Goal: Task Accomplishment & Management: Use online tool/utility

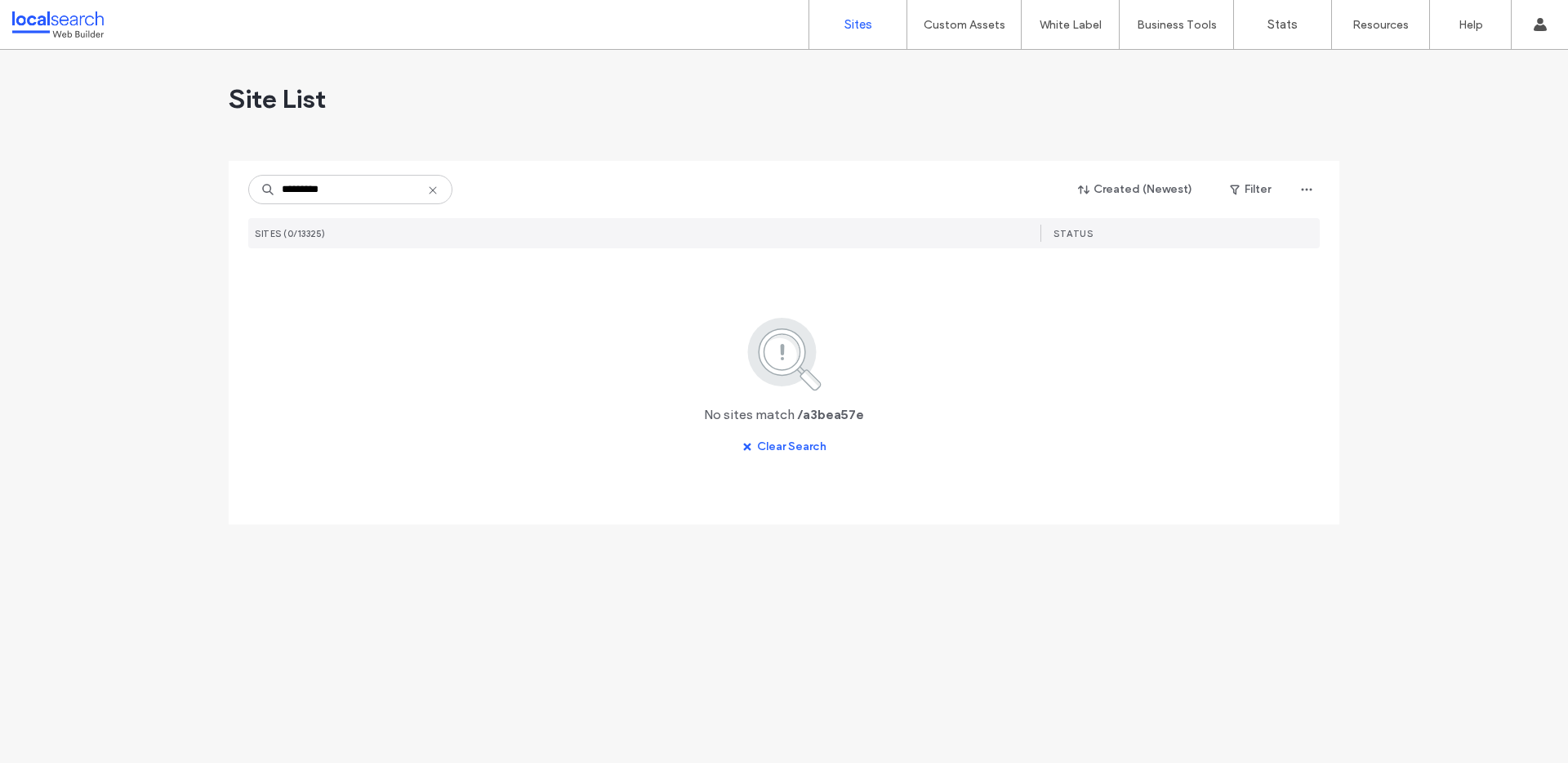
click at [285, 191] on input "*********" at bounding box center [350, 189] width 204 height 29
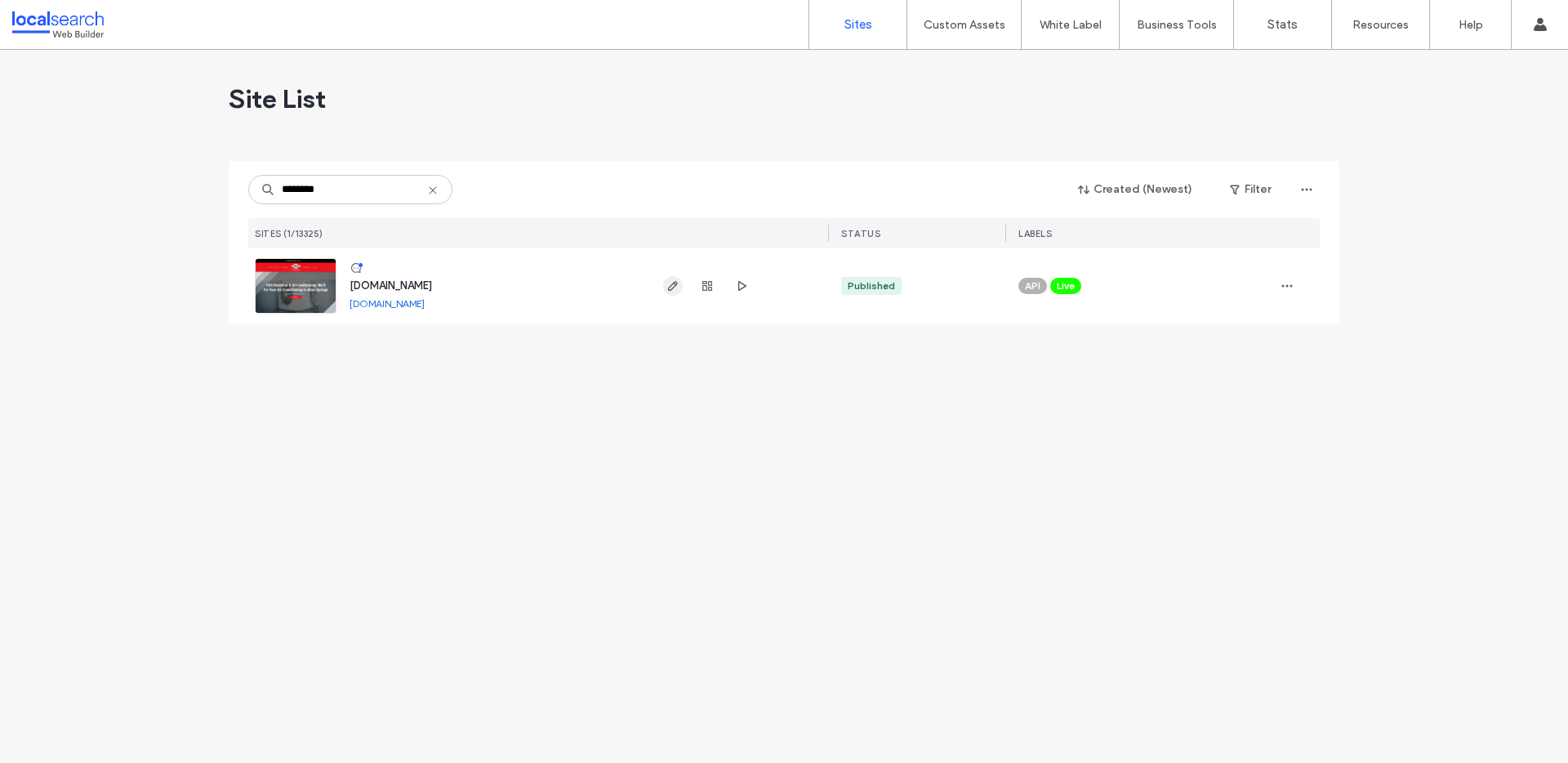
type input "********"
click at [667, 290] on icon "button" at bounding box center [673, 285] width 13 height 13
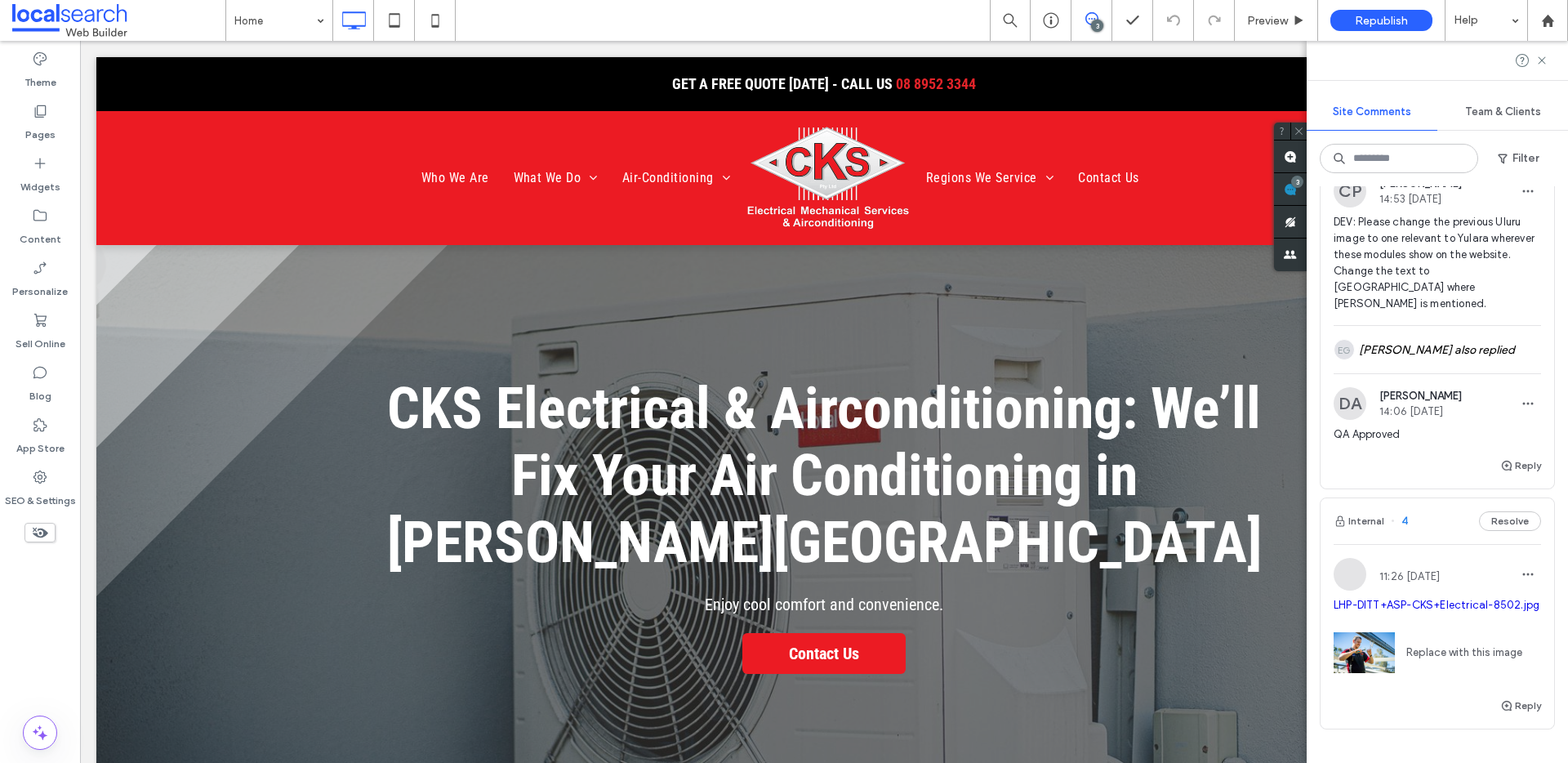
scroll to position [596, 0]
drag, startPoint x: 1543, startPoint y: 61, endPoint x: 1535, endPoint y: 56, distance: 9.4
click at [1543, 61] on icon at bounding box center [1542, 60] width 13 height 13
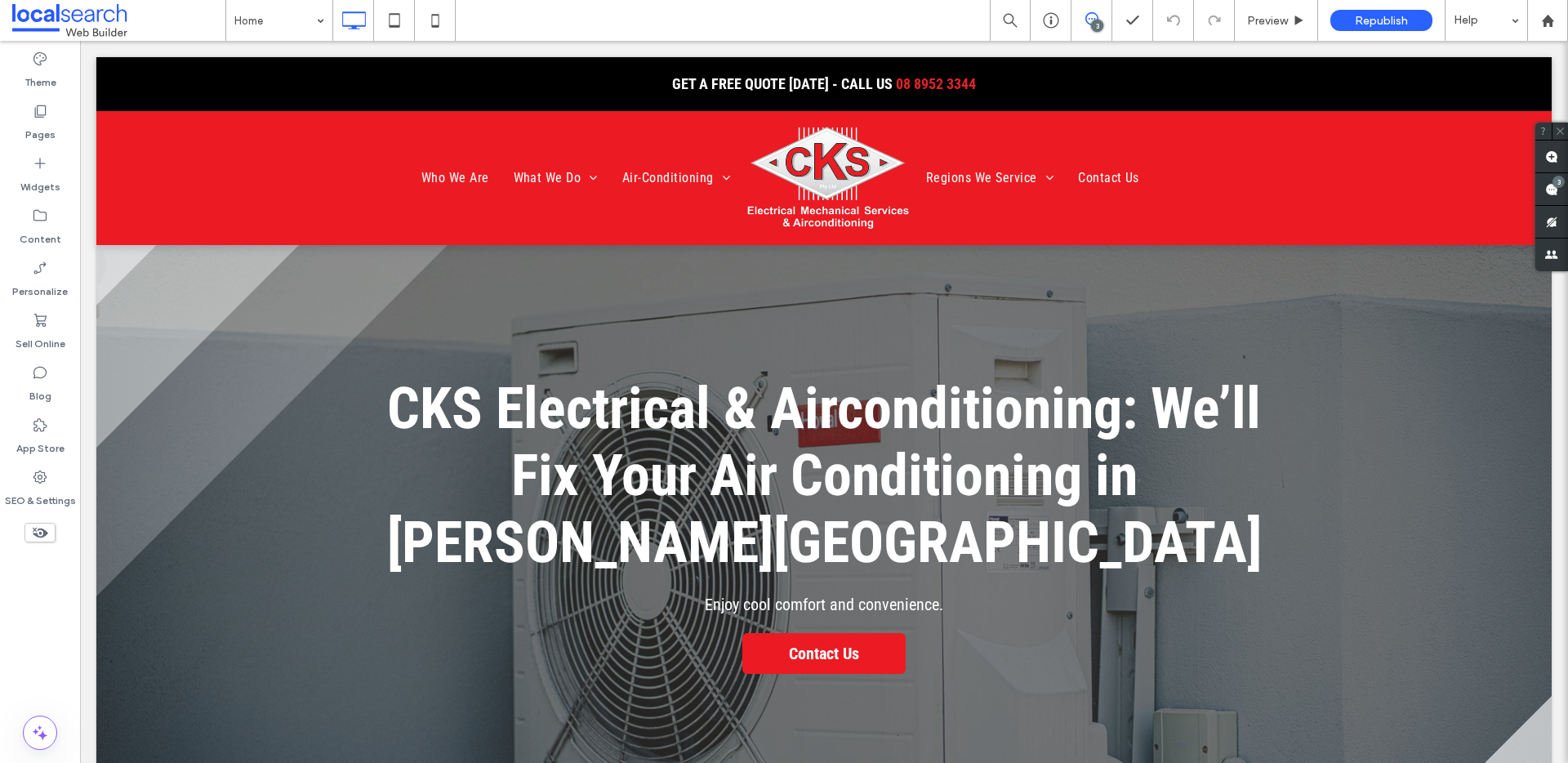
scroll to position [0, 0]
click at [1290, 16] on div "Preview" at bounding box center [1276, 21] width 82 height 14
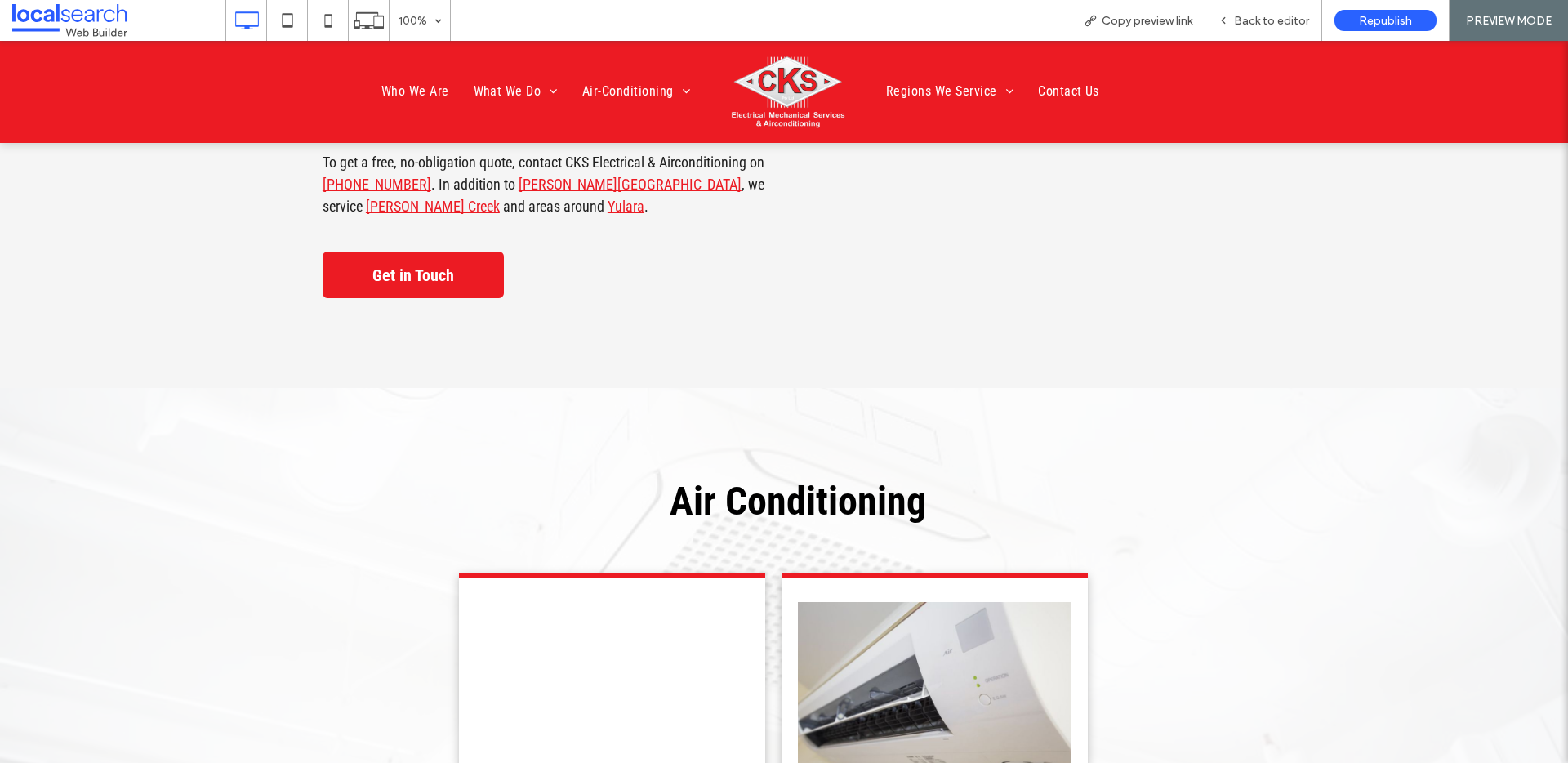
scroll to position [898, 0]
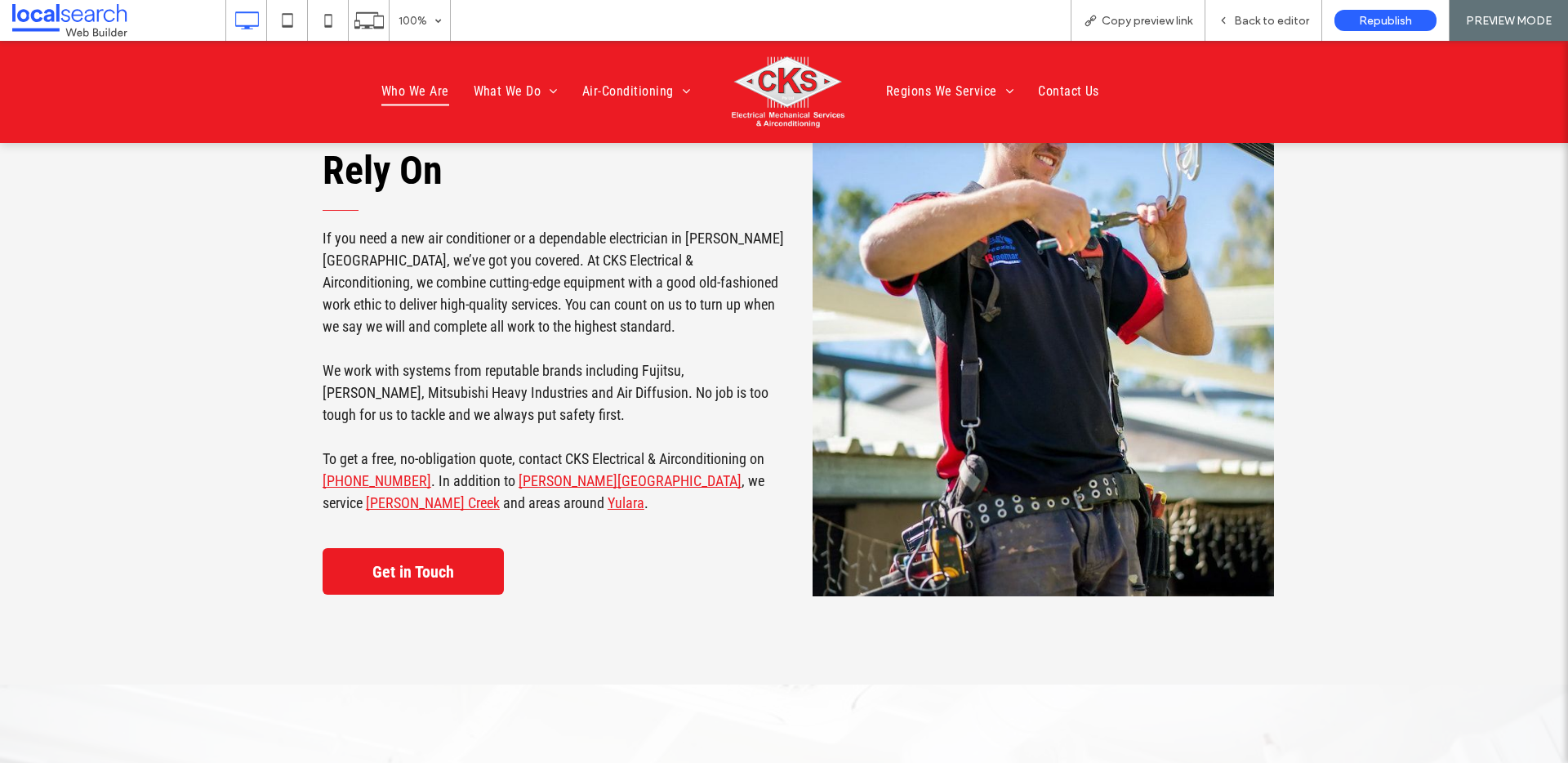
click at [417, 84] on span "Who We Are" at bounding box center [415, 91] width 68 height 27
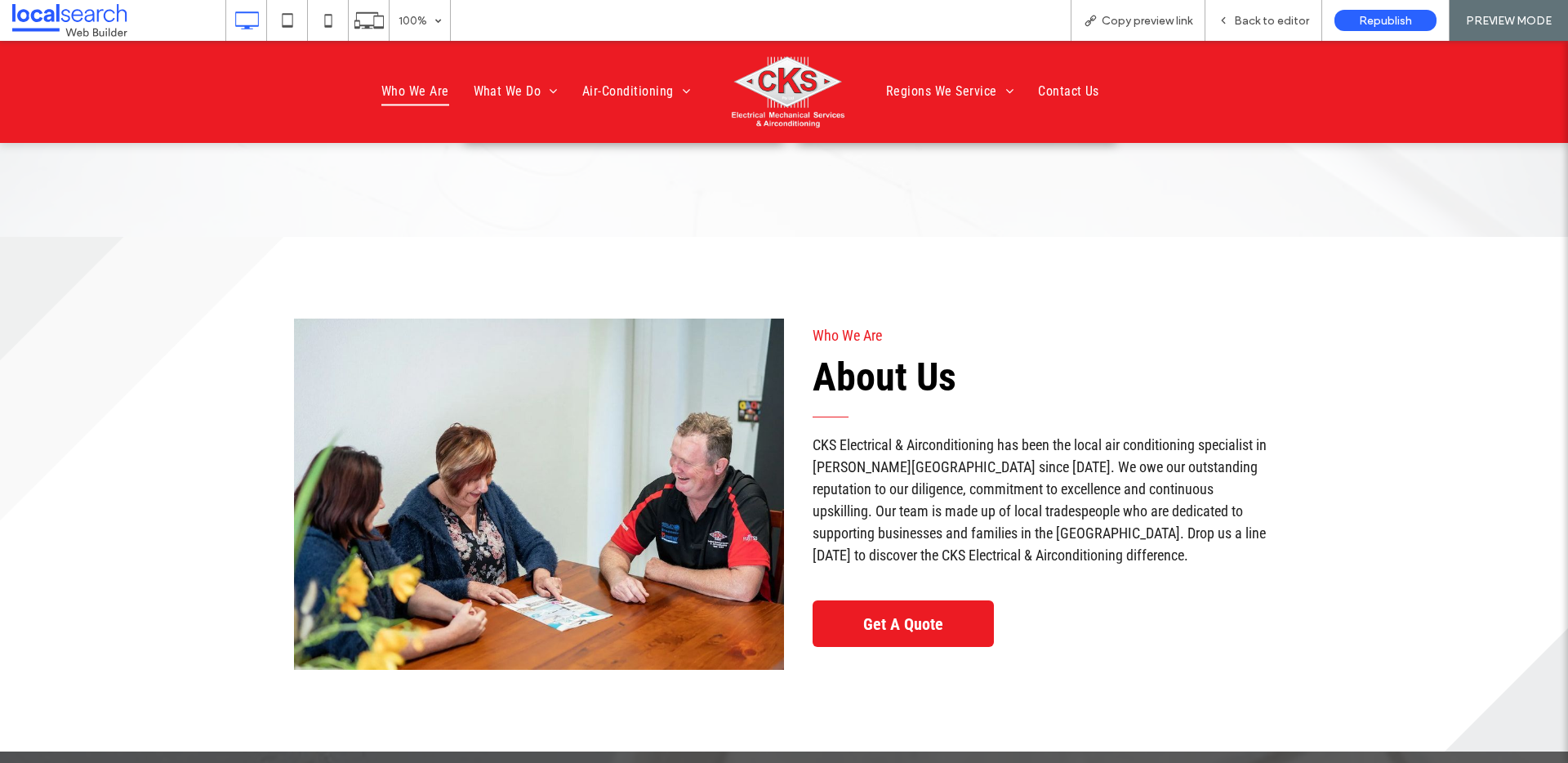
scroll to position [3962, 0]
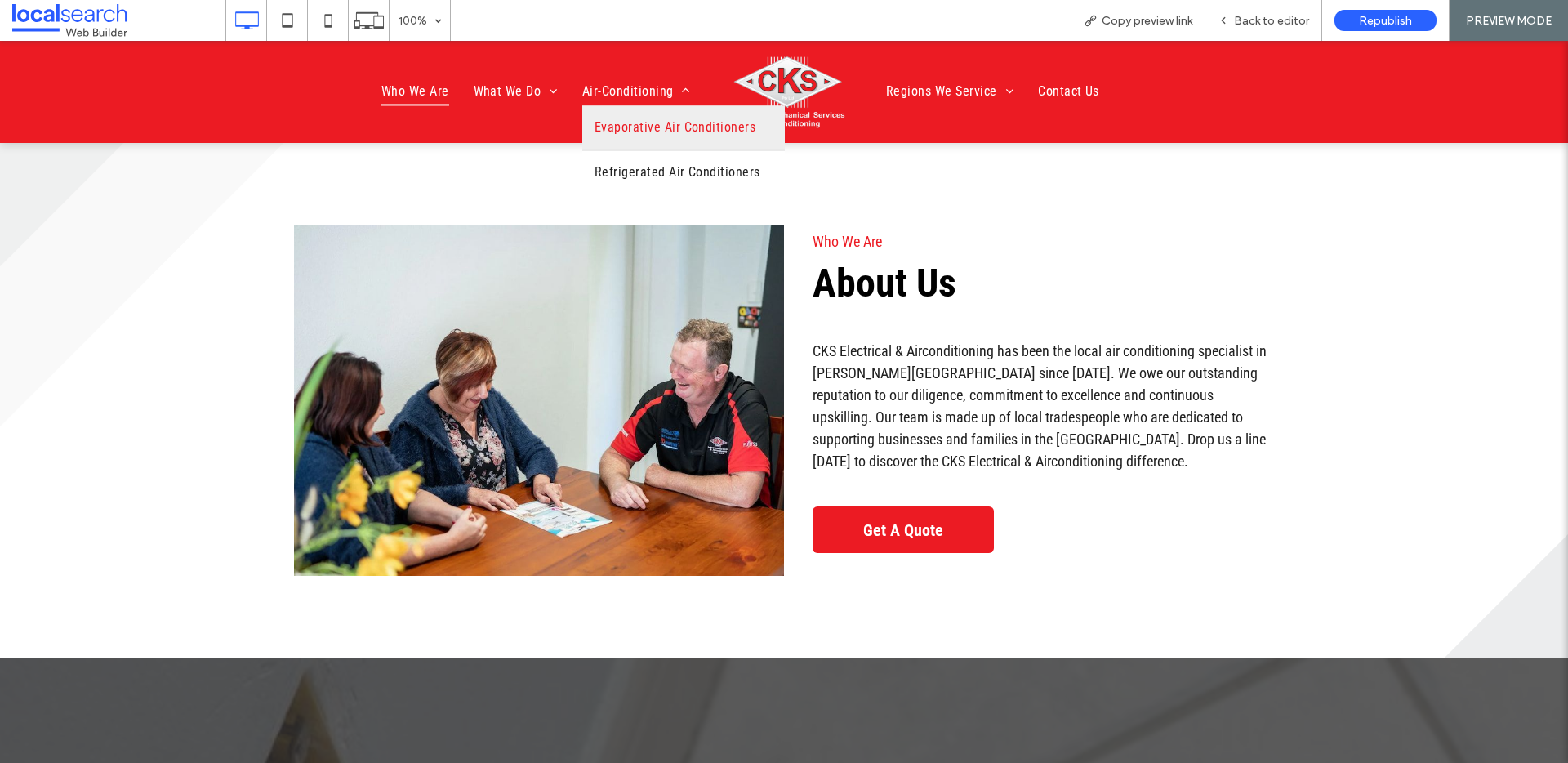
click at [614, 121] on span "Evaporative Air Conditioners" at bounding box center [675, 128] width 161 height 20
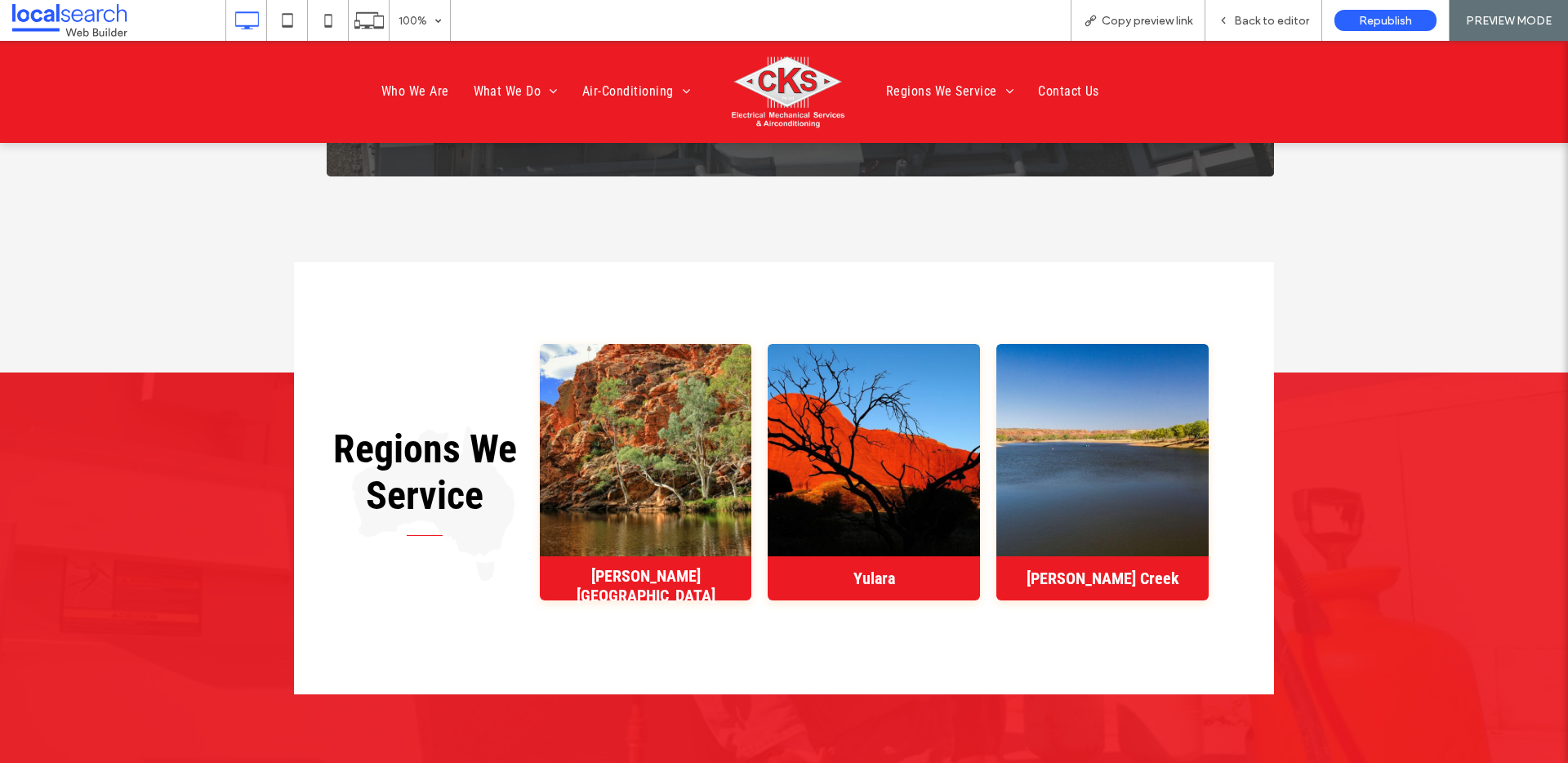
scroll to position [2468, 0]
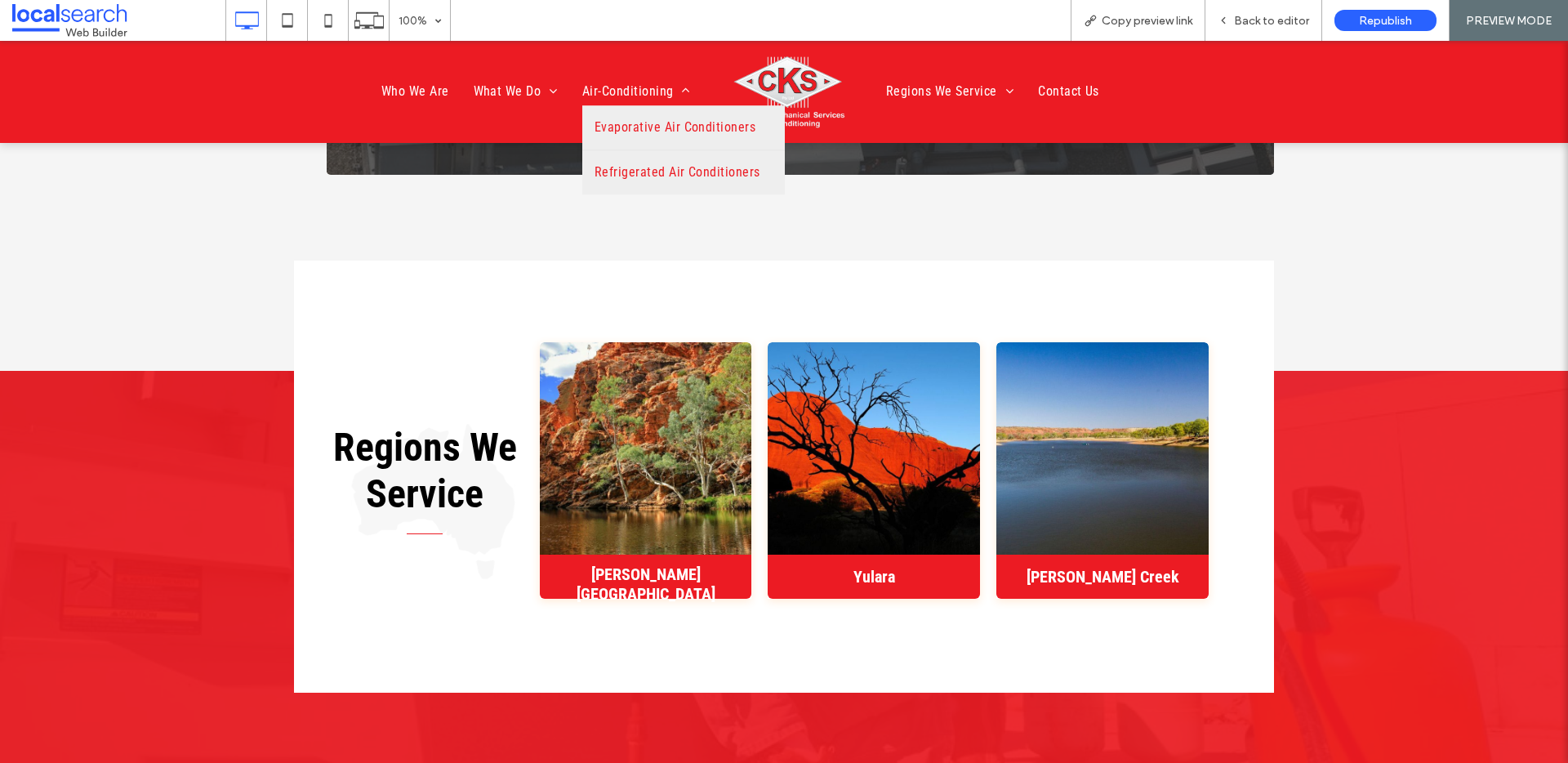
drag, startPoint x: 626, startPoint y: 164, endPoint x: 626, endPoint y: 205, distance: 41.0
click at [626, 164] on span "Refrigerated Air Conditioners" at bounding box center [677, 174] width 166 height 20
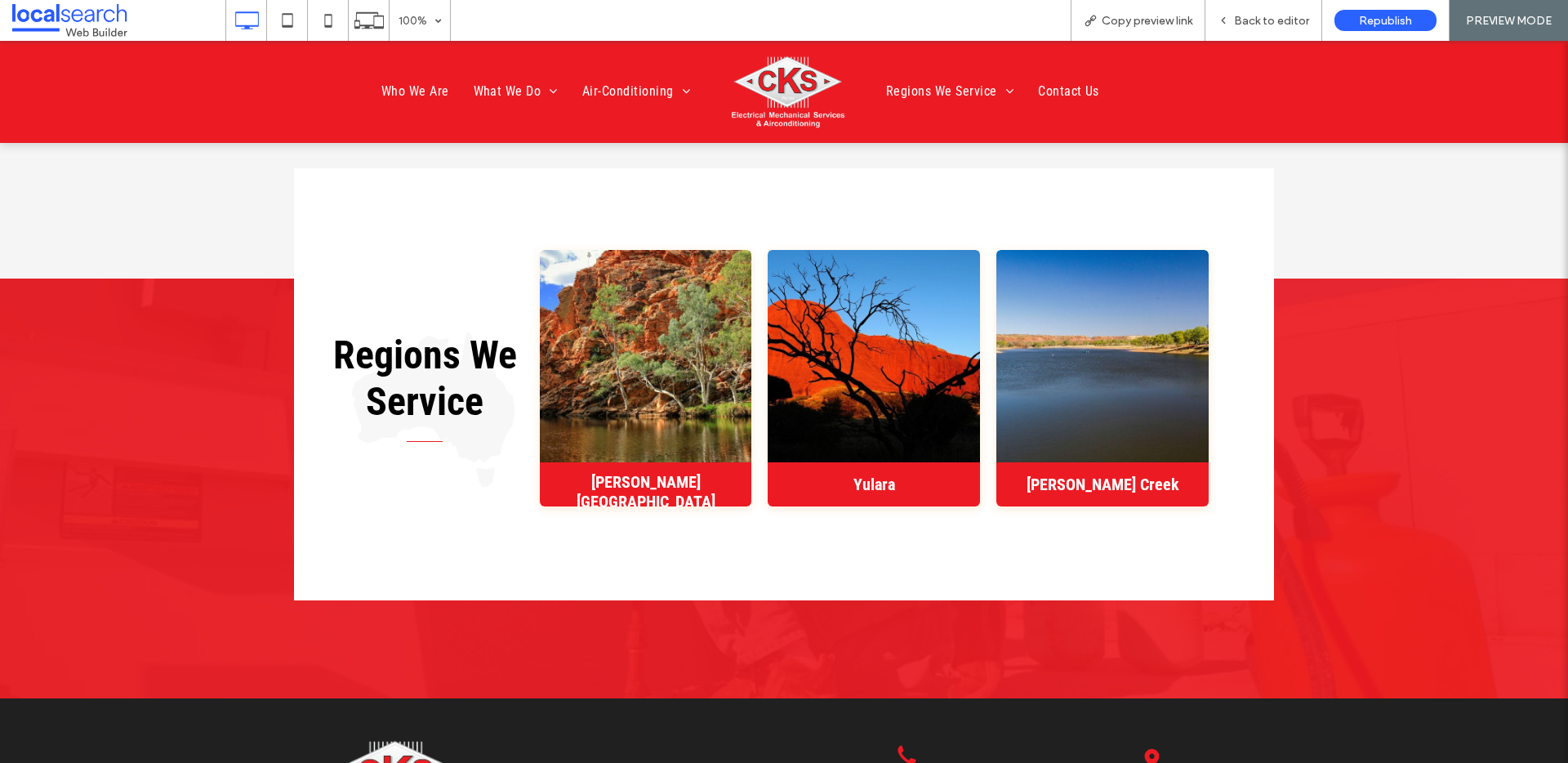
scroll to position [2654, 0]
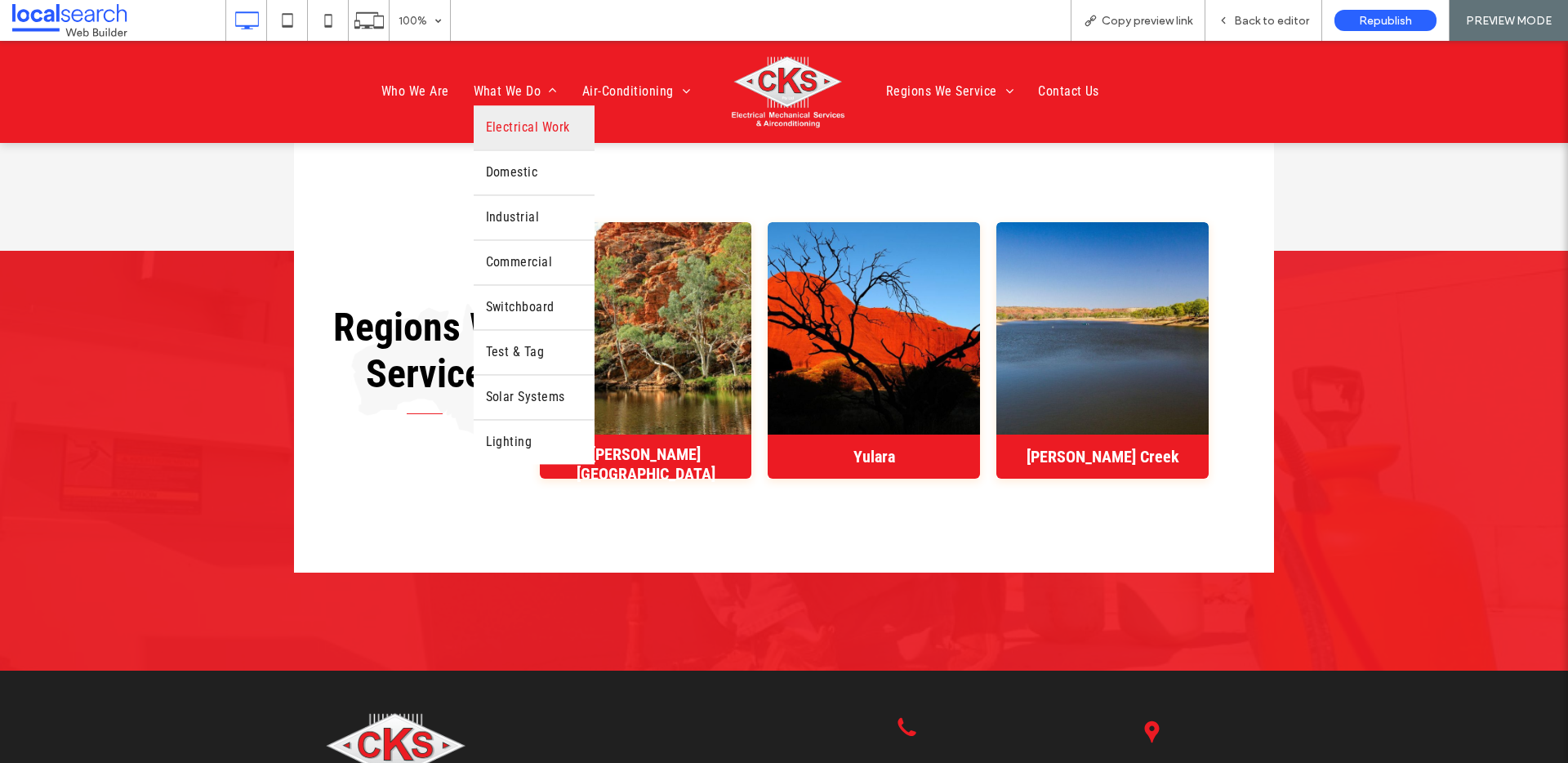
click at [493, 128] on span "Electrical Work" at bounding box center [529, 128] width 84 height 20
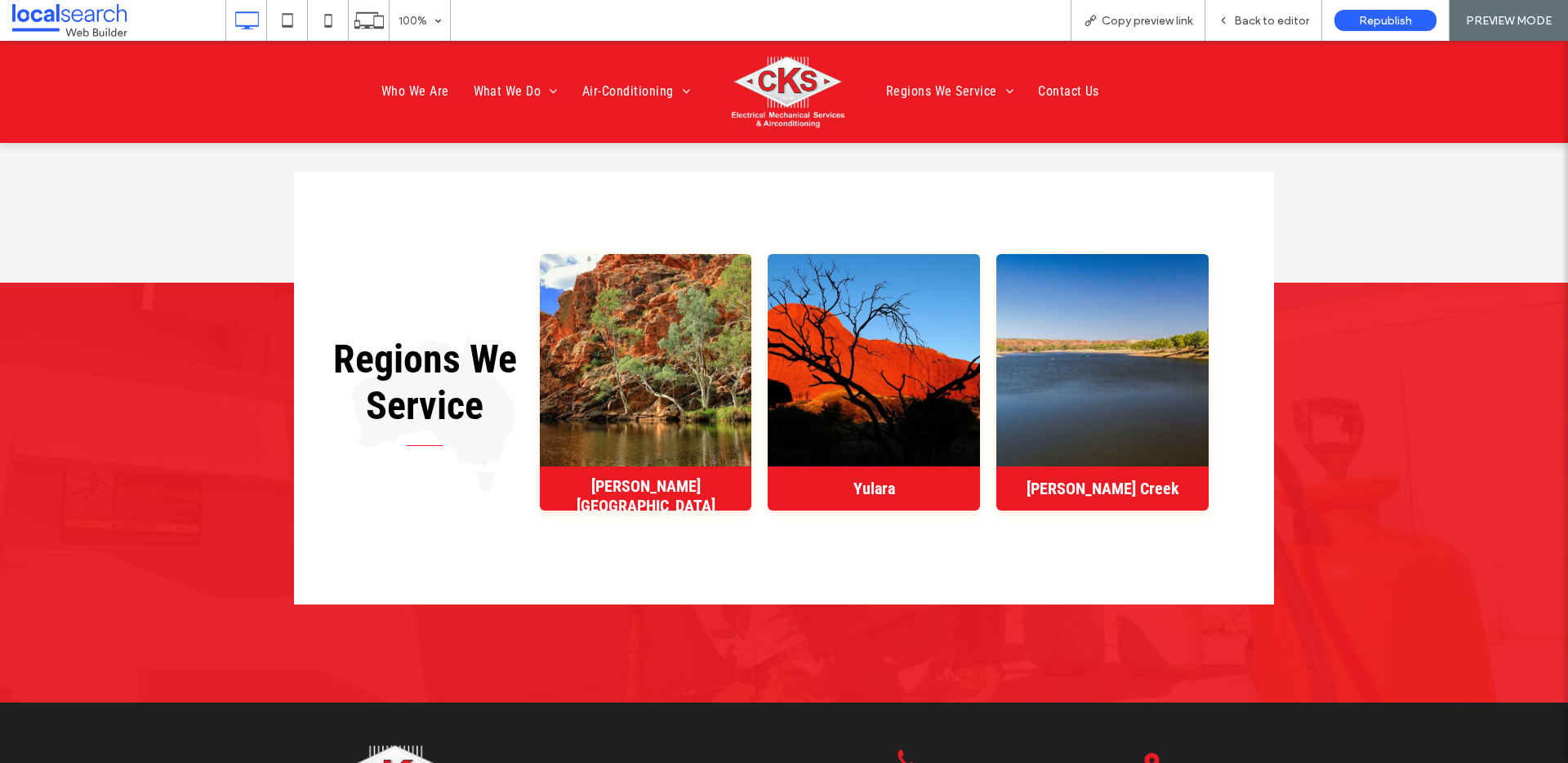
scroll to position [2466, 0]
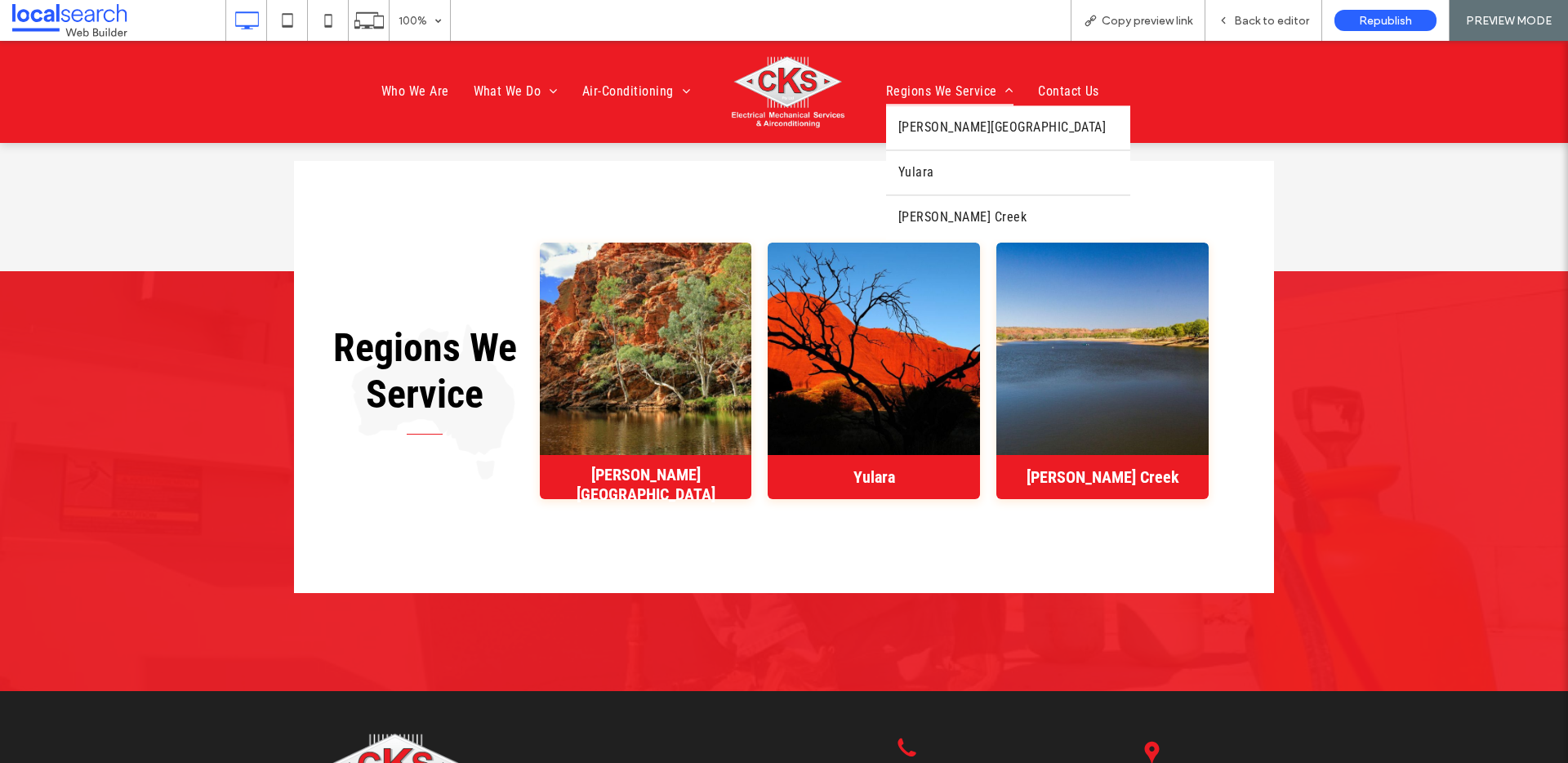
drag, startPoint x: 953, startPoint y: 85, endPoint x: 953, endPoint y: 126, distance: 41.0
click at [953, 85] on span "Regions We Service" at bounding box center [950, 91] width 127 height 27
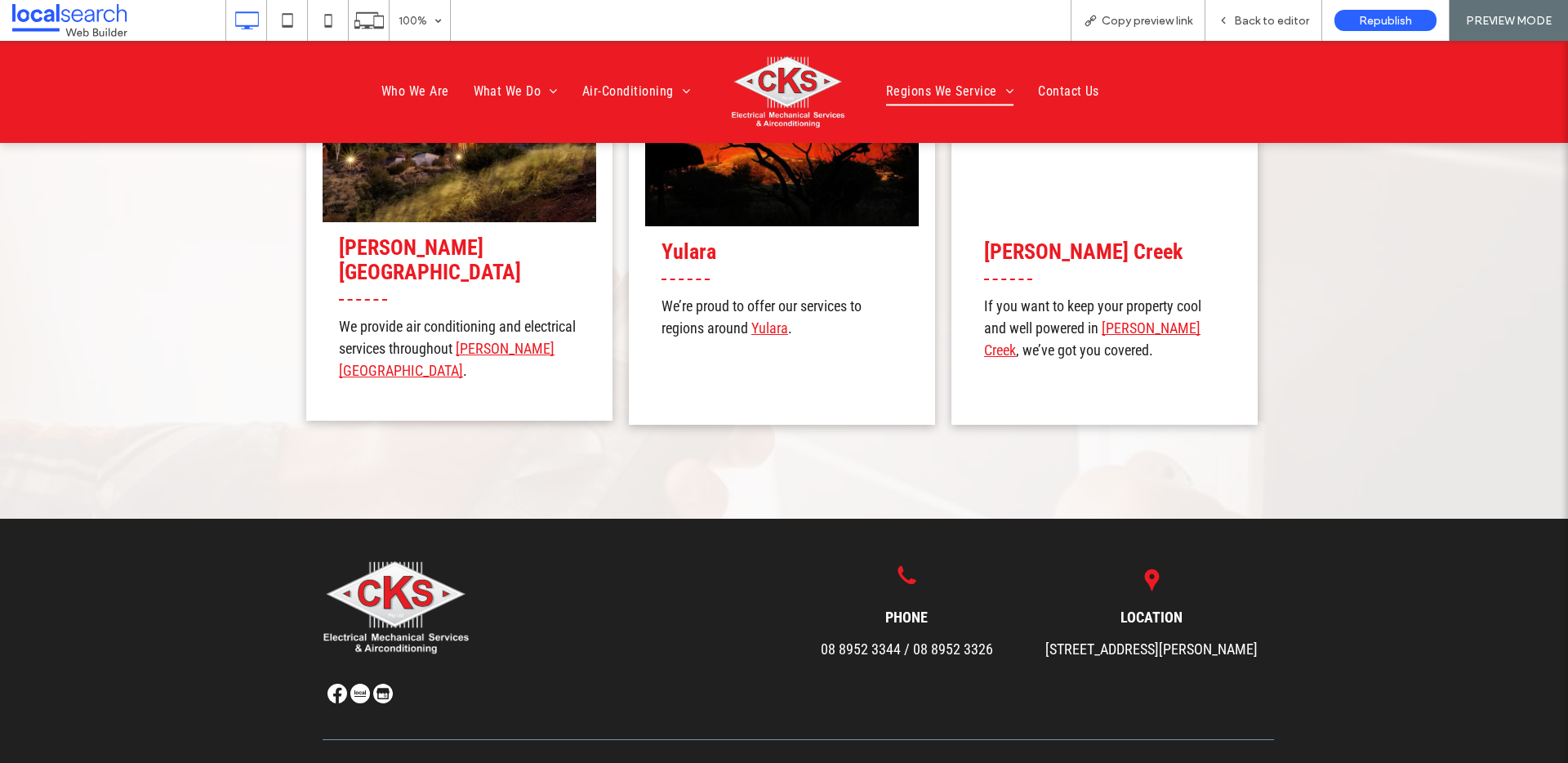
scroll to position [2164, 0]
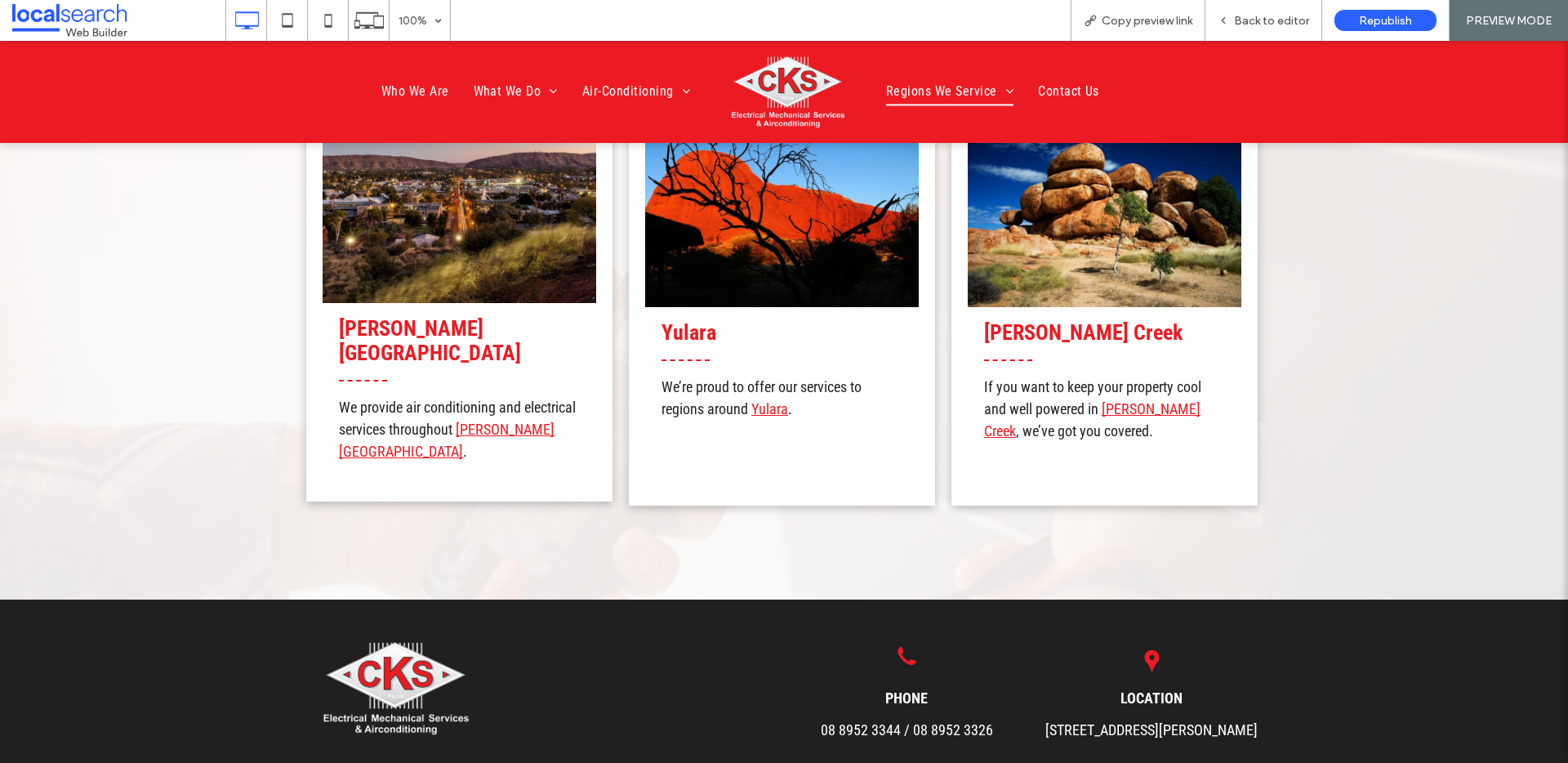
click at [423, 316] on link "Alice Springs" at bounding box center [430, 340] width 182 height 49
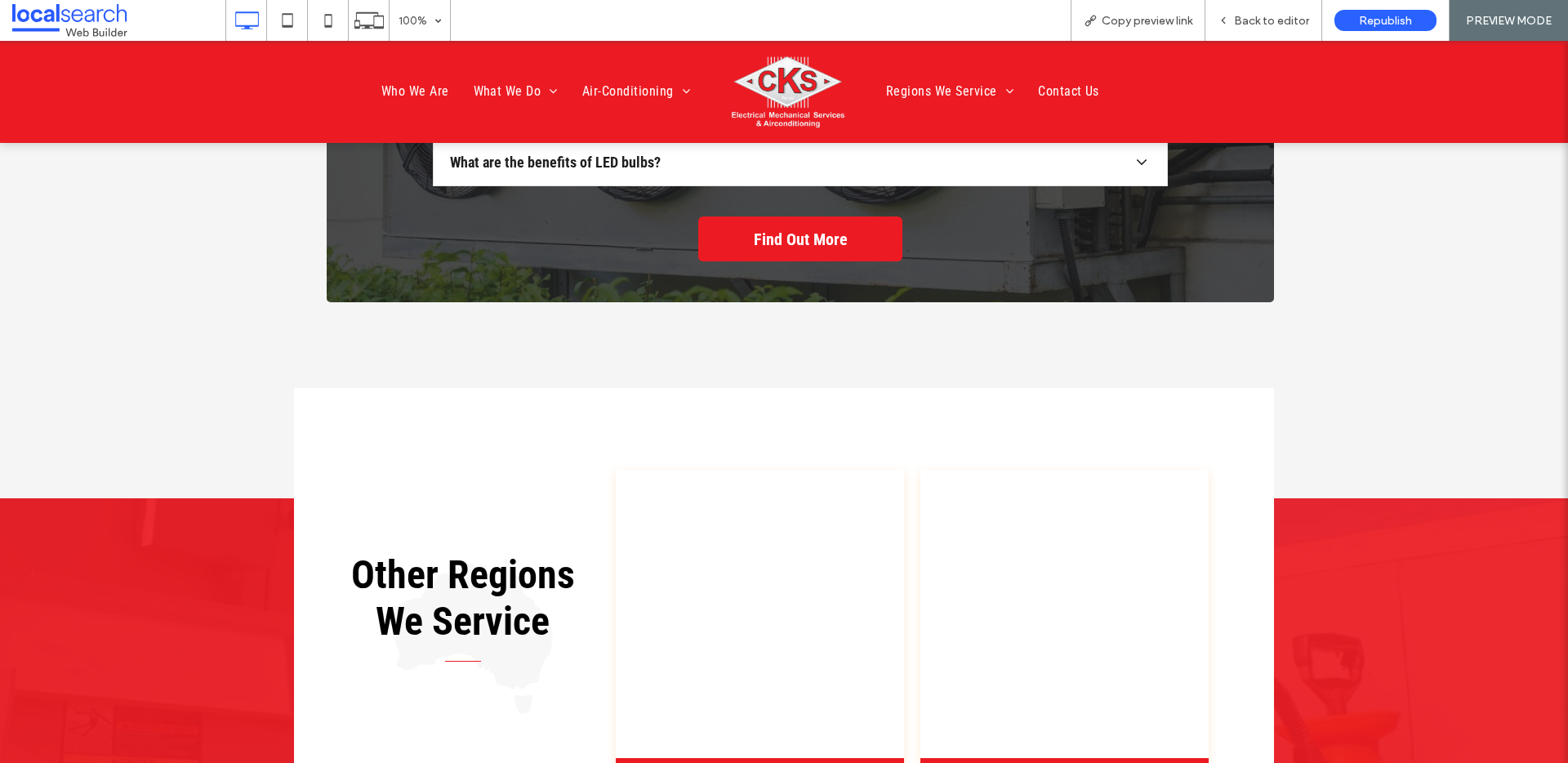
scroll to position [6550, 0]
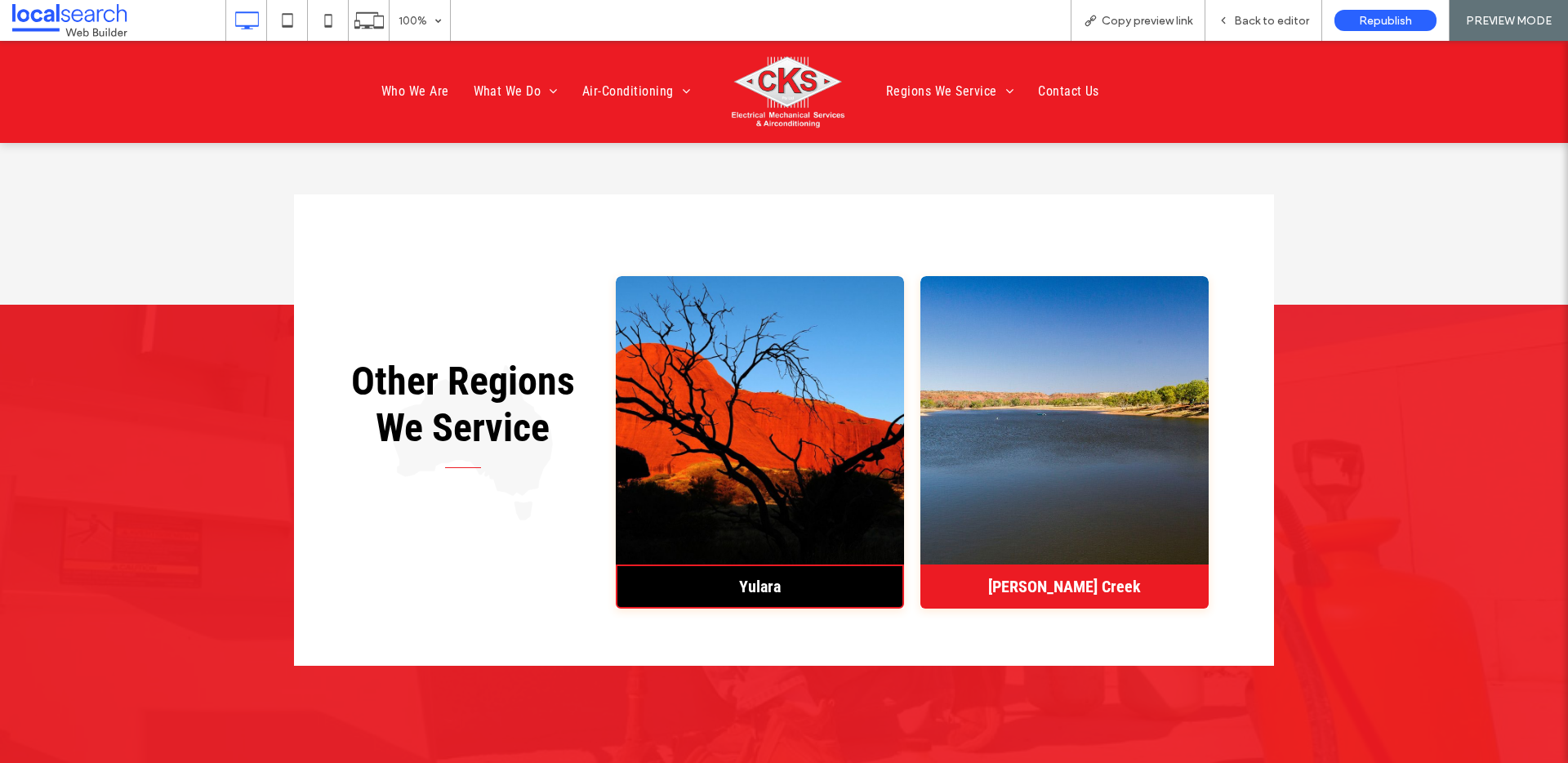
drag, startPoint x: 784, startPoint y: 435, endPoint x: 784, endPoint y: 477, distance: 42.0
click at [784, 565] on link "Yulara" at bounding box center [760, 586] width 288 height 44
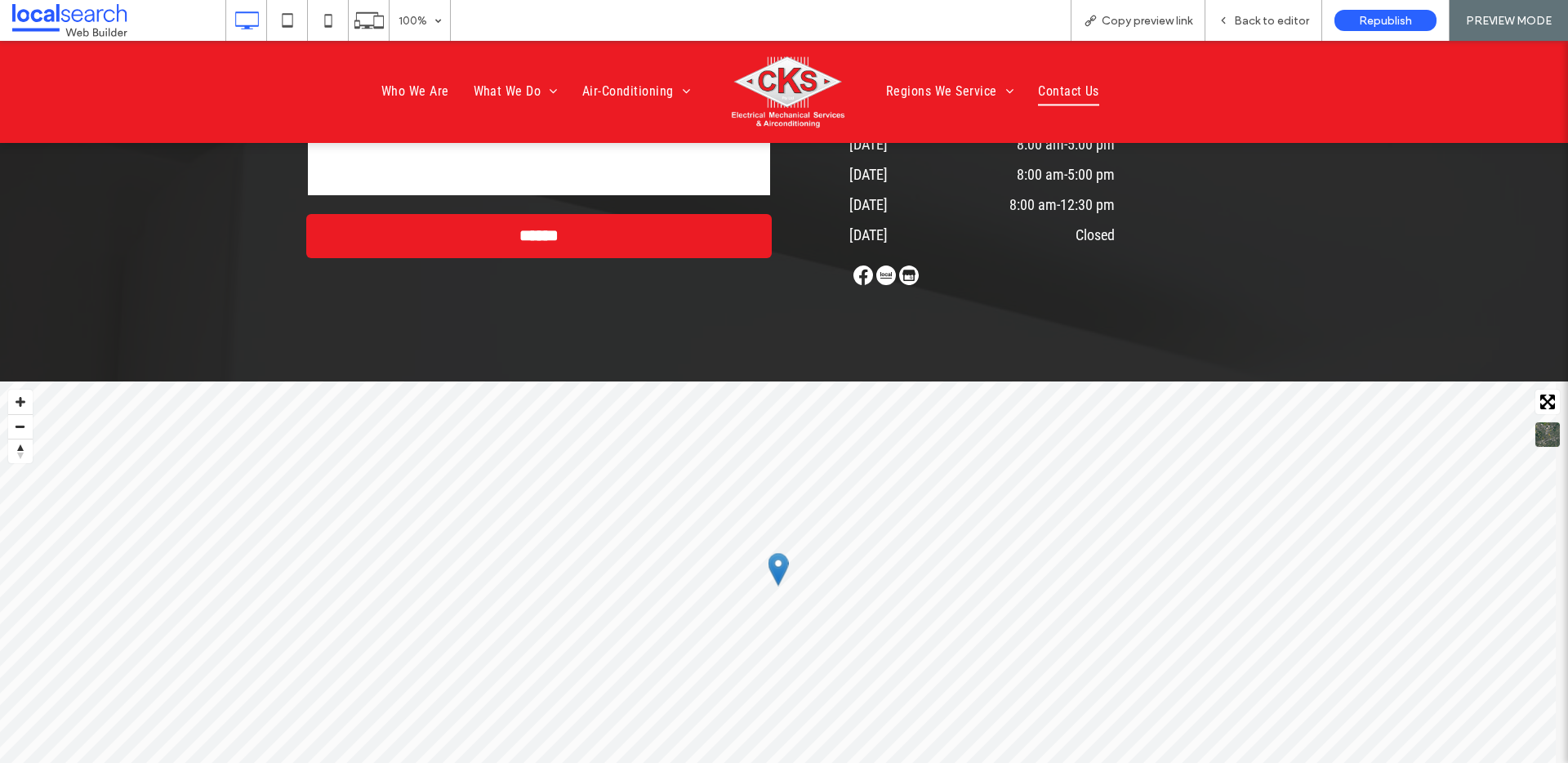
scroll to position [4836, 0]
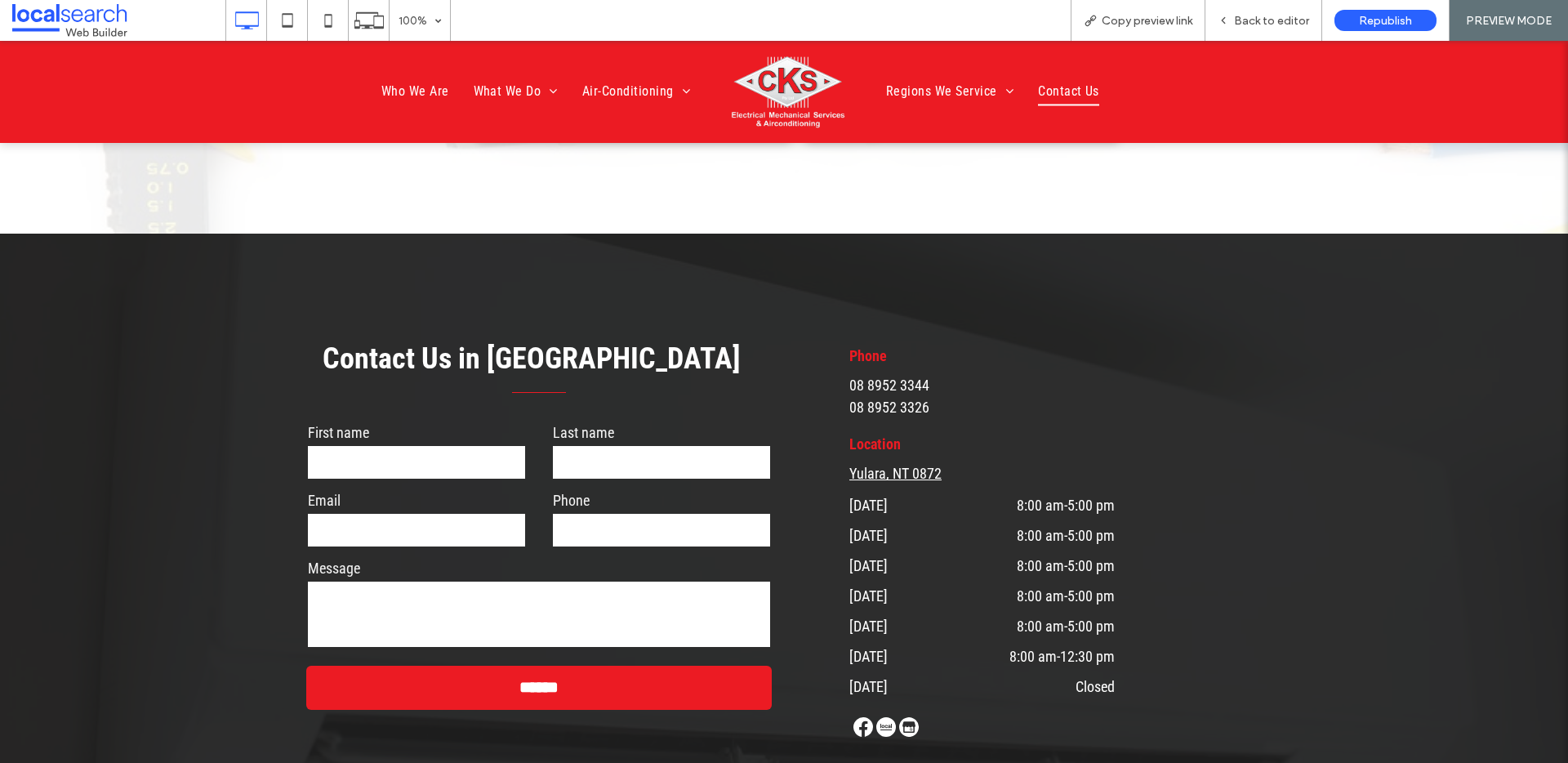
click at [910, 465] on link "Yulara, NT 0872" at bounding box center [895, 473] width 92 height 17
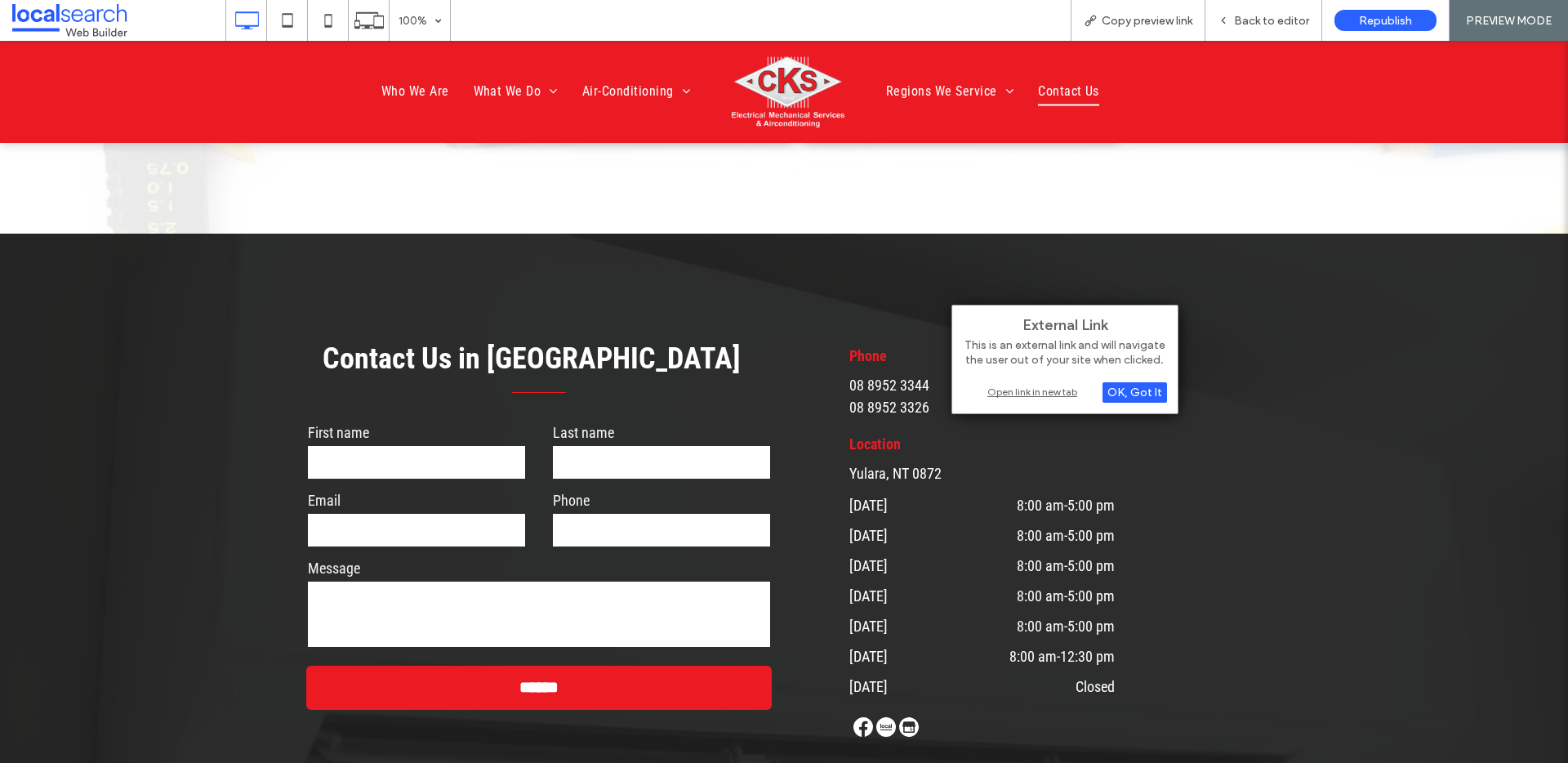
click at [1017, 389] on div "Open link in new tab" at bounding box center [1065, 391] width 204 height 17
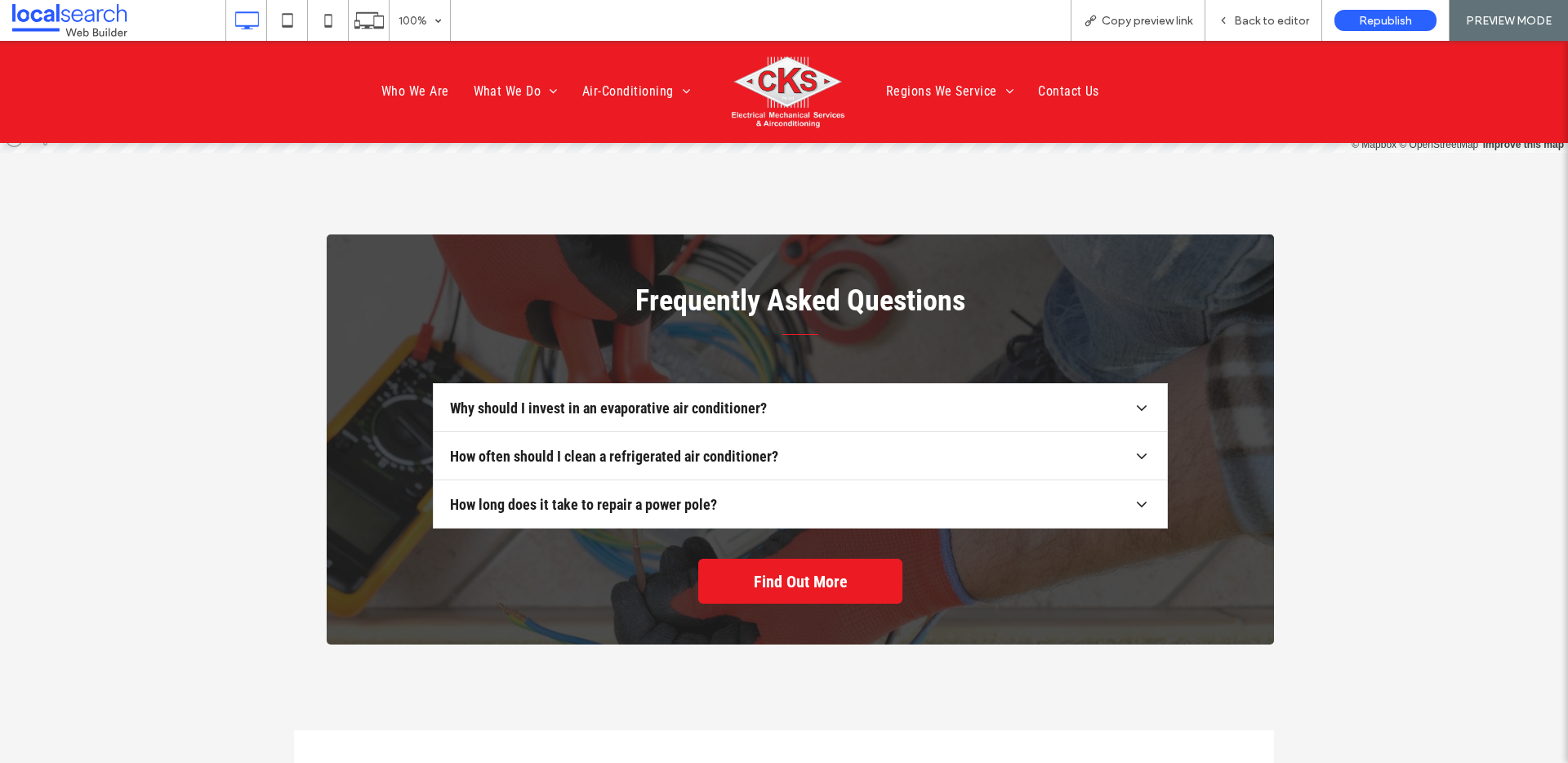
scroll to position [5911, 0]
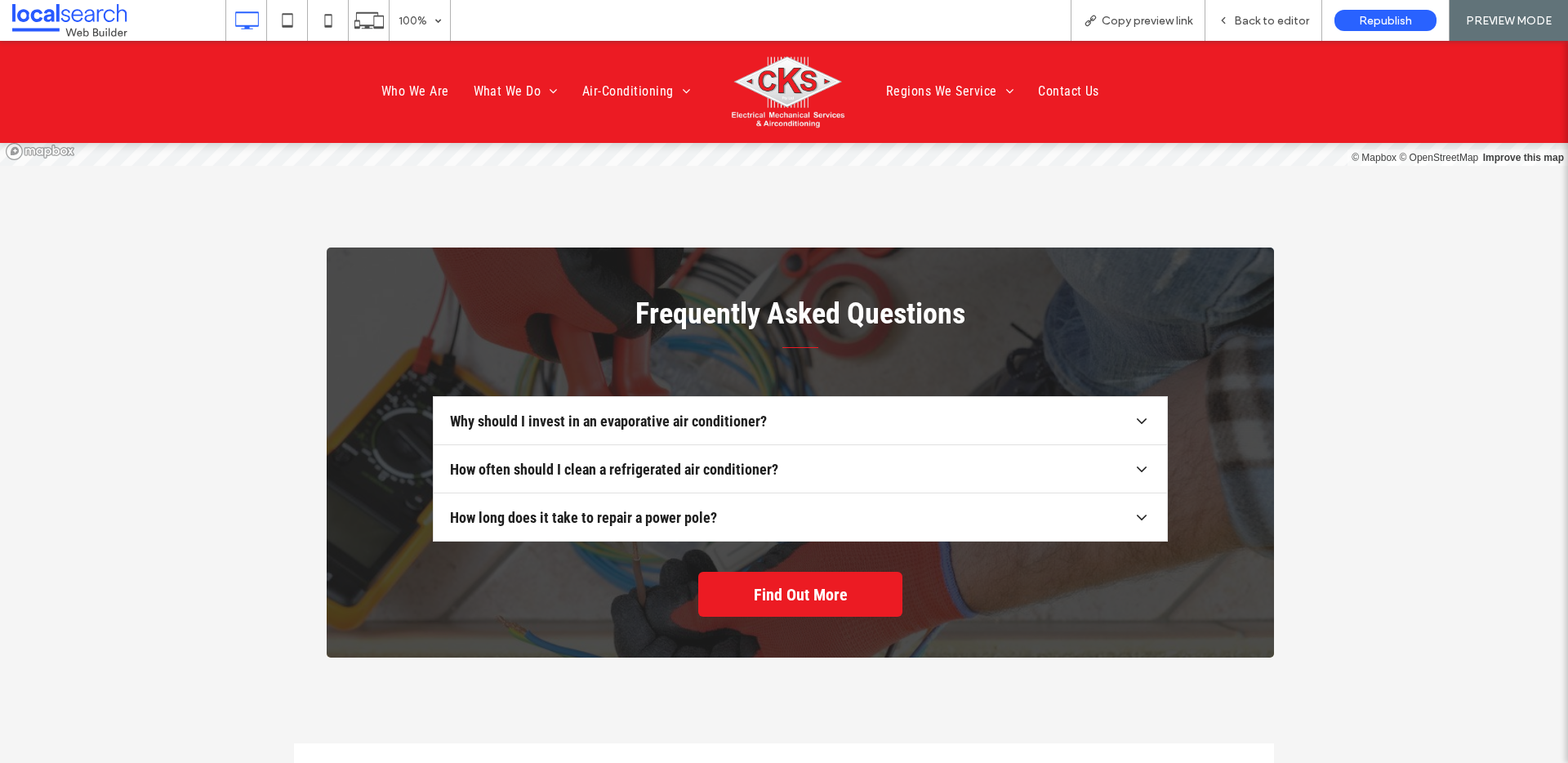
click at [834, 413] on div "Why should I invest in an evaporative air conditioner?" at bounding box center [791, 421] width 683 height 17
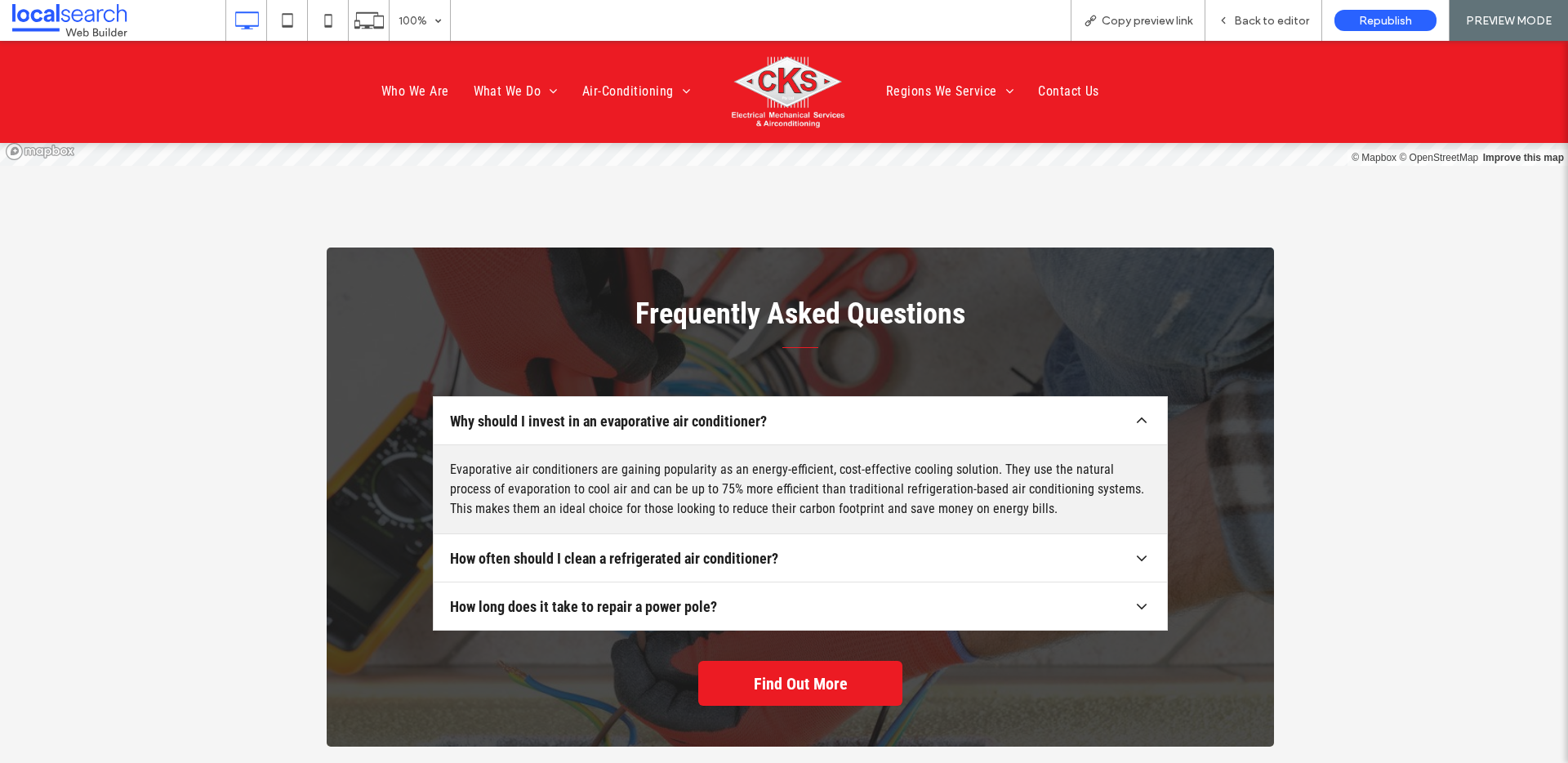
click at [834, 413] on div "Why should I invest in an evaporative air conditioner?" at bounding box center [791, 421] width 683 height 17
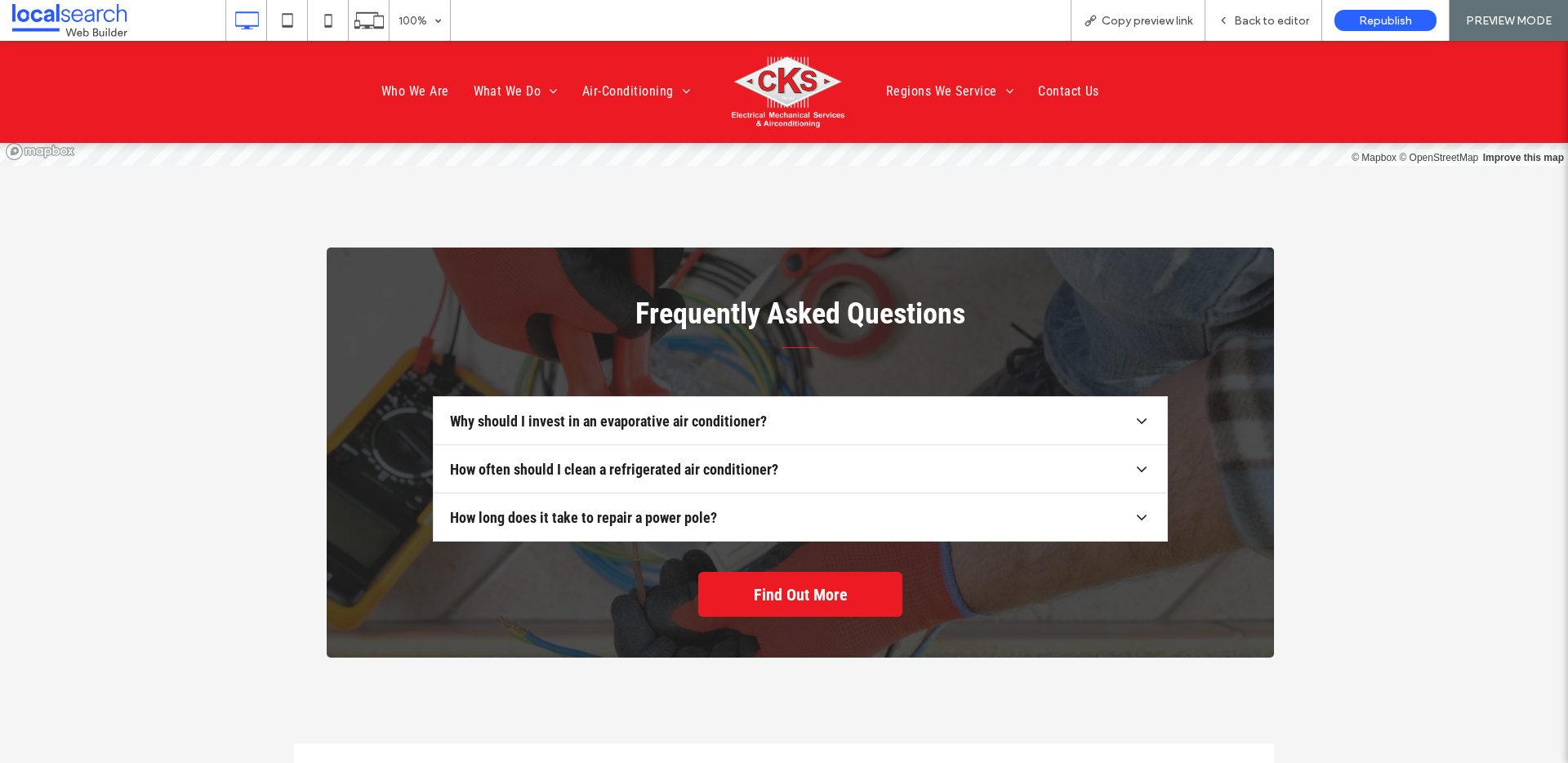
click at [799, 461] on div "How often should I clean a refrigerated air conditioner?" at bounding box center [791, 469] width 683 height 17
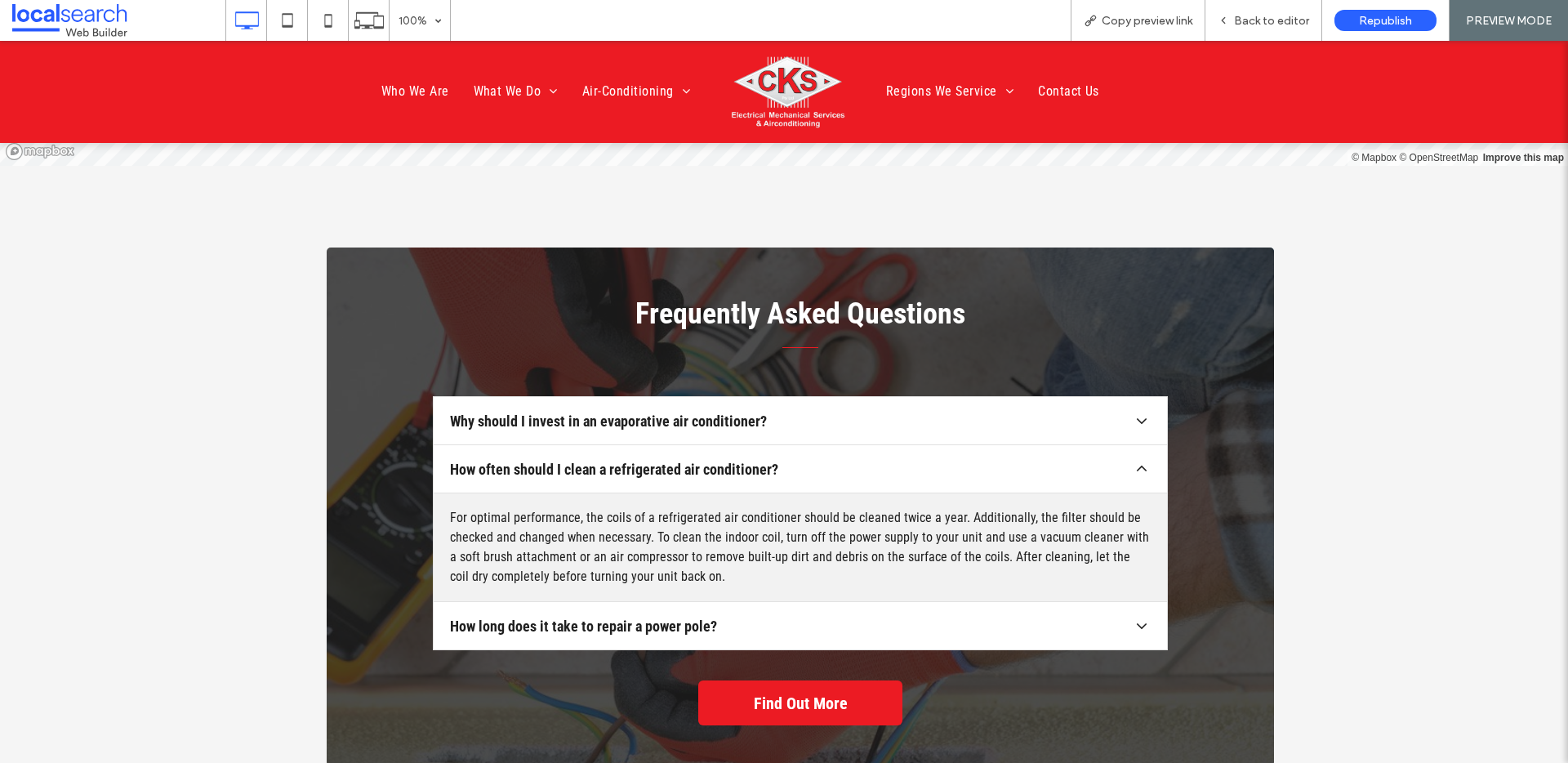
click at [795, 461] on div "How often should I clean a refrigerated air conditioner?" at bounding box center [791, 469] width 683 height 17
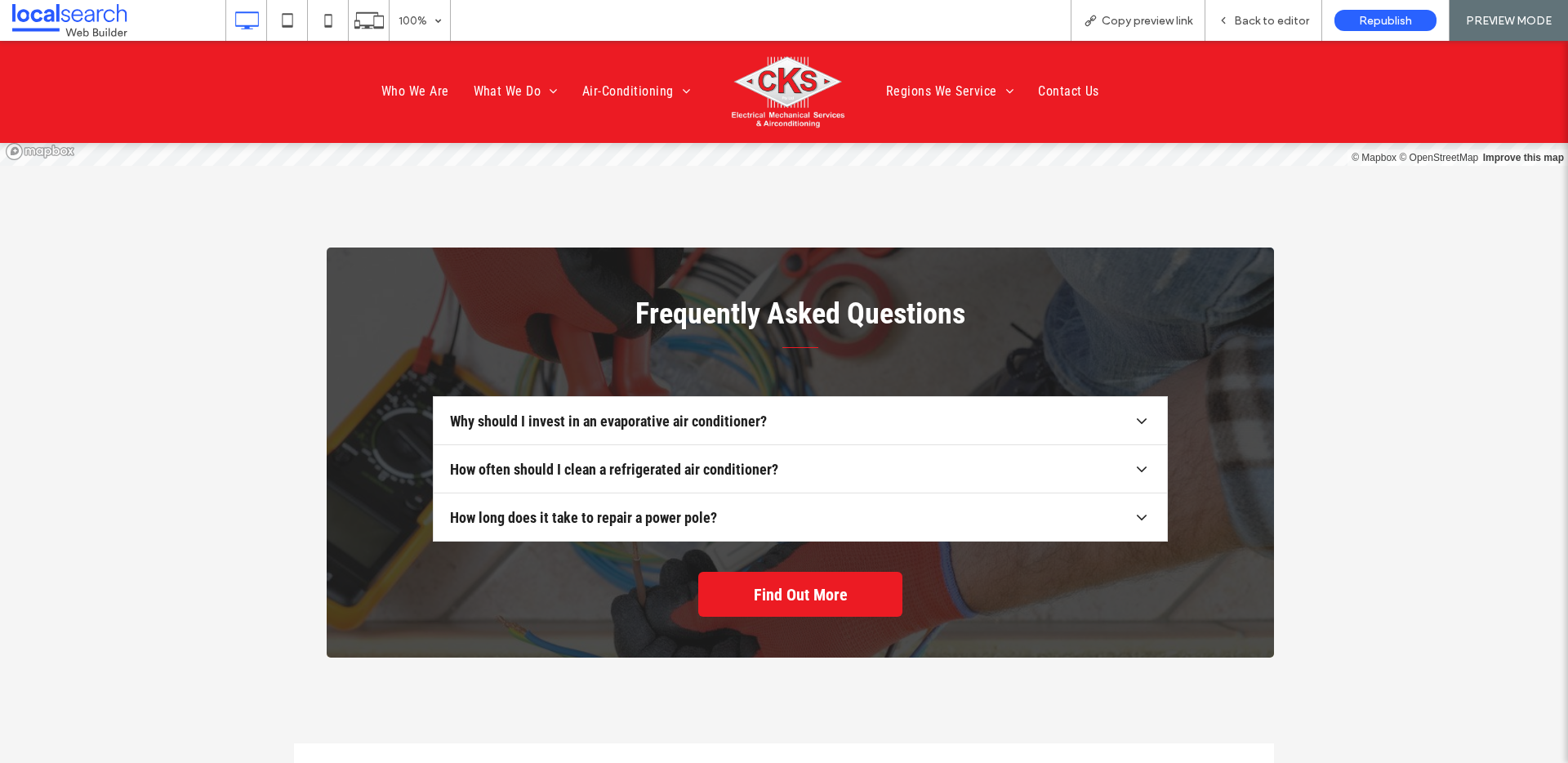
click at [780, 509] on div "How long does it take to repair a power pole?" at bounding box center [791, 517] width 683 height 17
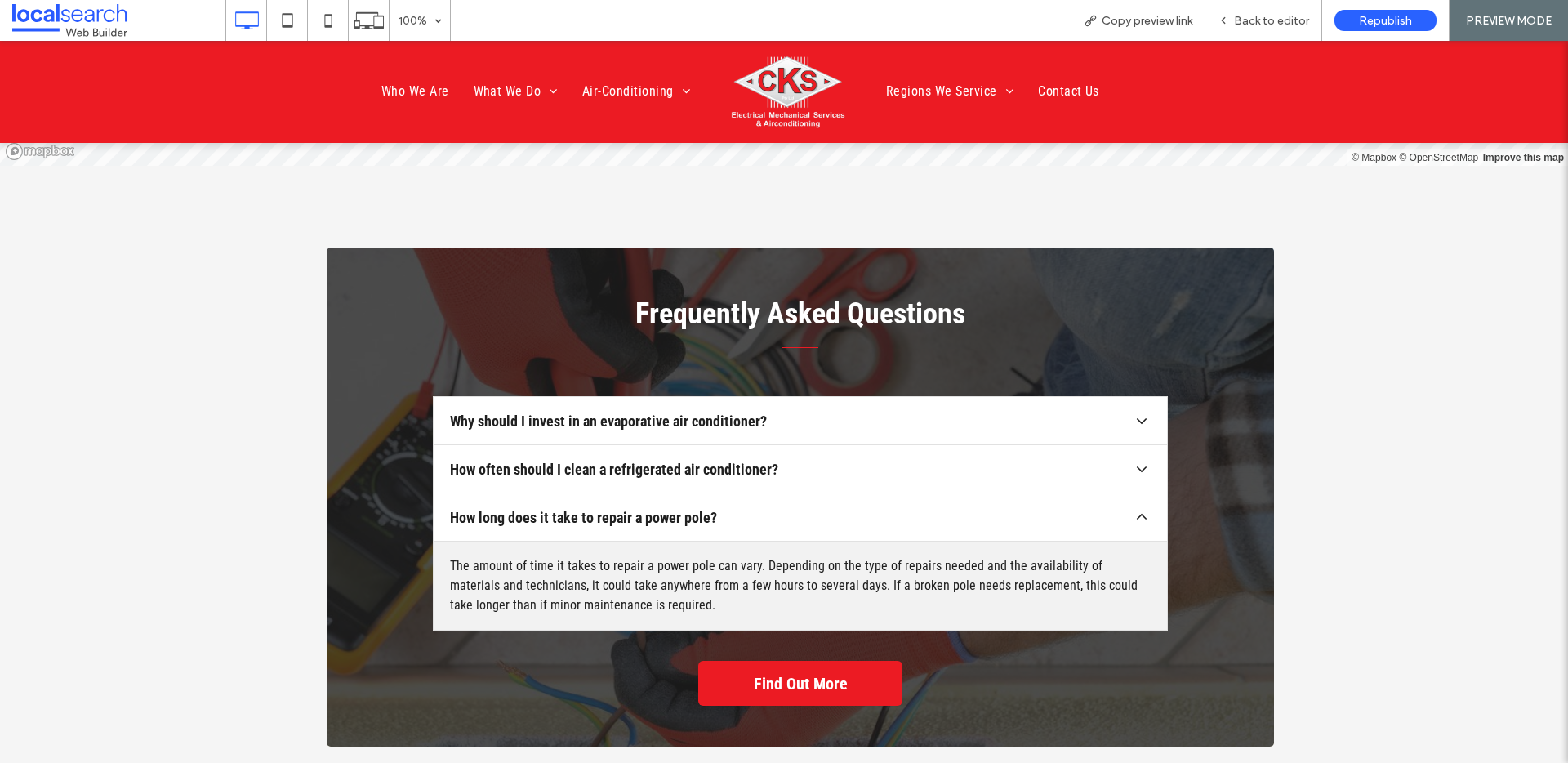
click at [780, 509] on div "How long does it take to repair a power pole?" at bounding box center [791, 517] width 683 height 17
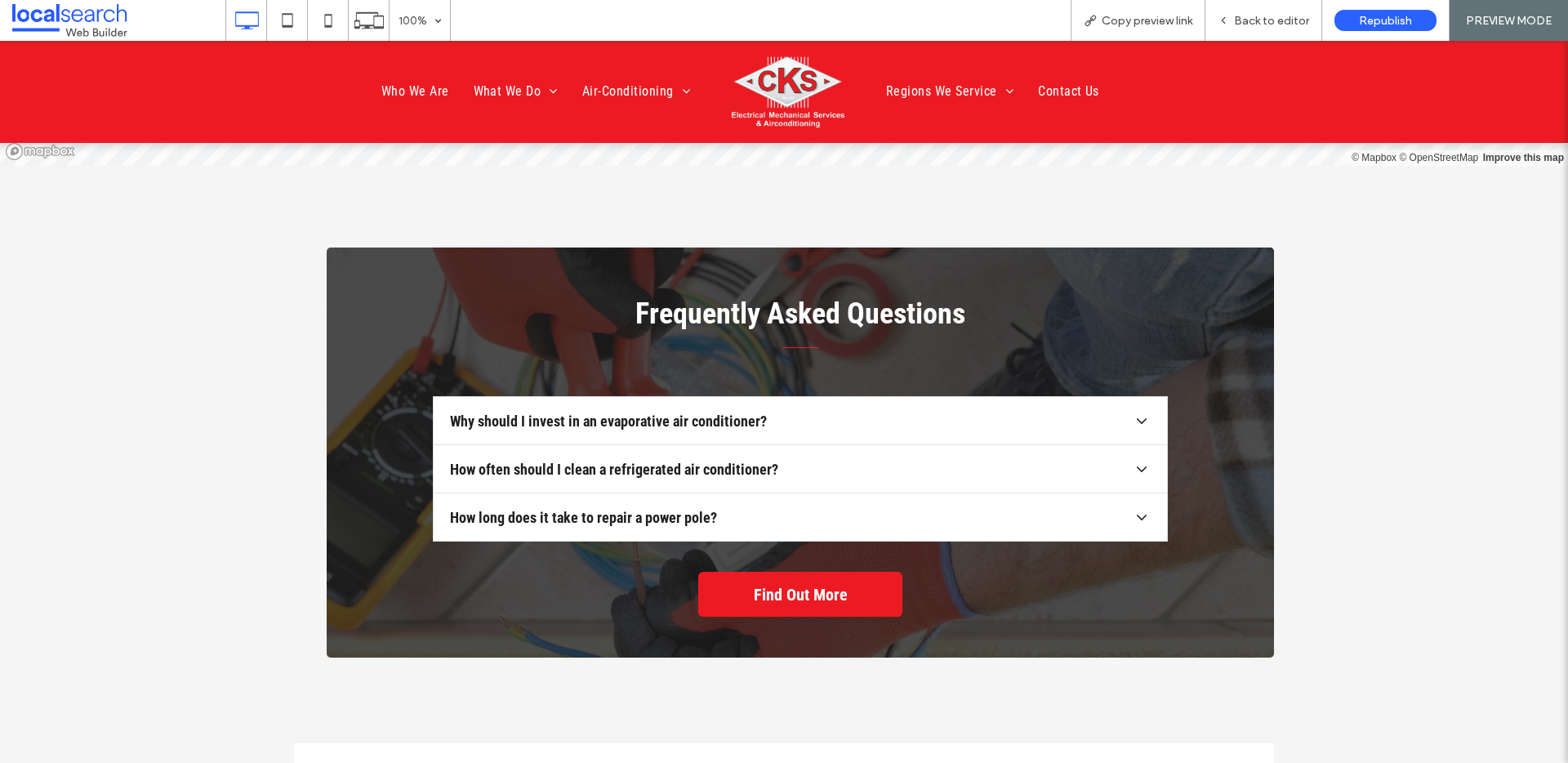
click at [811, 461] on div "How often should I clean a refrigerated air conditioner?" at bounding box center [791, 469] width 683 height 17
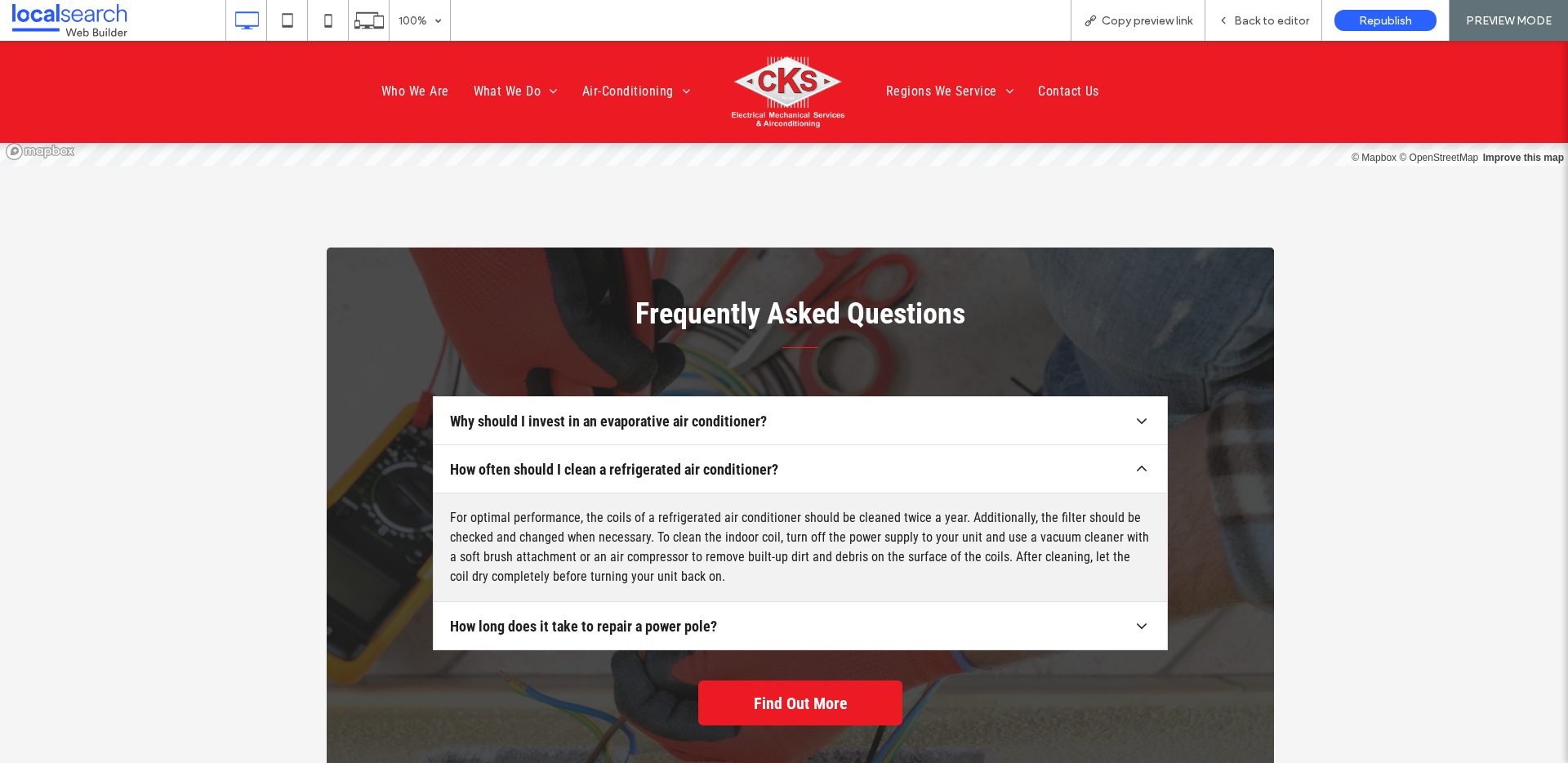
click at [811, 461] on div "How often should I clean a refrigerated air conditioner?" at bounding box center [791, 469] width 683 height 17
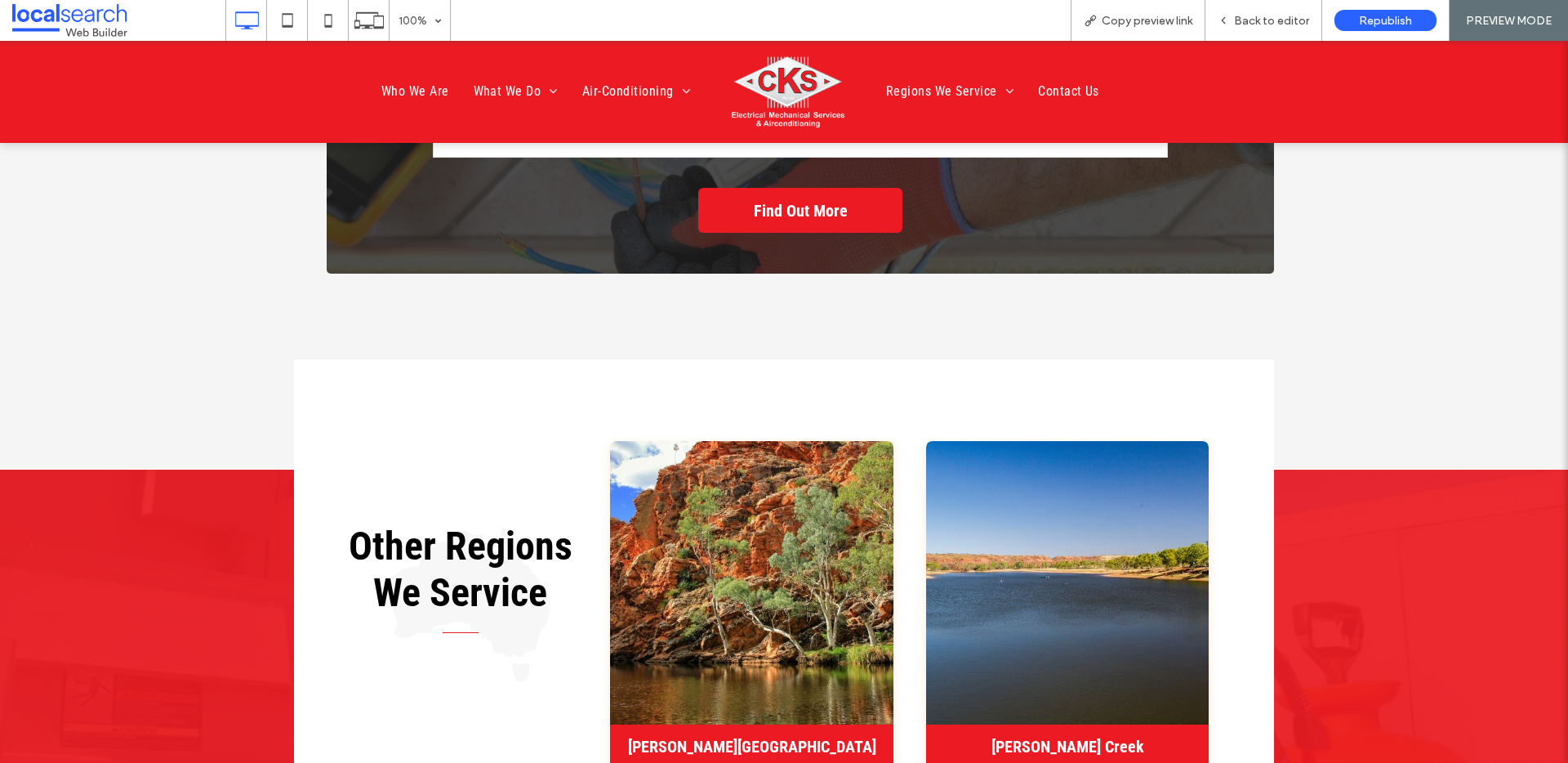
scroll to position [6241, 0]
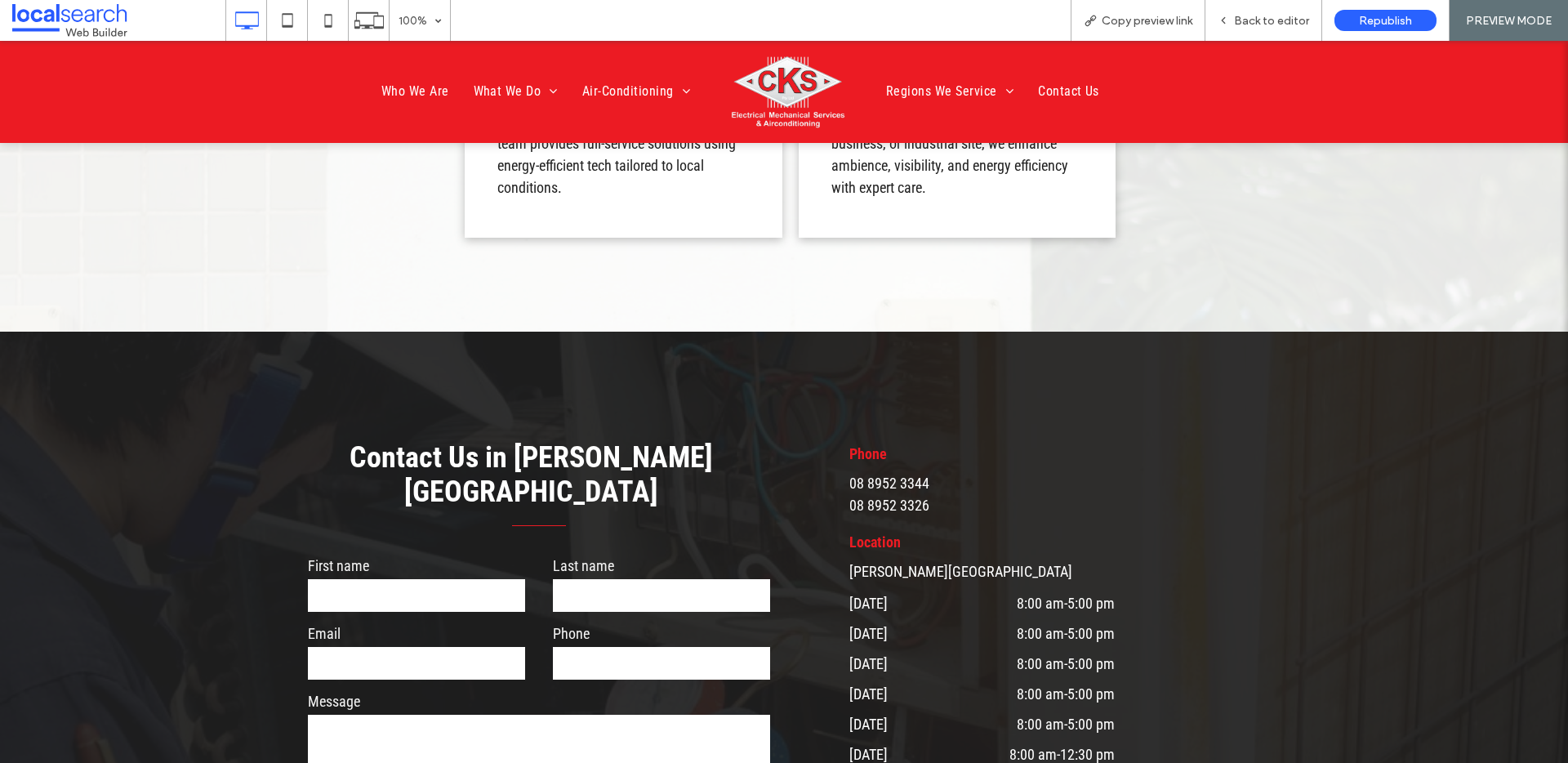
scroll to position [4830, 0]
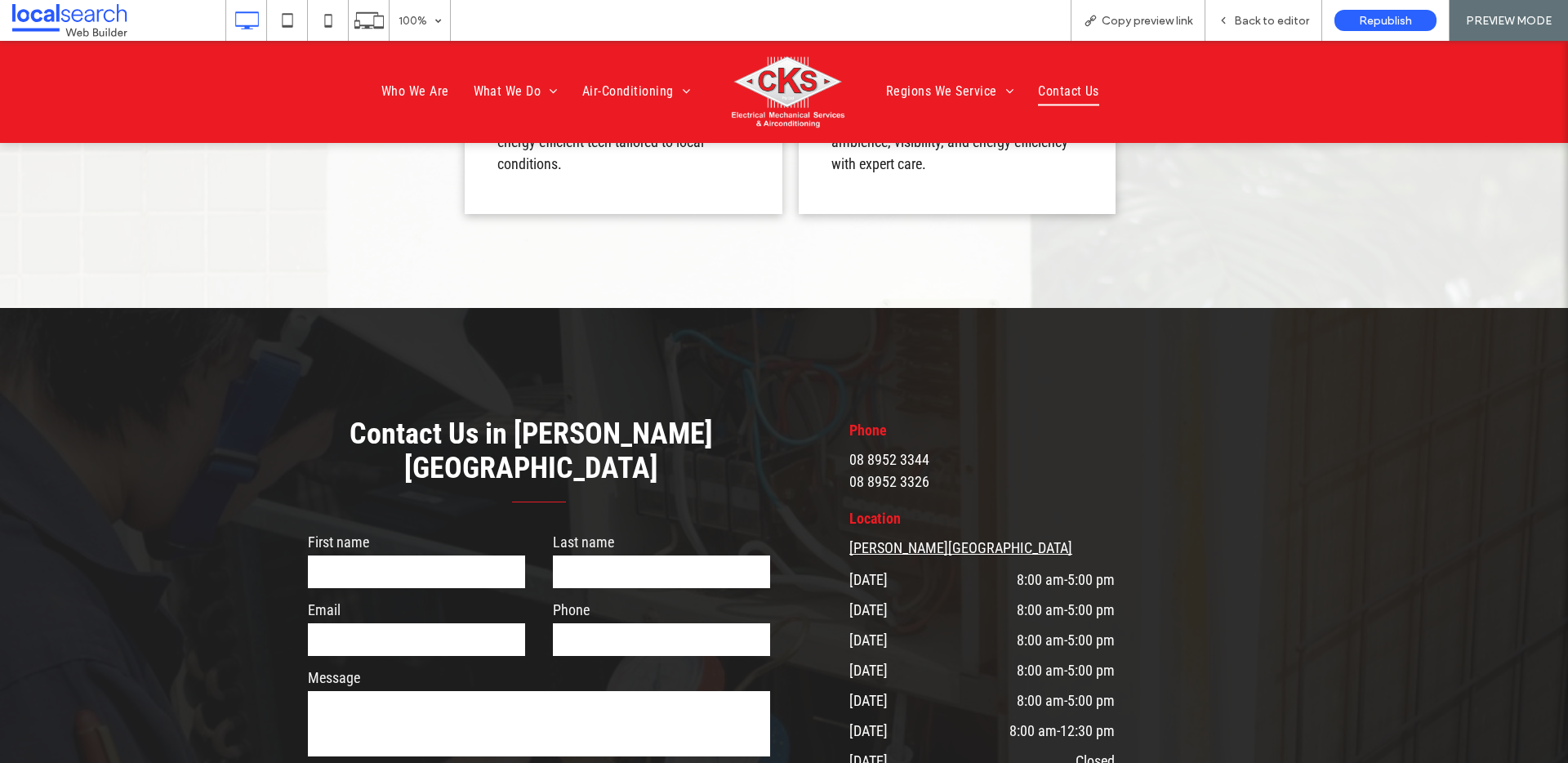
click at [867, 539] on link "Tennant Creek, NT 0860" at bounding box center [960, 547] width 223 height 17
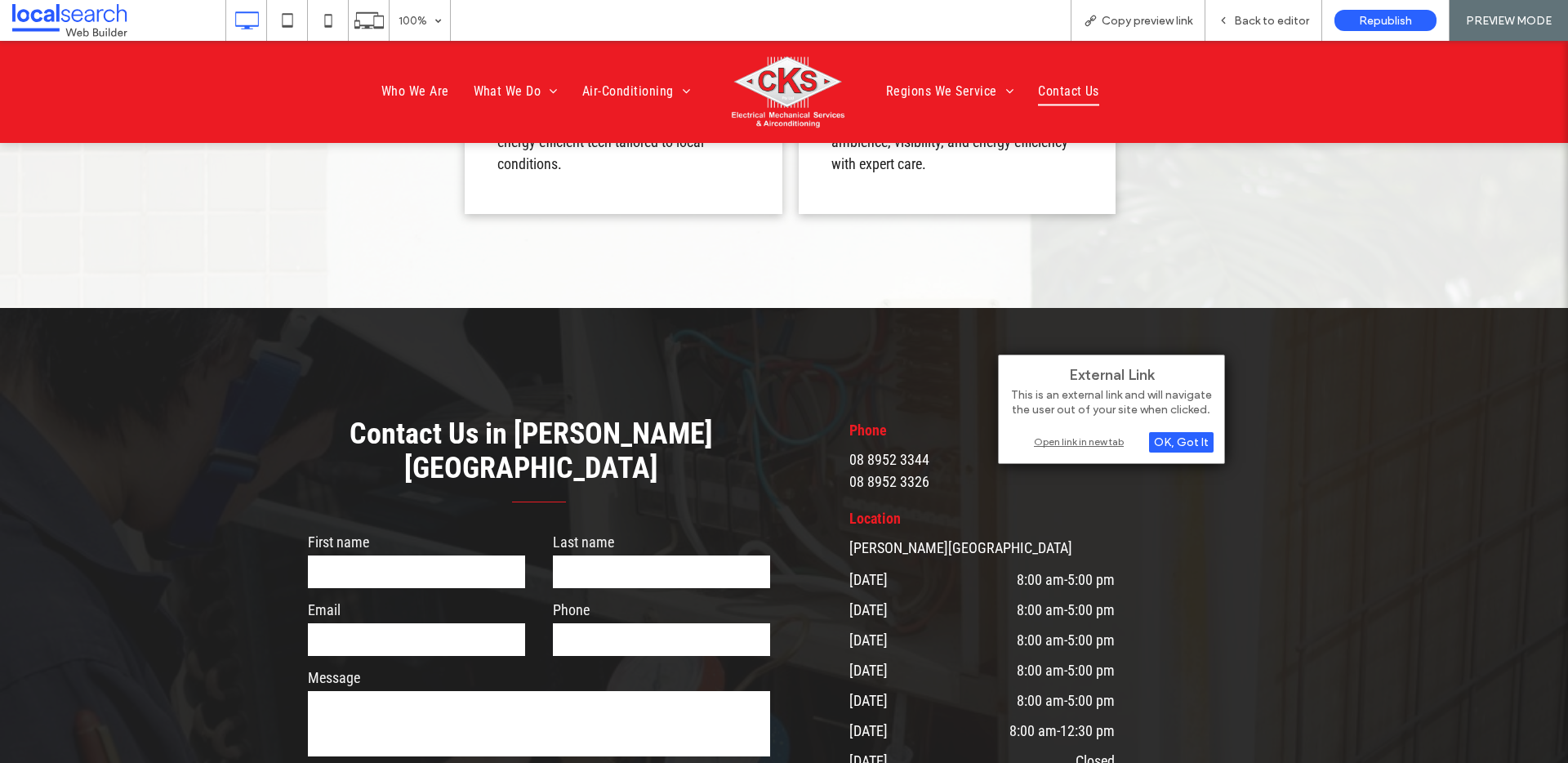
click at [1053, 441] on div "Open link in new tab" at bounding box center [1111, 440] width 204 height 17
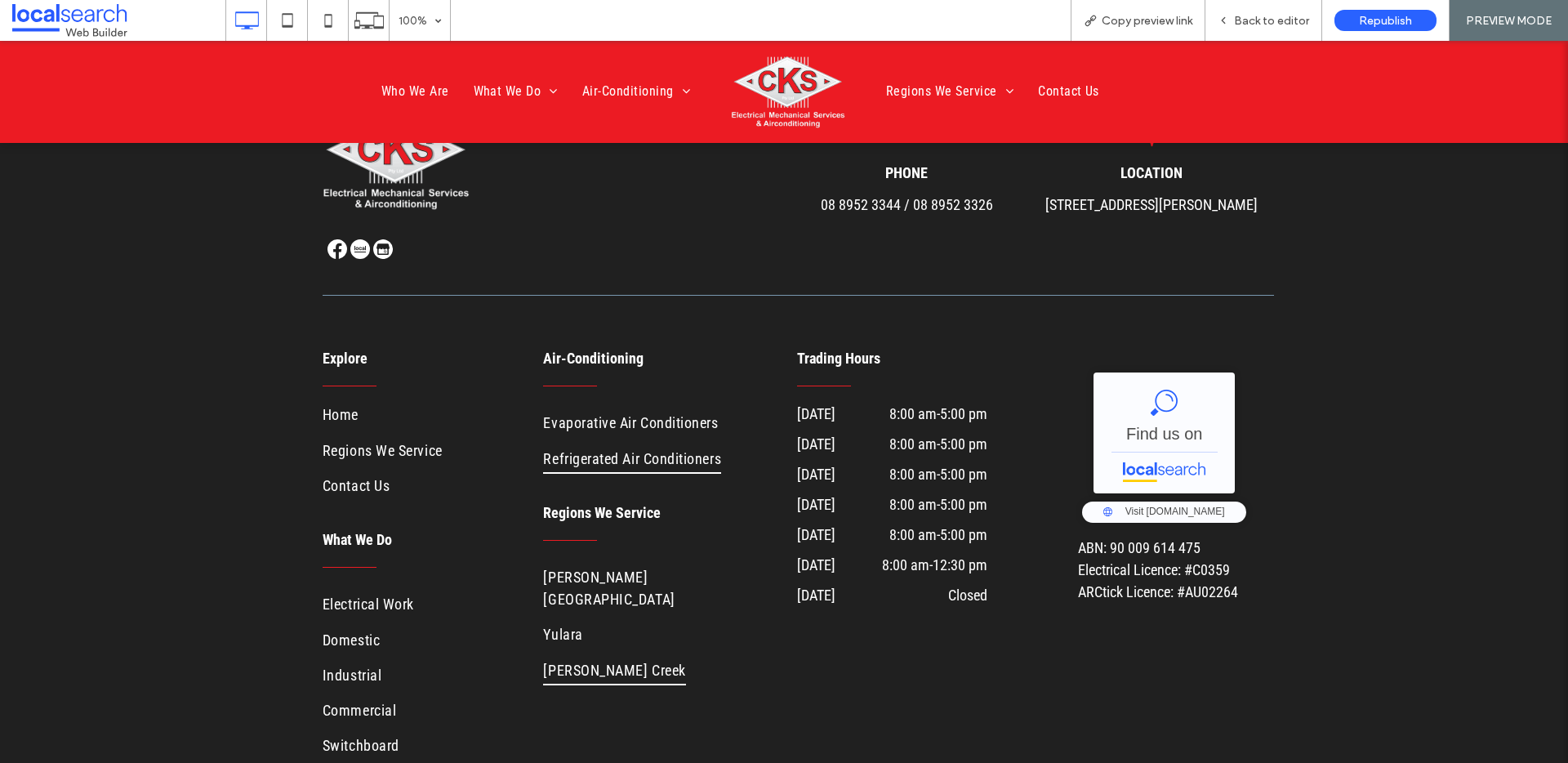
scroll to position [7018, 0]
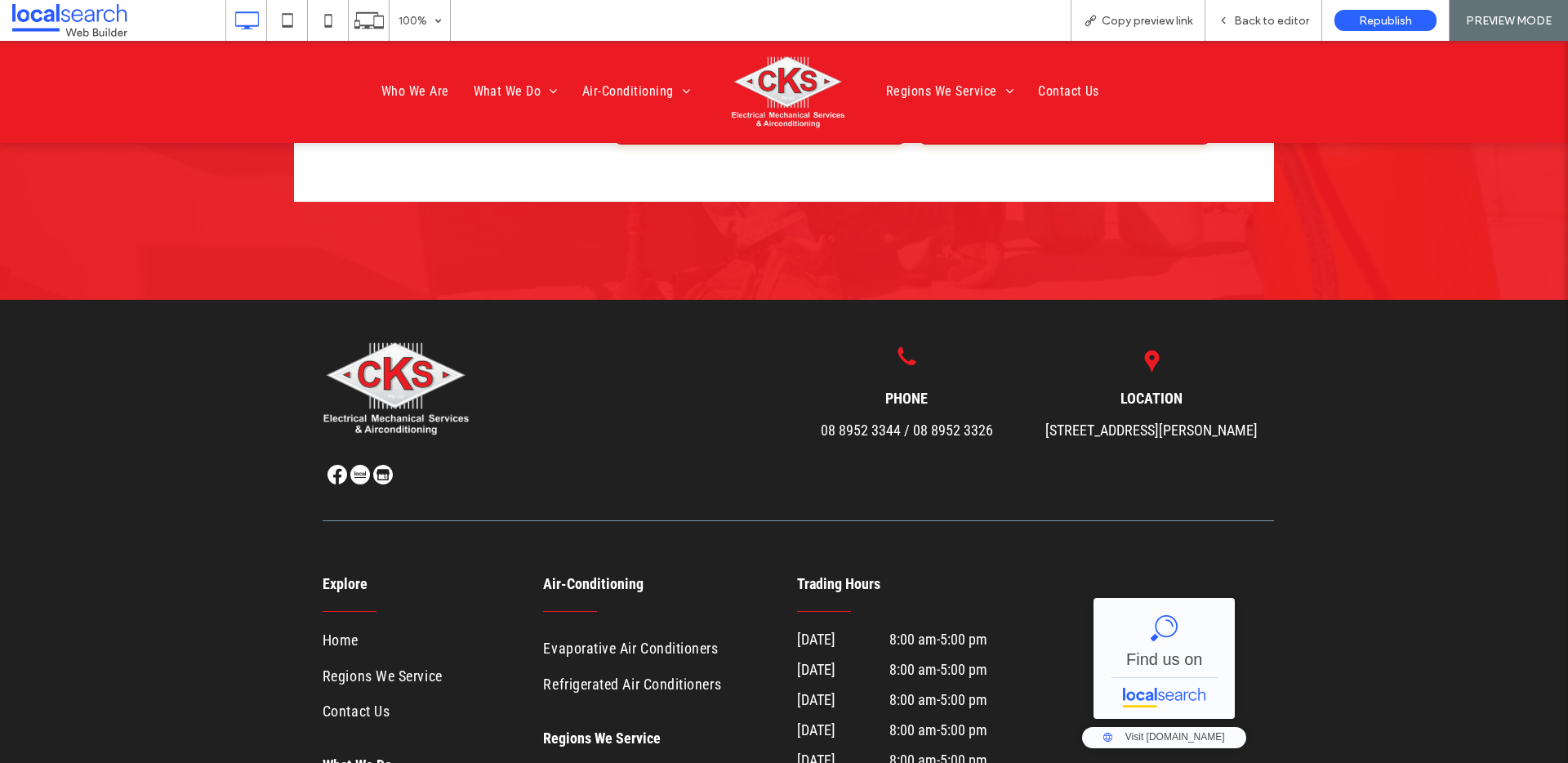
click at [1211, 422] on link "28 Kidman St, Ciccone NT 0870" at bounding box center [1151, 430] width 213 height 17
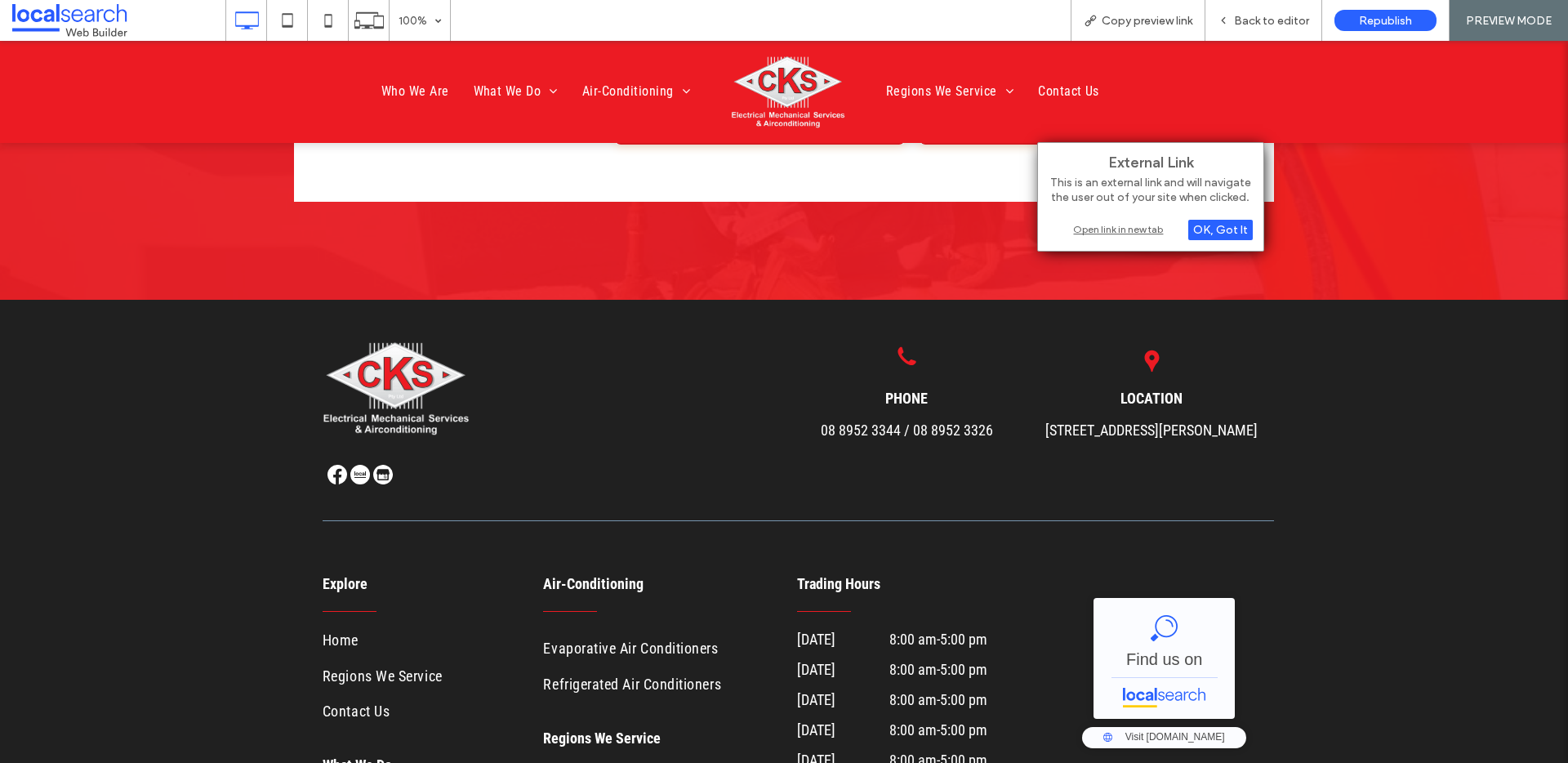
click at [1153, 229] on div "Open link in new tab" at bounding box center [1150, 229] width 204 height 17
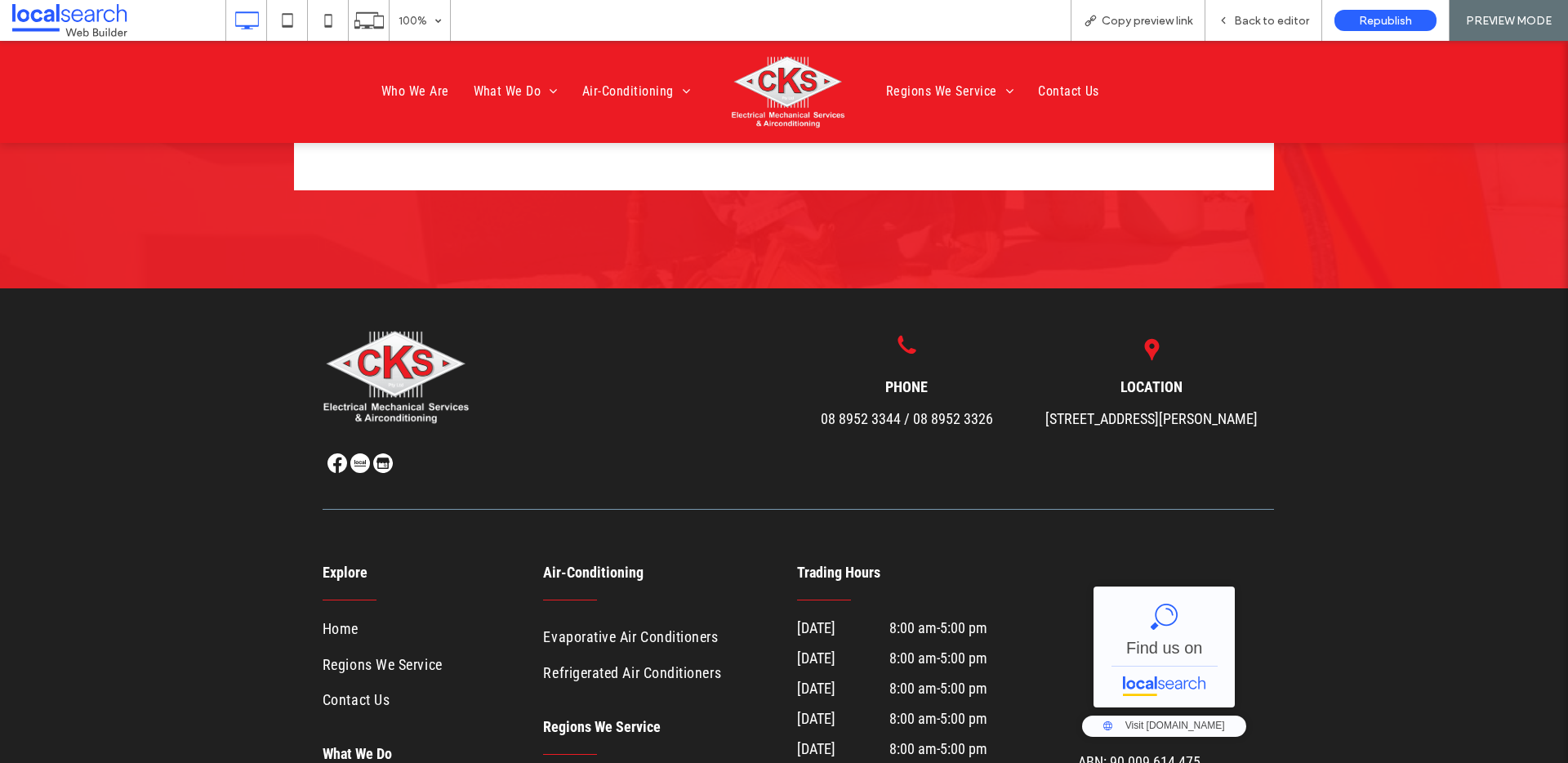
scroll to position [7326, 0]
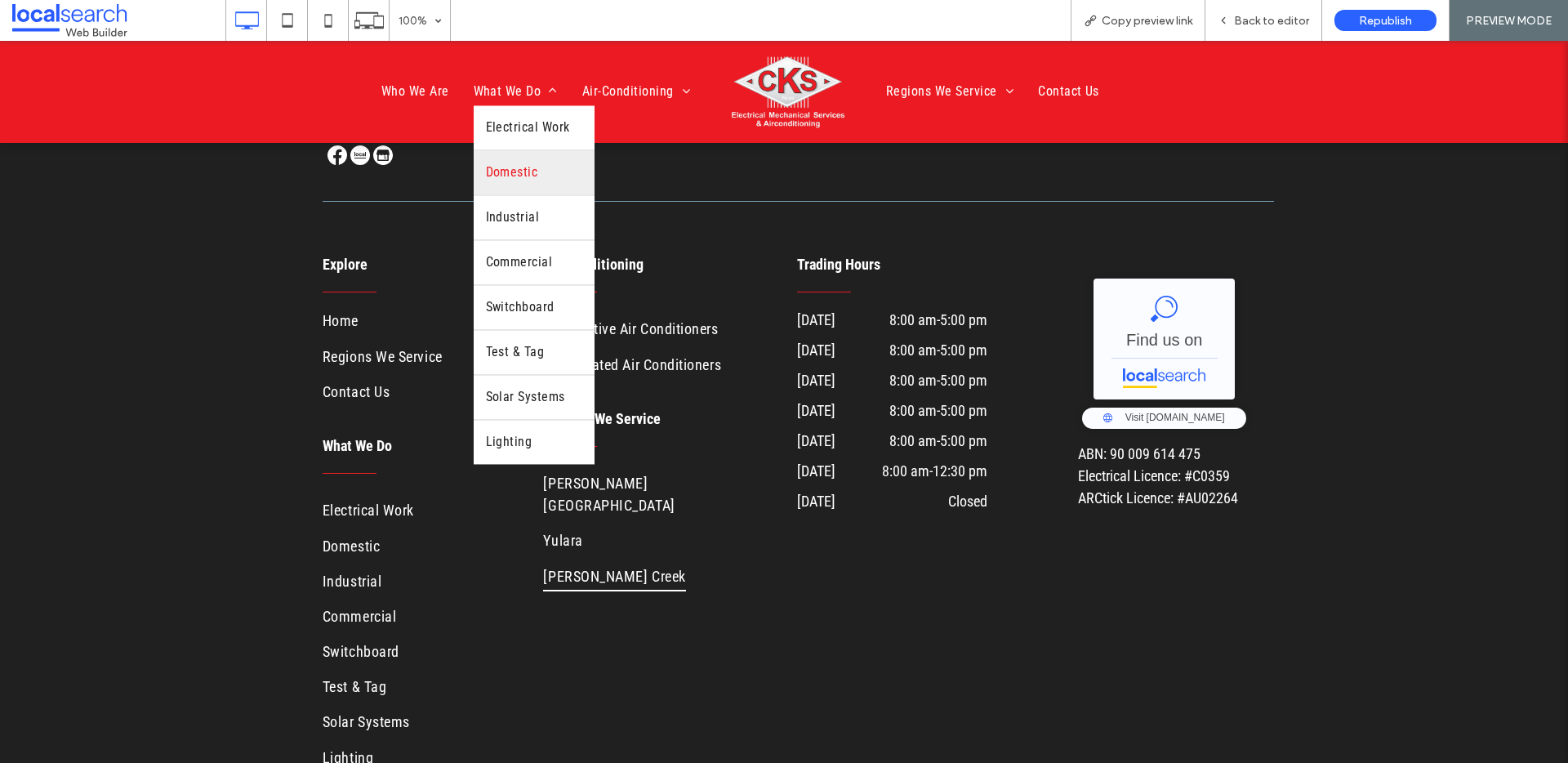
click at [509, 166] on span "Domestic" at bounding box center [512, 174] width 52 height 20
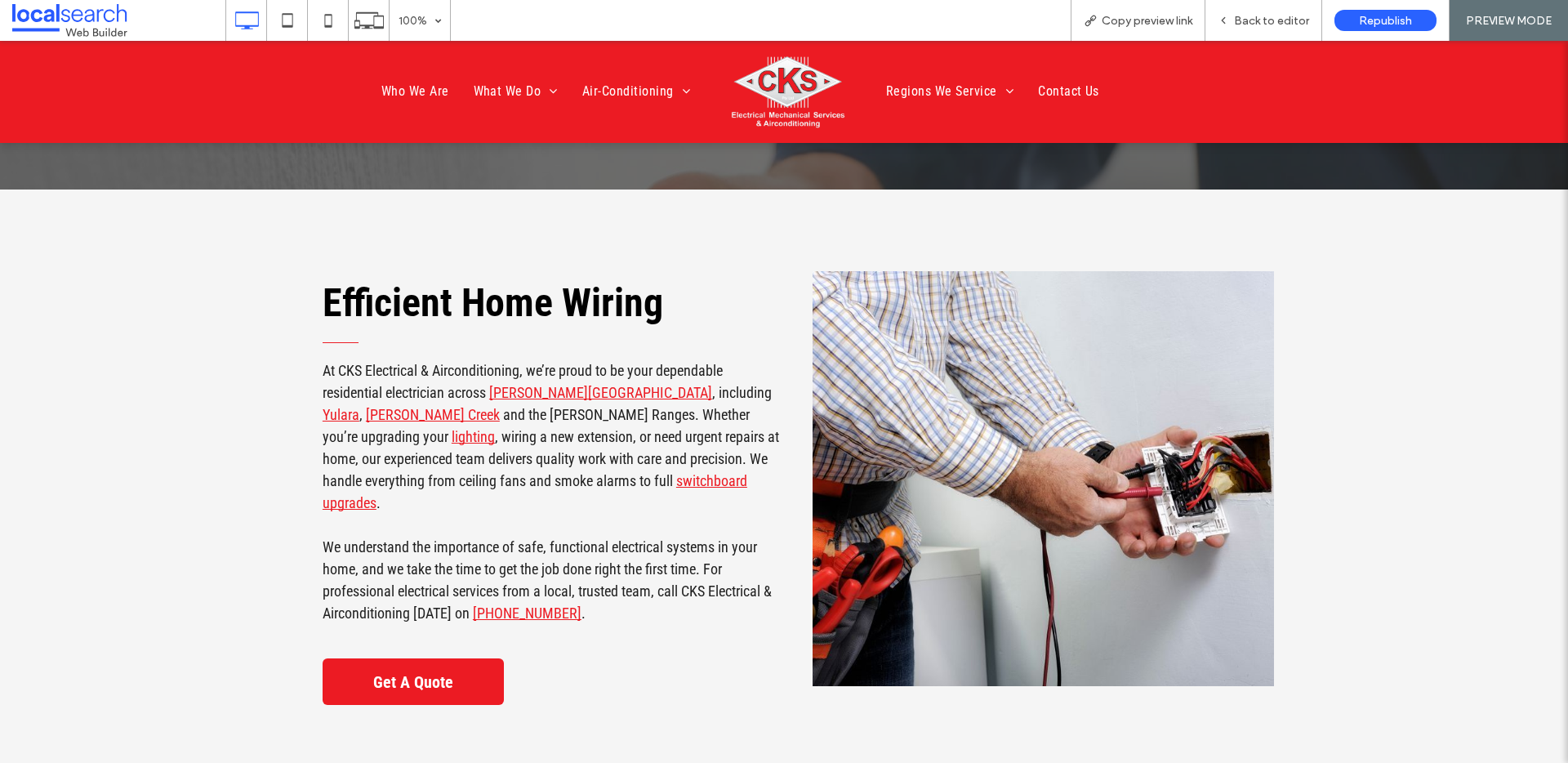
scroll to position [551, 0]
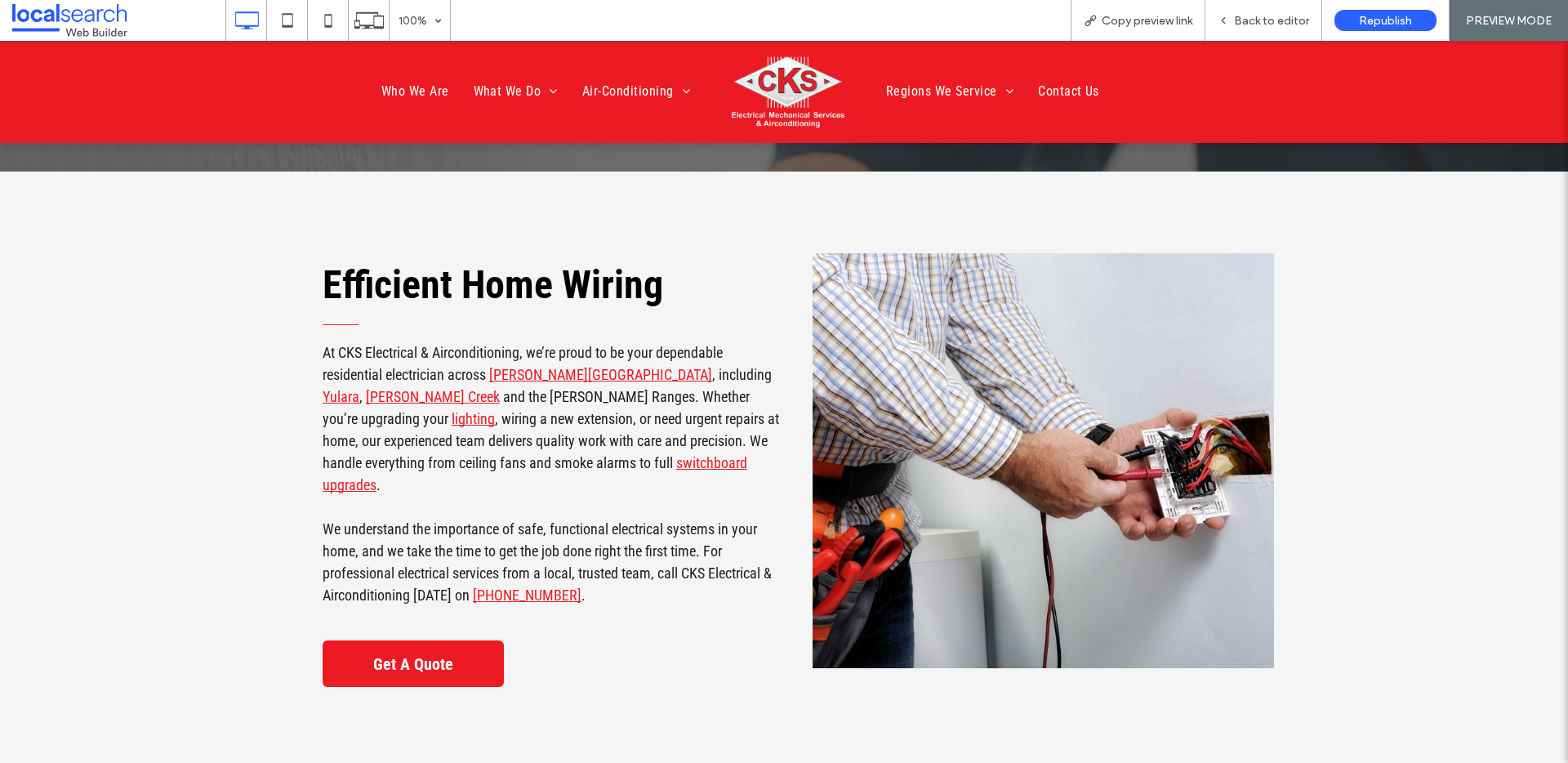
click at [794, 73] on img at bounding box center [787, 92] width 115 height 75
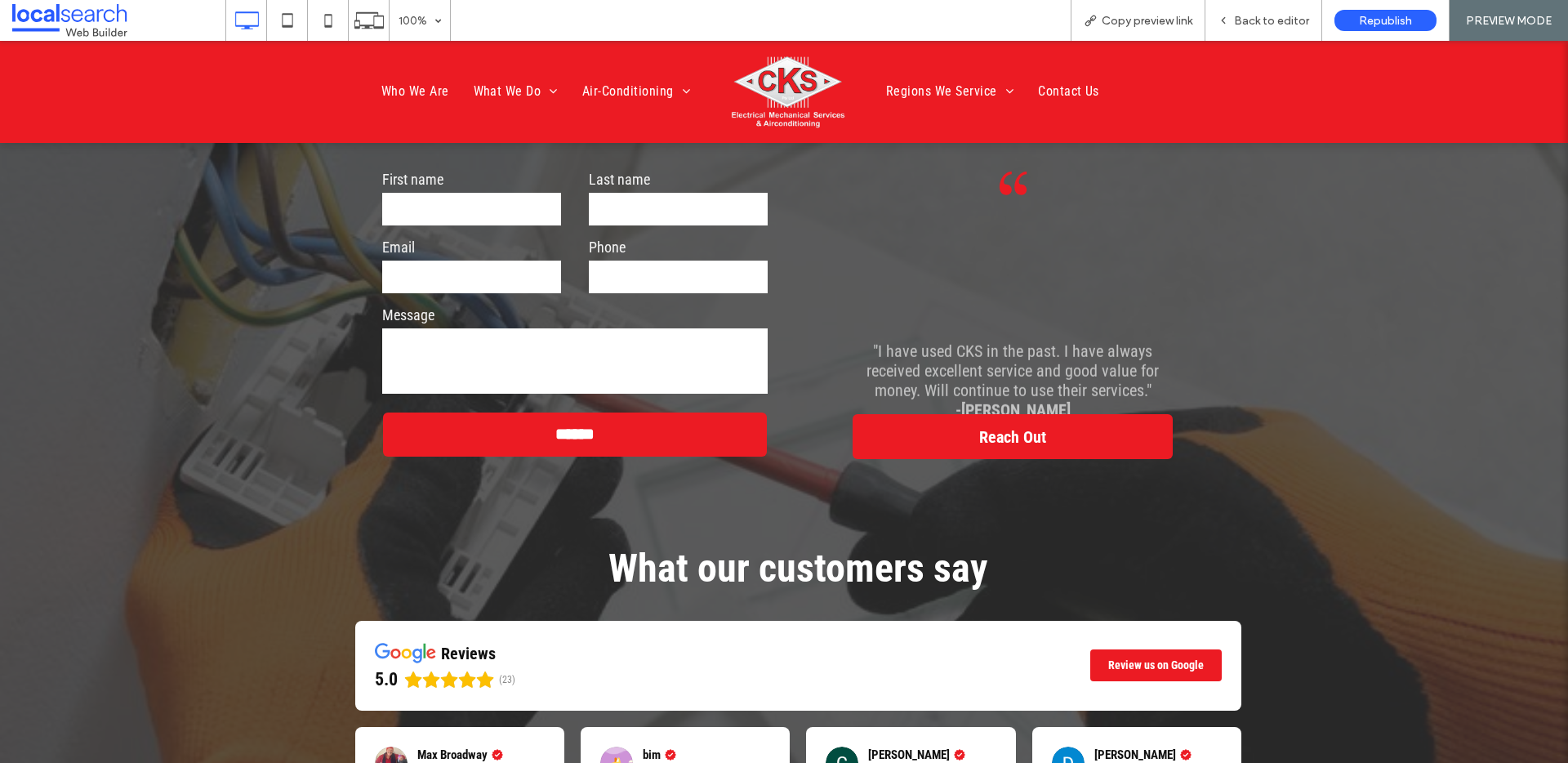
scroll to position [4835, 0]
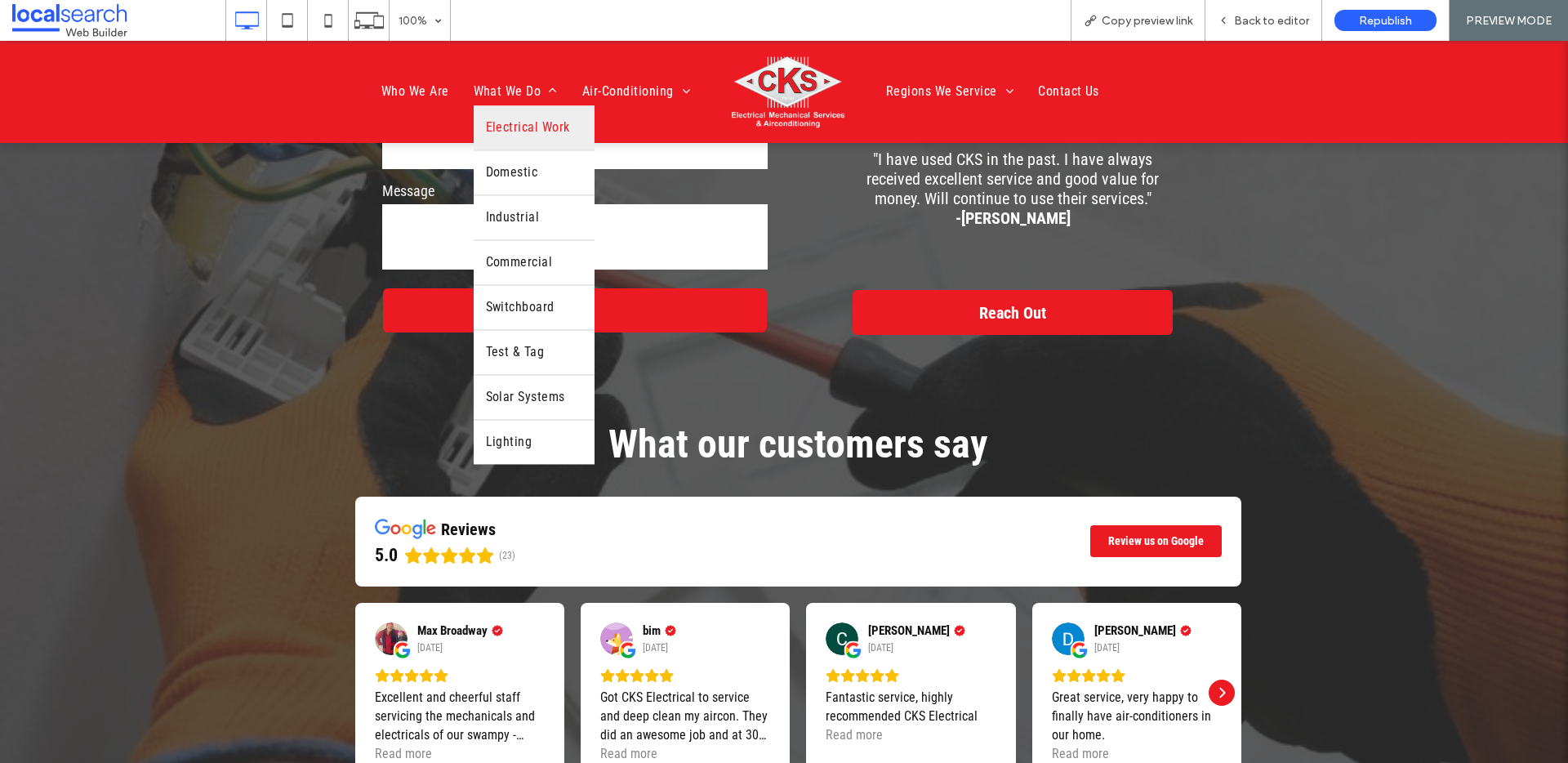
drag, startPoint x: 515, startPoint y: 122, endPoint x: 496, endPoint y: 193, distance: 73.5
click at [515, 122] on span "Electrical Work" at bounding box center [529, 128] width 84 height 20
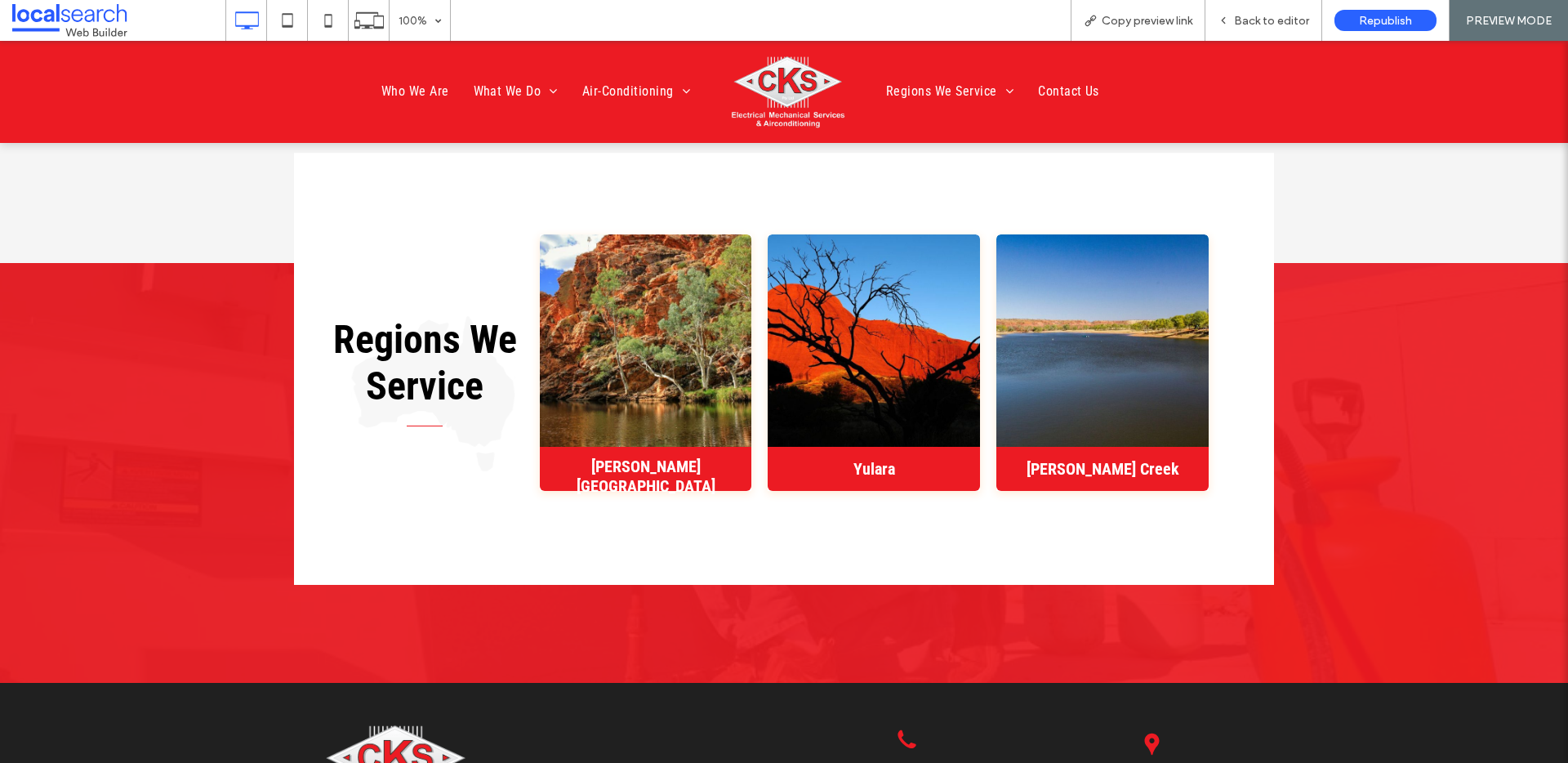
scroll to position [2705, 0]
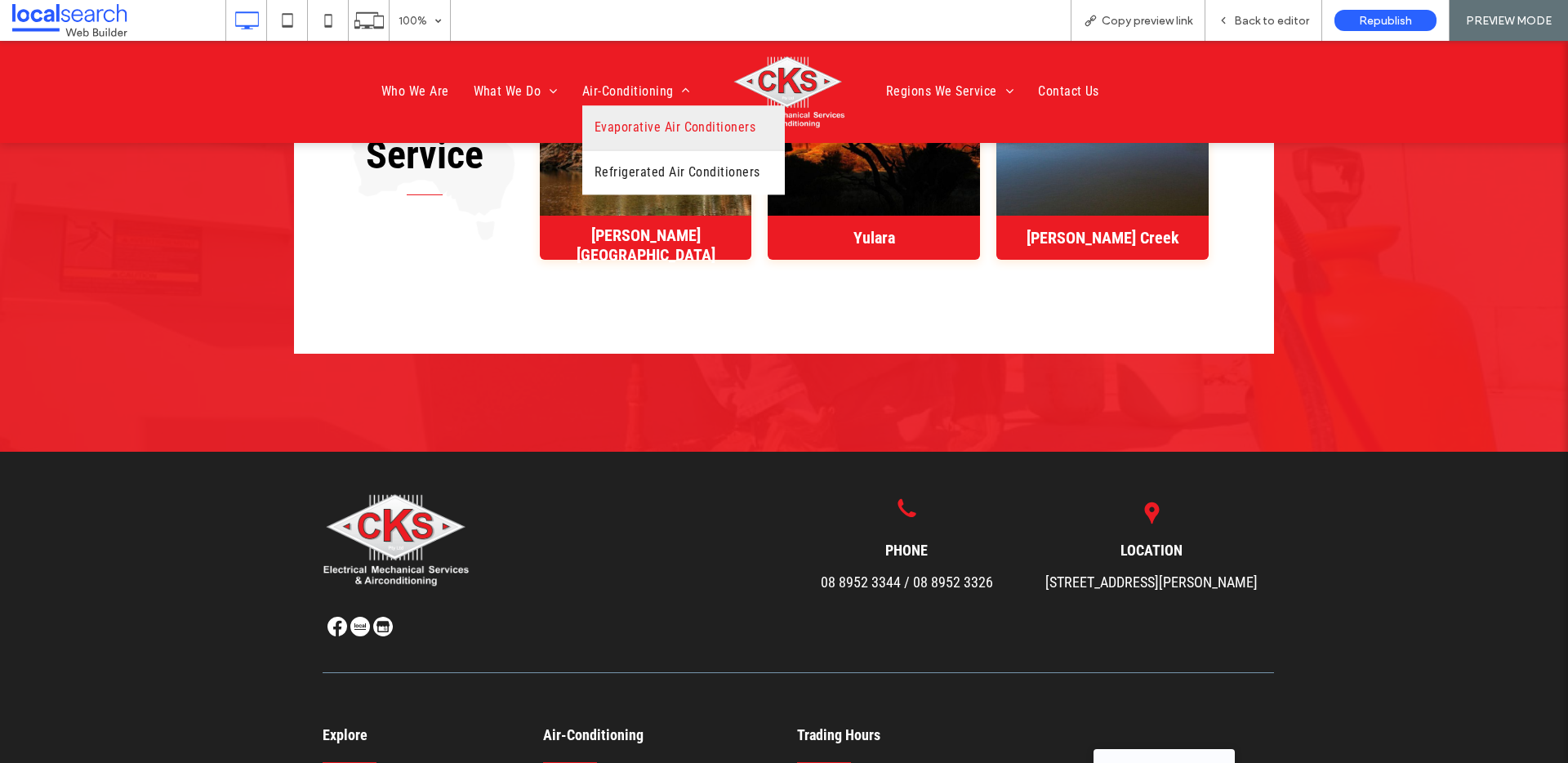
click at [609, 119] on span "Evaporative Air Conditioners" at bounding box center [675, 128] width 161 height 20
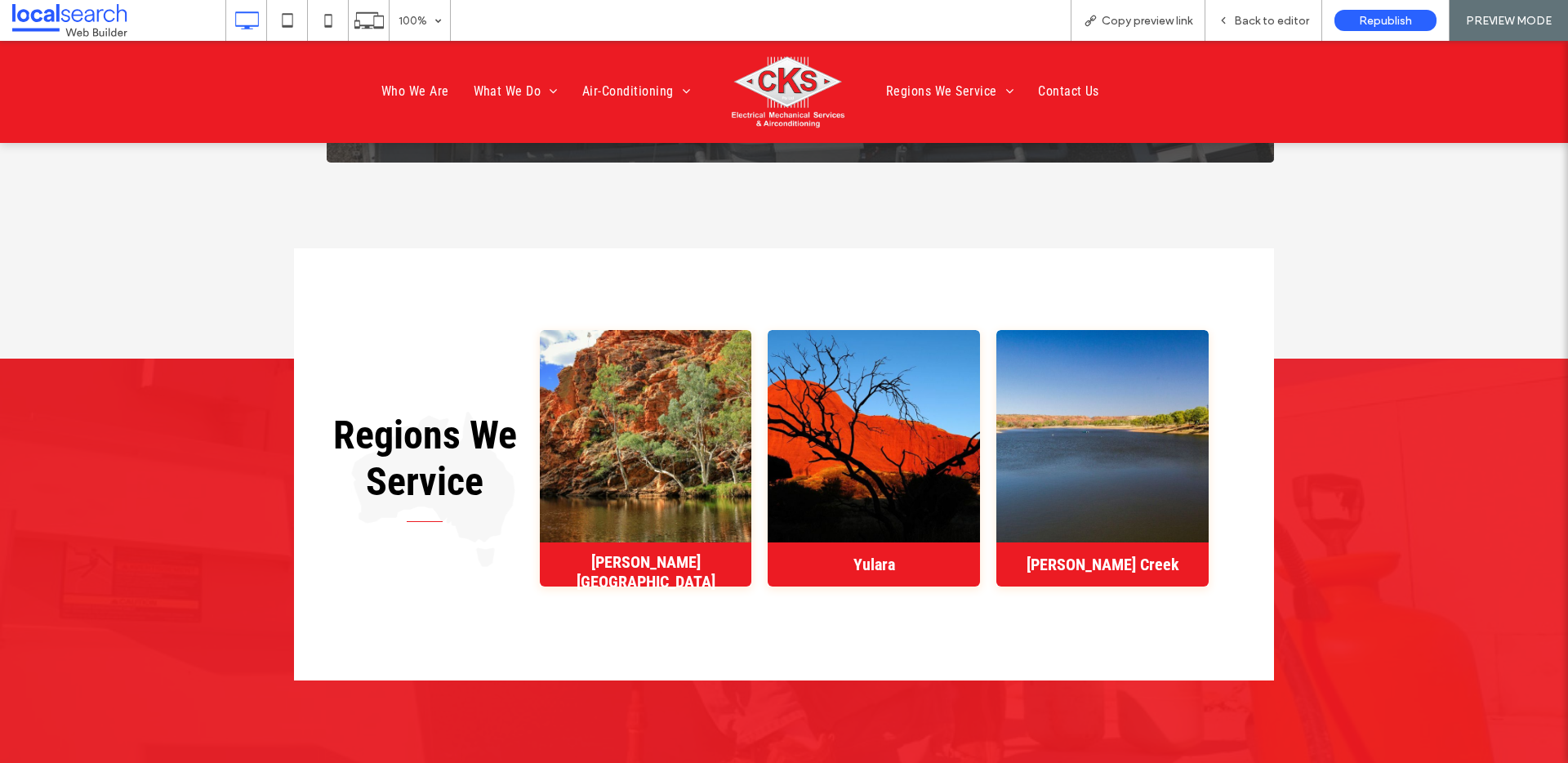
scroll to position [2484, 0]
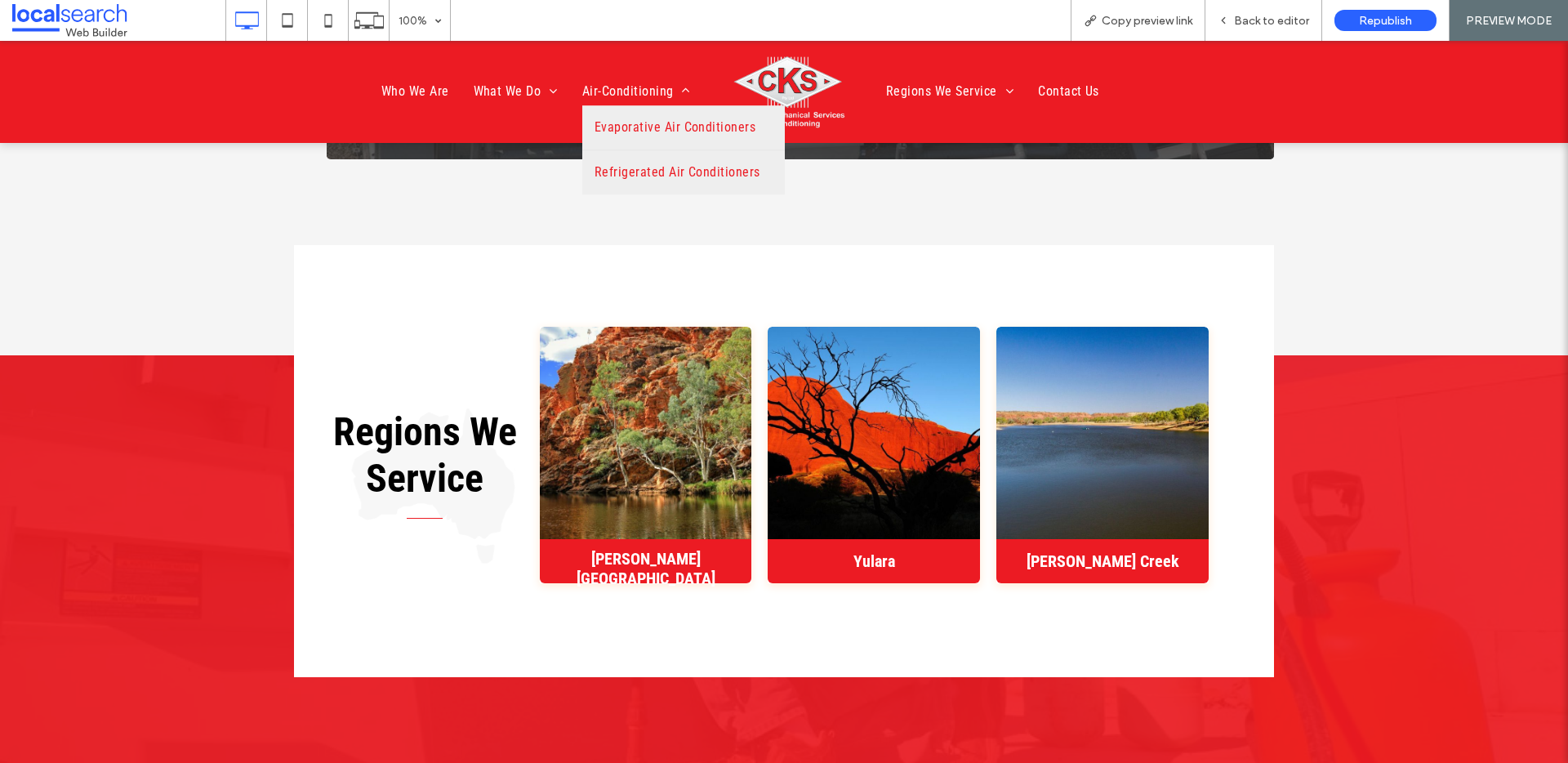
click at [614, 161] on link "Refrigerated Air Conditioners" at bounding box center [683, 173] width 203 height 44
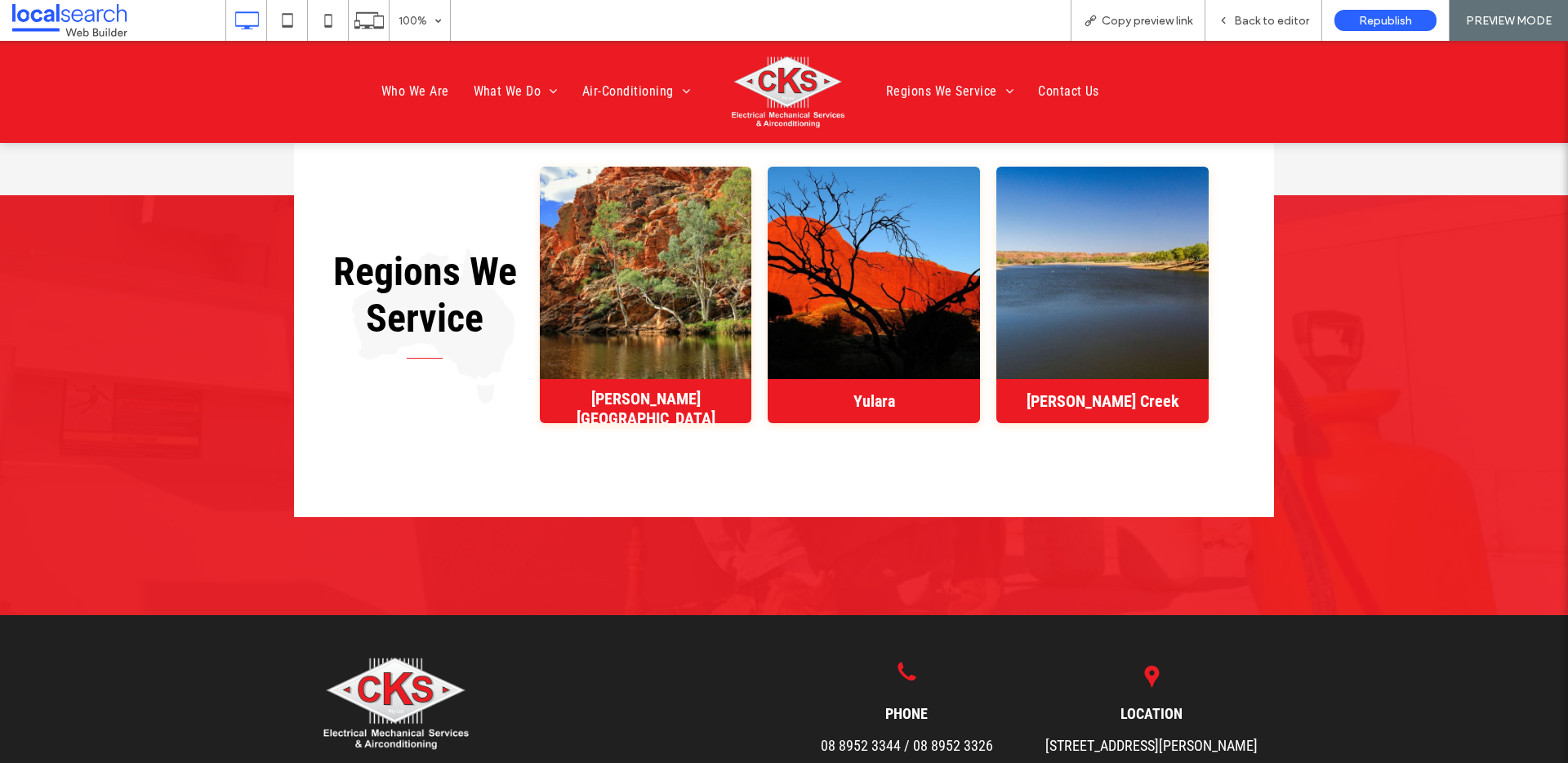
scroll to position [3355, 0]
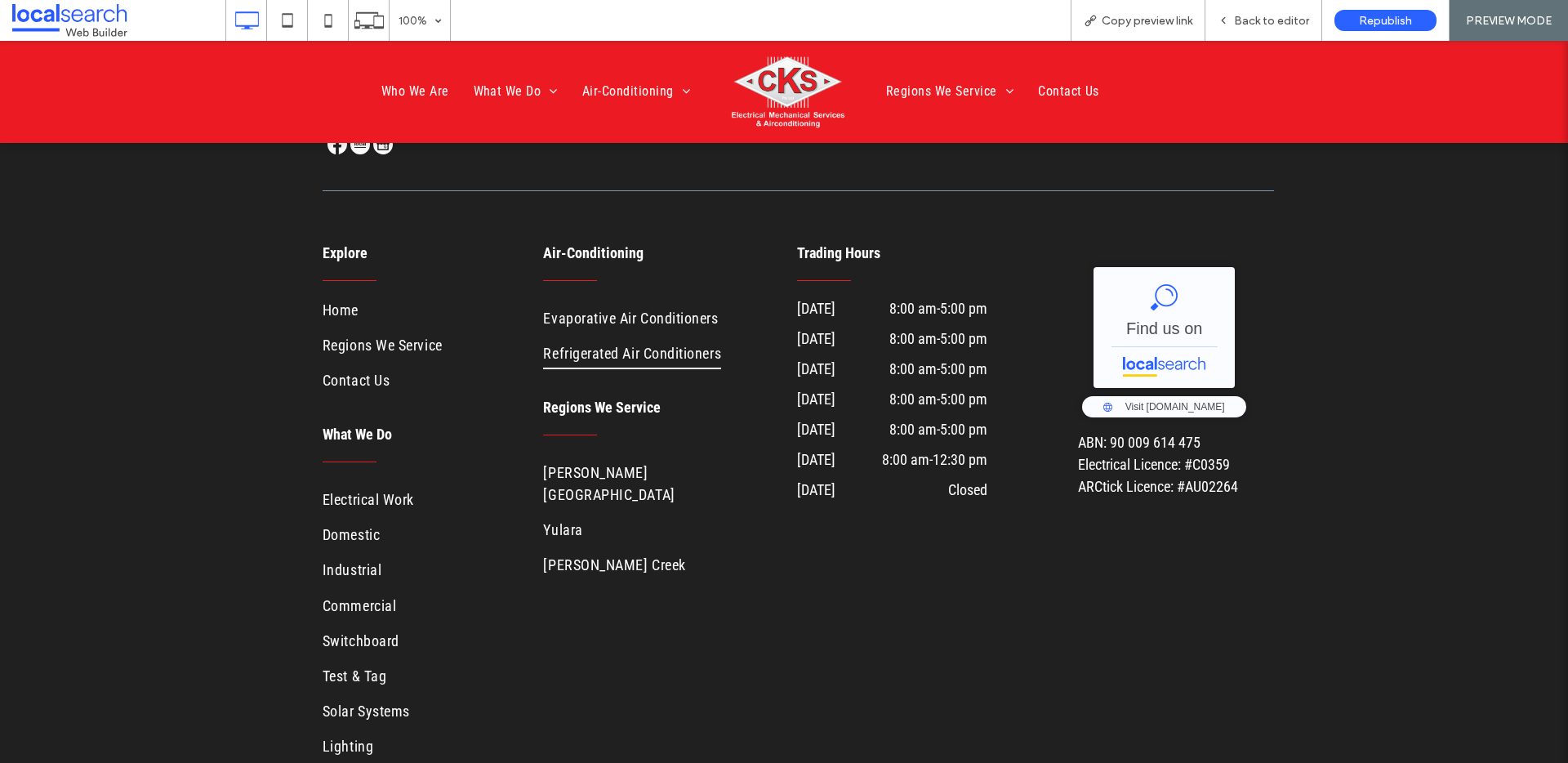
click at [774, 76] on img at bounding box center [787, 92] width 115 height 75
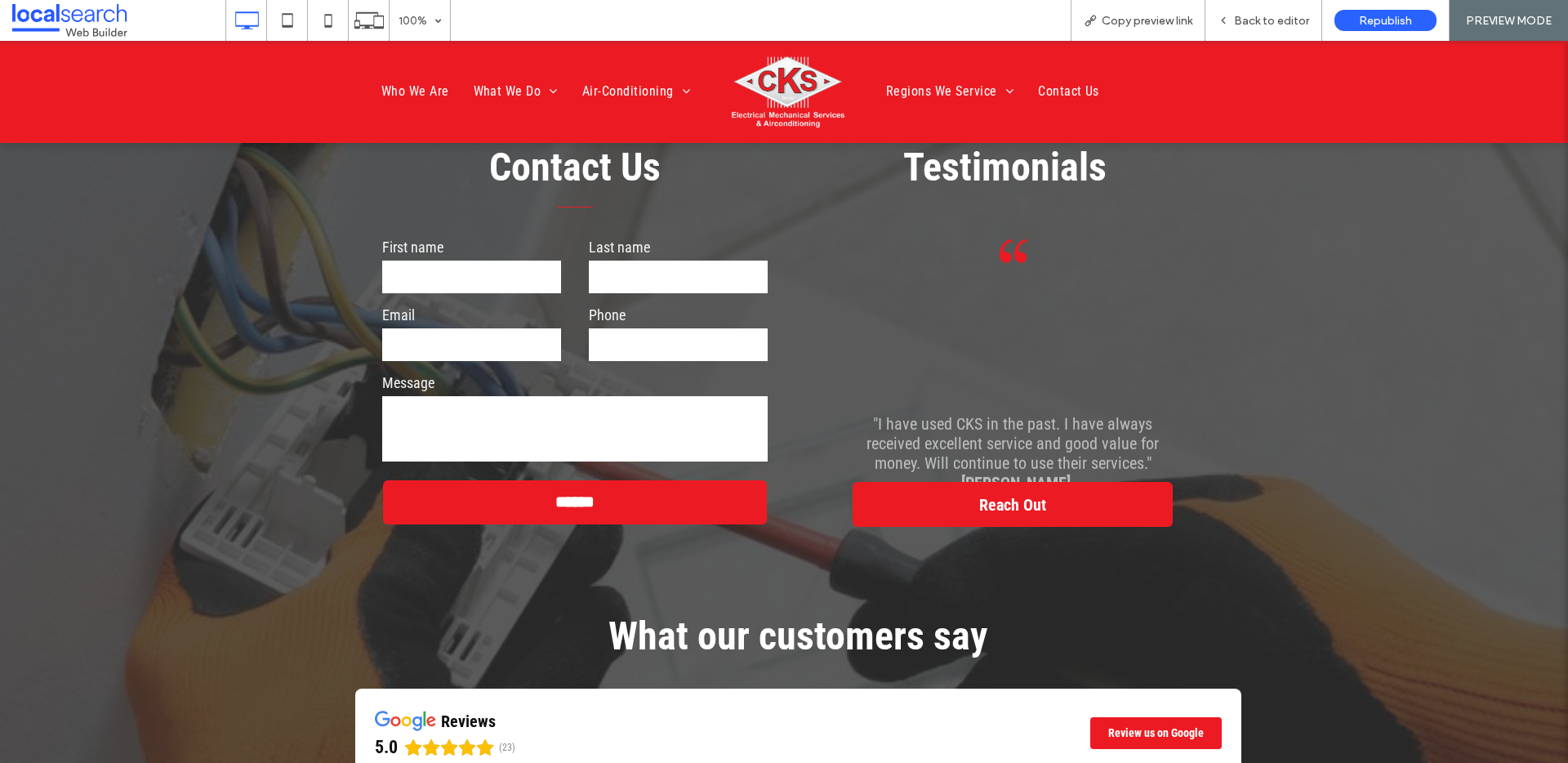
scroll to position [4985, 0]
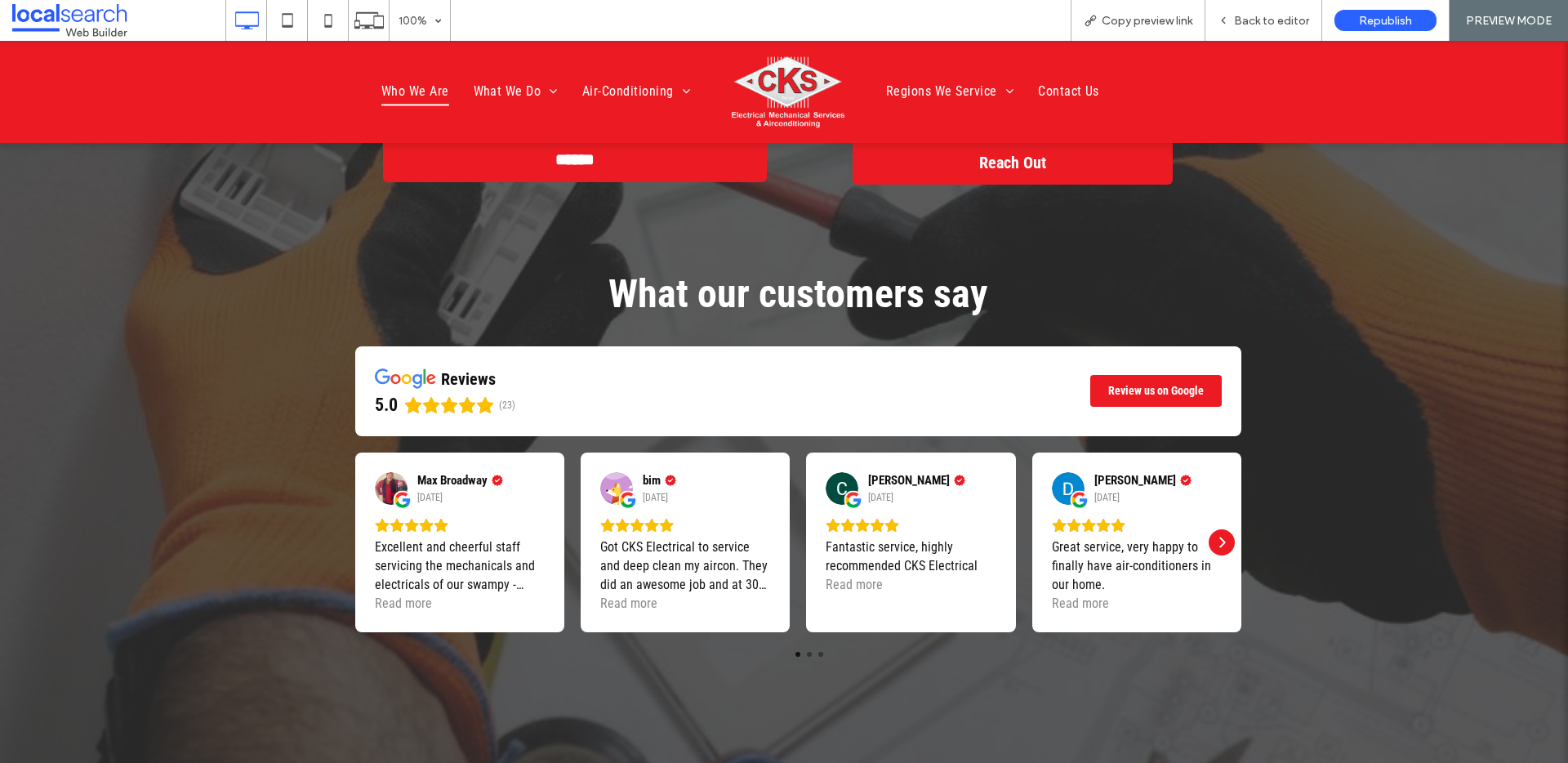
click at [401, 85] on span "Who We Are" at bounding box center [415, 91] width 68 height 27
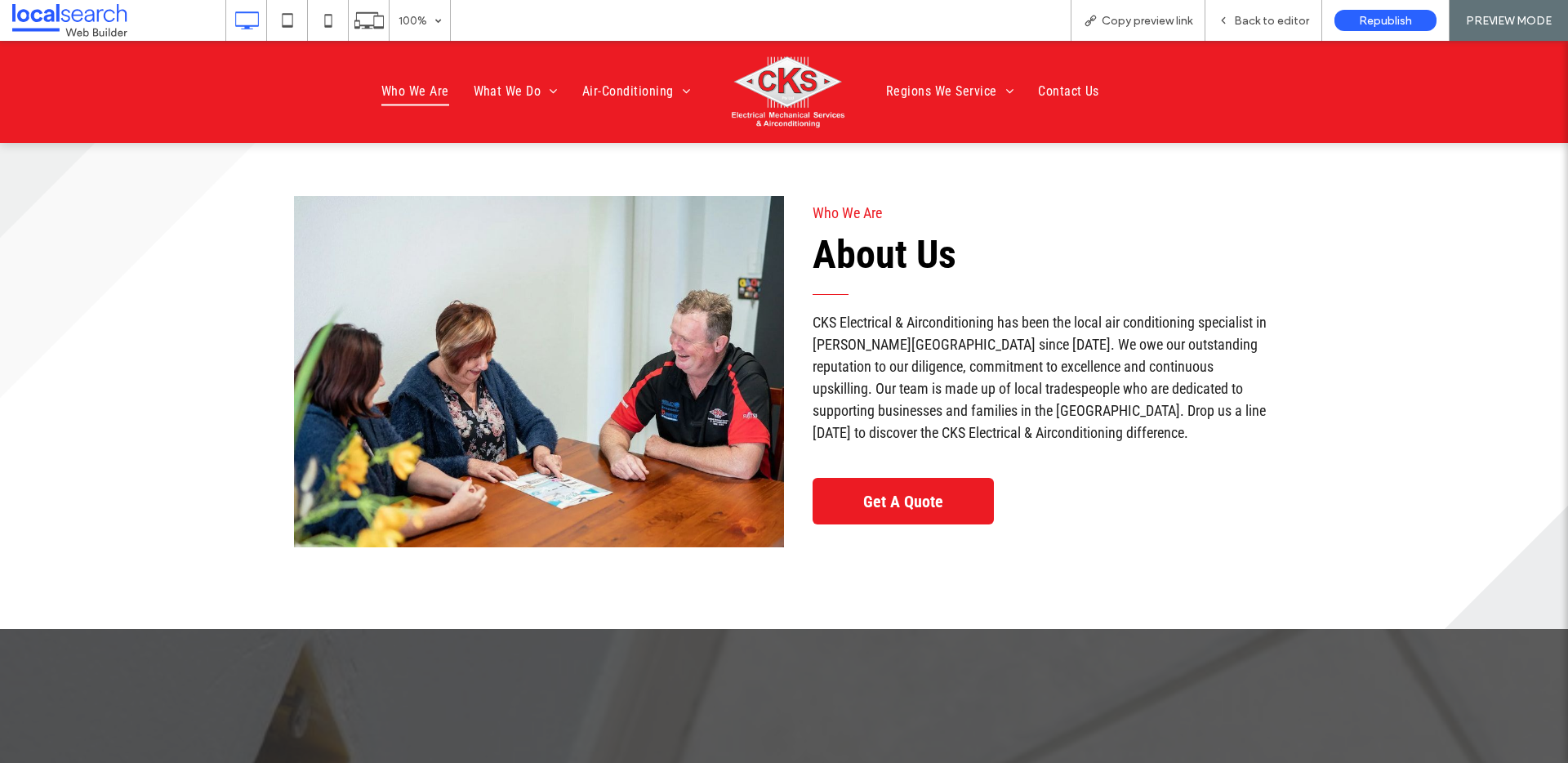
scroll to position [3962, 0]
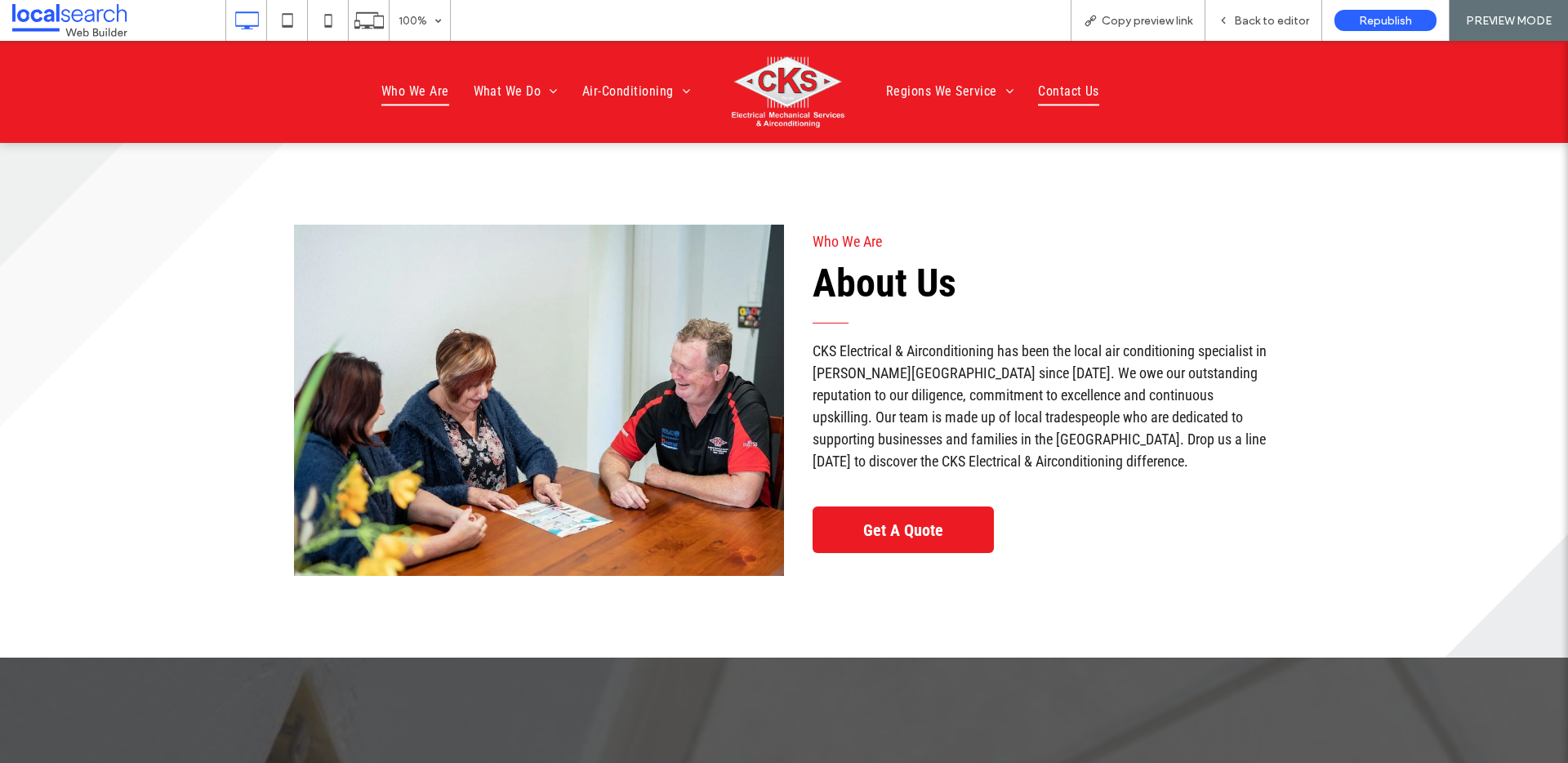
click at [1083, 81] on span "Contact Us" at bounding box center [1069, 91] width 61 height 27
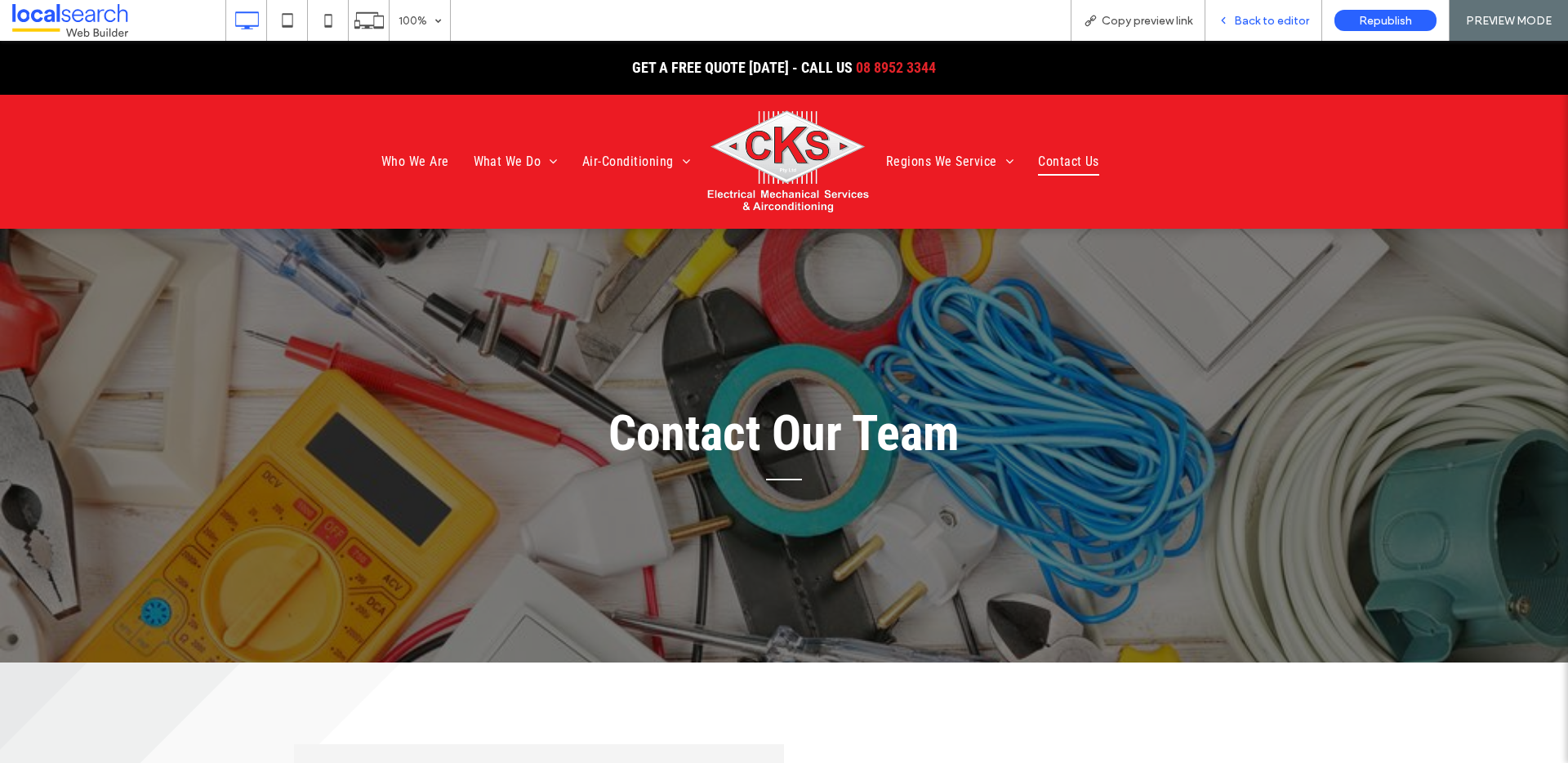
click at [1298, 19] on span "Back to editor" at bounding box center [1272, 21] width 76 height 14
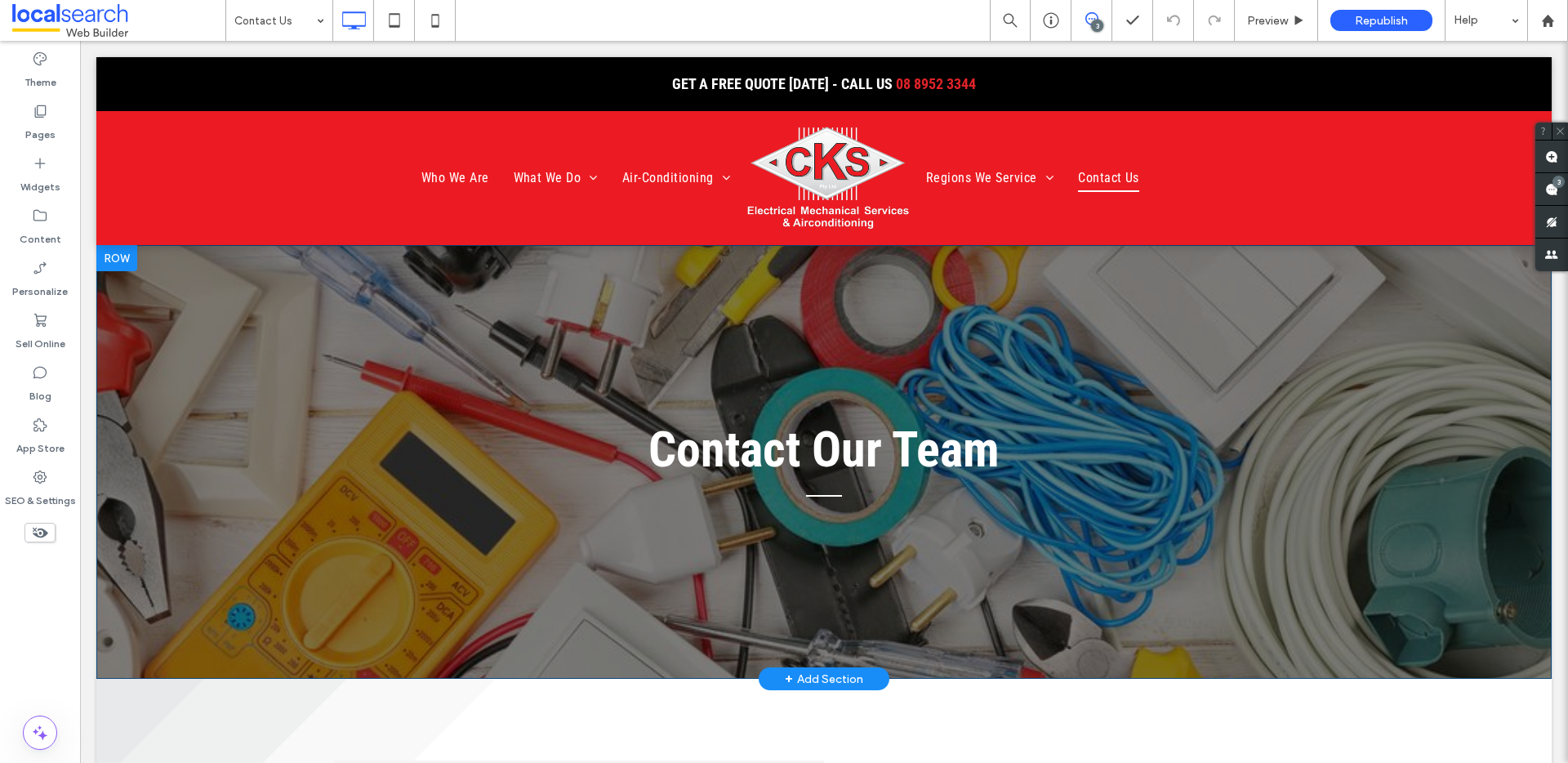
click at [173, 375] on div "Contact Our Team Click To Paste Row + Add Section" at bounding box center [824, 462] width 1455 height 433
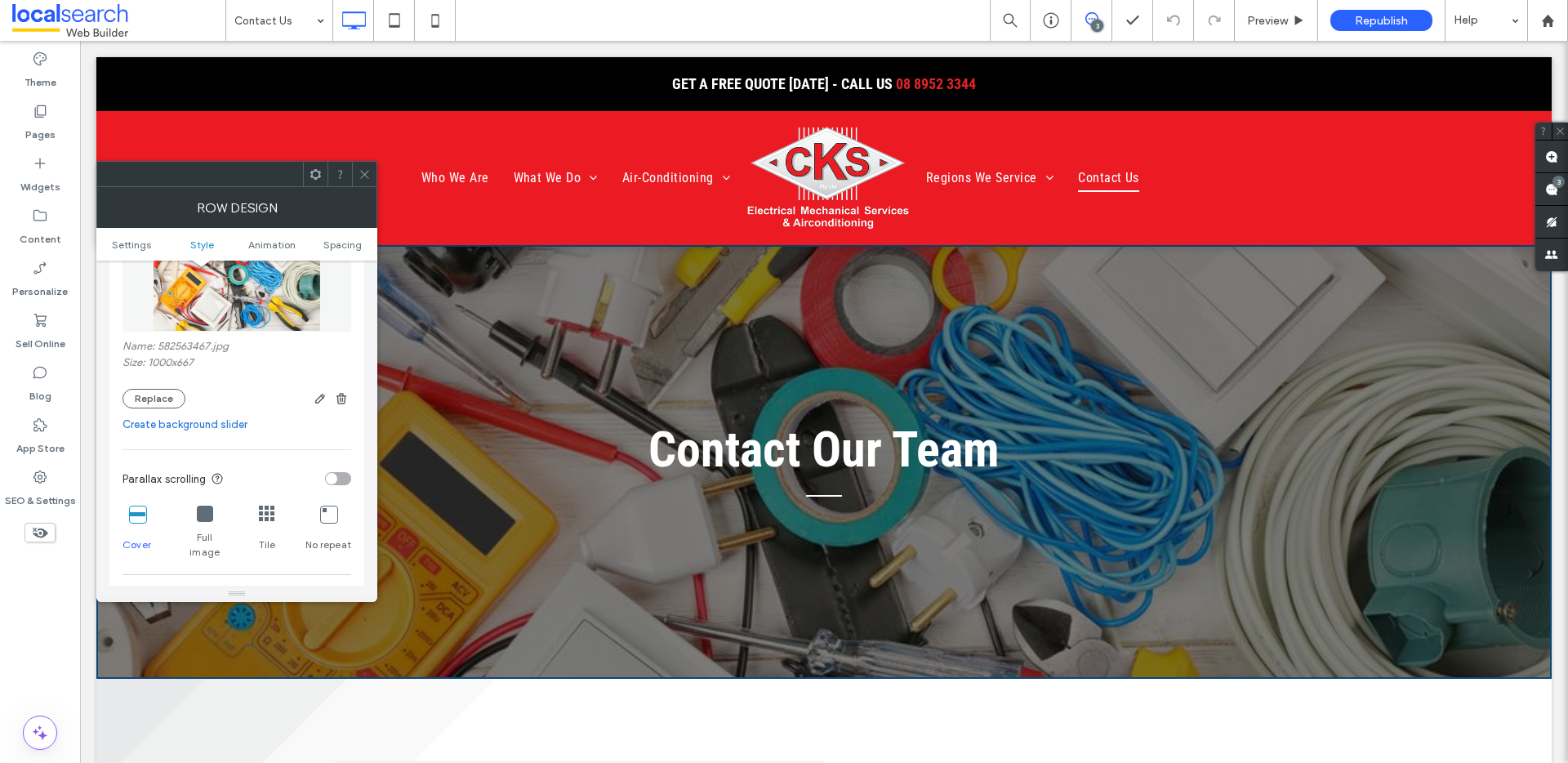
scroll to position [314, 0]
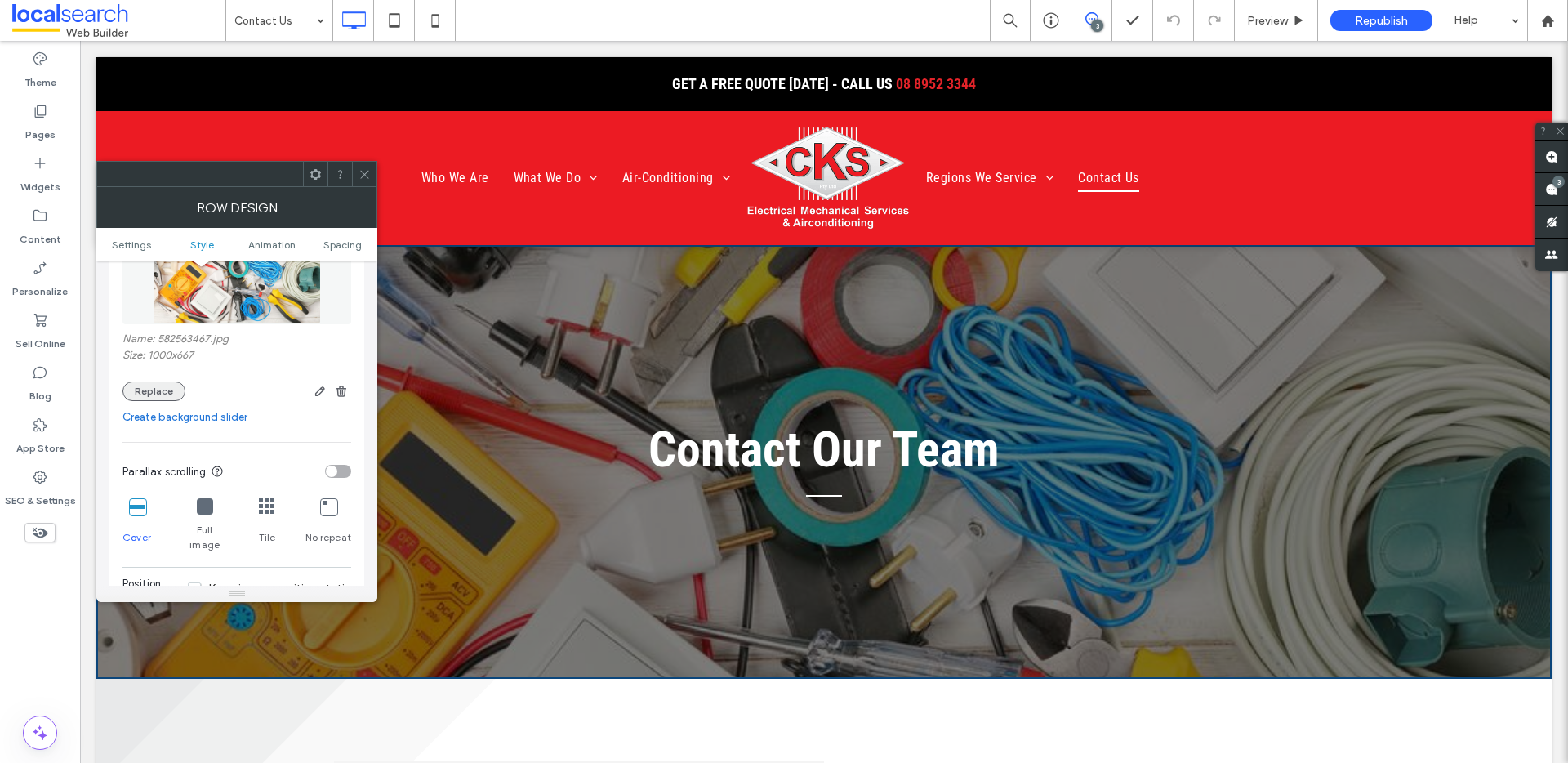
click at [171, 383] on button "Replace" at bounding box center [154, 391] width 63 height 20
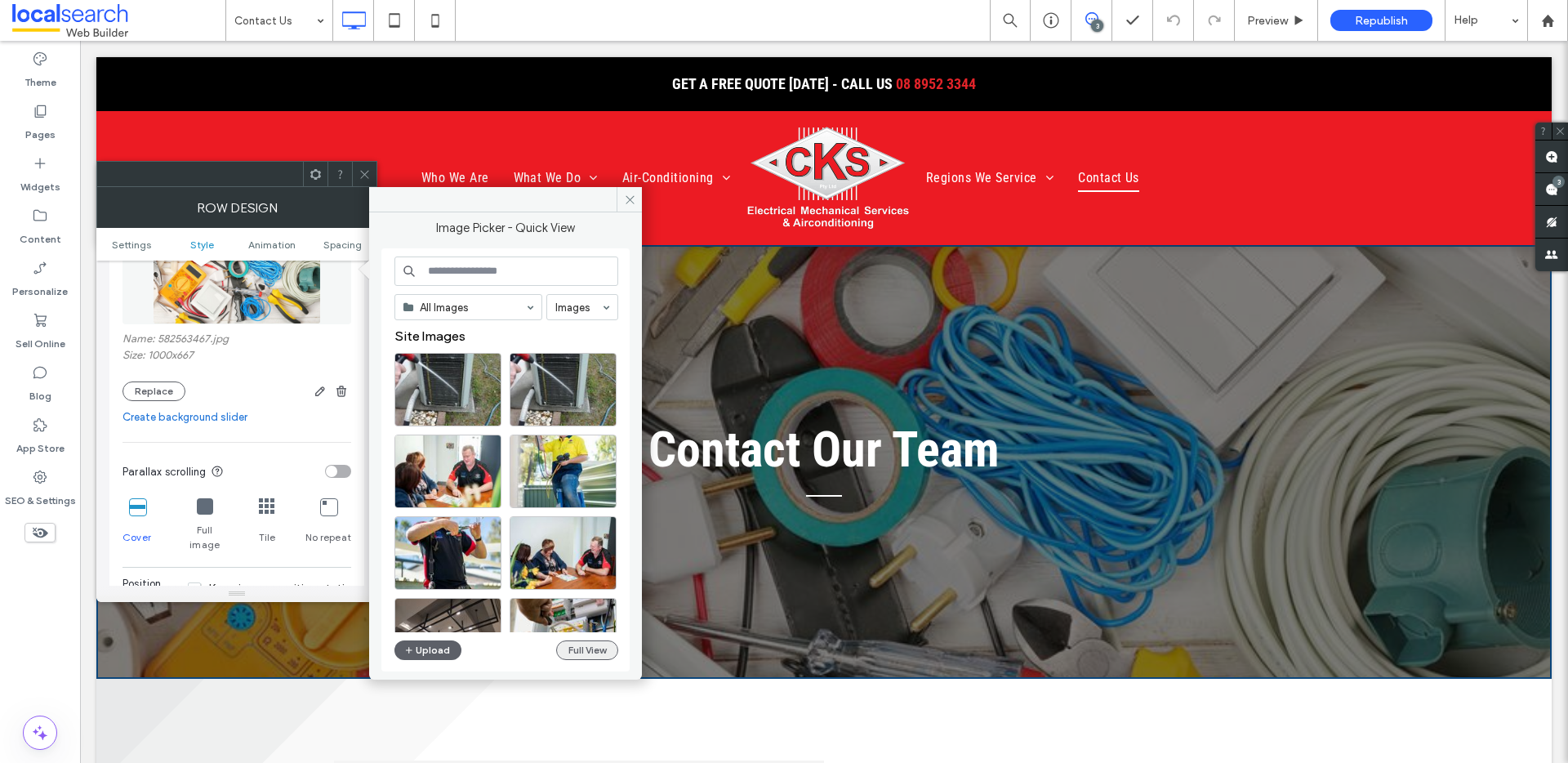
click at [580, 644] on button "Full View" at bounding box center [586, 650] width 62 height 20
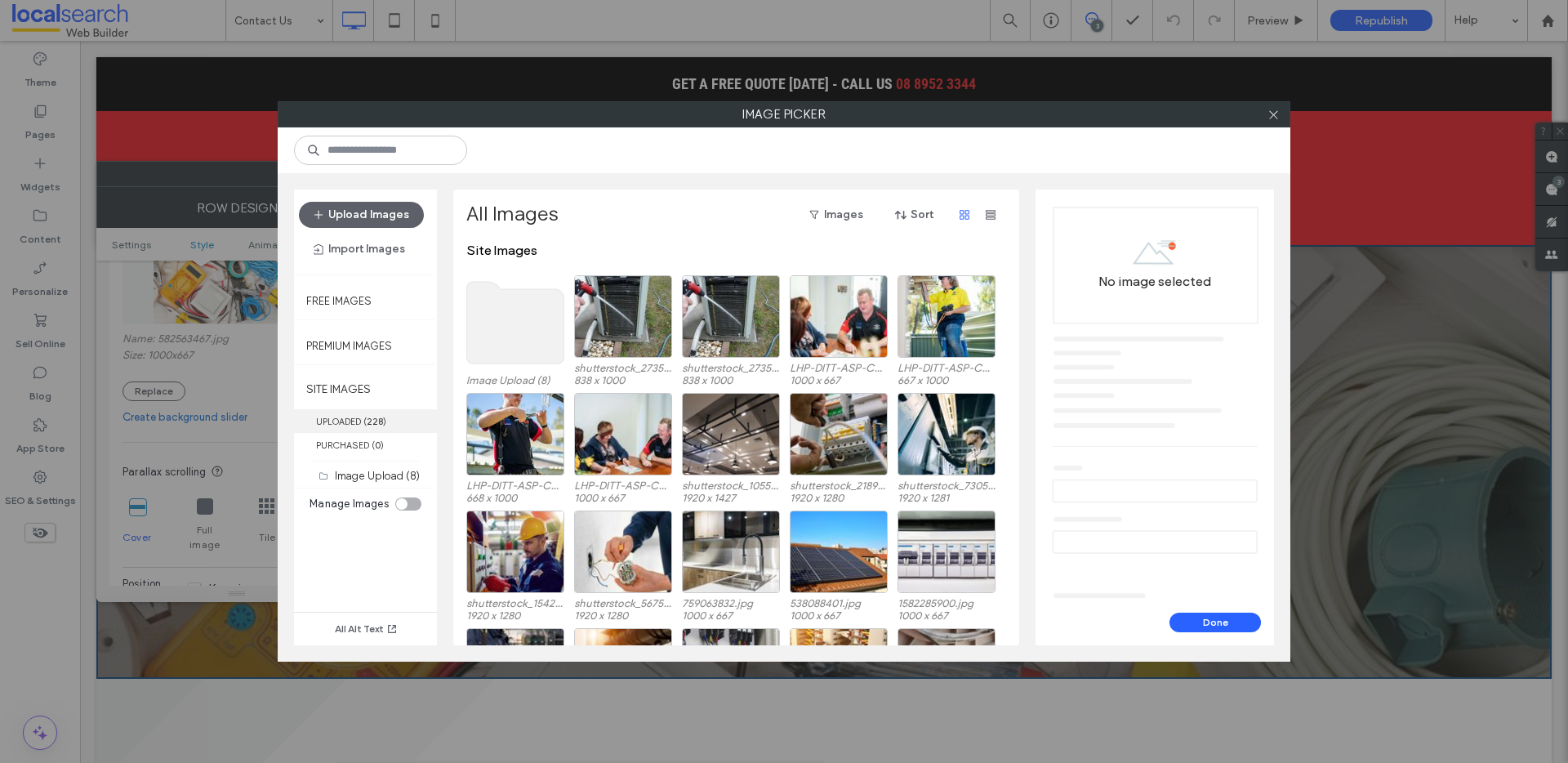
click at [398, 422] on label "UPLOADED ( 228 )" at bounding box center [366, 421] width 143 height 24
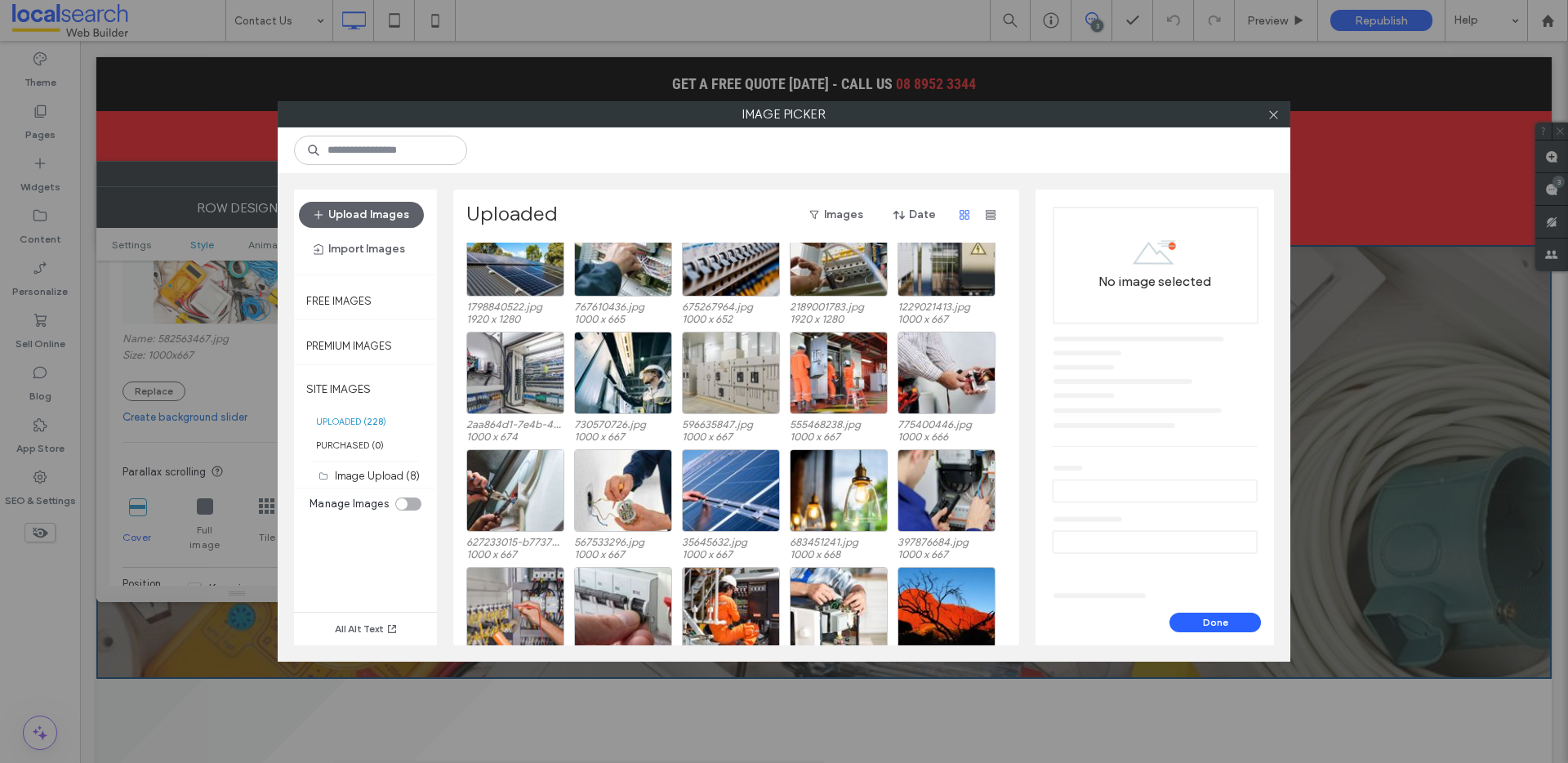
scroll to position [60, 0]
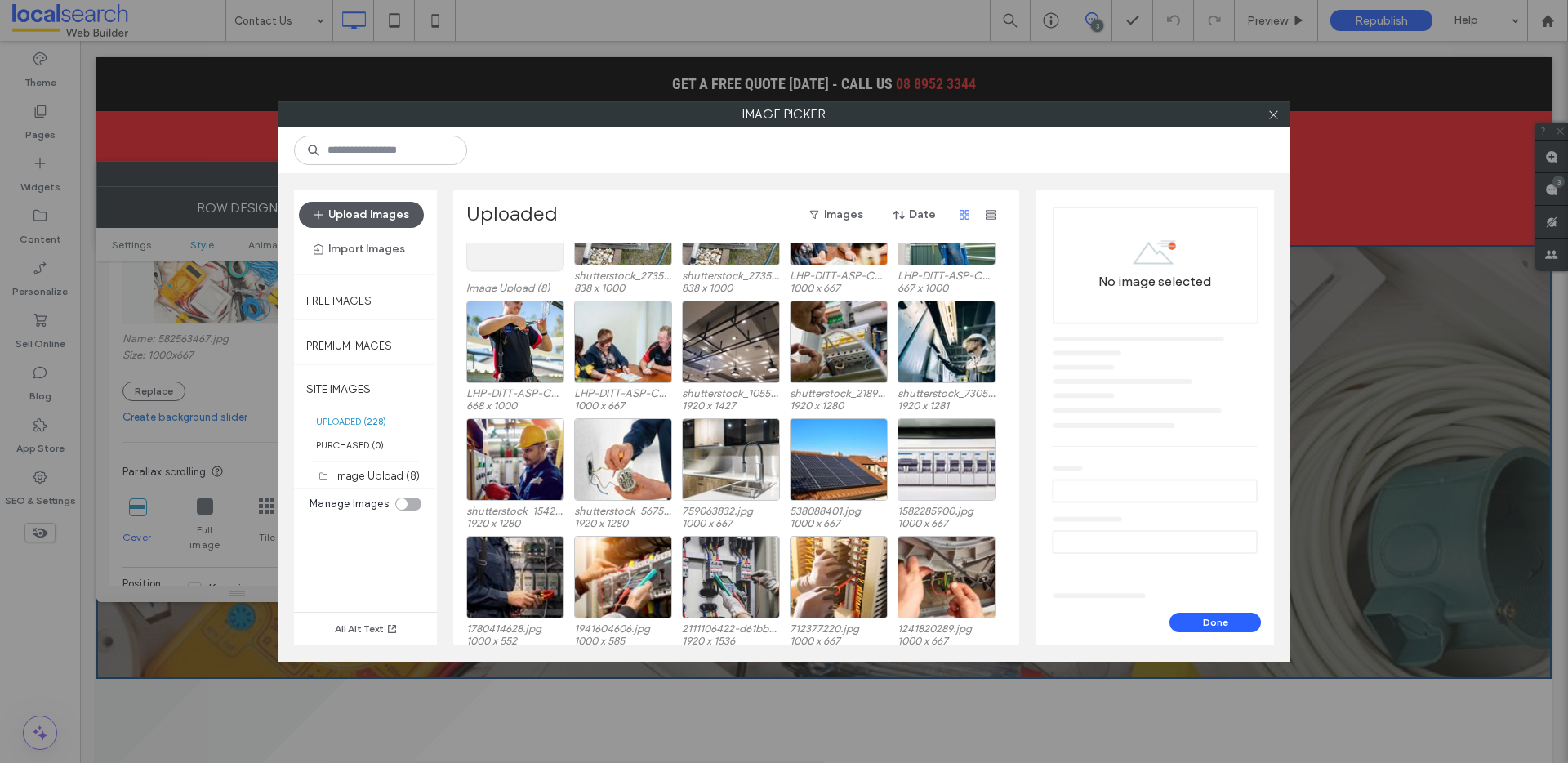
drag, startPoint x: 422, startPoint y: 222, endPoint x: 413, endPoint y: 221, distance: 9.1
click at [422, 222] on div "Upload Images Import Images" at bounding box center [366, 232] width 133 height 61
click at [399, 218] on button "Upload Images" at bounding box center [361, 215] width 125 height 26
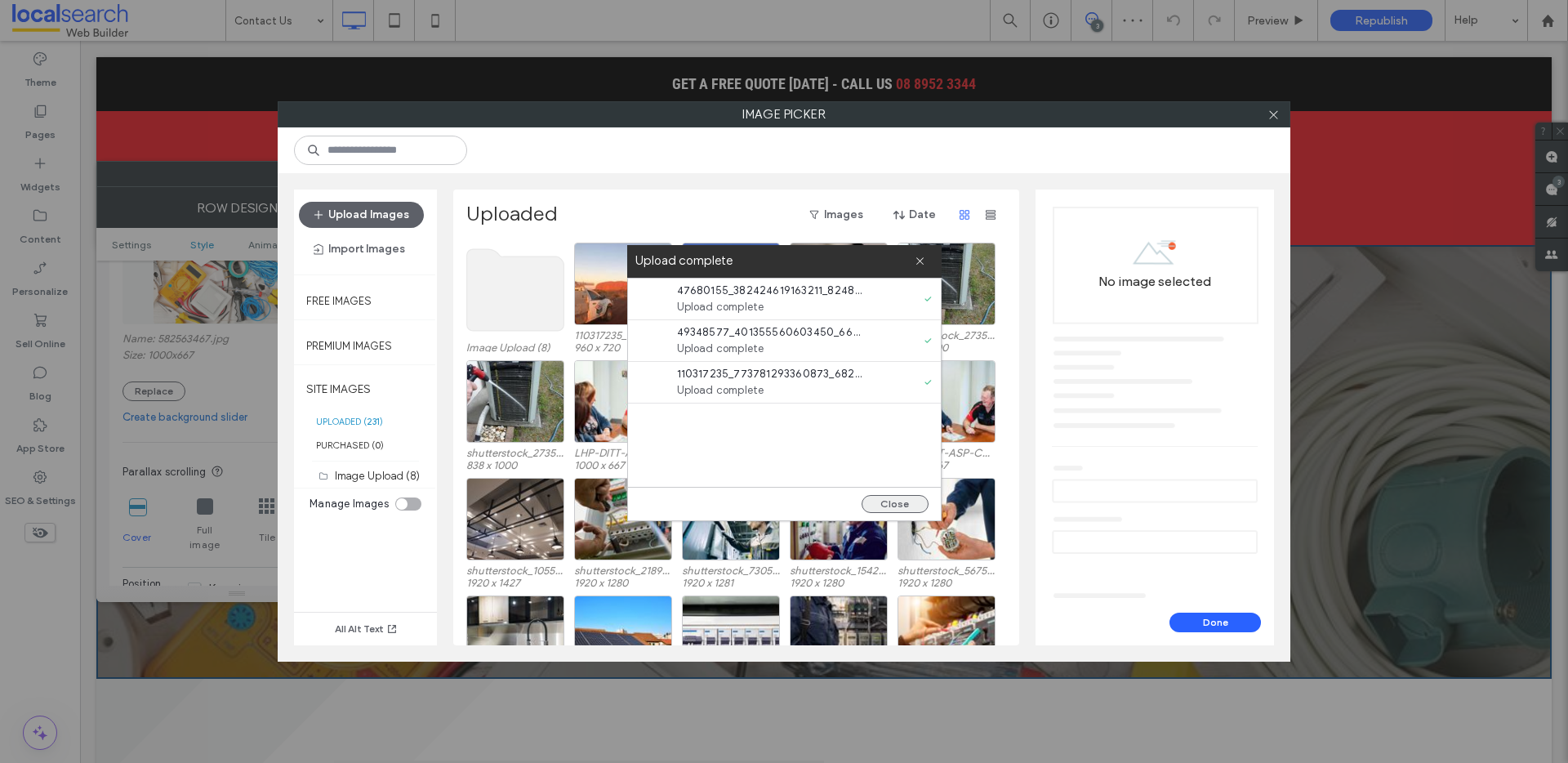
click at [892, 503] on button "Close" at bounding box center [895, 504] width 67 height 18
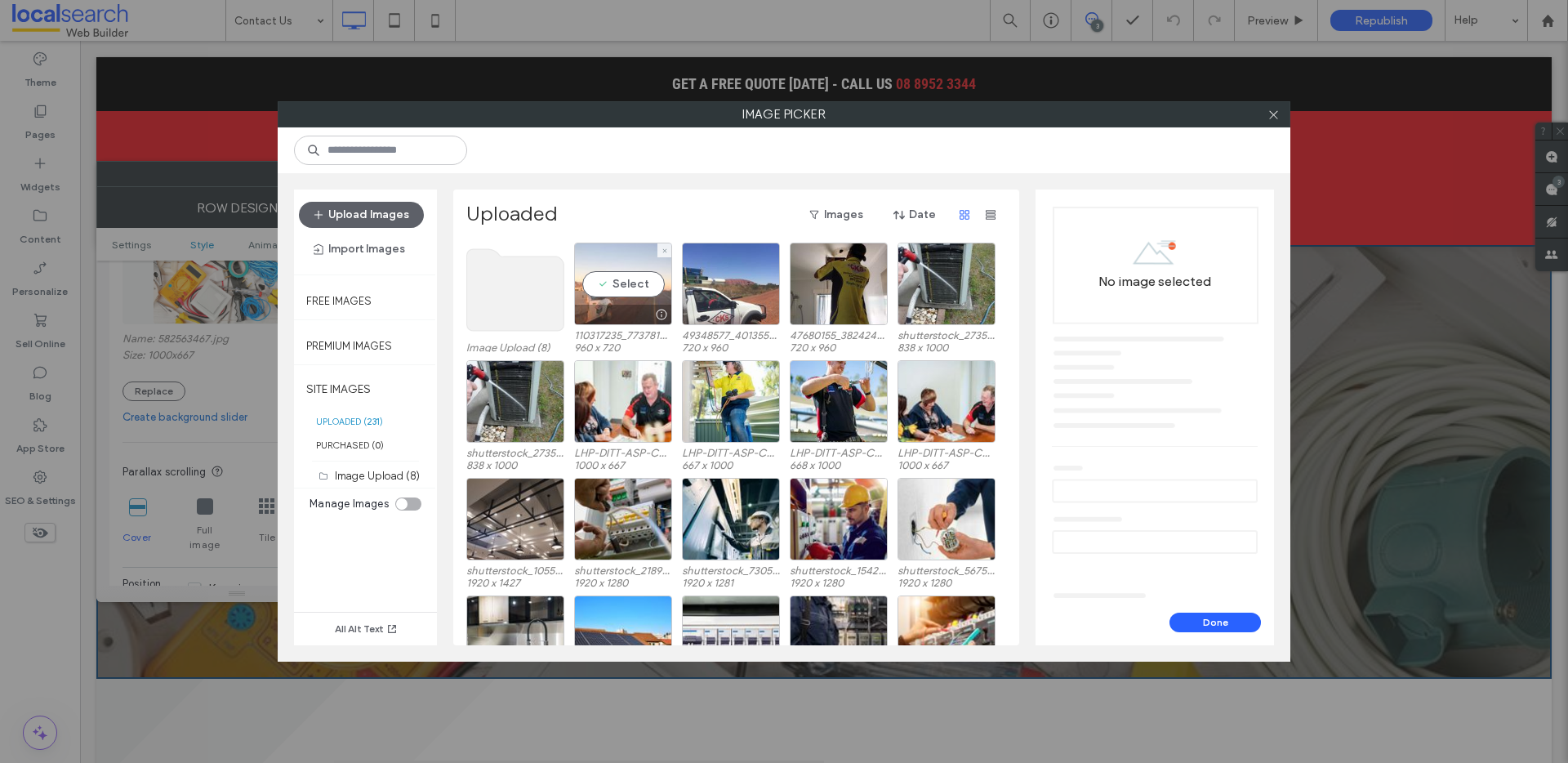
click at [617, 287] on div "Select" at bounding box center [624, 283] width 98 height 82
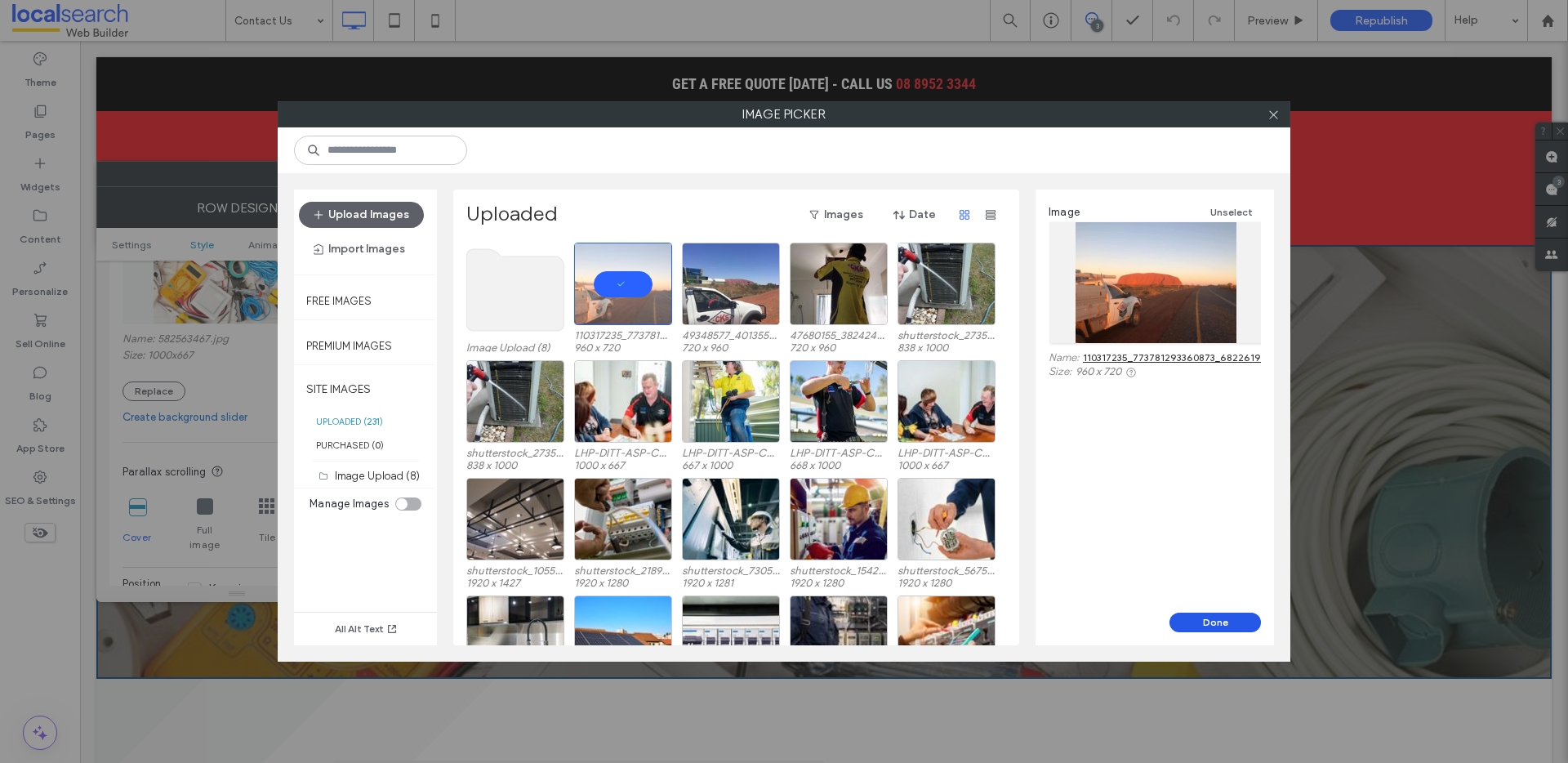
click at [1197, 622] on button "Done" at bounding box center [1215, 623] width 91 height 20
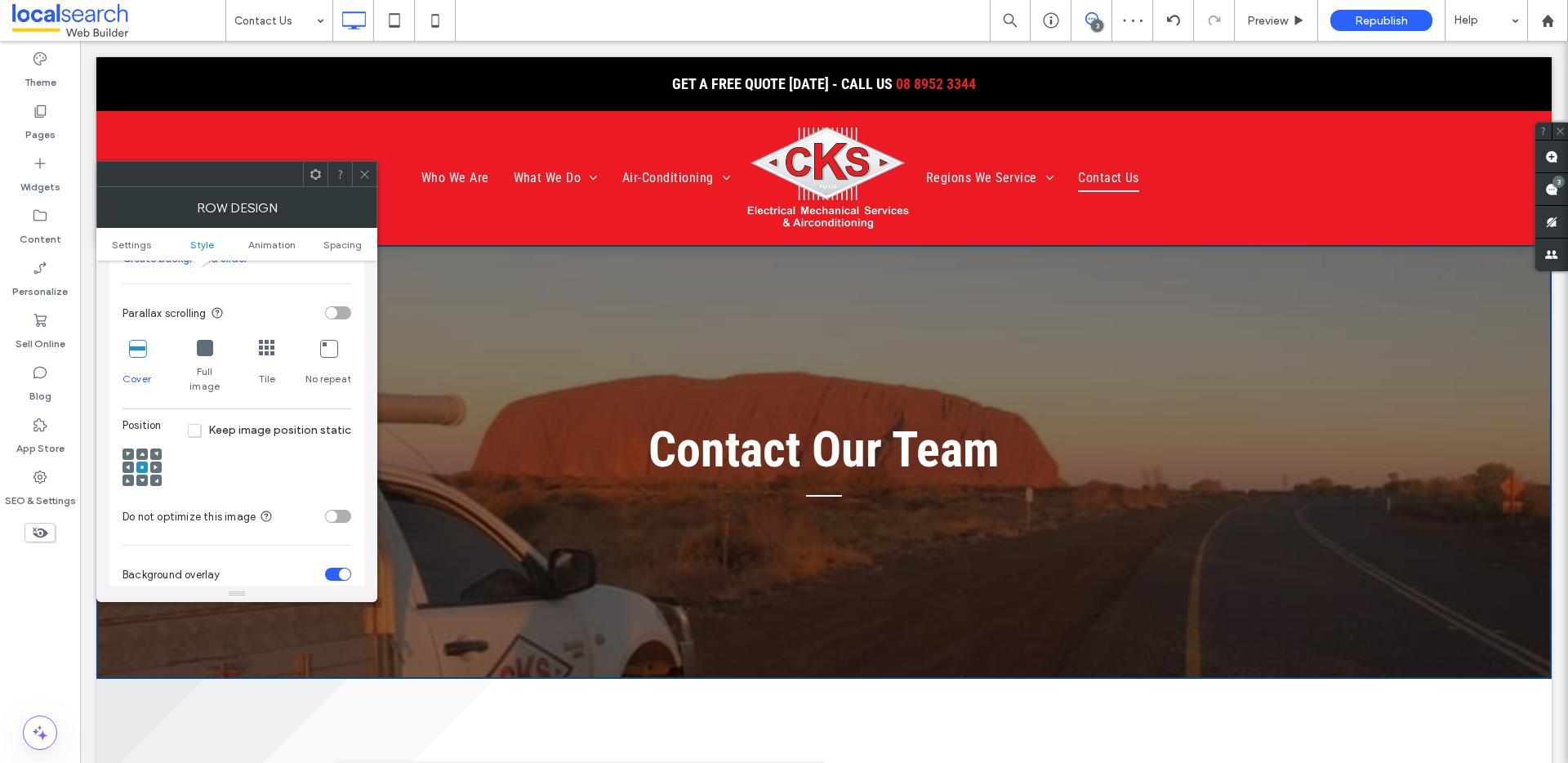
scroll to position [497, 0]
click at [144, 477] on icon at bounding box center [141, 479] width 5 height 5
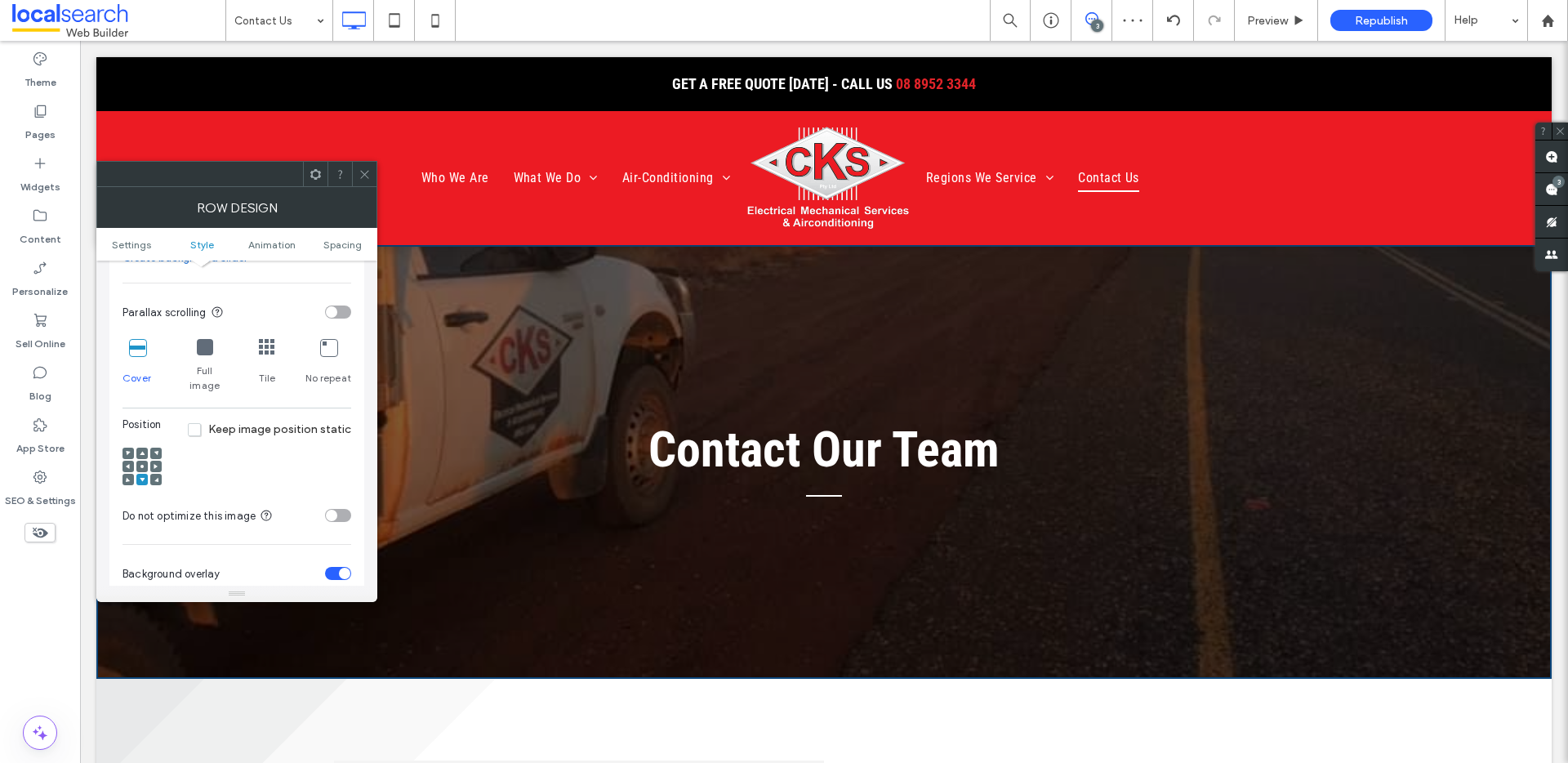
click at [144, 461] on div at bounding box center [142, 467] width 12 height 12
click at [142, 465] on use at bounding box center [141, 466] width 3 height 3
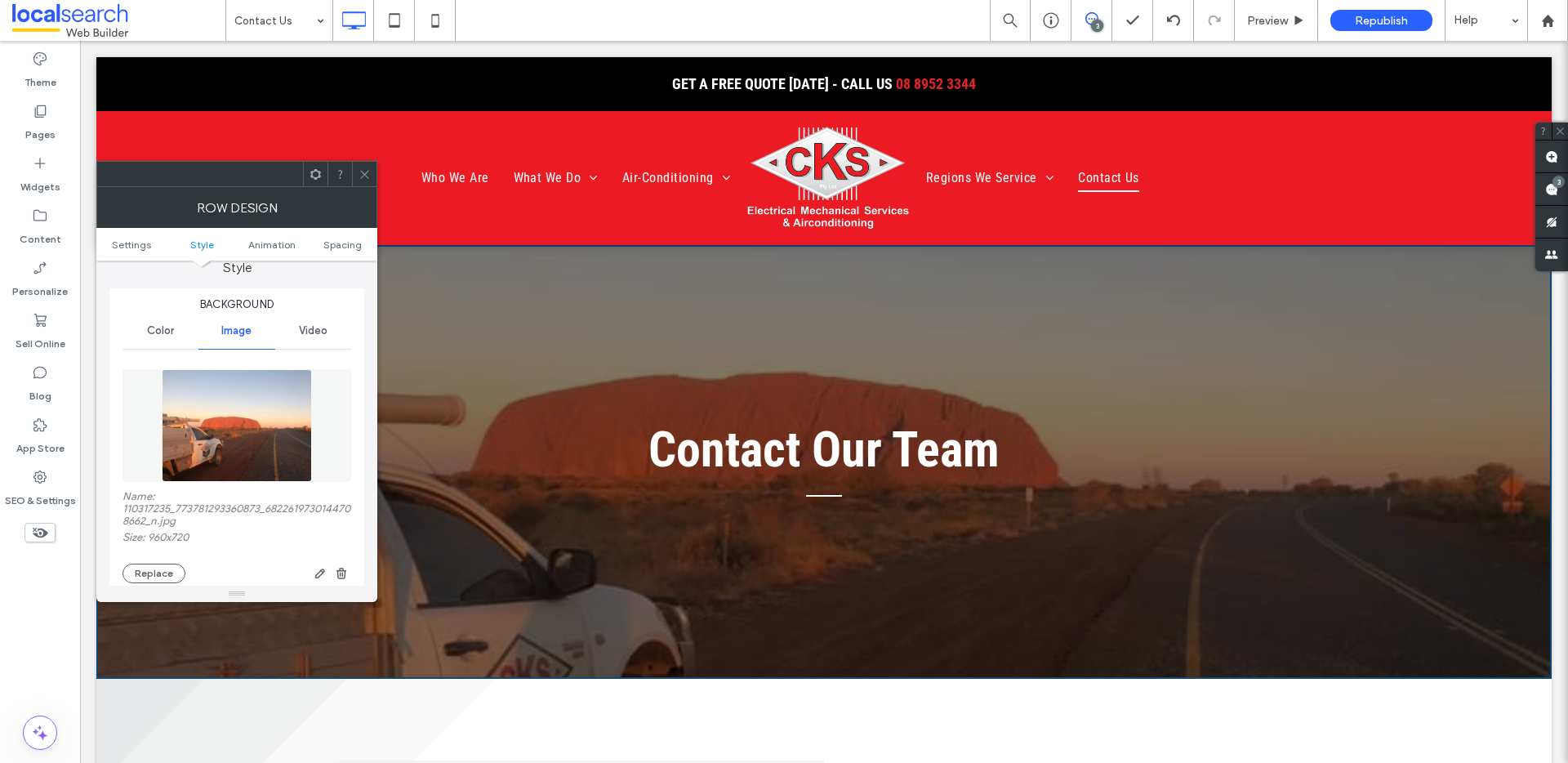
scroll to position [180, 0]
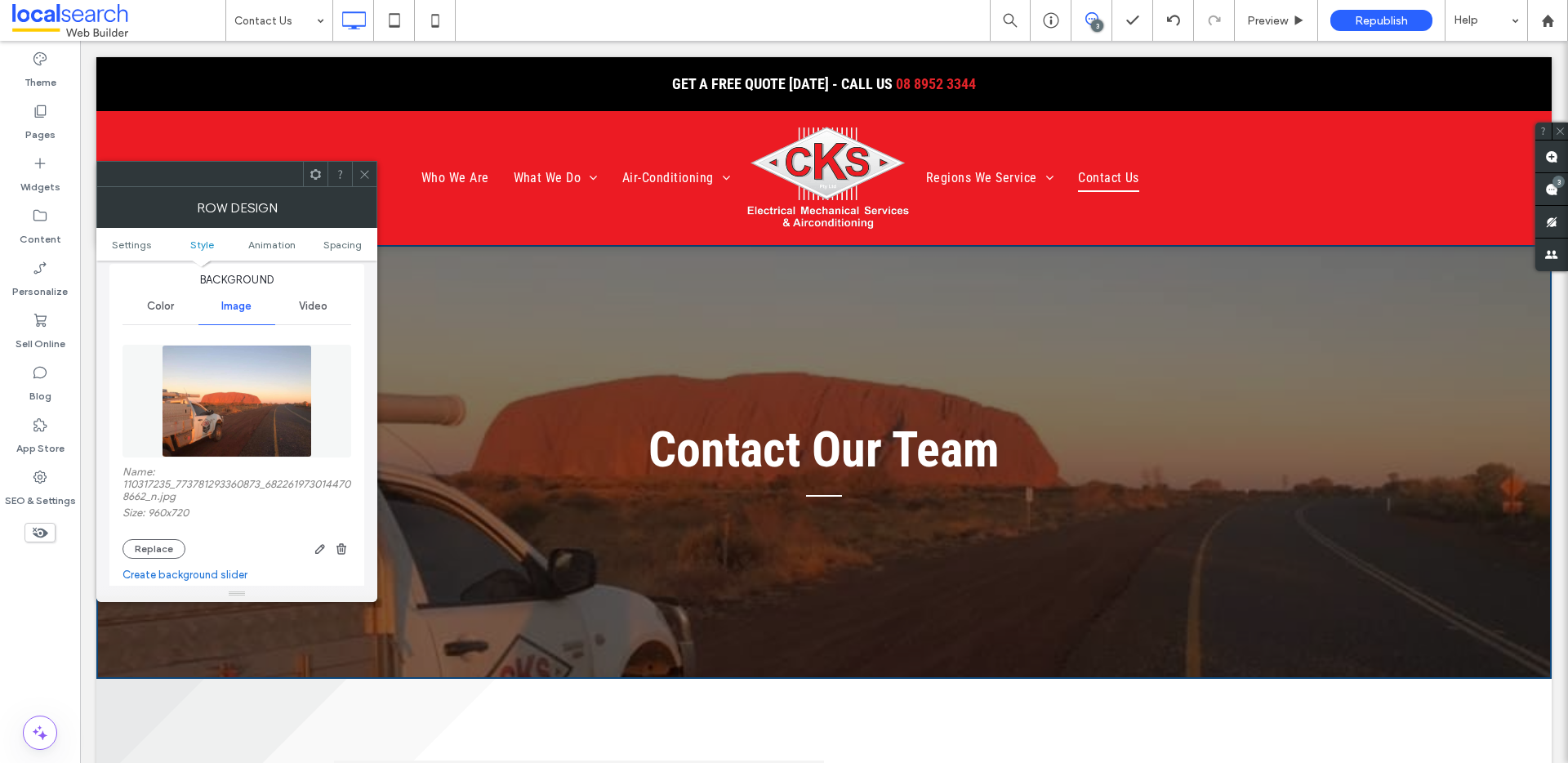
click at [235, 418] on img at bounding box center [236, 400] width 149 height 113
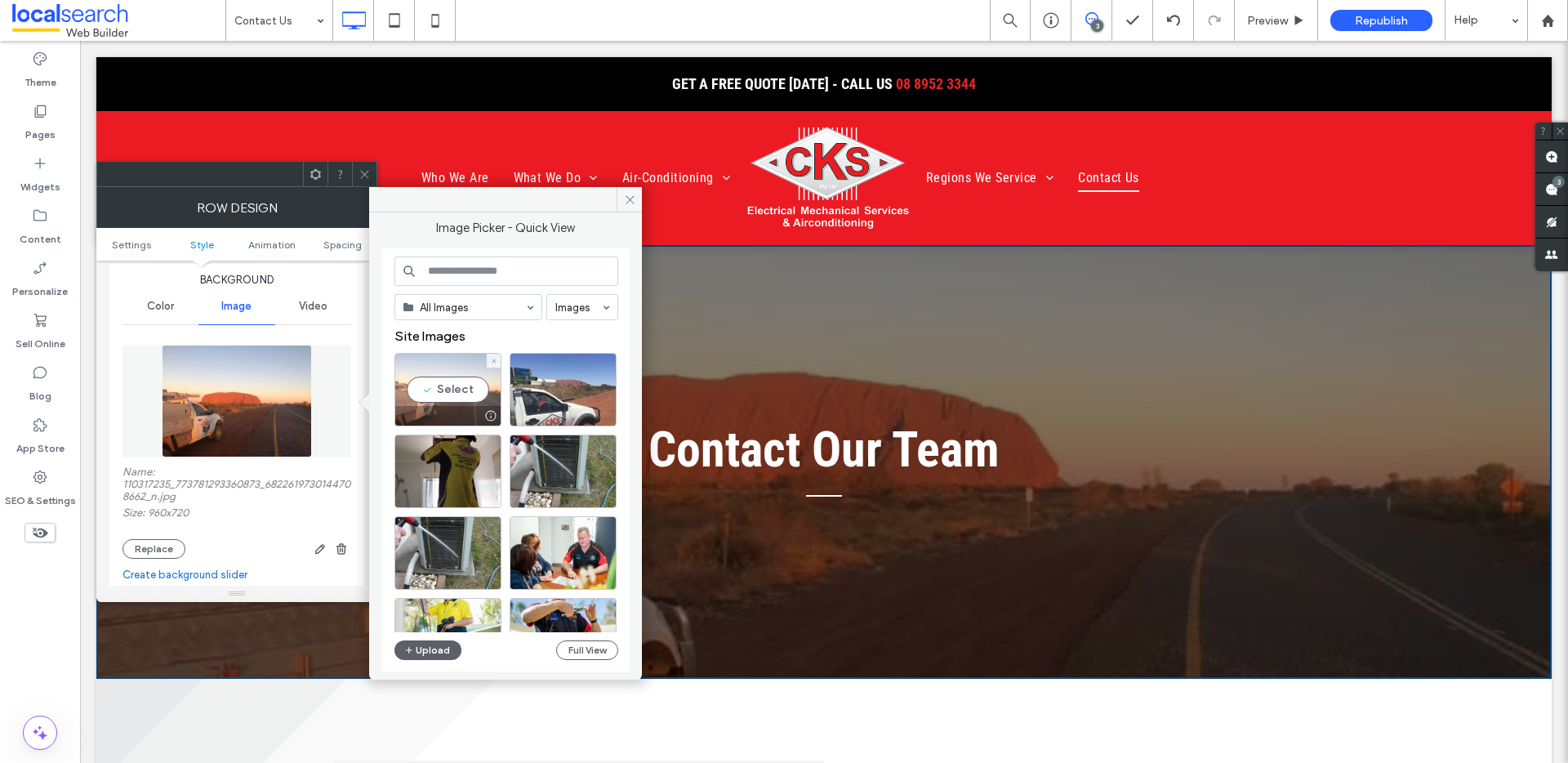
drag, startPoint x: 442, startPoint y: 379, endPoint x: 360, endPoint y: 340, distance: 90.8
click at [442, 379] on div "Select" at bounding box center [447, 389] width 107 height 74
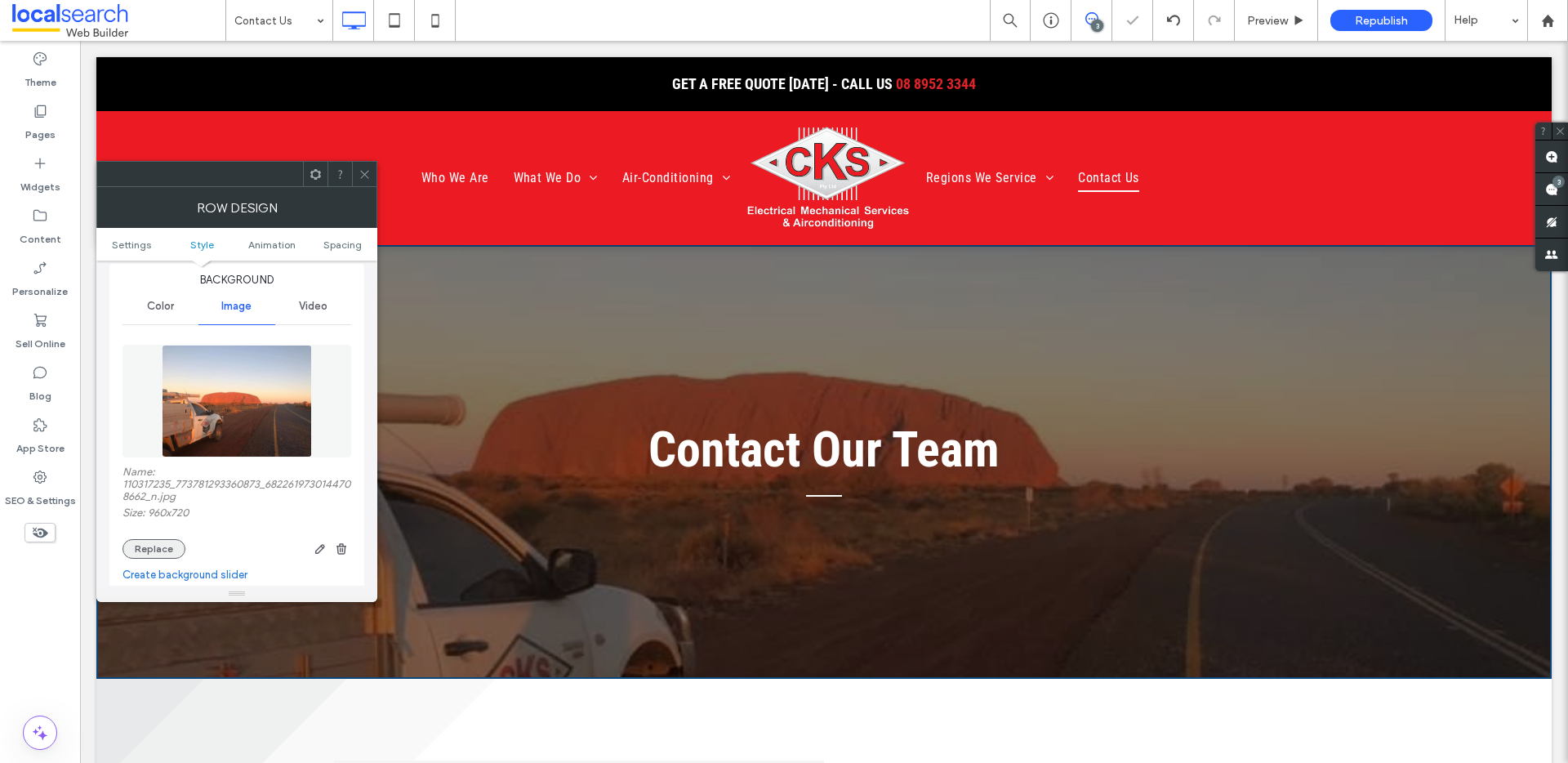
click at [166, 539] on button "Replace" at bounding box center [154, 549] width 63 height 20
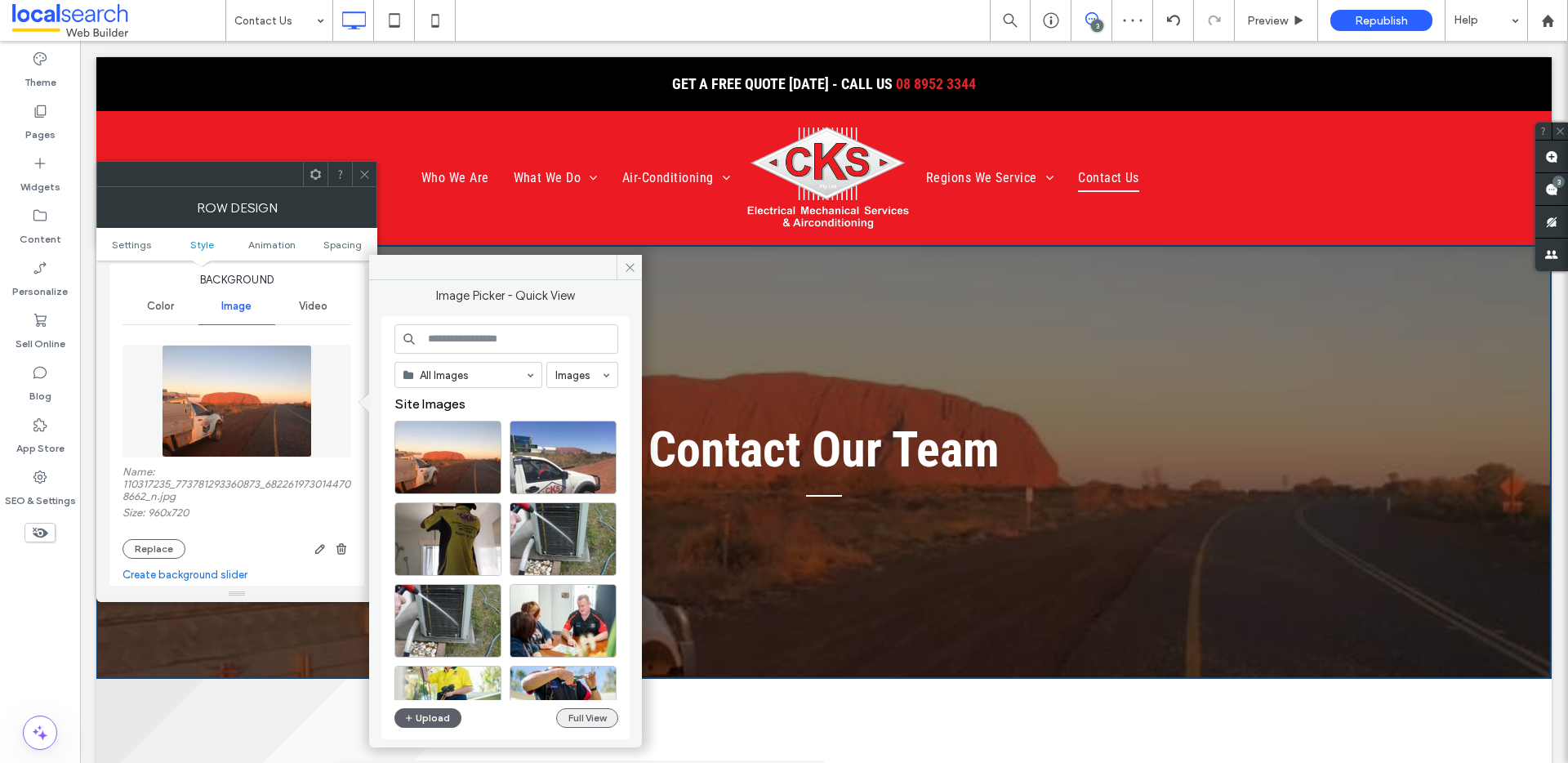
click at [608, 721] on button "Full View" at bounding box center [586, 718] width 62 height 20
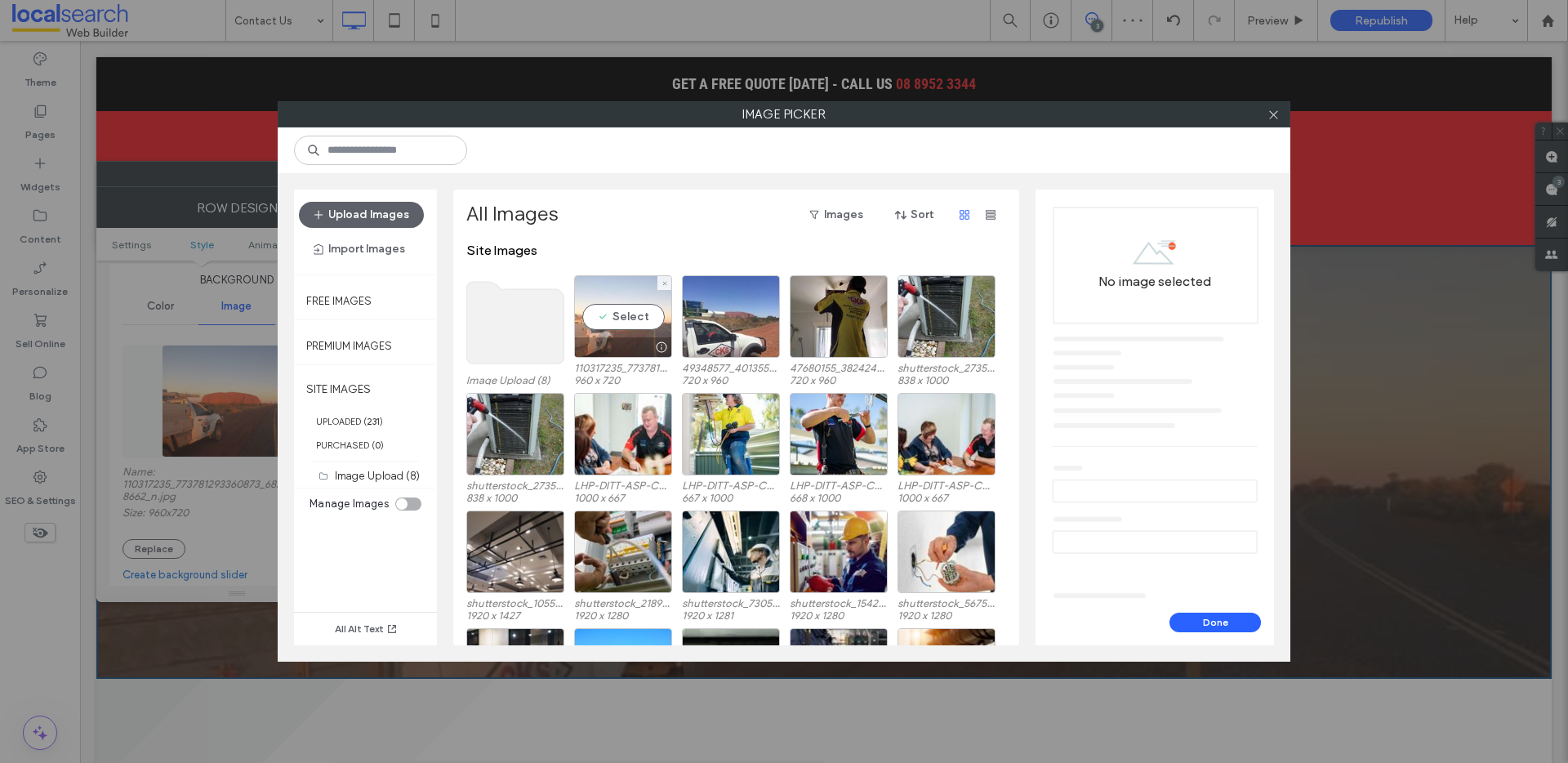
click at [594, 321] on div "Select" at bounding box center [624, 317] width 98 height 82
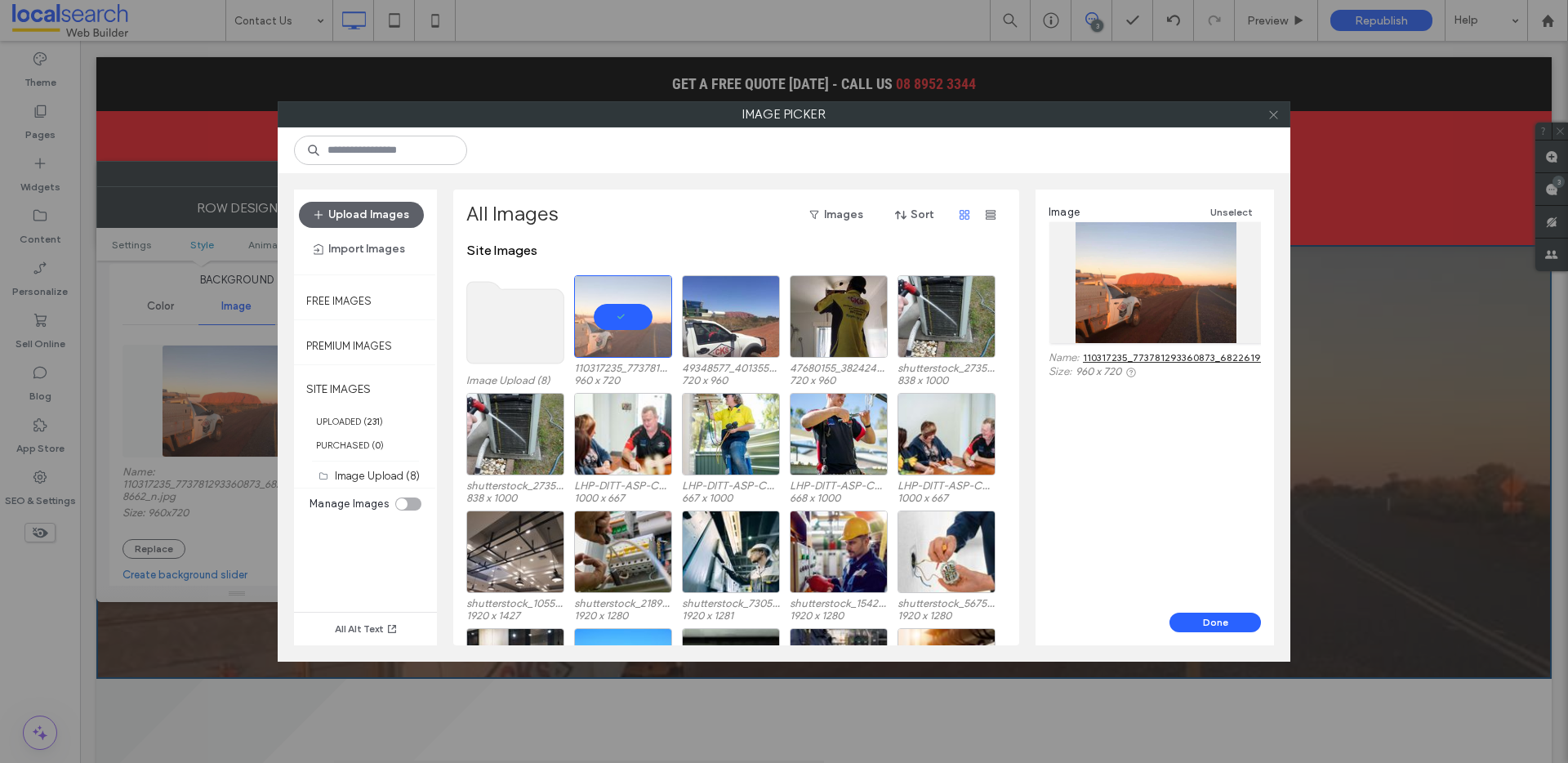
click at [1278, 117] on icon at bounding box center [1274, 115] width 12 height 12
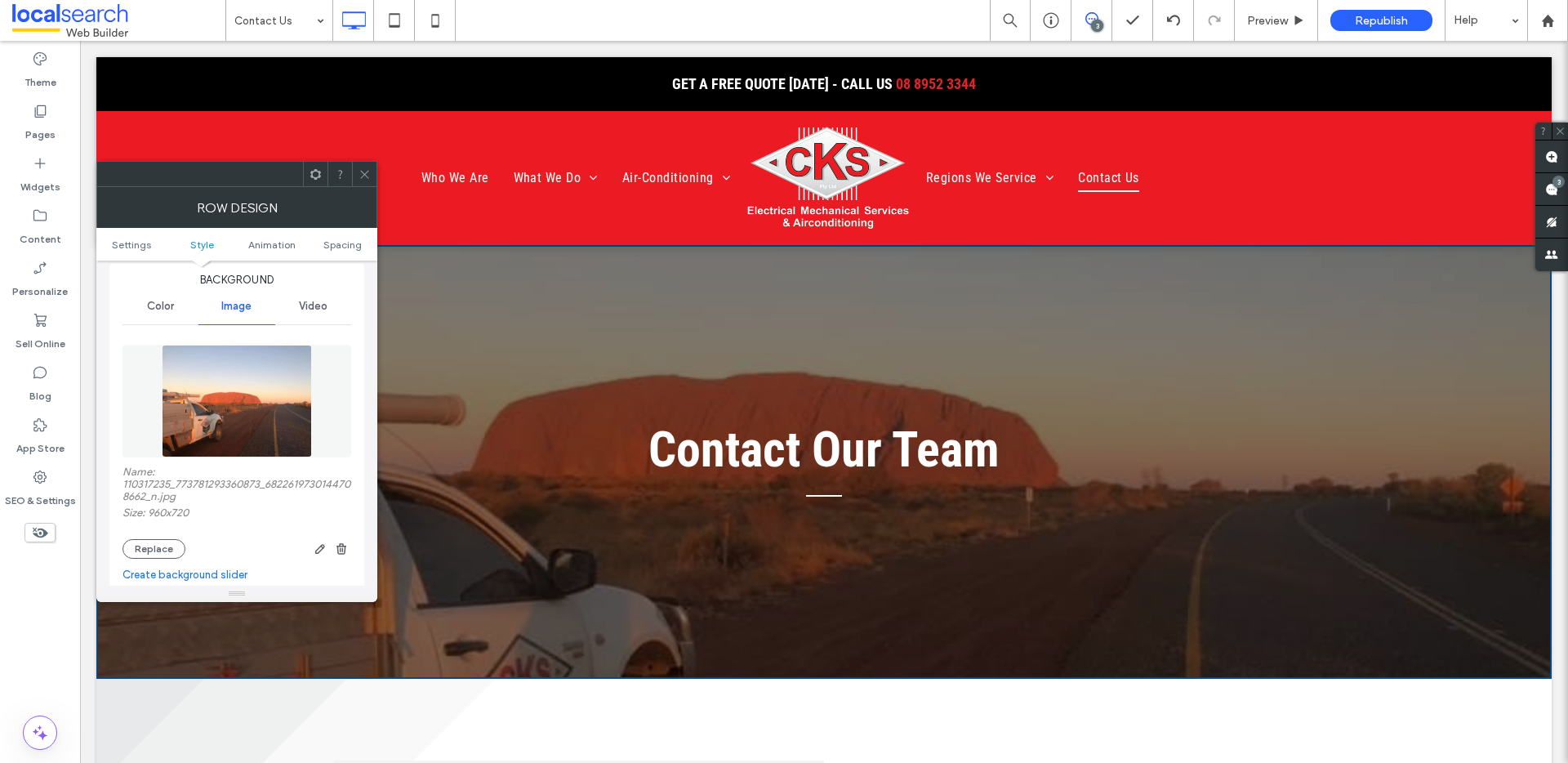
drag, startPoint x: 169, startPoint y: 542, endPoint x: 357, endPoint y: 598, distance: 196.2
click at [169, 542] on button "Replace" at bounding box center [154, 549] width 63 height 20
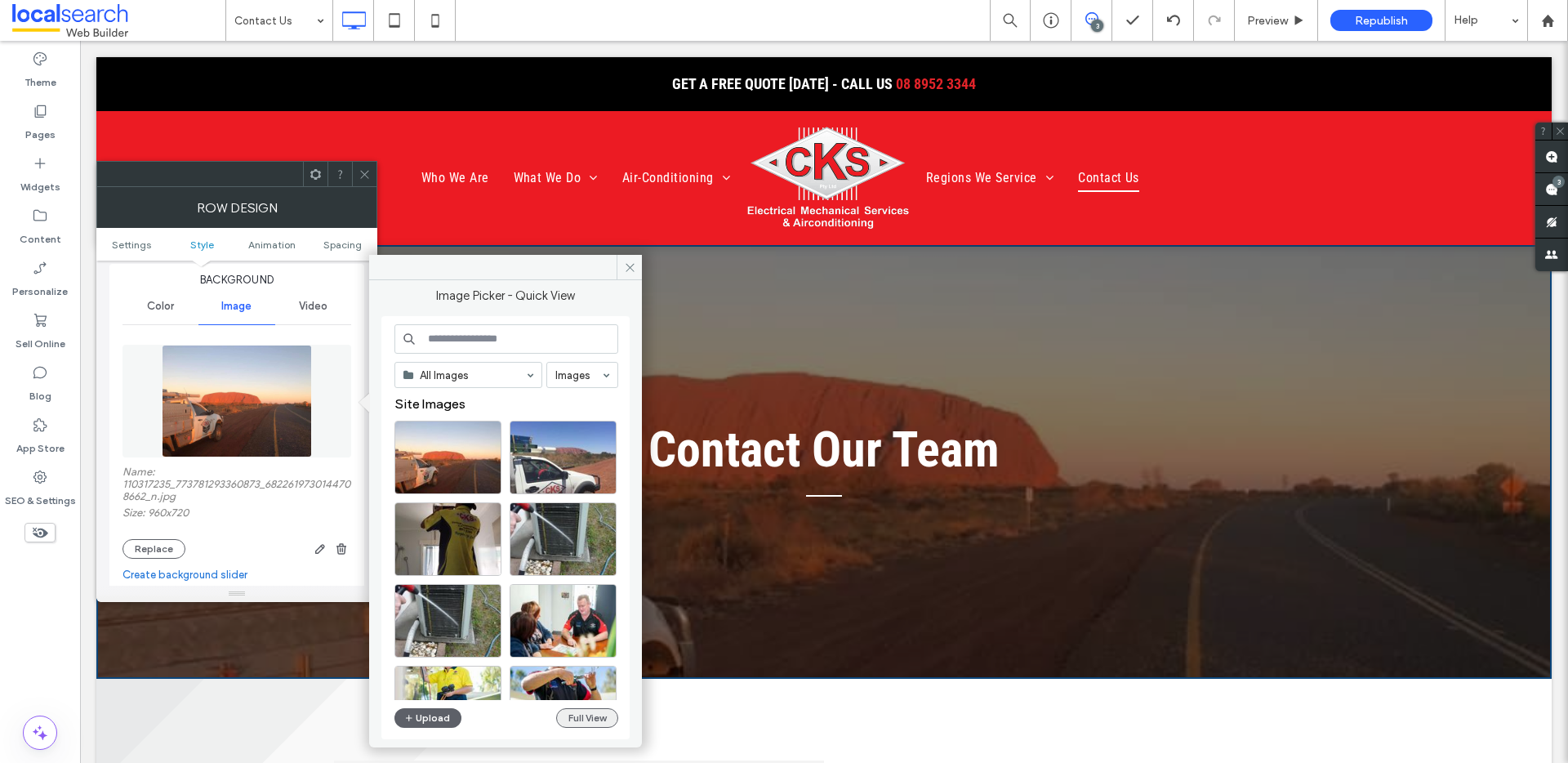
click at [599, 721] on button "Full View" at bounding box center [586, 718] width 62 height 20
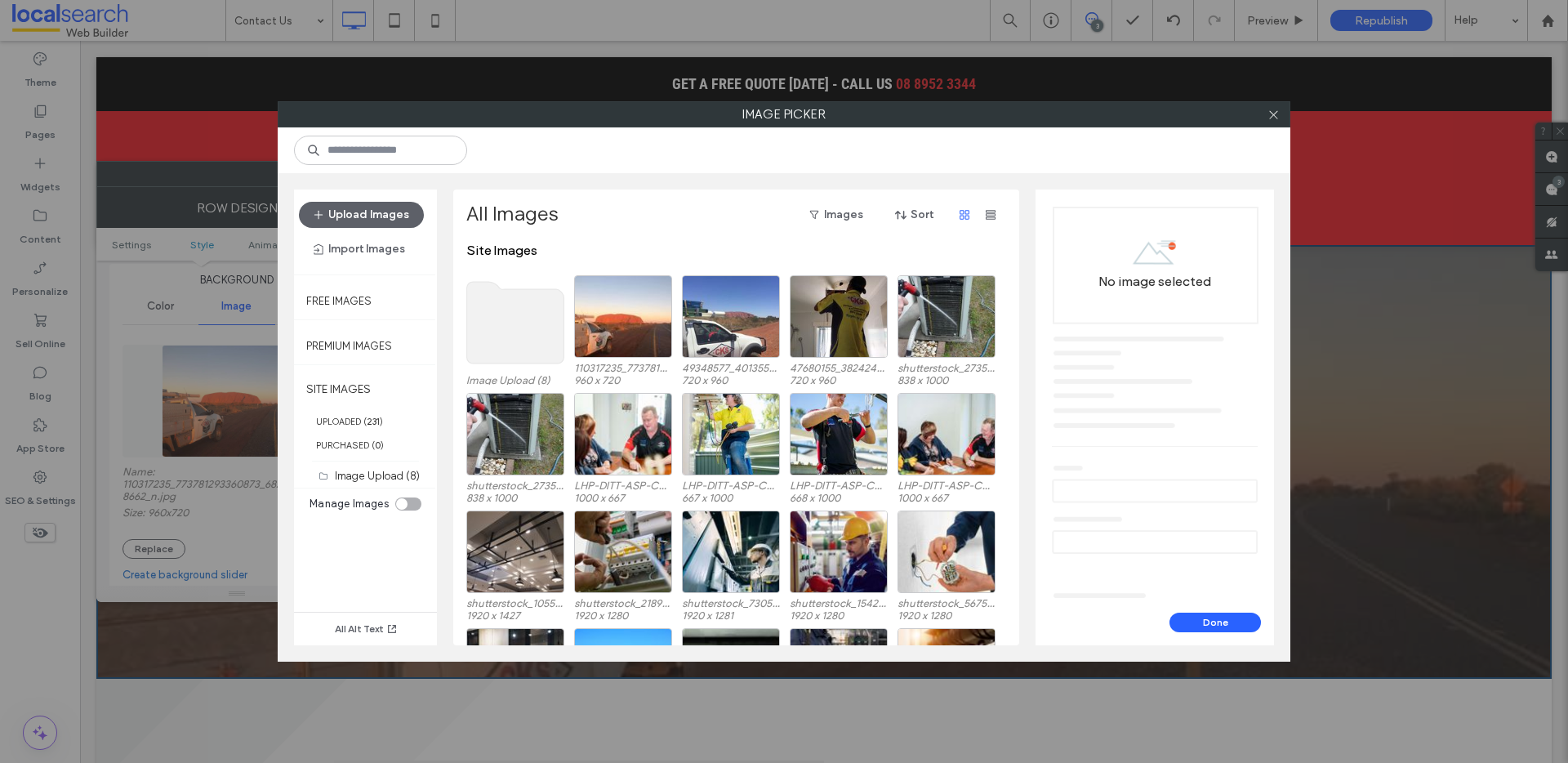
click at [344, 233] on div "Upload Images Import Images" at bounding box center [366, 232] width 133 height 61
click at [339, 220] on button "Upload Images" at bounding box center [361, 215] width 125 height 26
click at [390, 216] on button "Upload Images" at bounding box center [361, 215] width 125 height 26
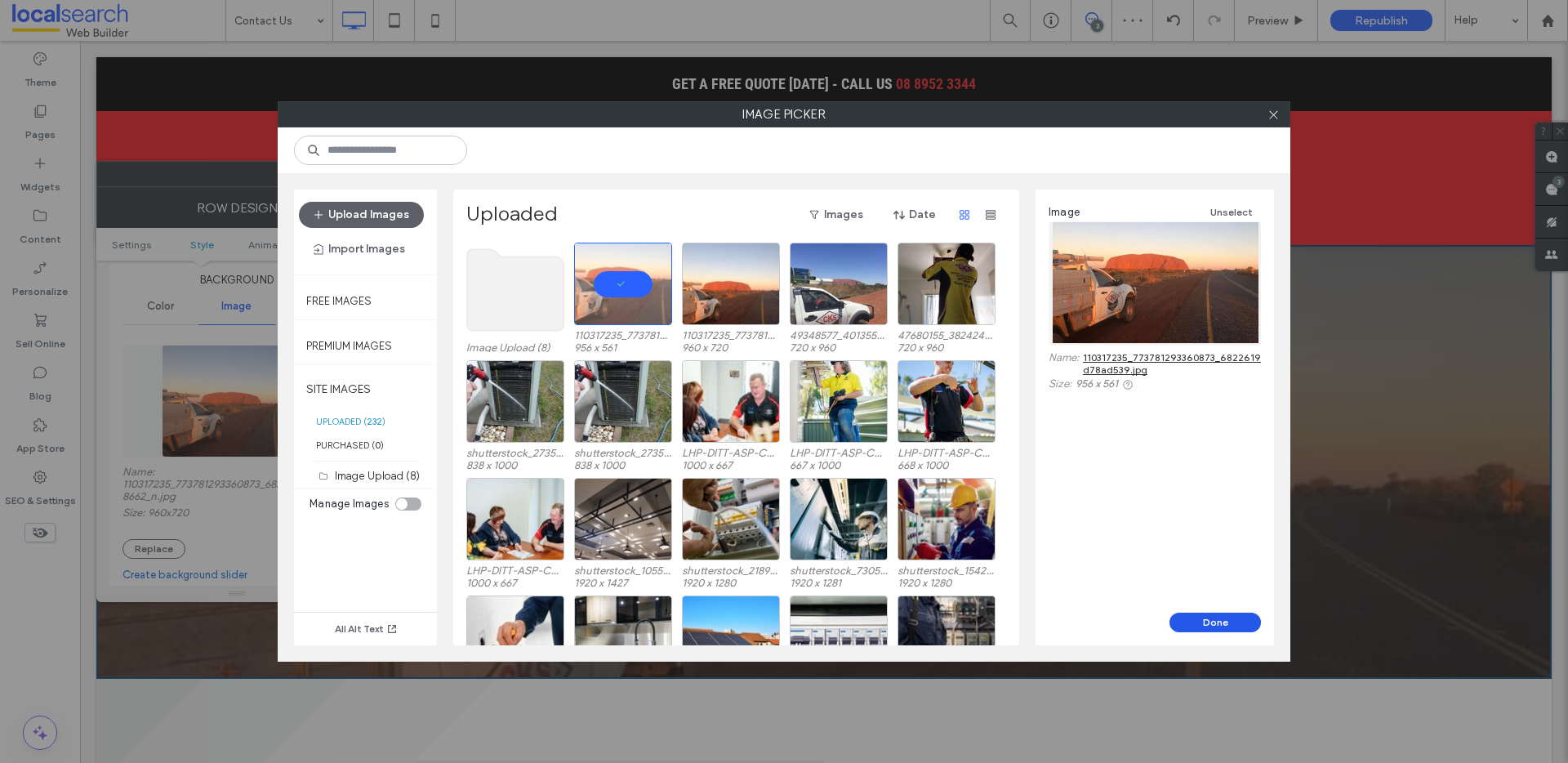
click at [1220, 621] on button "Done" at bounding box center [1215, 623] width 91 height 20
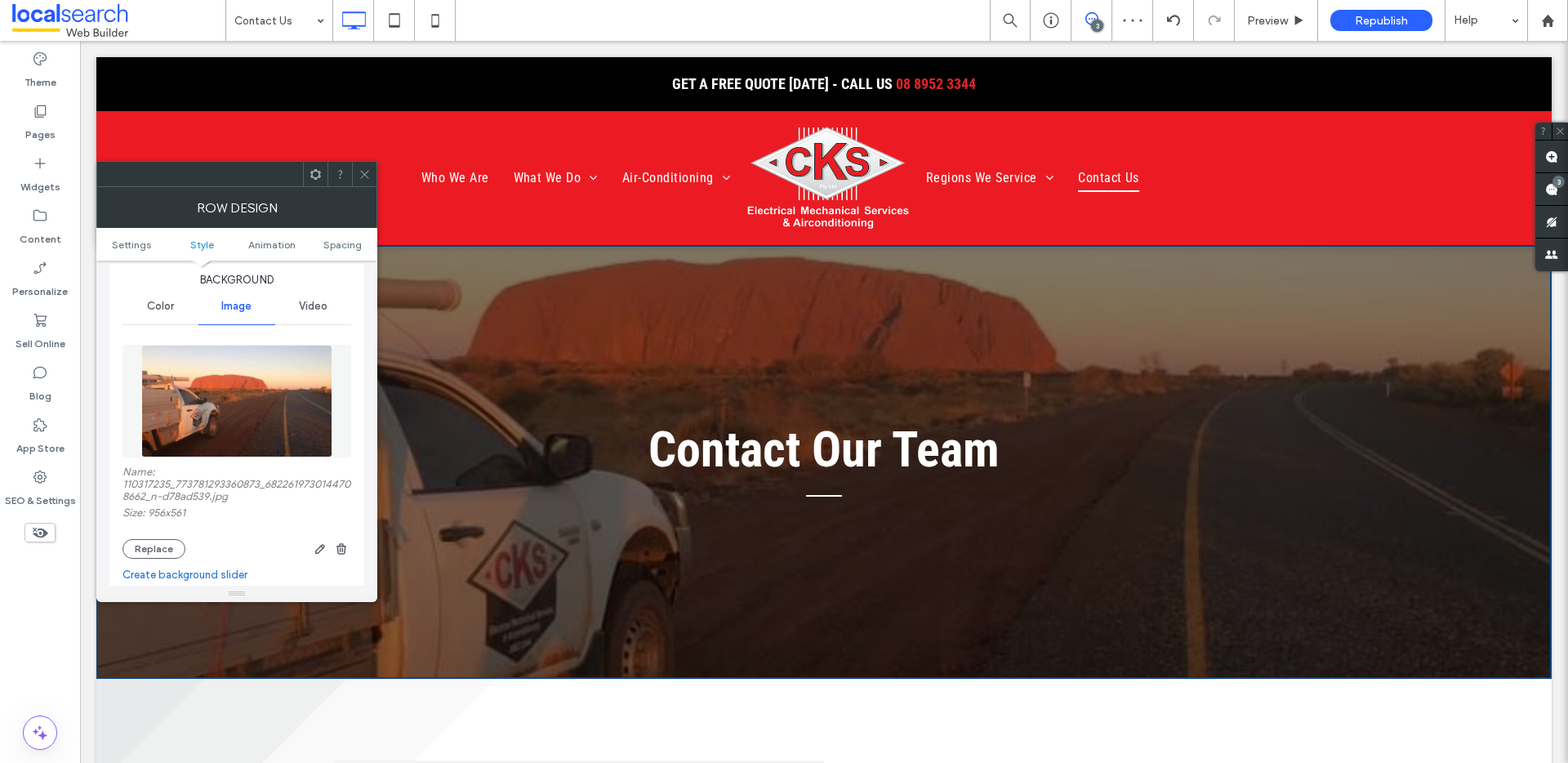
click at [367, 172] on use at bounding box center [364, 174] width 8 height 8
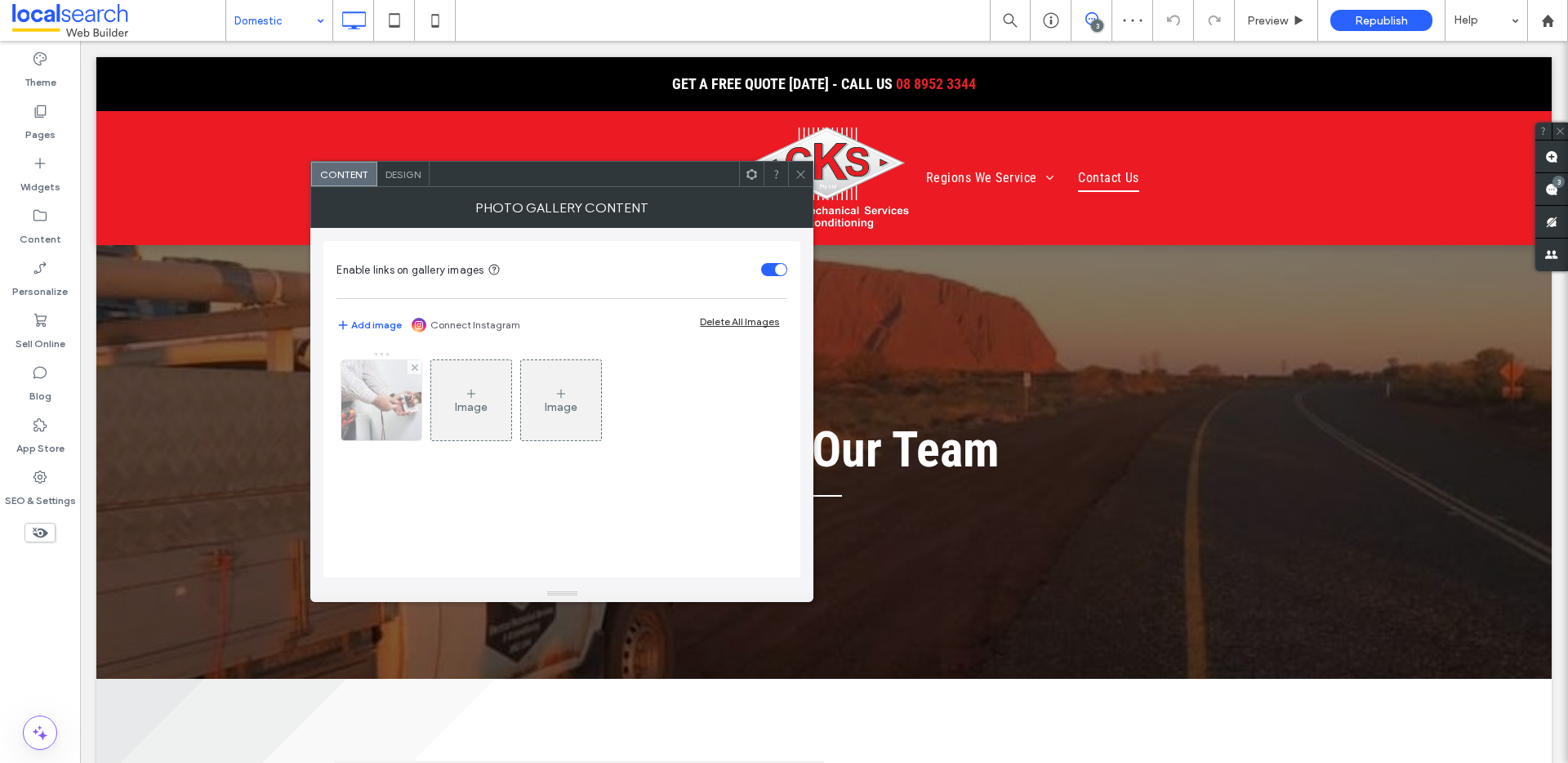
click at [374, 419] on img at bounding box center [380, 400] width 121 height 80
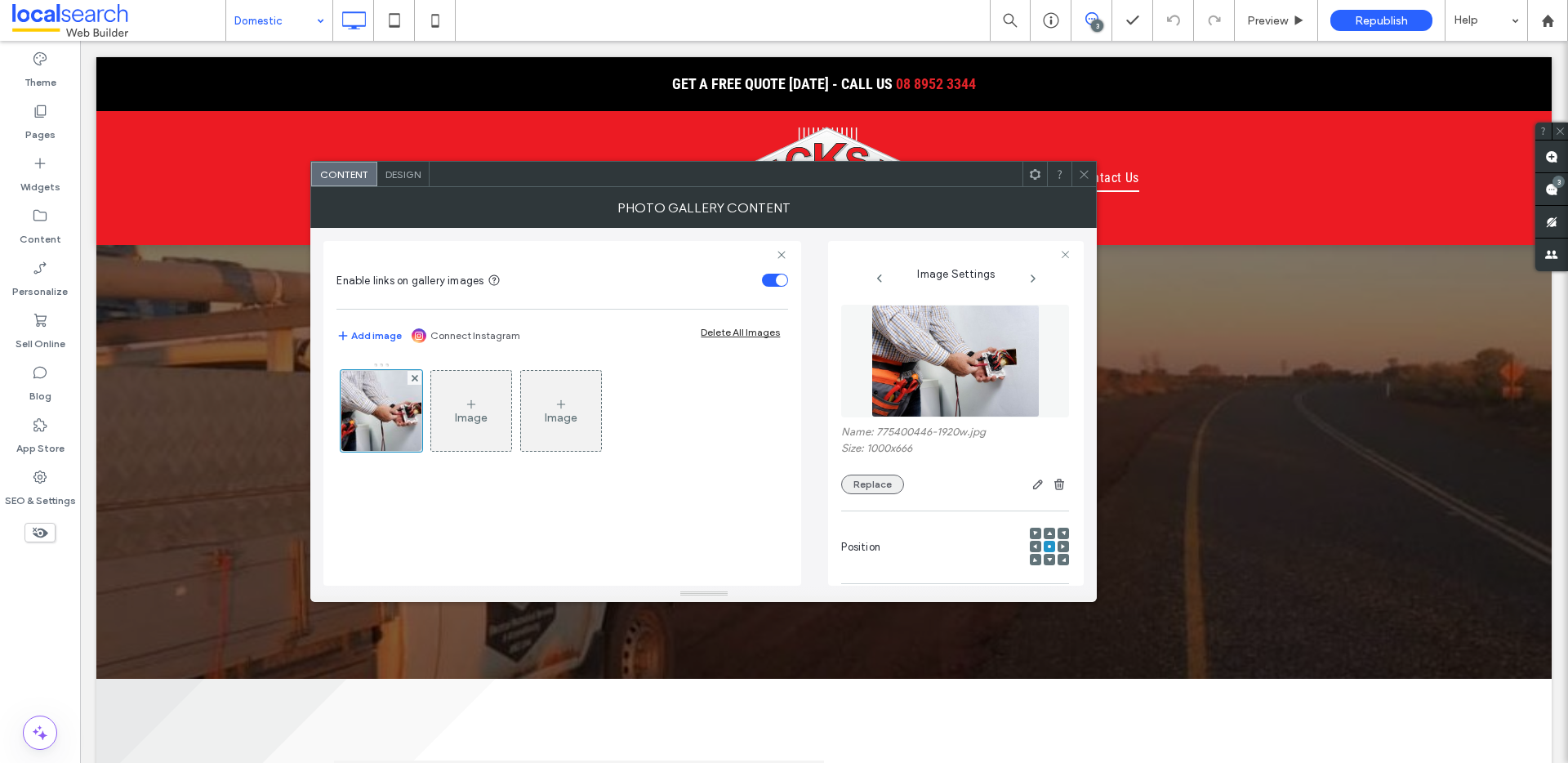
click at [875, 477] on button "Replace" at bounding box center [873, 484] width 63 height 20
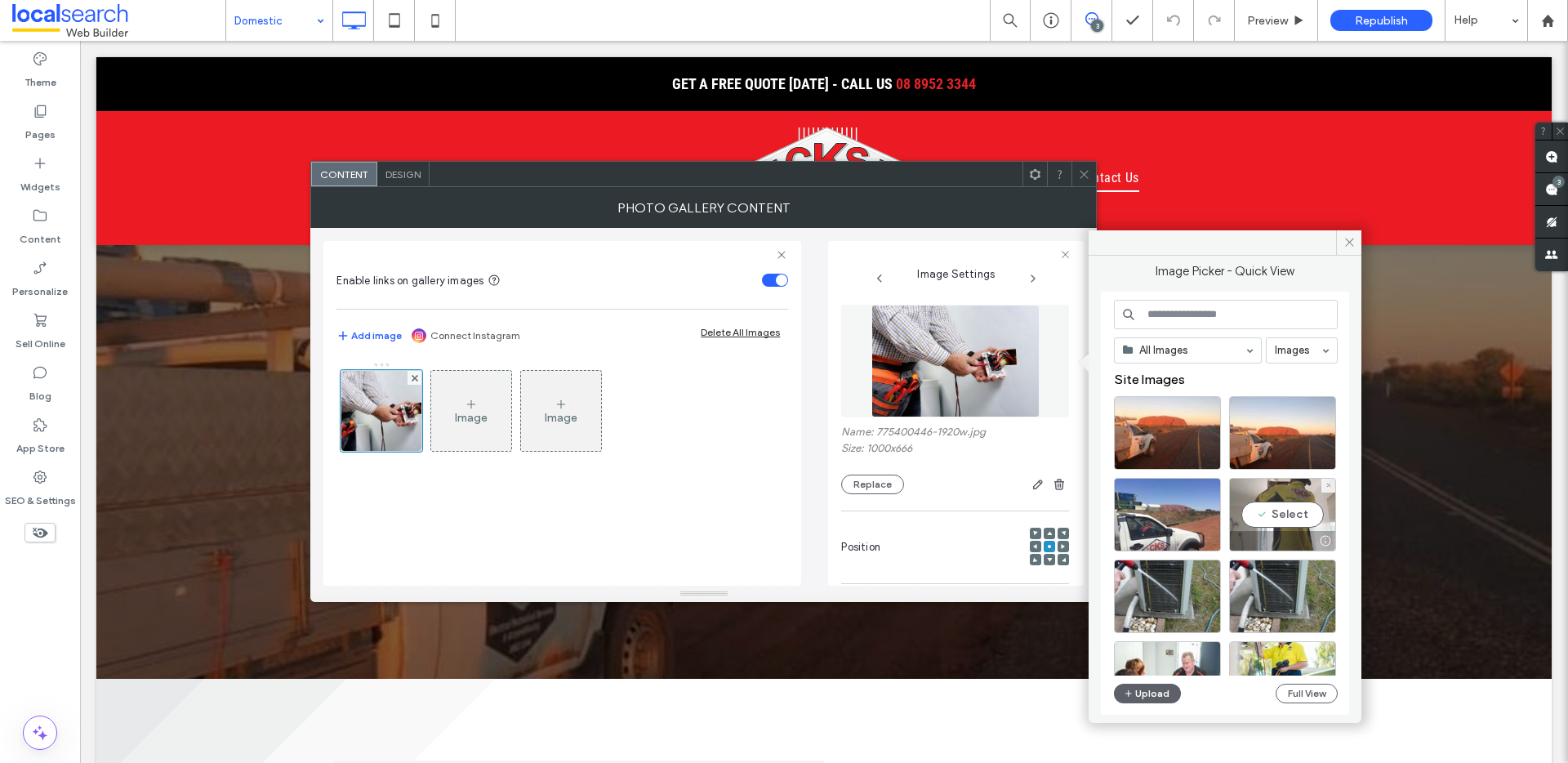
click at [1303, 509] on div "Select" at bounding box center [1283, 514] width 107 height 74
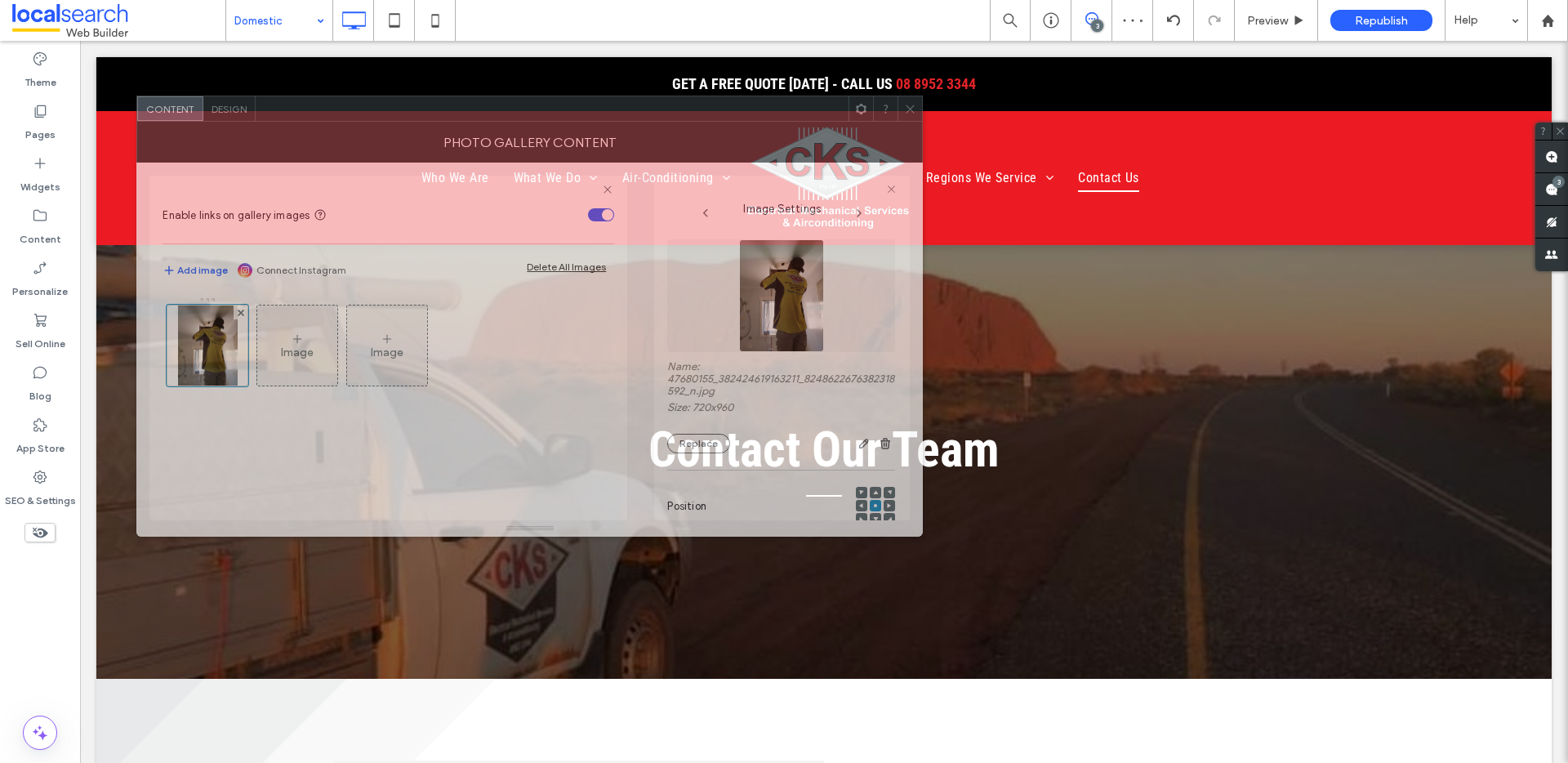
drag, startPoint x: 951, startPoint y: 176, endPoint x: 771, endPoint y: 113, distance: 190.7
click at [776, 110] on div at bounding box center [552, 108] width 593 height 25
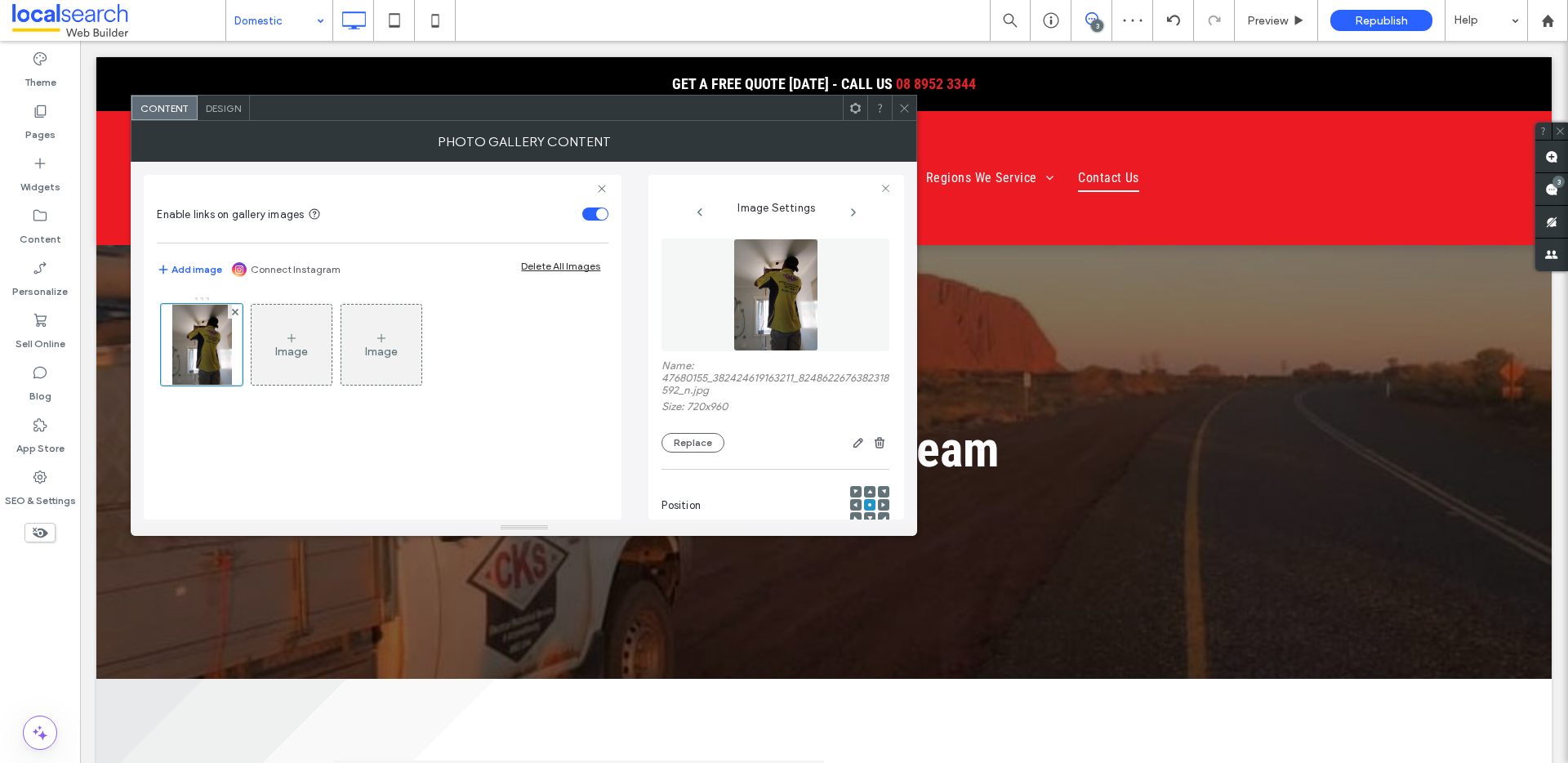
scroll to position [524, 0]
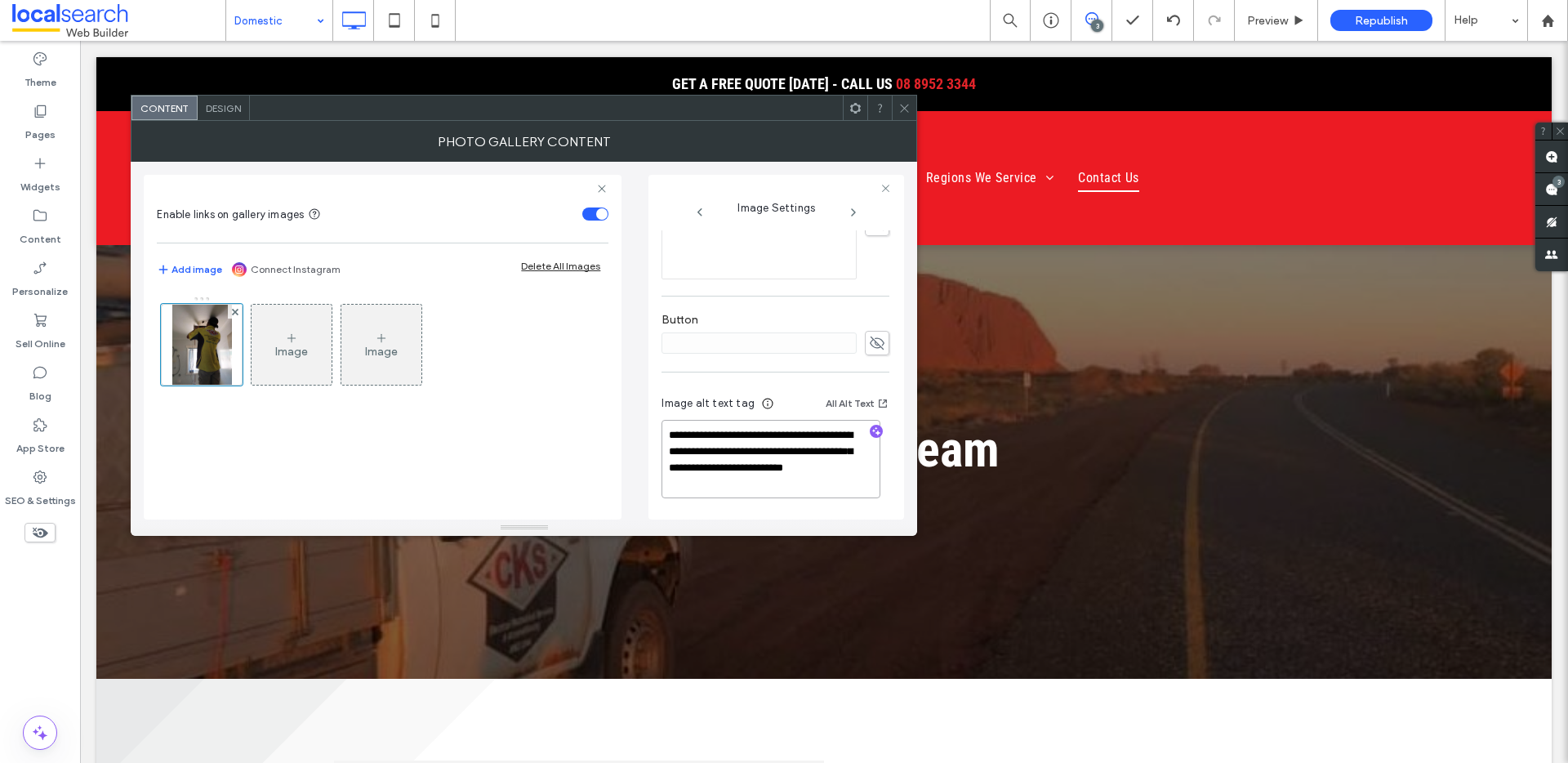
drag, startPoint x: 824, startPoint y: 450, endPoint x: 834, endPoint y: 509, distance: 59.8
click at [835, 508] on div "**********" at bounding box center [776, 449] width 228 height 137
click at [871, 430] on icon "button" at bounding box center [877, 432] width 12 height 12
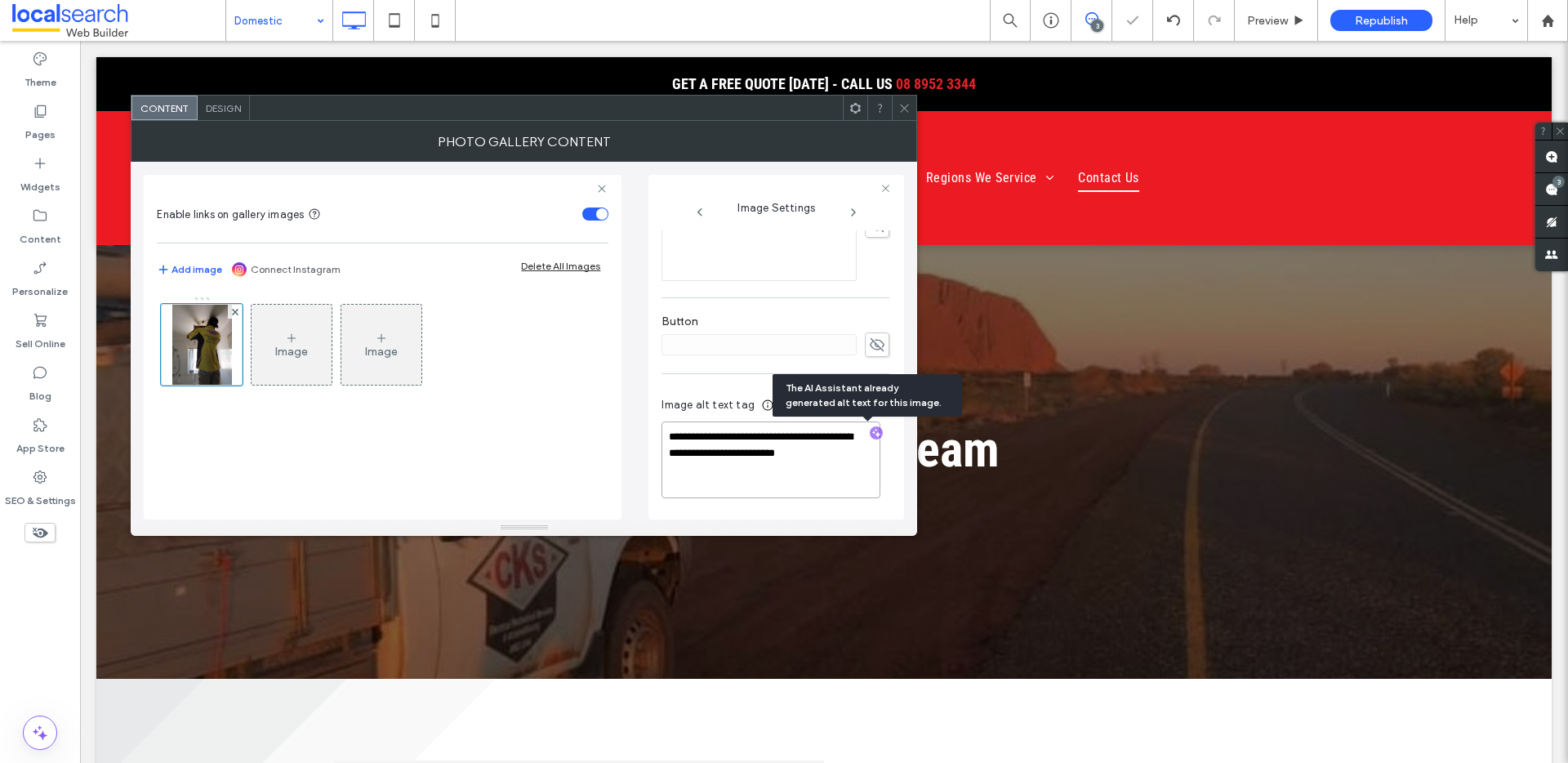
click at [830, 458] on textarea "**********" at bounding box center [771, 460] width 219 height 76
paste textarea "**********"
type textarea "**********"
click at [907, 112] on icon at bounding box center [904, 108] width 12 height 12
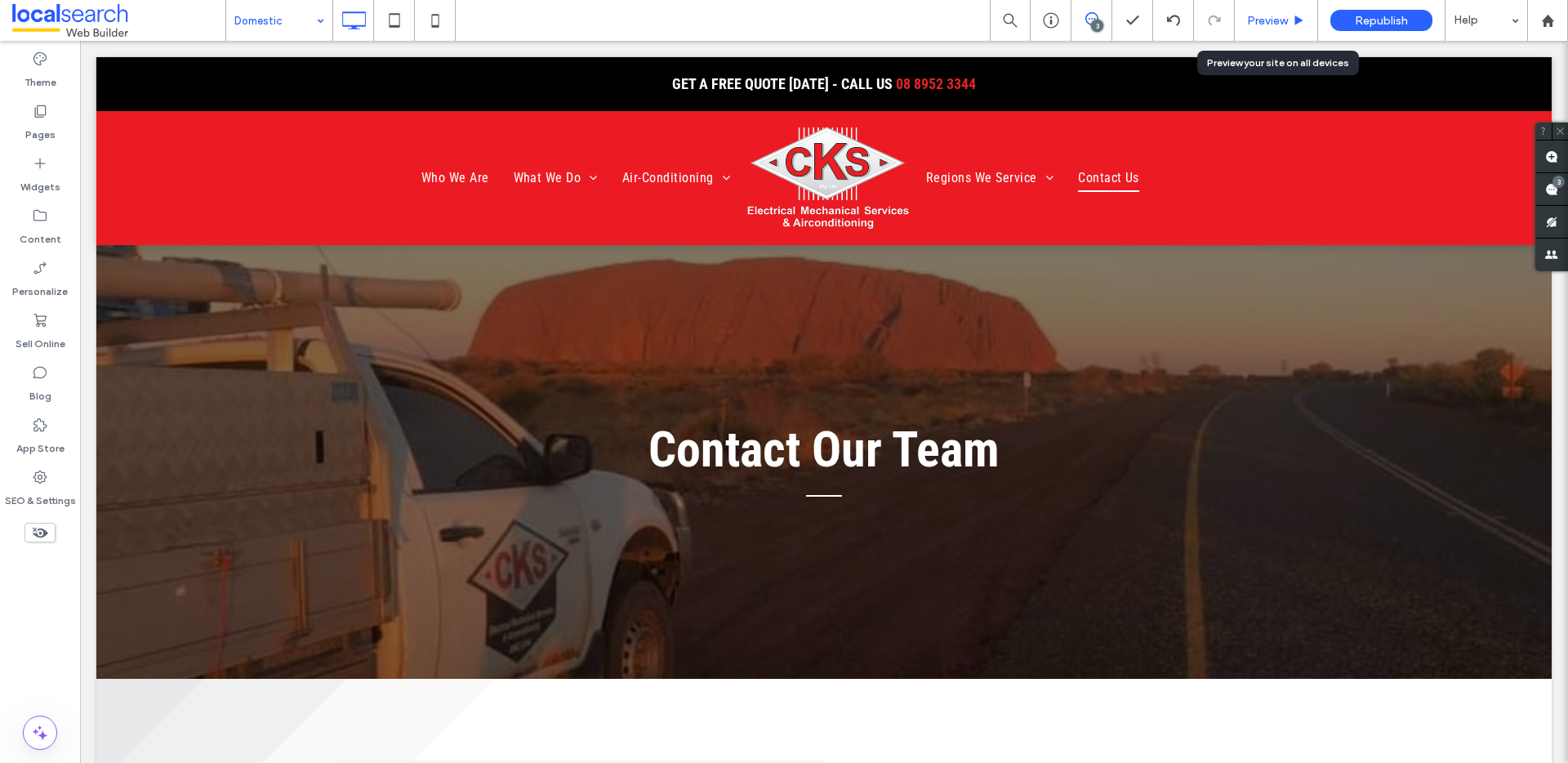
click at [1267, 17] on span "Preview" at bounding box center [1268, 21] width 41 height 14
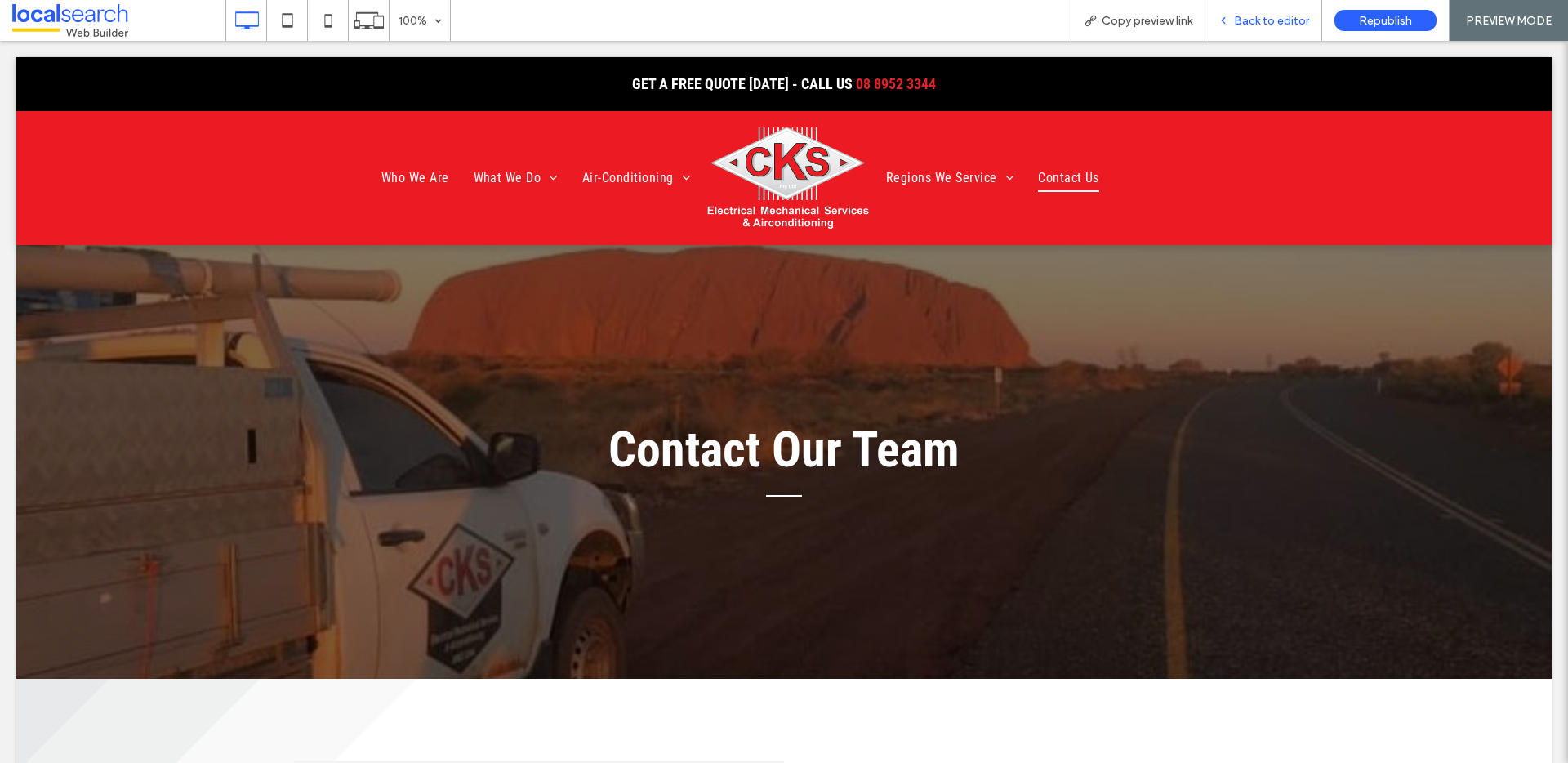
click at [1292, 22] on span "Back to editor" at bounding box center [1272, 21] width 76 height 14
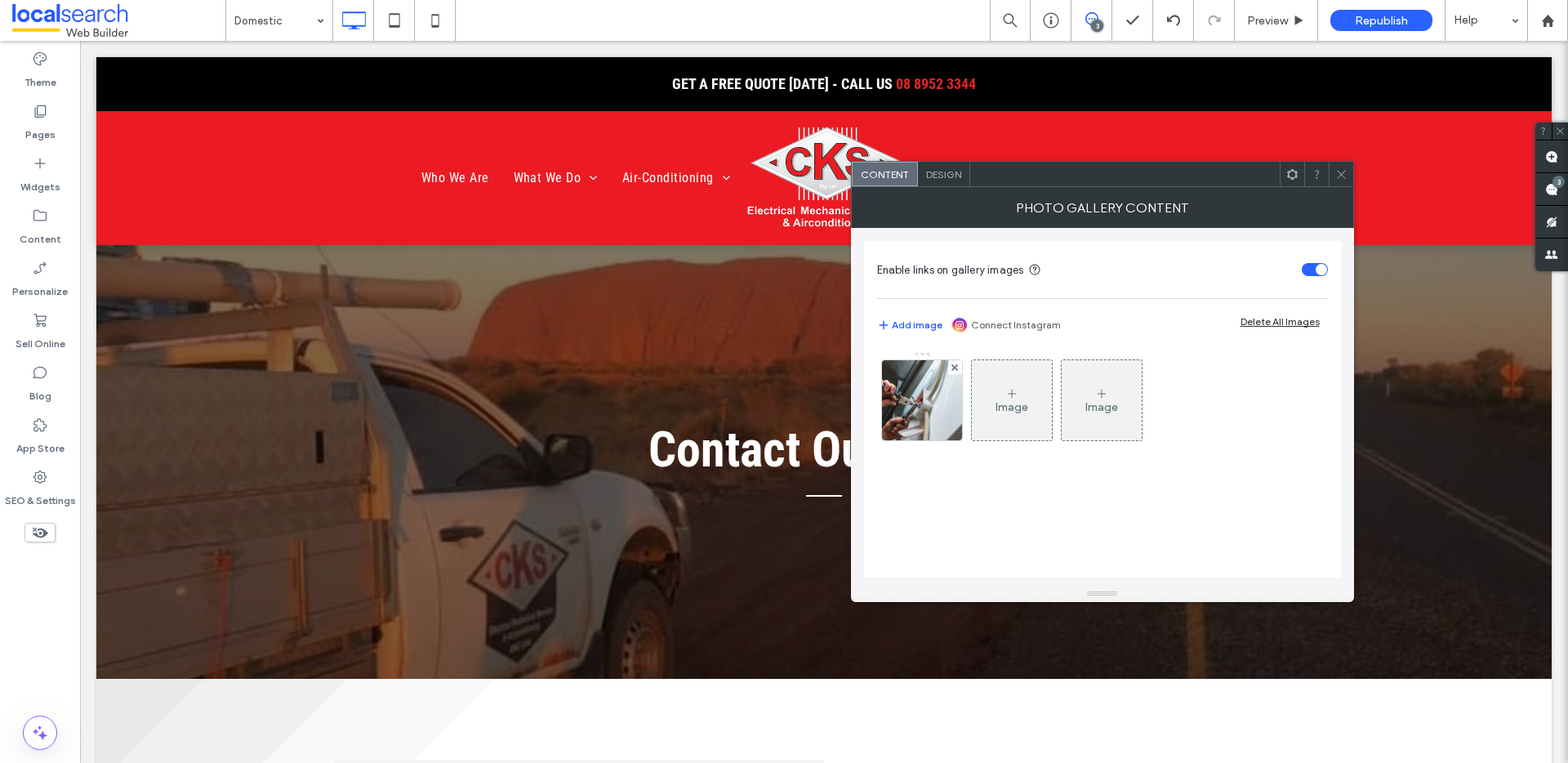
click at [963, 400] on div "Image Image" at bounding box center [1102, 404] width 449 height 106
click at [946, 406] on img at bounding box center [922, 400] width 121 height 80
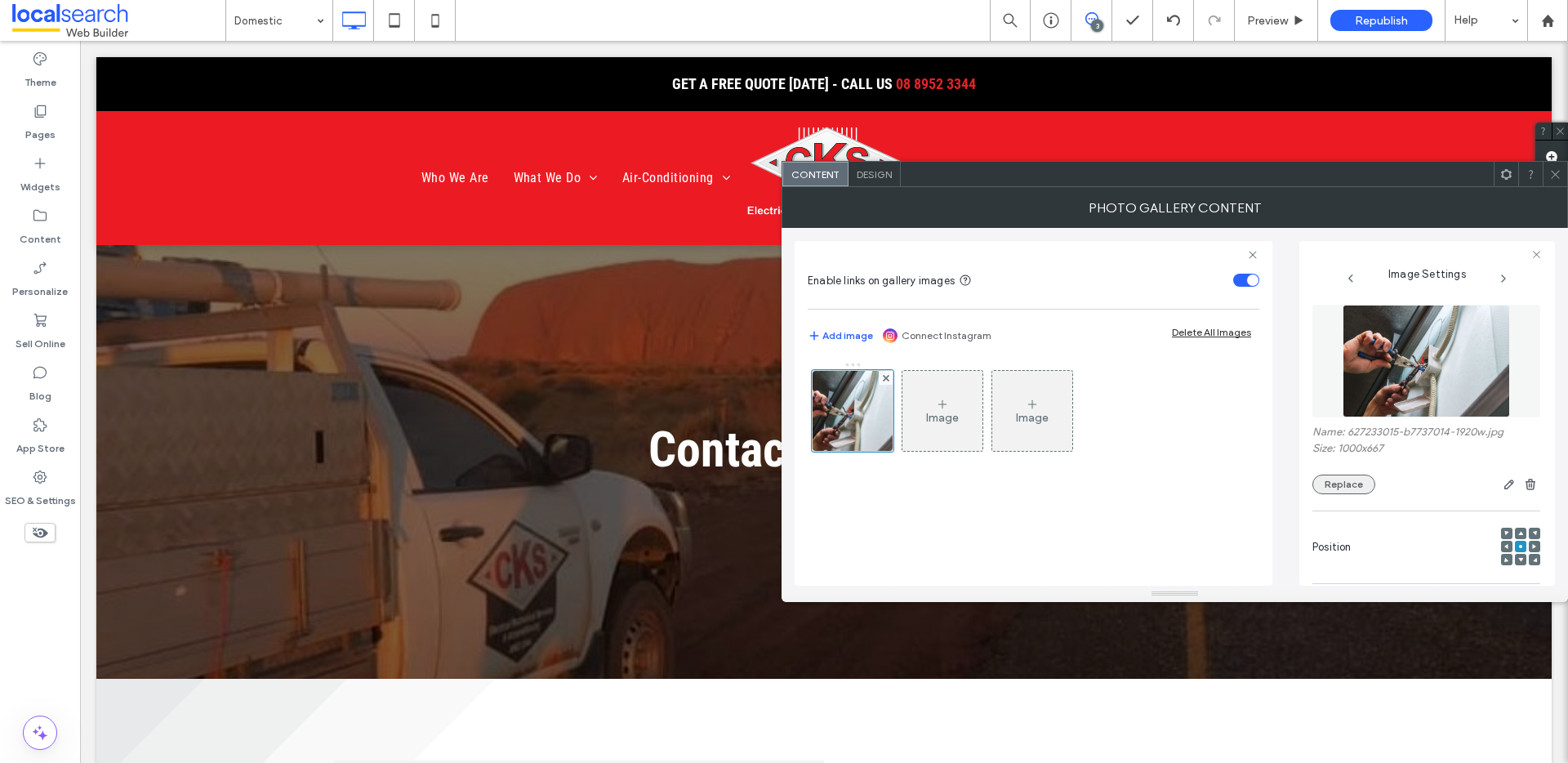
click at [1323, 488] on button "Replace" at bounding box center [1344, 484] width 63 height 20
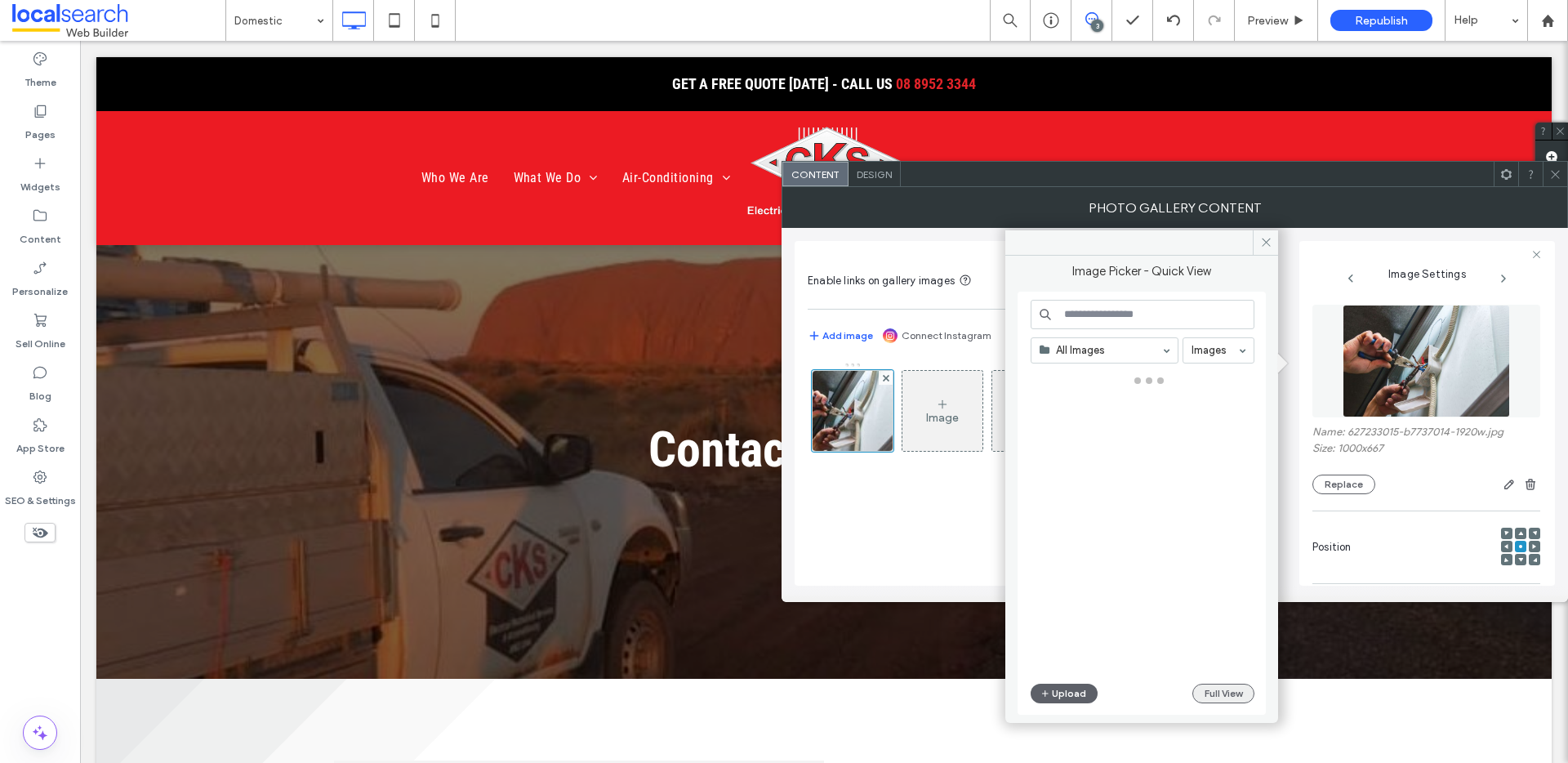
click at [1208, 690] on button "Full View" at bounding box center [1223, 693] width 62 height 20
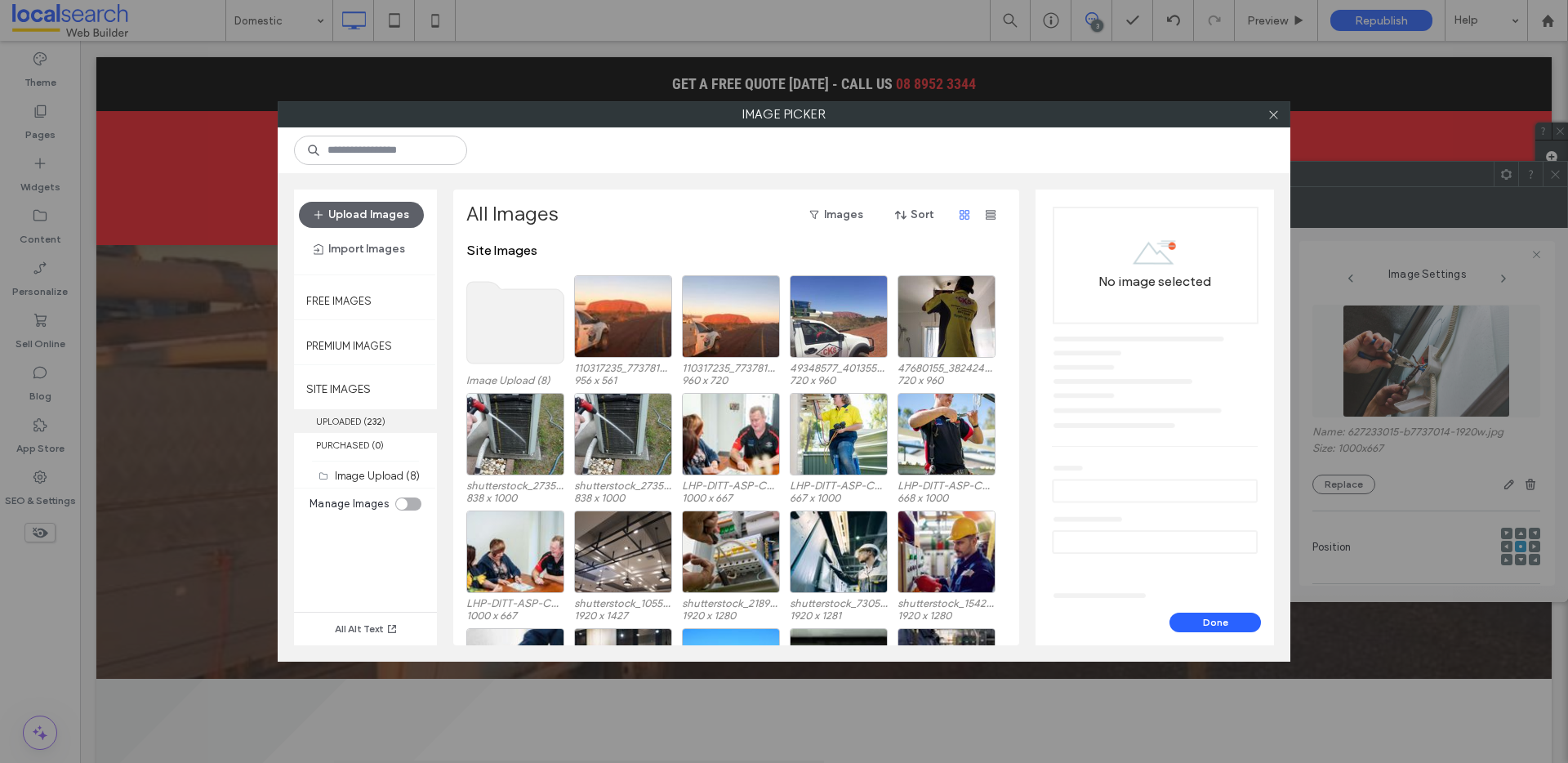
click at [337, 422] on label "UPLOADED ( 232 )" at bounding box center [366, 421] width 143 height 24
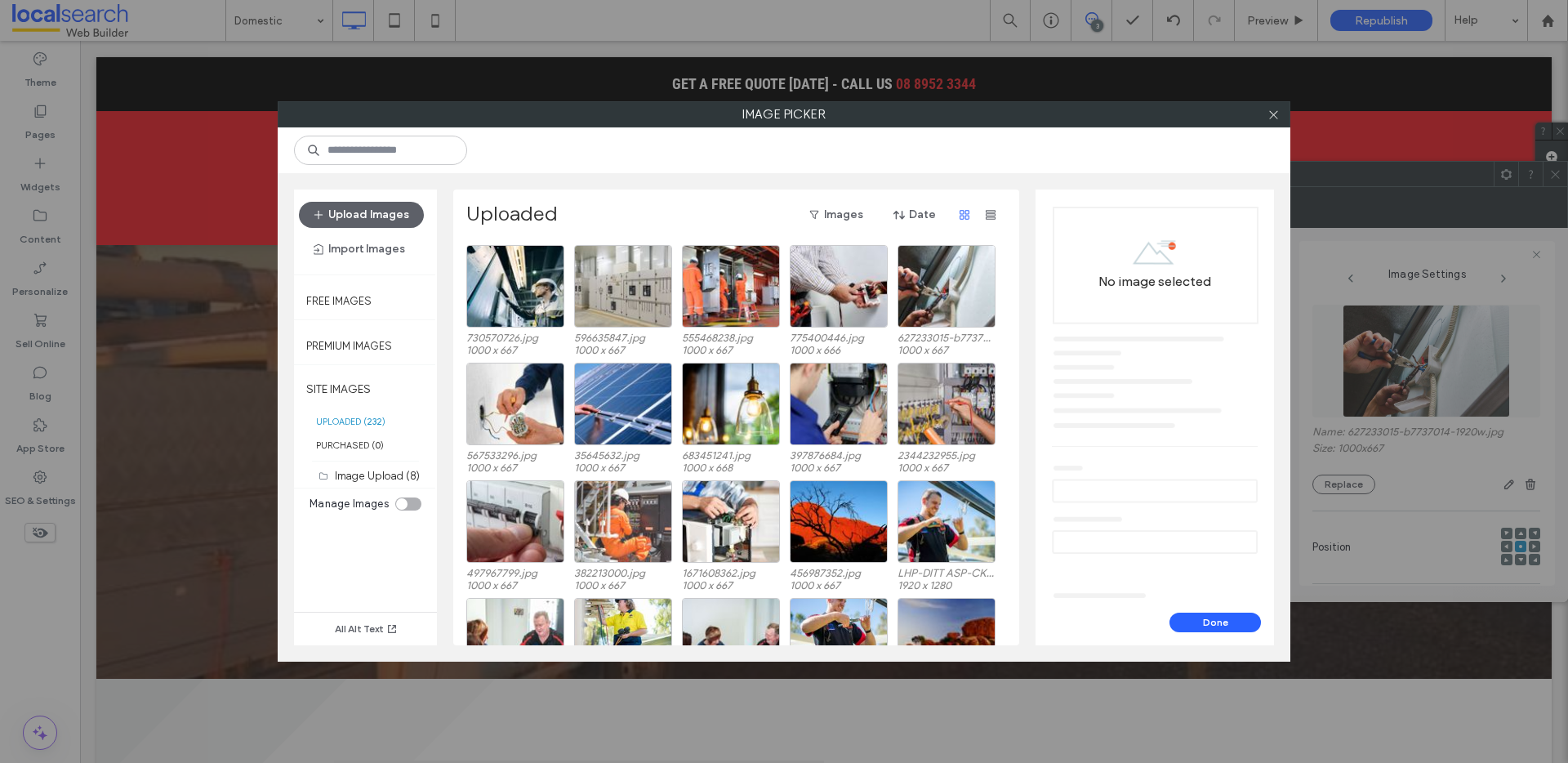
scroll to position [1528, 0]
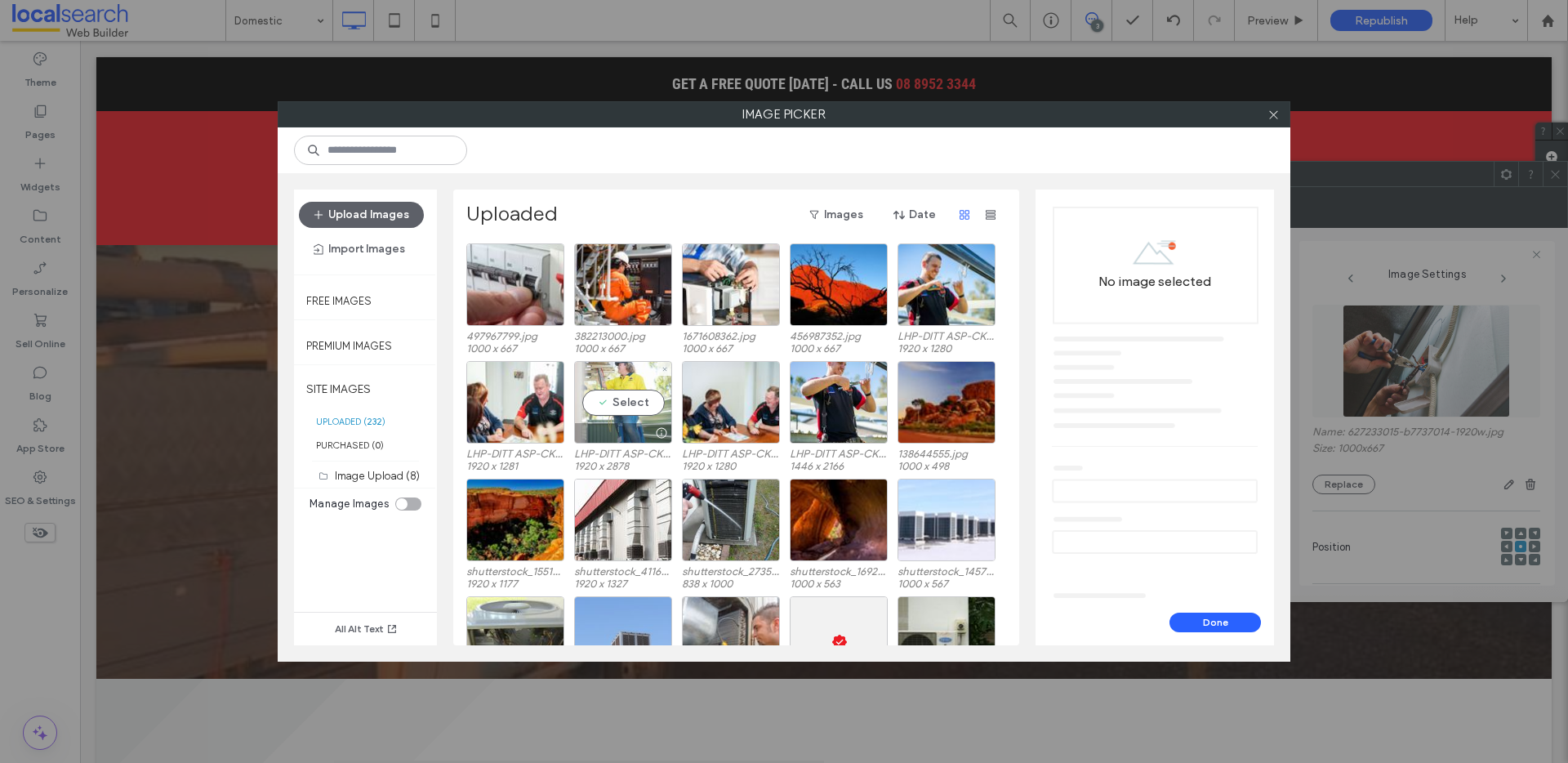
click at [634, 408] on div "Select" at bounding box center [624, 402] width 98 height 82
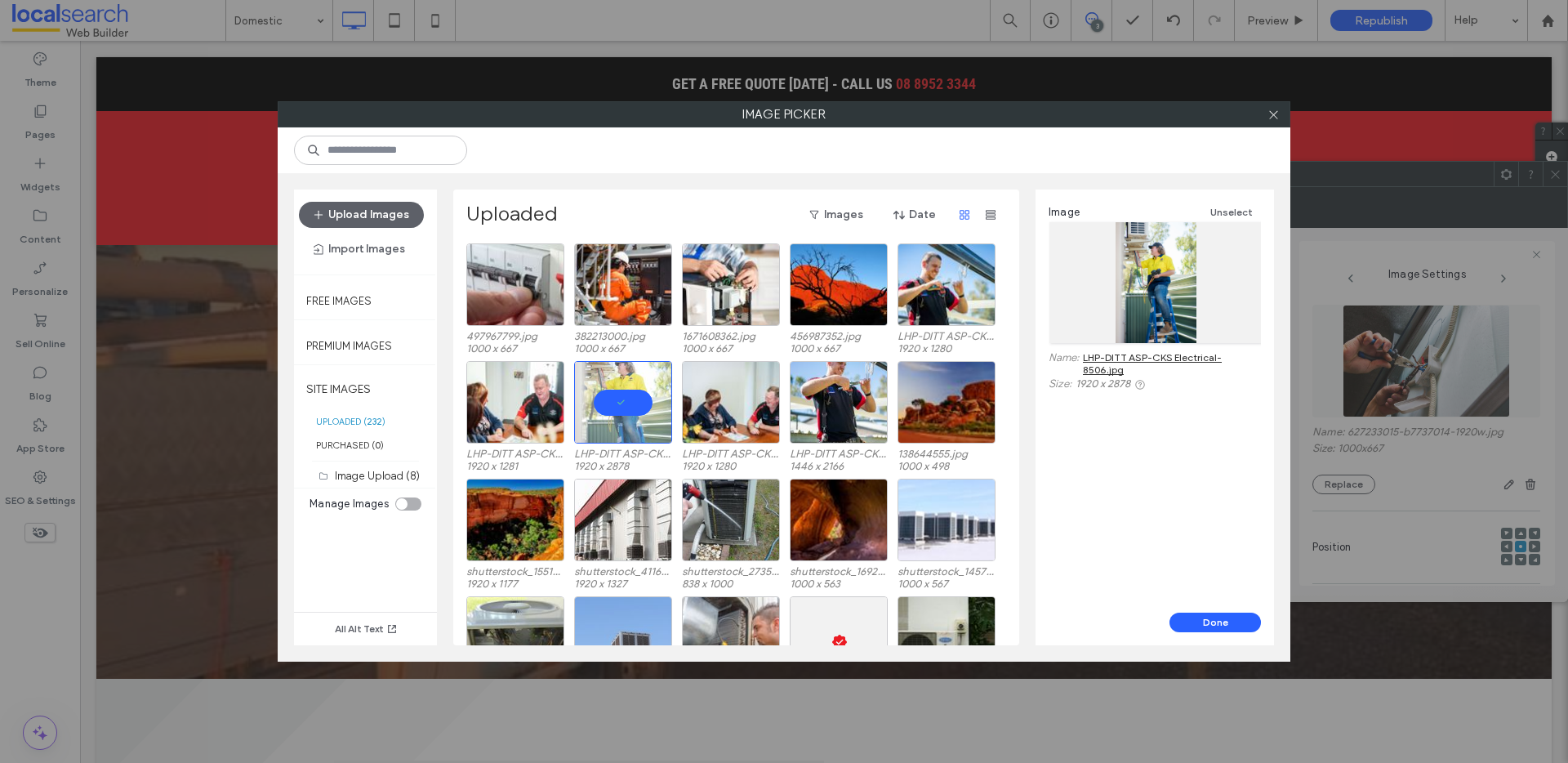
click at [1162, 359] on link "LHP-DITT ASP-CKS Electrical-8506.jpg" at bounding box center [1172, 363] width 178 height 25
click at [934, 279] on div "Select" at bounding box center [946, 284] width 98 height 82
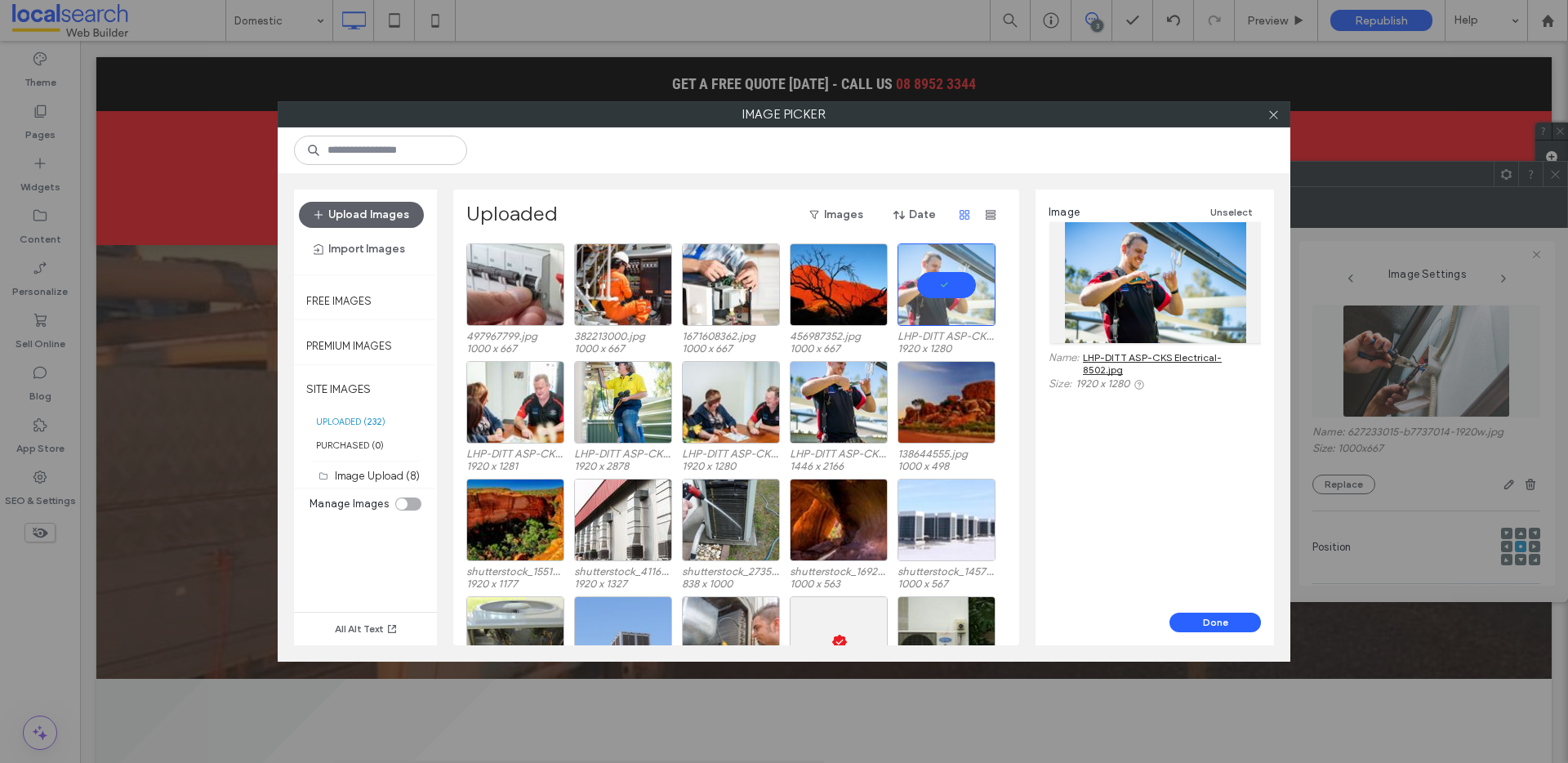
click at [1096, 354] on link "LHP-DITT ASP-CKS Electrical-8502.jpg" at bounding box center [1172, 363] width 178 height 25
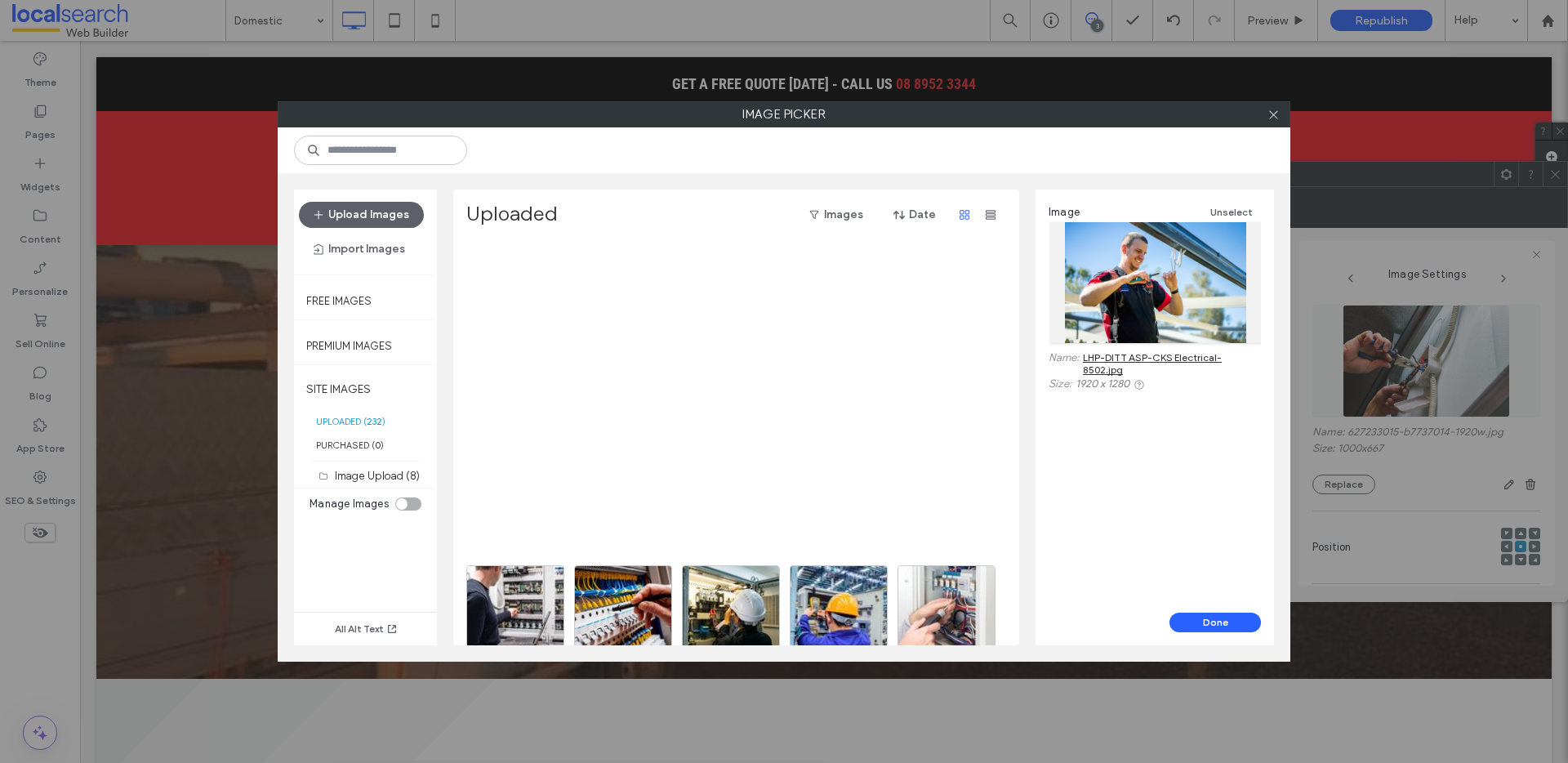
scroll to position [0, 0]
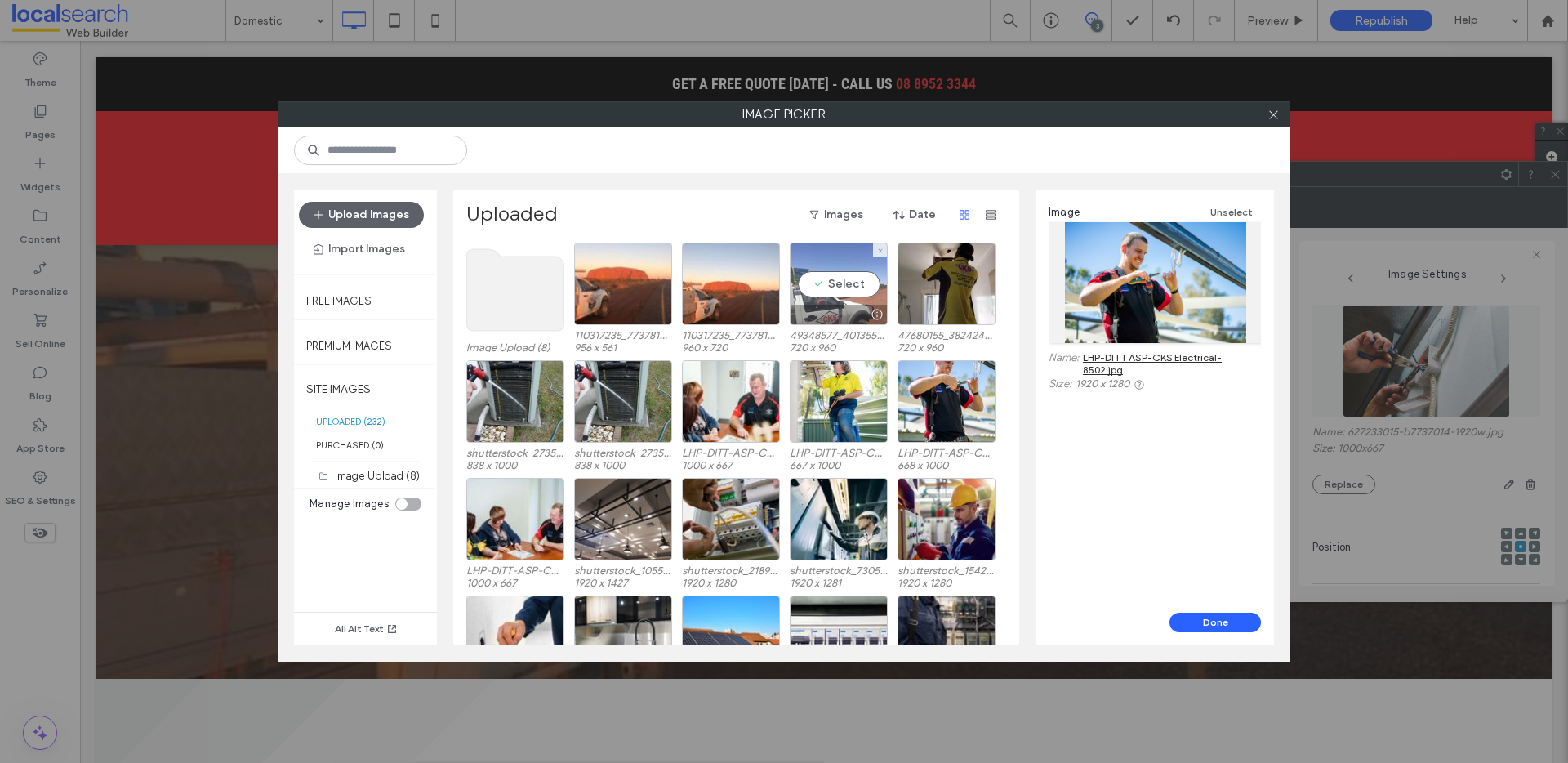
click at [805, 296] on div "Select" at bounding box center [838, 283] width 98 height 82
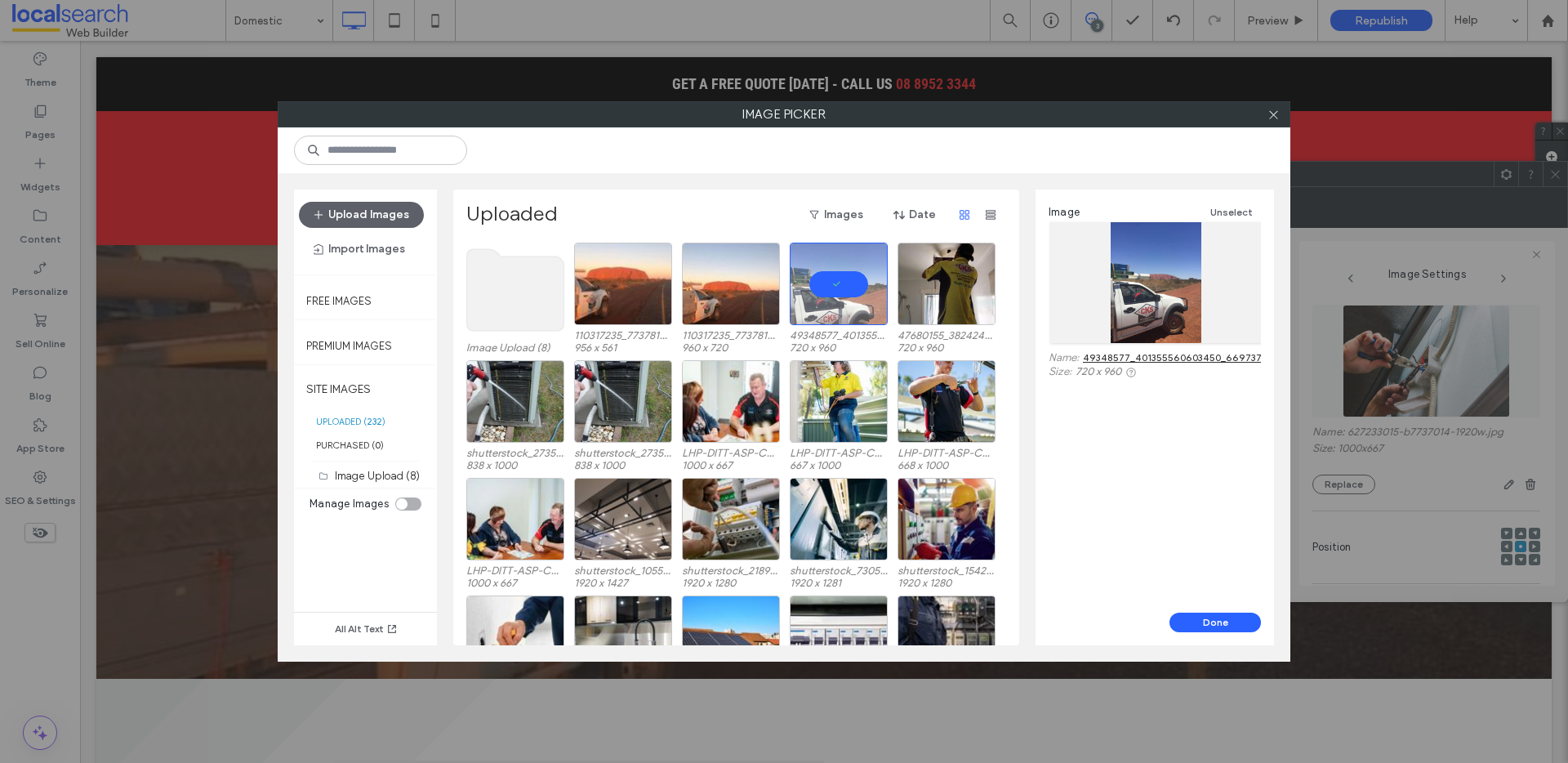
click at [1115, 354] on link "49348577_401355560603450_6697376769348993024_n.jpg" at bounding box center [1225, 357] width 285 height 12
click at [1269, 118] on icon at bounding box center [1274, 115] width 12 height 12
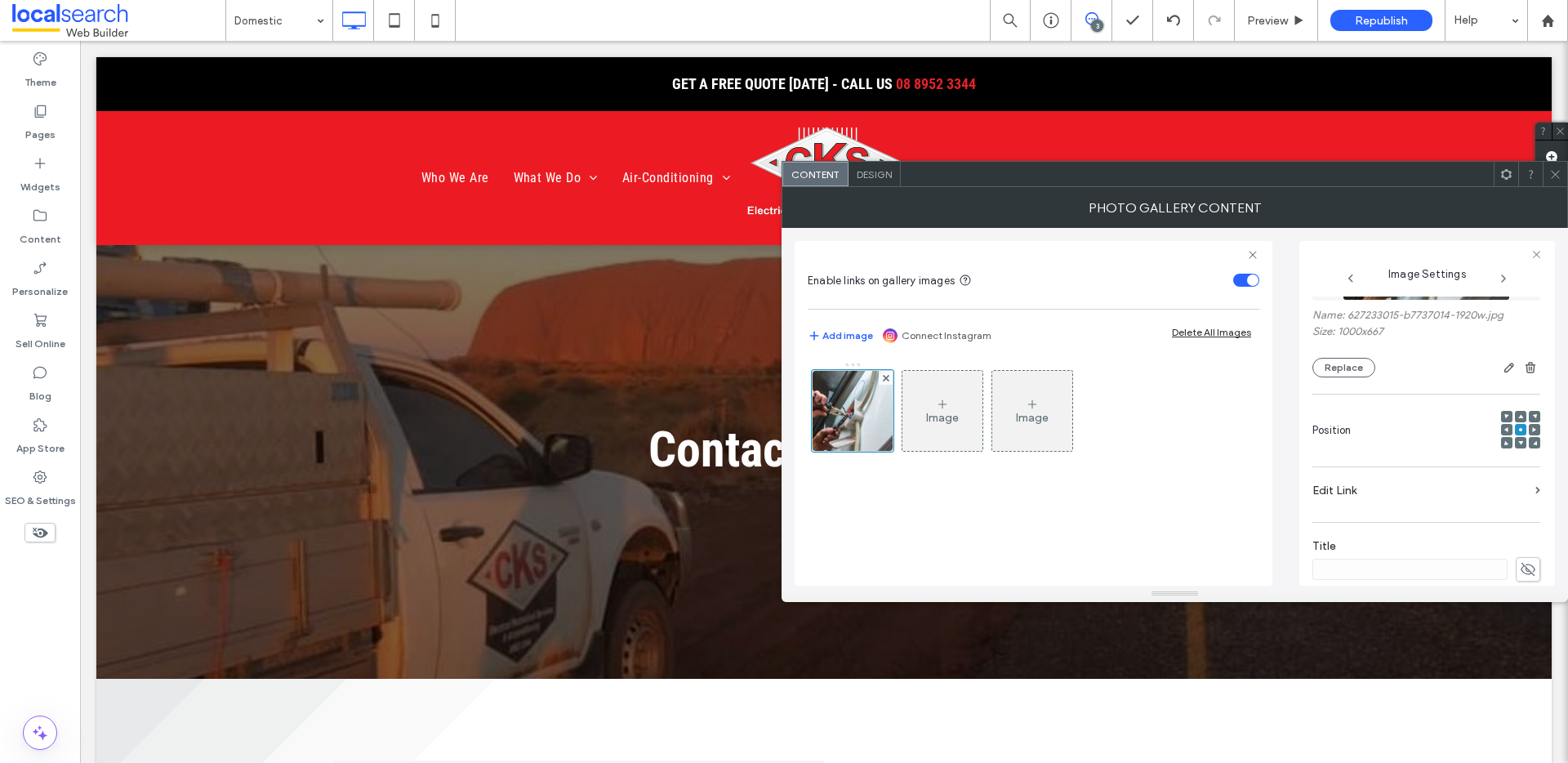
scroll to position [499, 0]
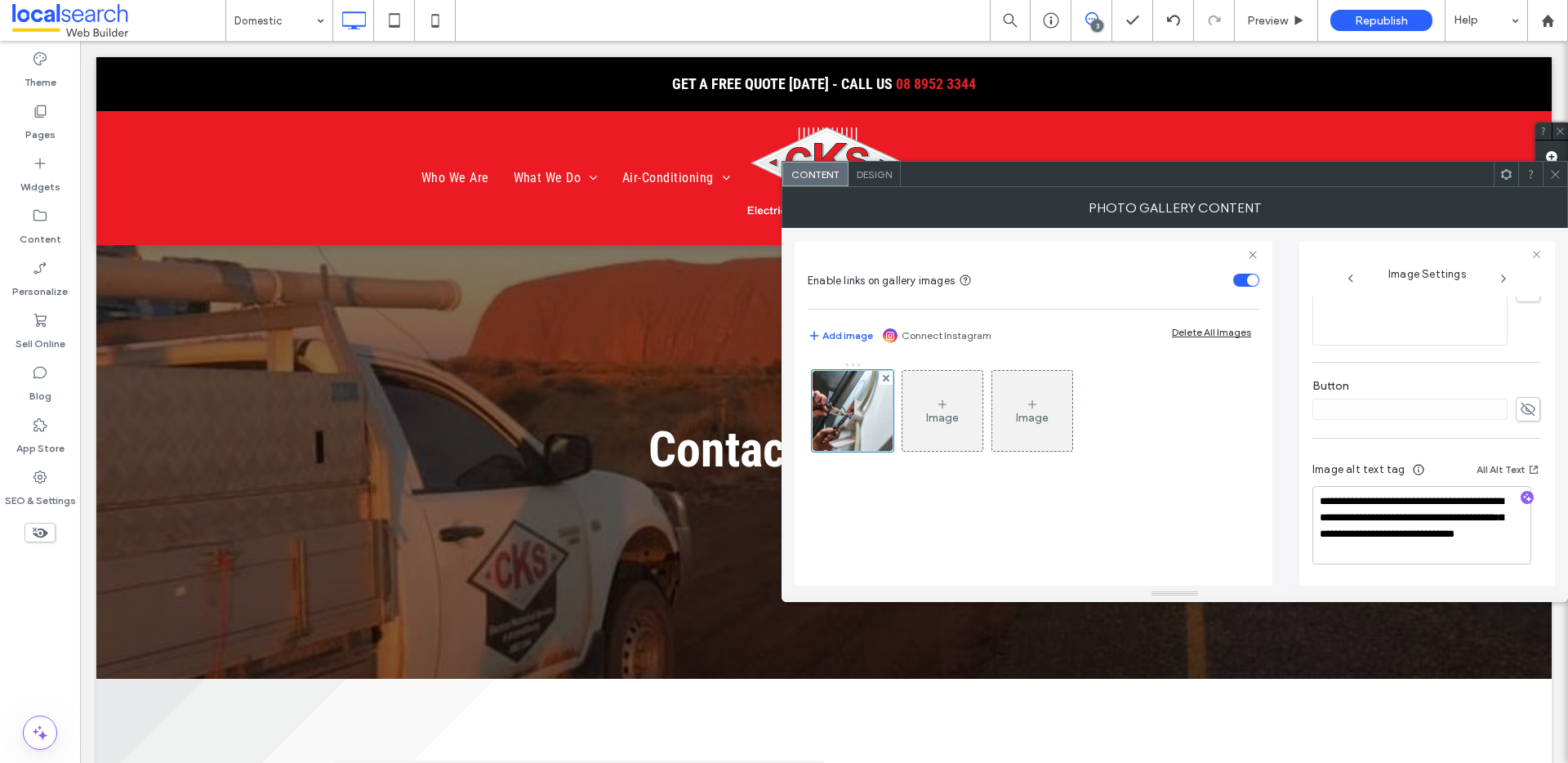
click at [1556, 174] on icon at bounding box center [1555, 175] width 12 height 12
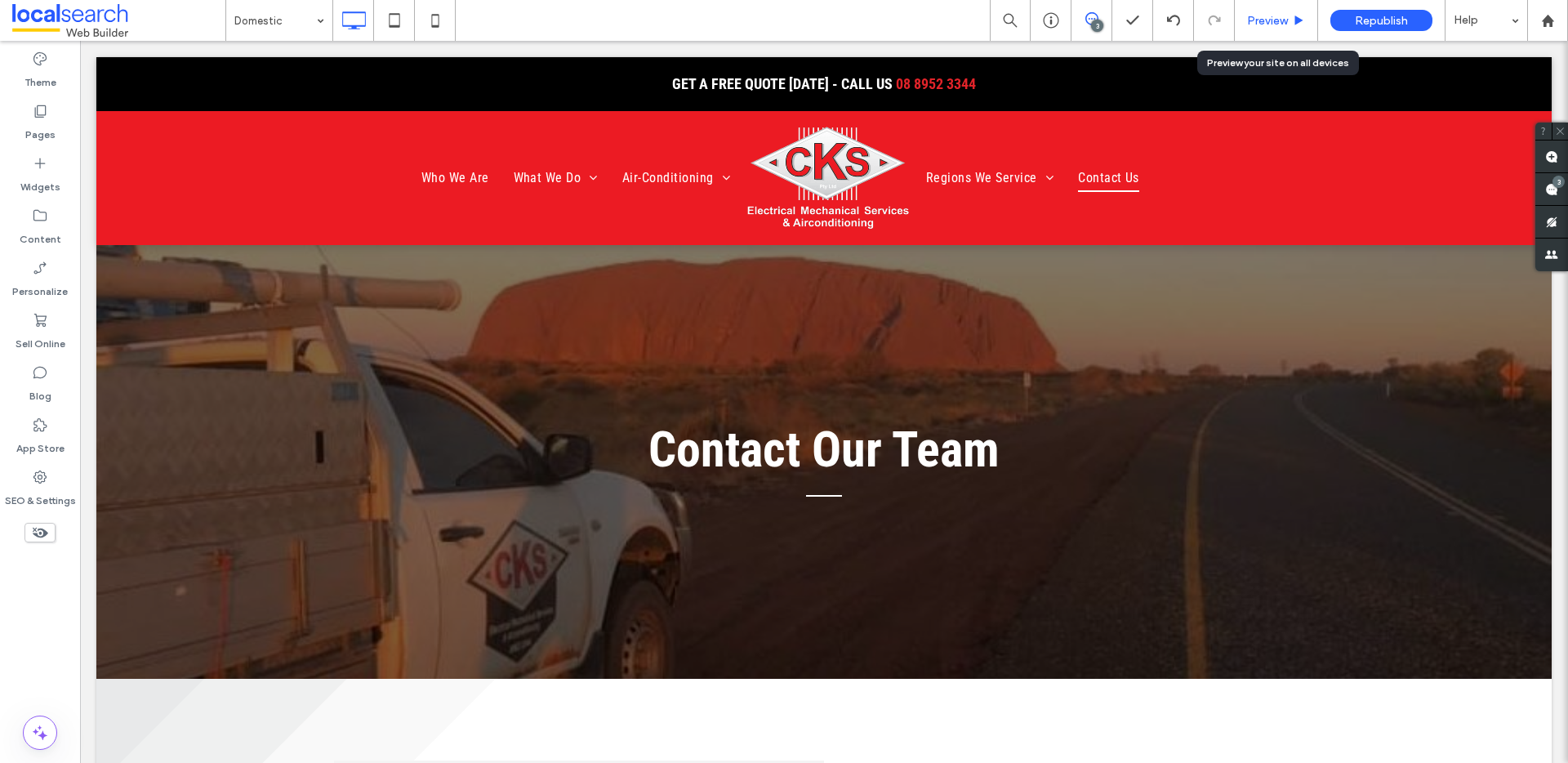
click at [1269, 31] on div "Preview" at bounding box center [1276, 21] width 83 height 41
click at [1269, 21] on span "Preview" at bounding box center [1268, 21] width 41 height 14
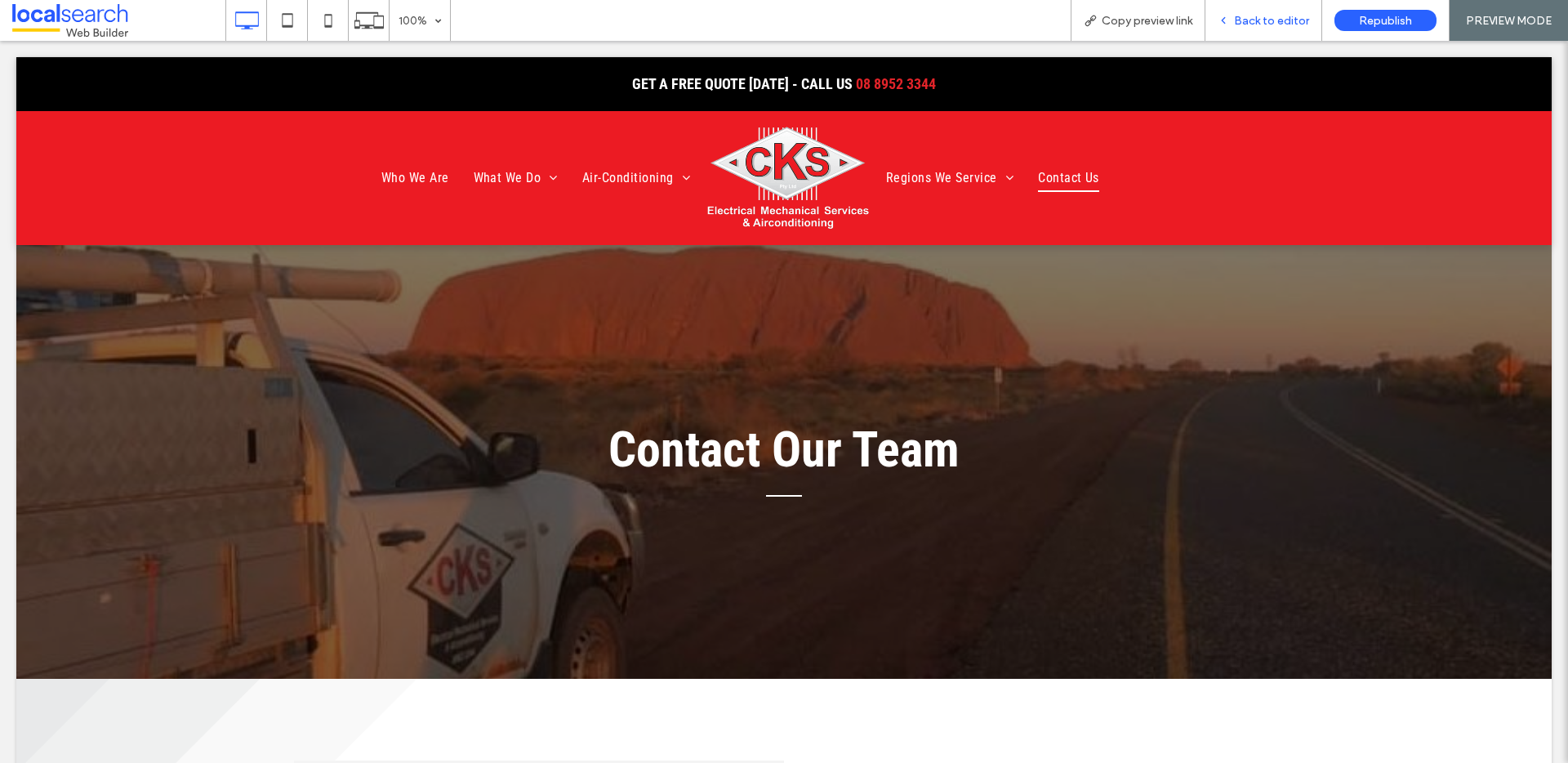
click at [1284, 17] on span "Back to editor" at bounding box center [1272, 21] width 76 height 14
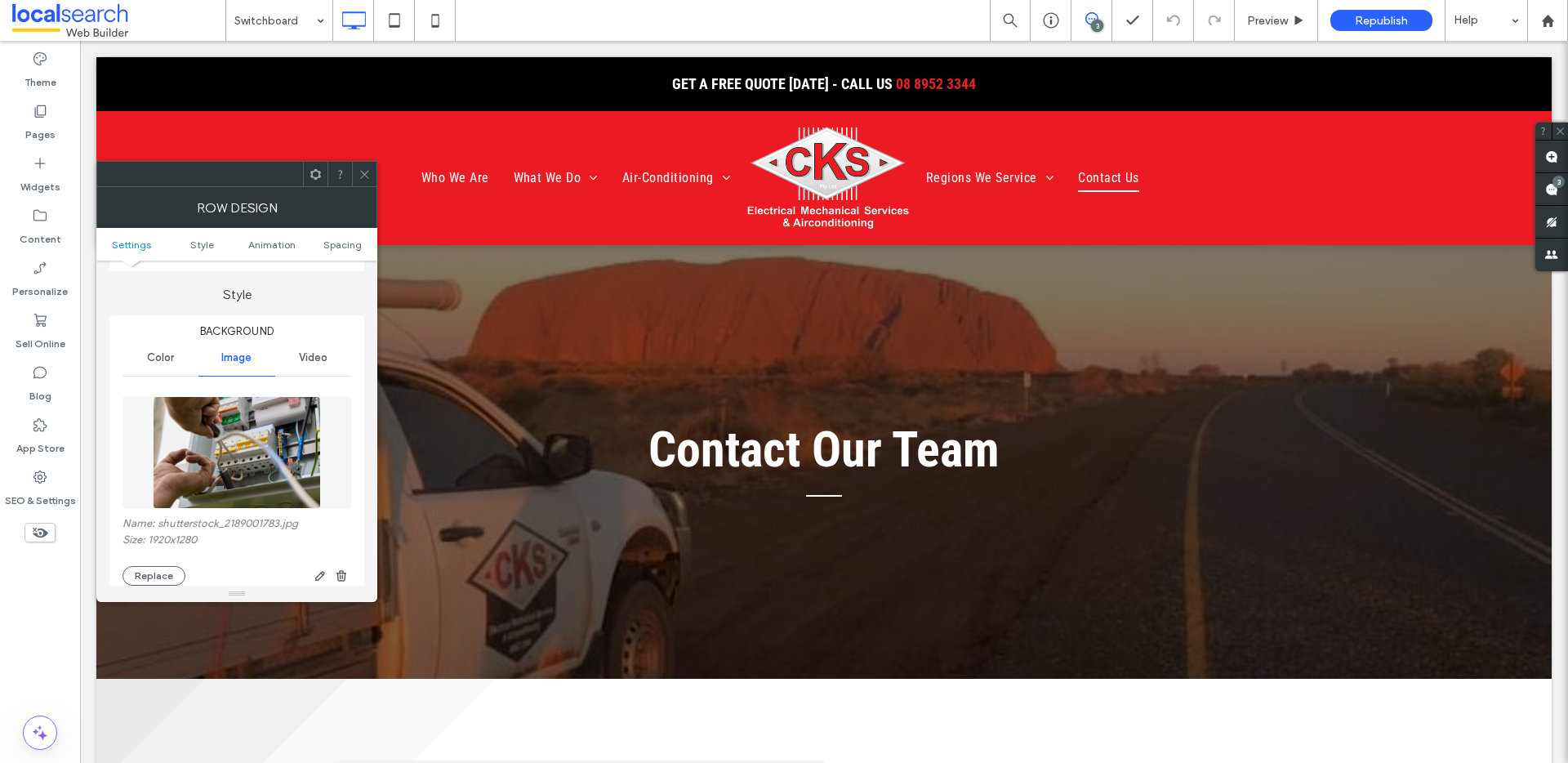
scroll to position [149, 0]
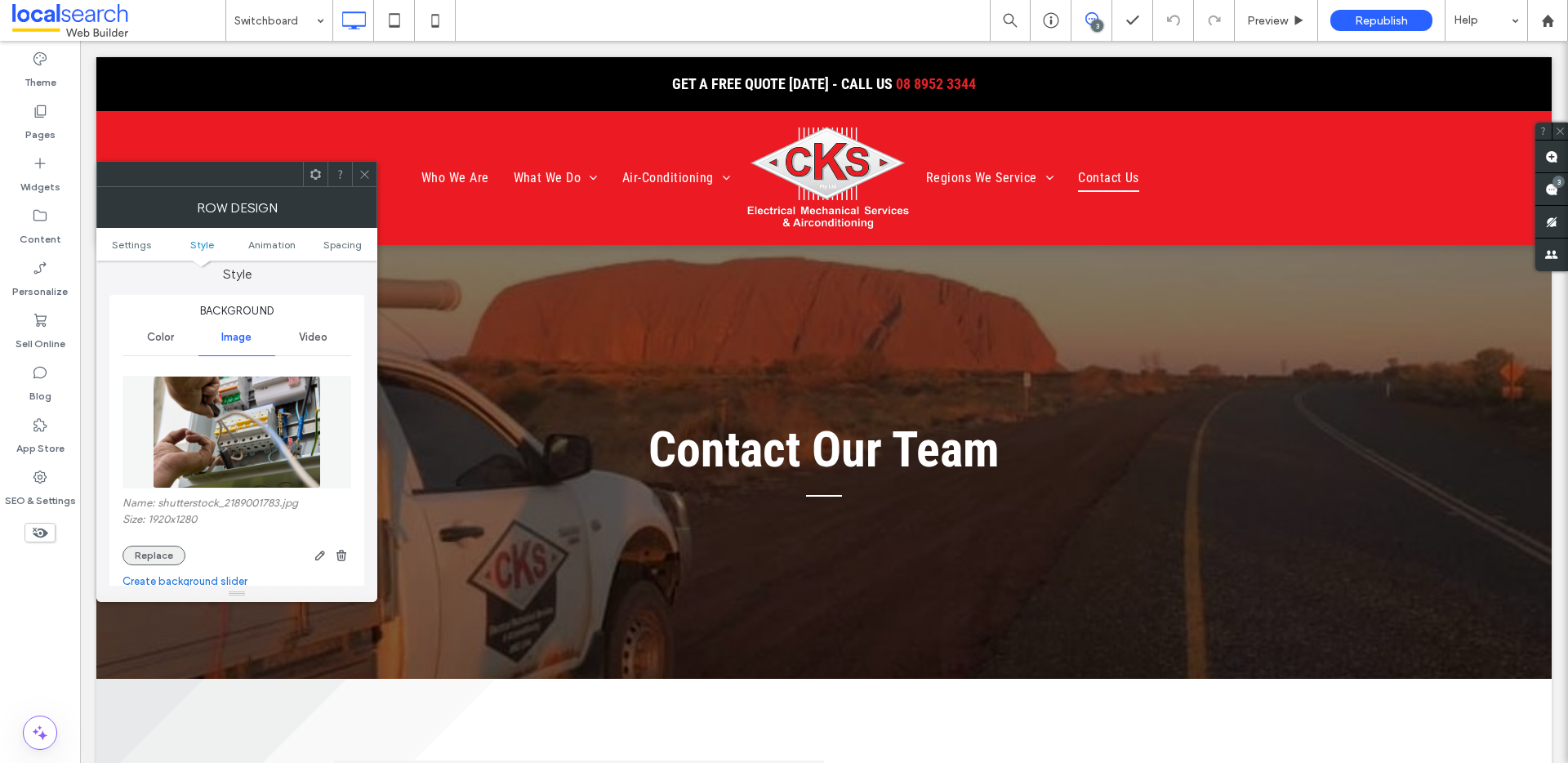
click at [155, 551] on button "Replace" at bounding box center [154, 555] width 63 height 20
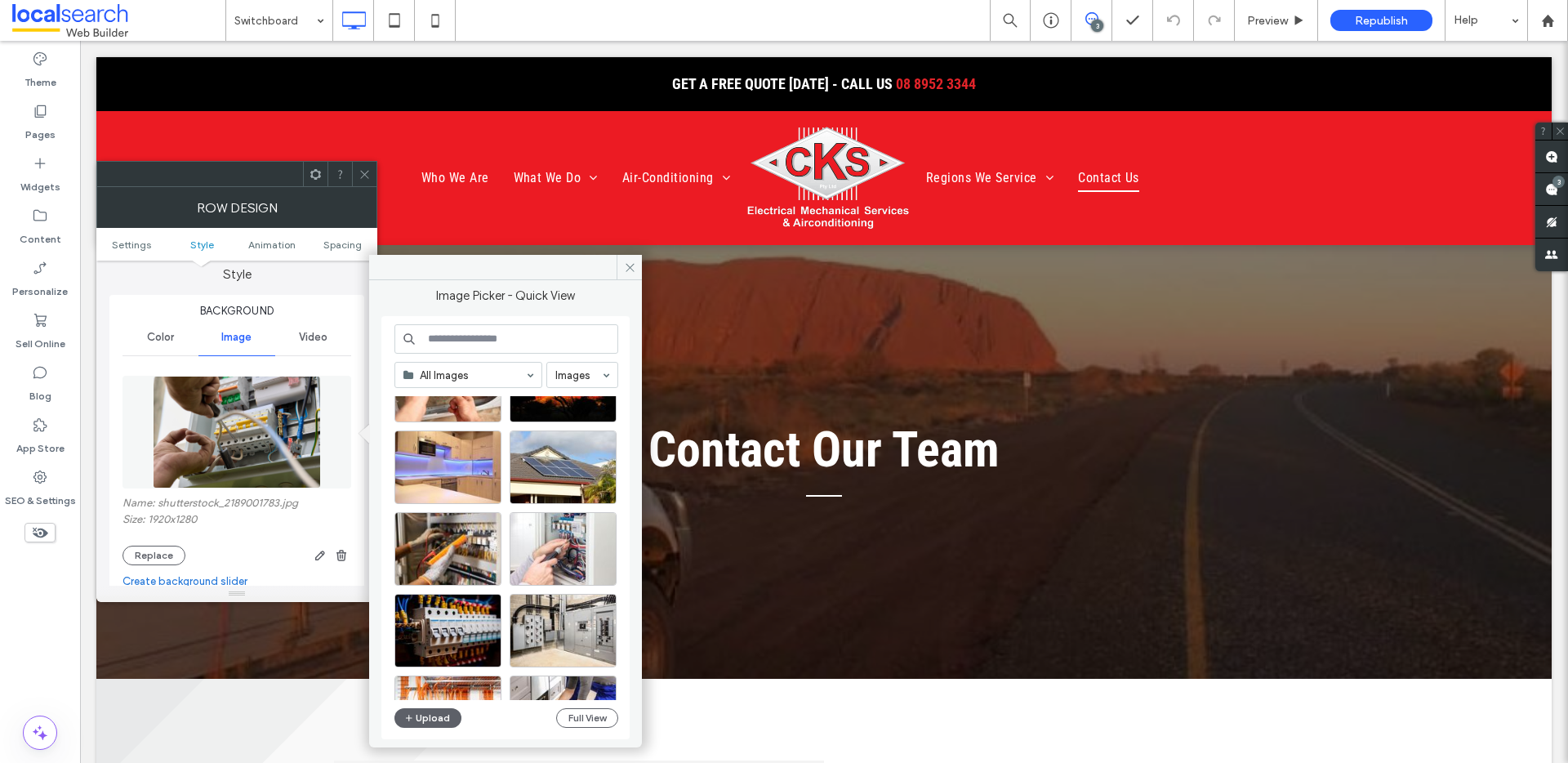
scroll to position [998, 0]
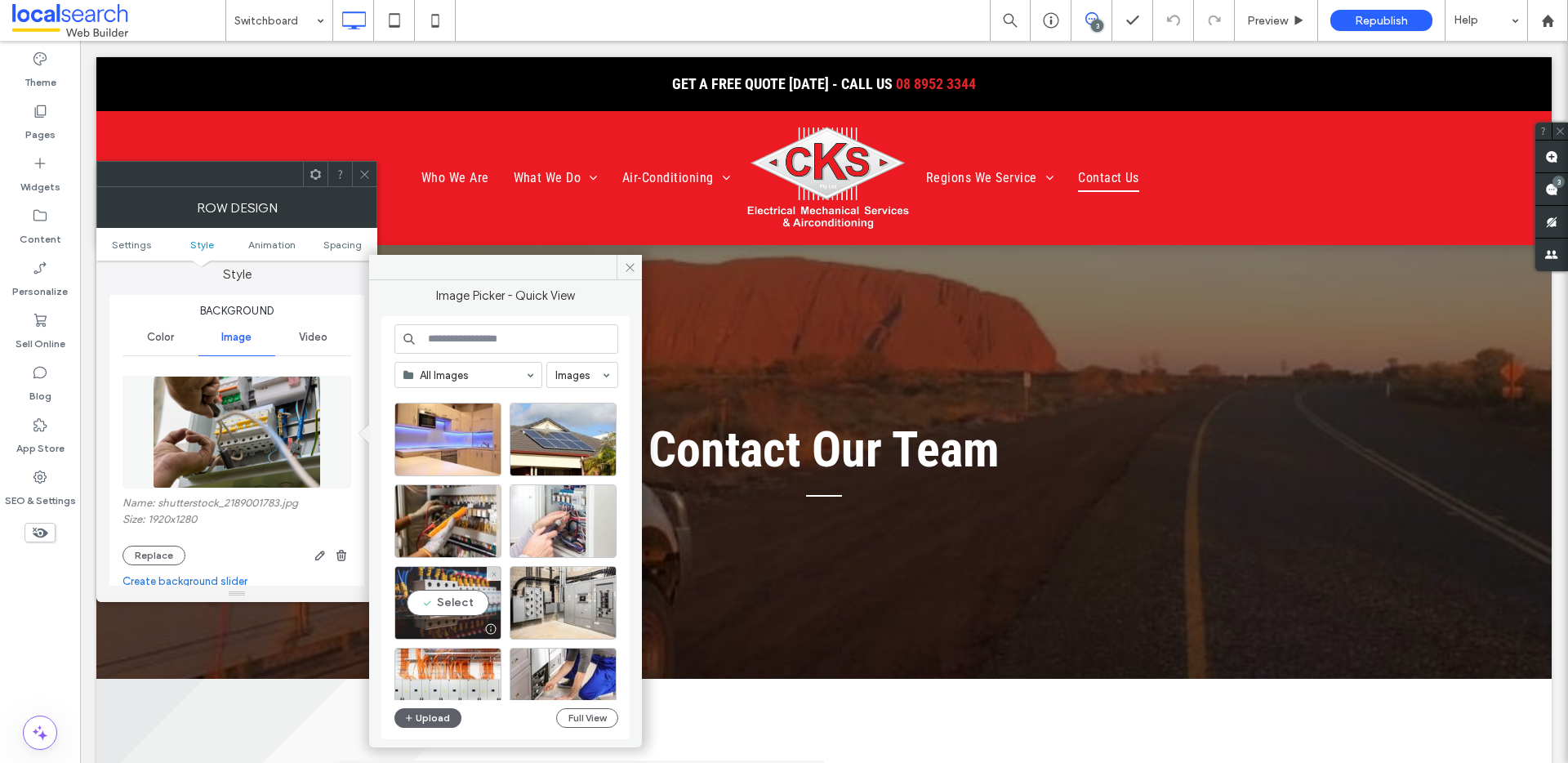
click at [450, 597] on div "Select" at bounding box center [447, 602] width 107 height 74
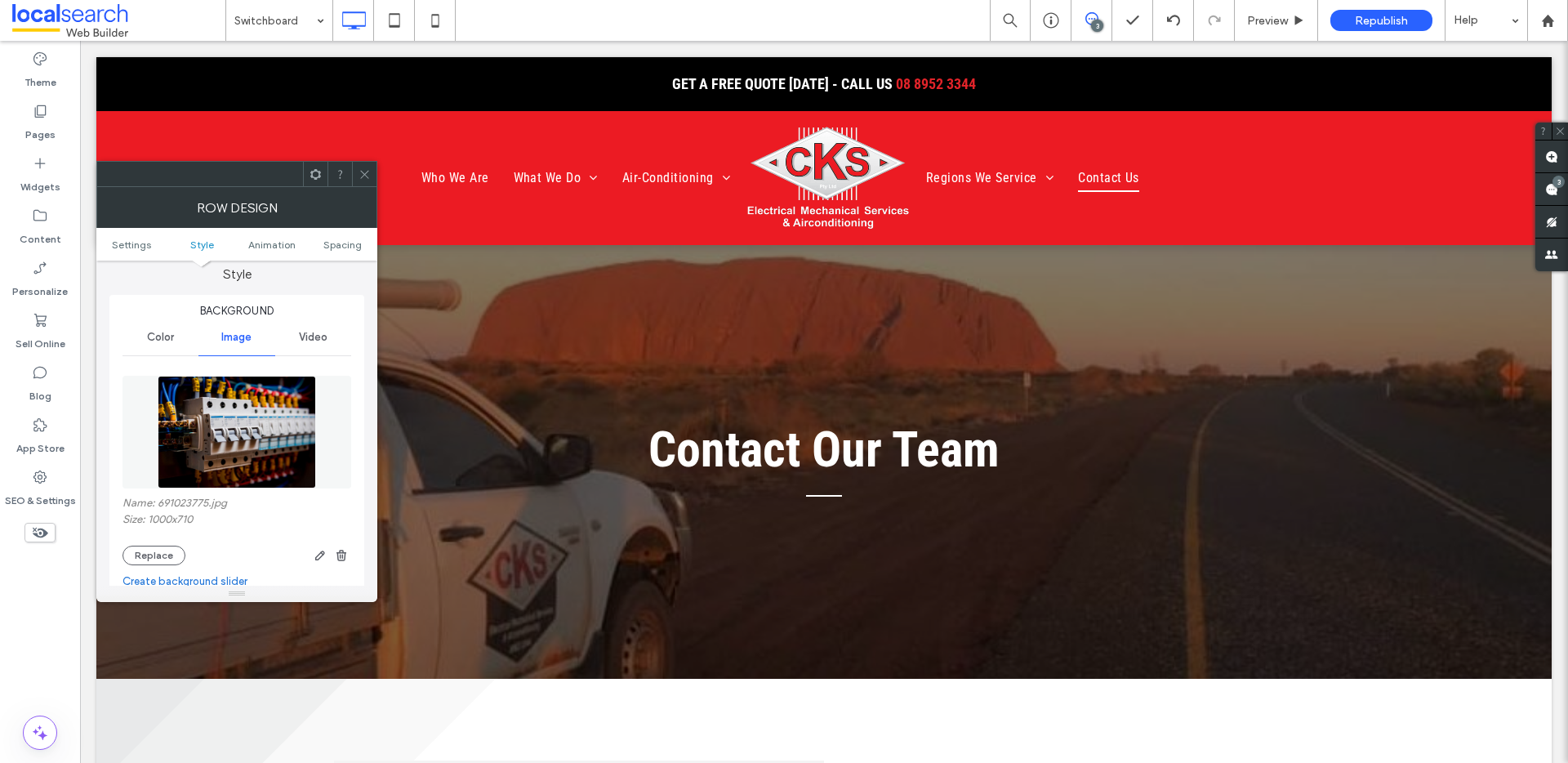
click at [359, 171] on icon at bounding box center [365, 175] width 12 height 12
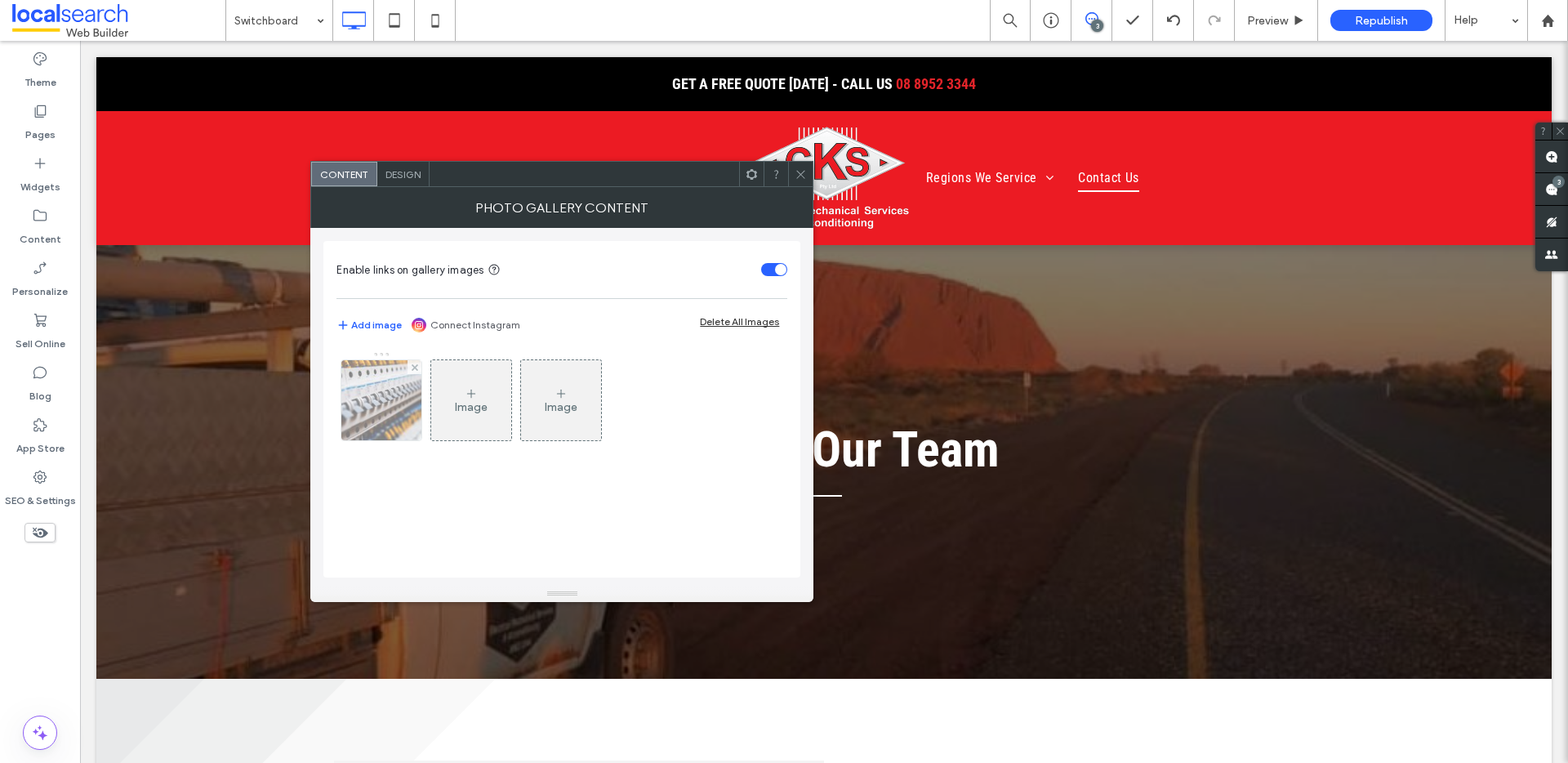
click at [360, 421] on img at bounding box center [382, 400] width 124 height 80
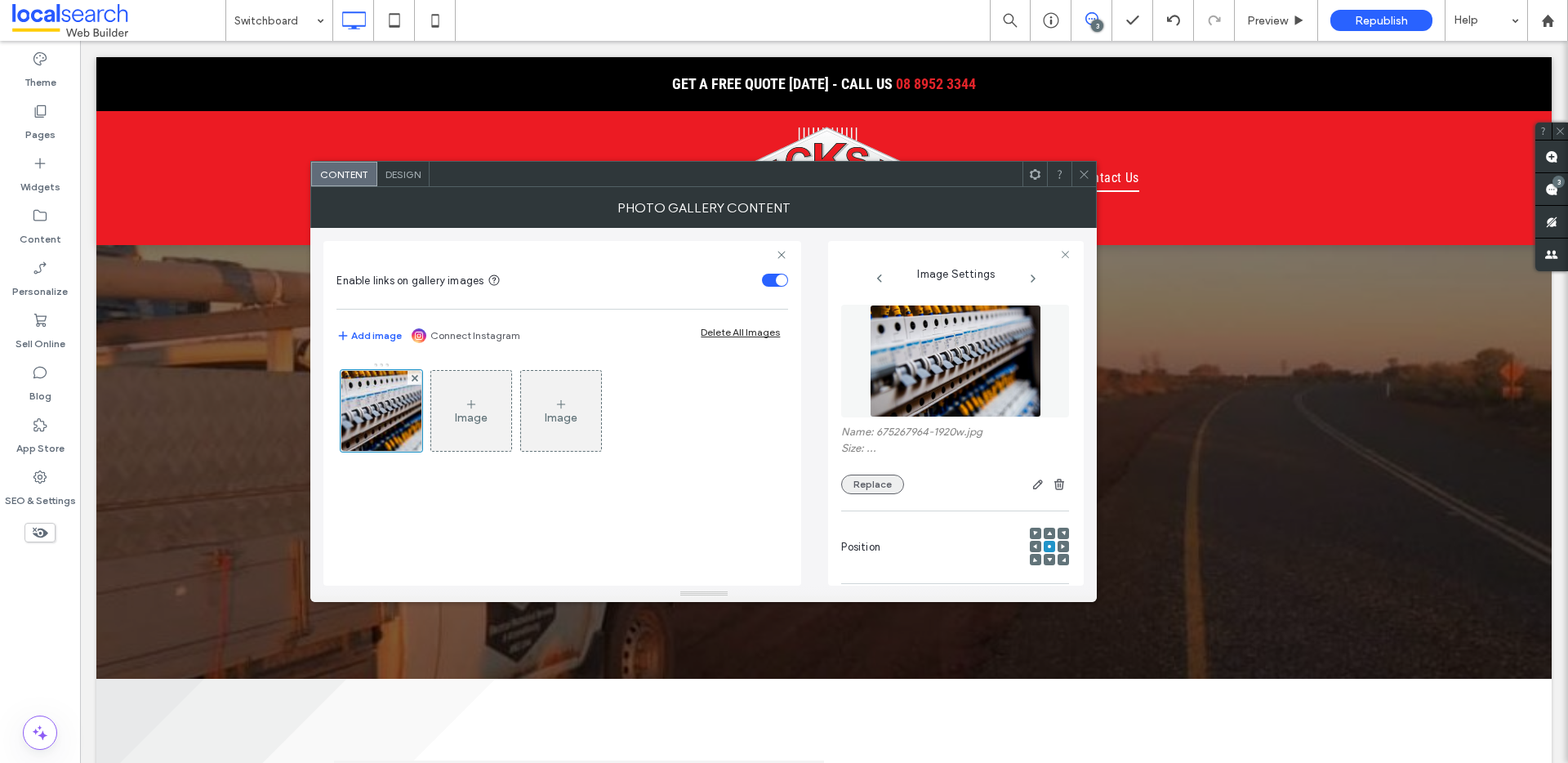
click at [883, 491] on button "Replace" at bounding box center [873, 484] width 63 height 20
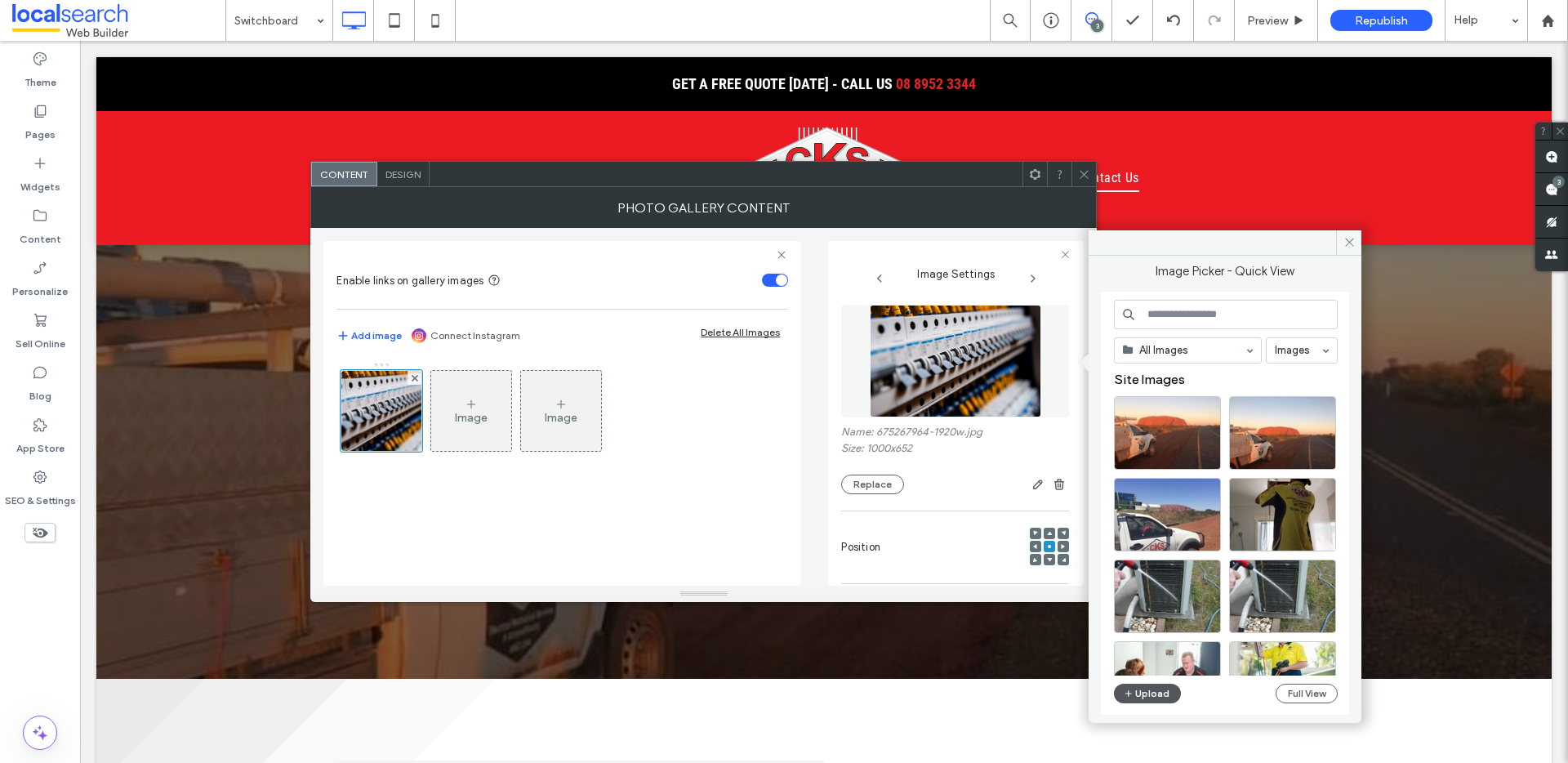
click at [1132, 690] on icon "button" at bounding box center [1129, 692] width 10 height 13
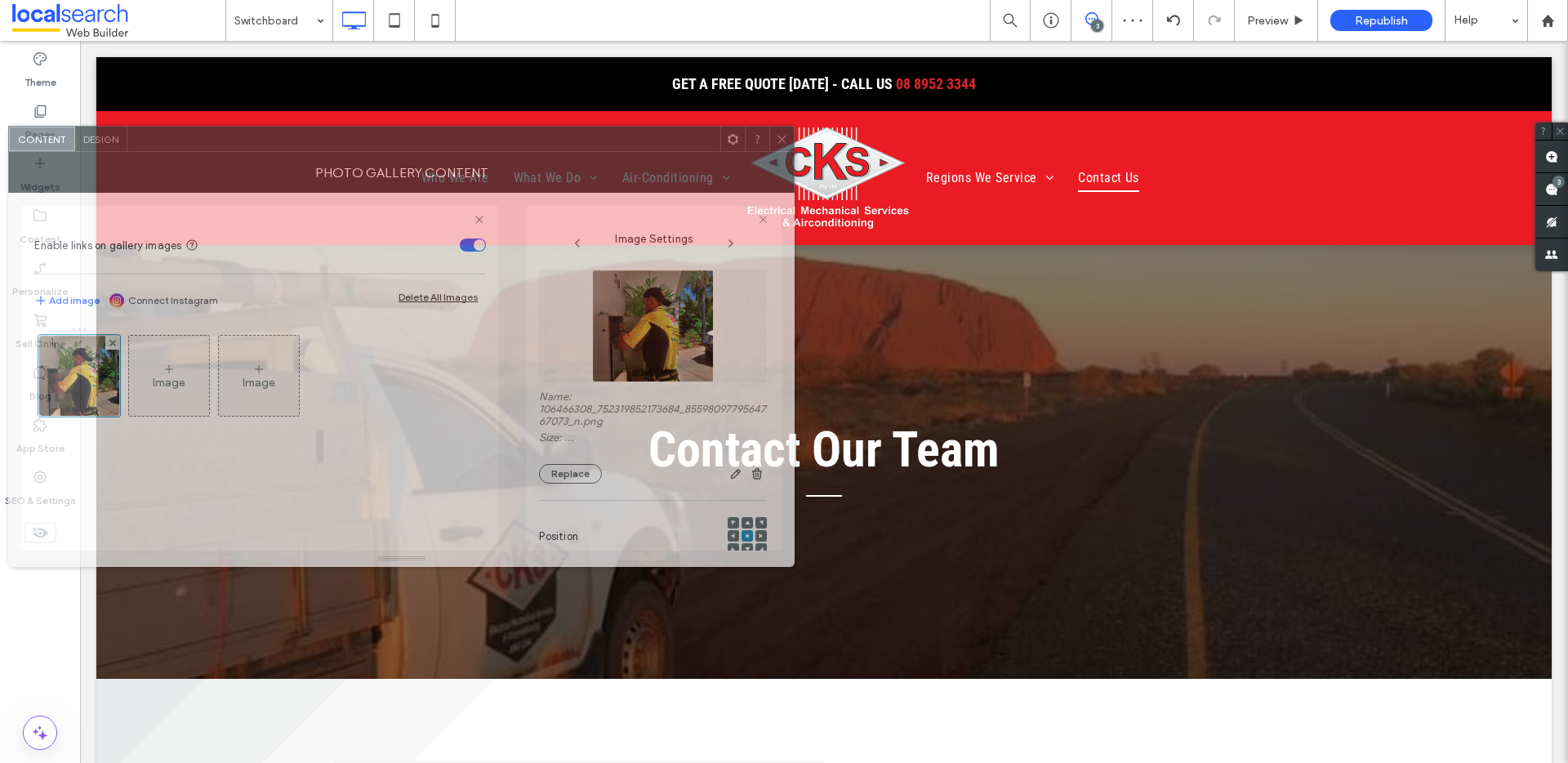
drag, startPoint x: 728, startPoint y: 174, endPoint x: 424, endPoint y: 138, distance: 306.1
click at [425, 138] on div at bounding box center [424, 138] width 593 height 25
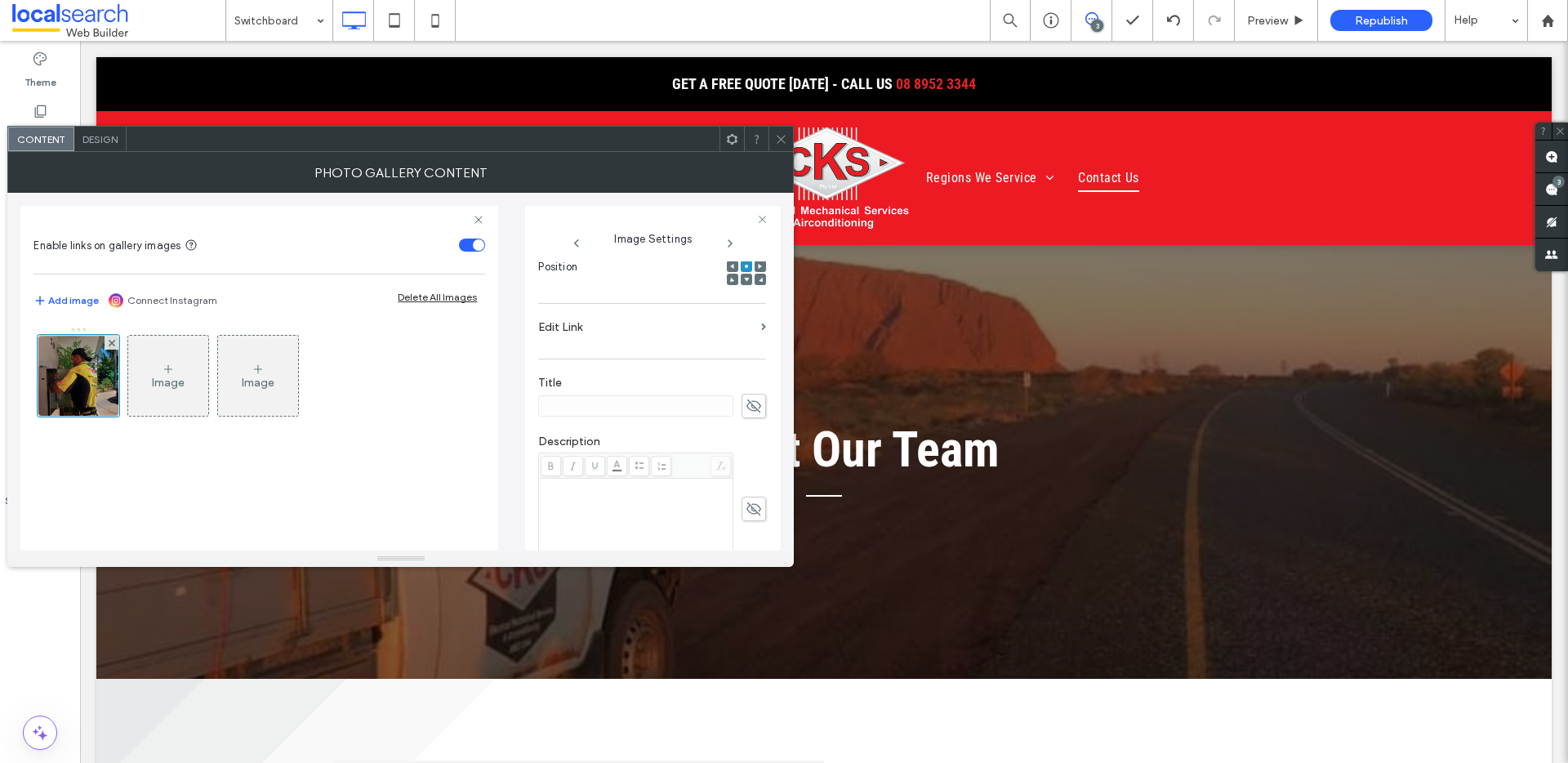
scroll to position [507, 0]
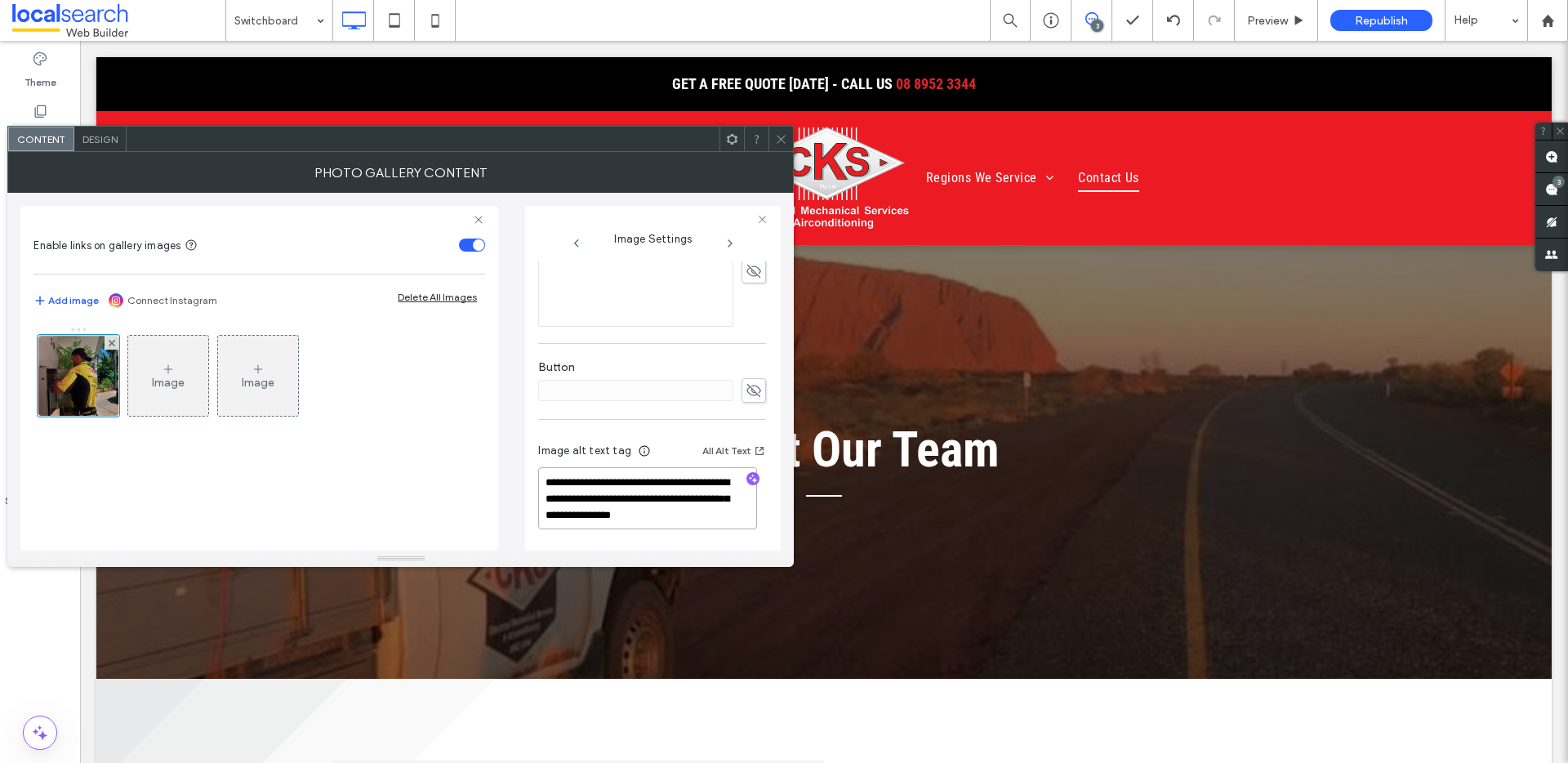
drag, startPoint x: 627, startPoint y: 499, endPoint x: 756, endPoint y: 535, distance: 133.9
click at [756, 535] on div "**********" at bounding box center [652, 487] width 228 height 121
click at [747, 480] on icon "button" at bounding box center [753, 479] width 12 height 12
click at [692, 518] on textarea "**********" at bounding box center [647, 497] width 219 height 62
paste textarea "**********"
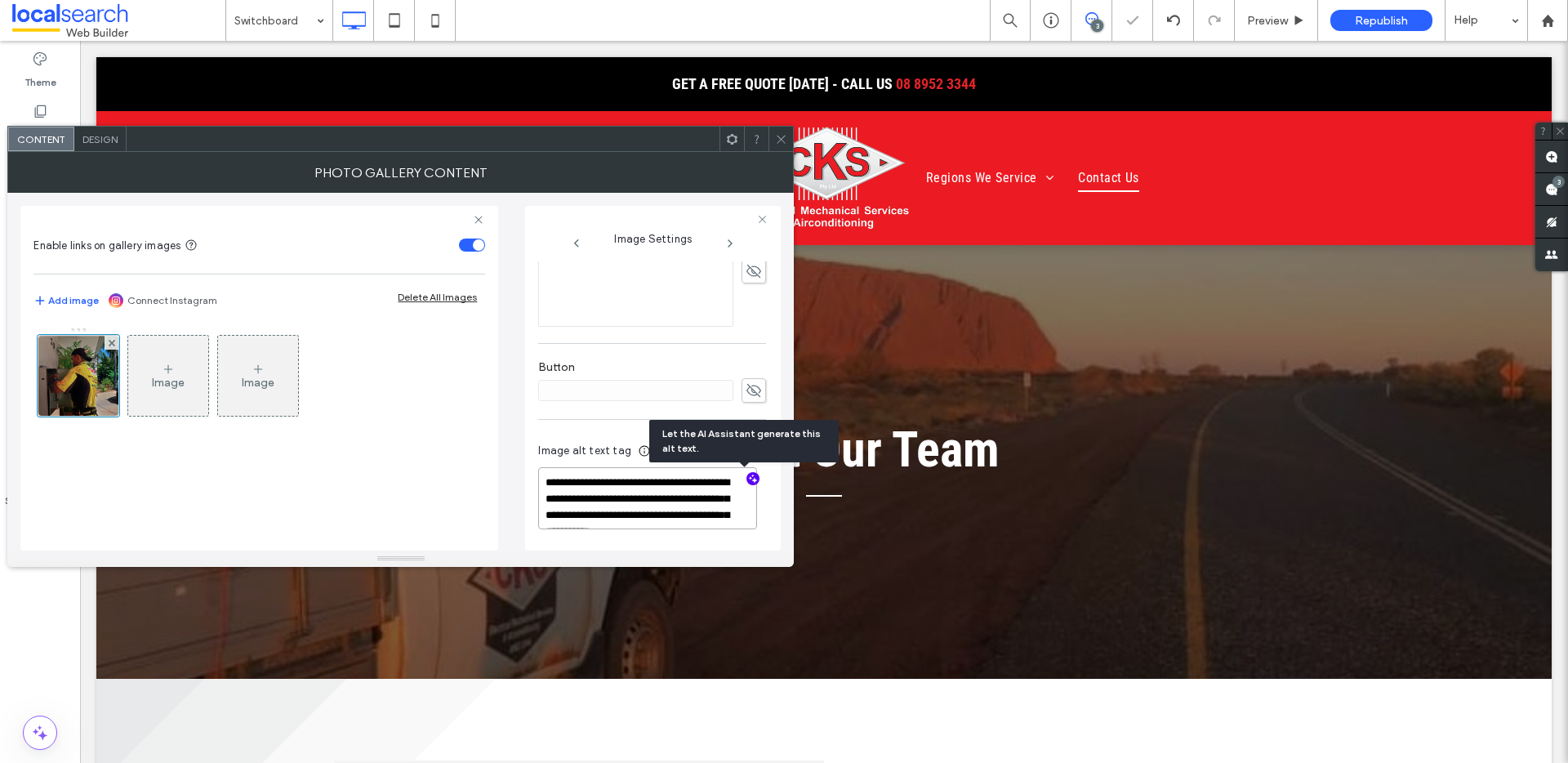
scroll to position [2, 0]
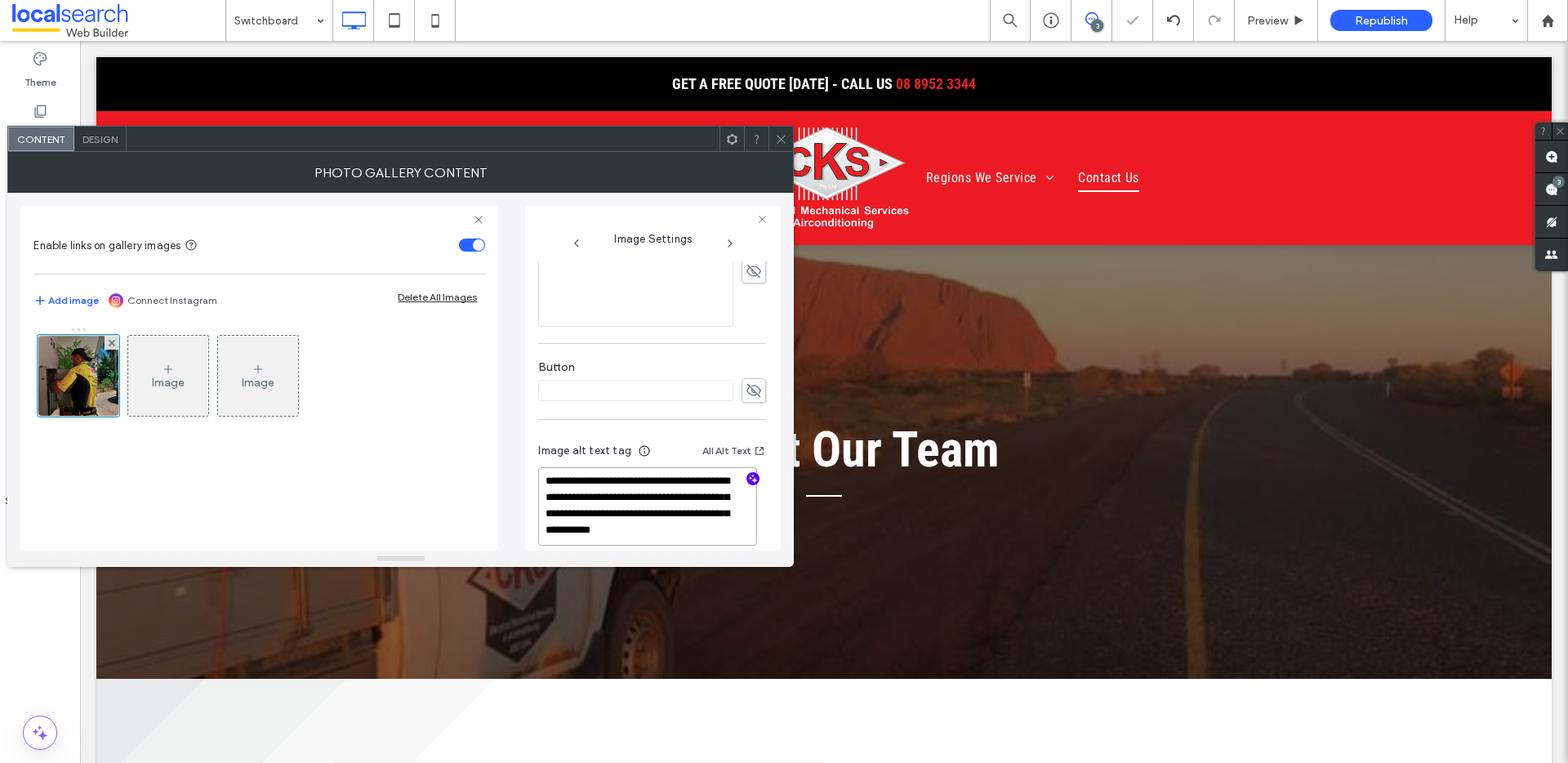
type textarea "**********"
click at [784, 140] on use at bounding box center [782, 138] width 8 height 8
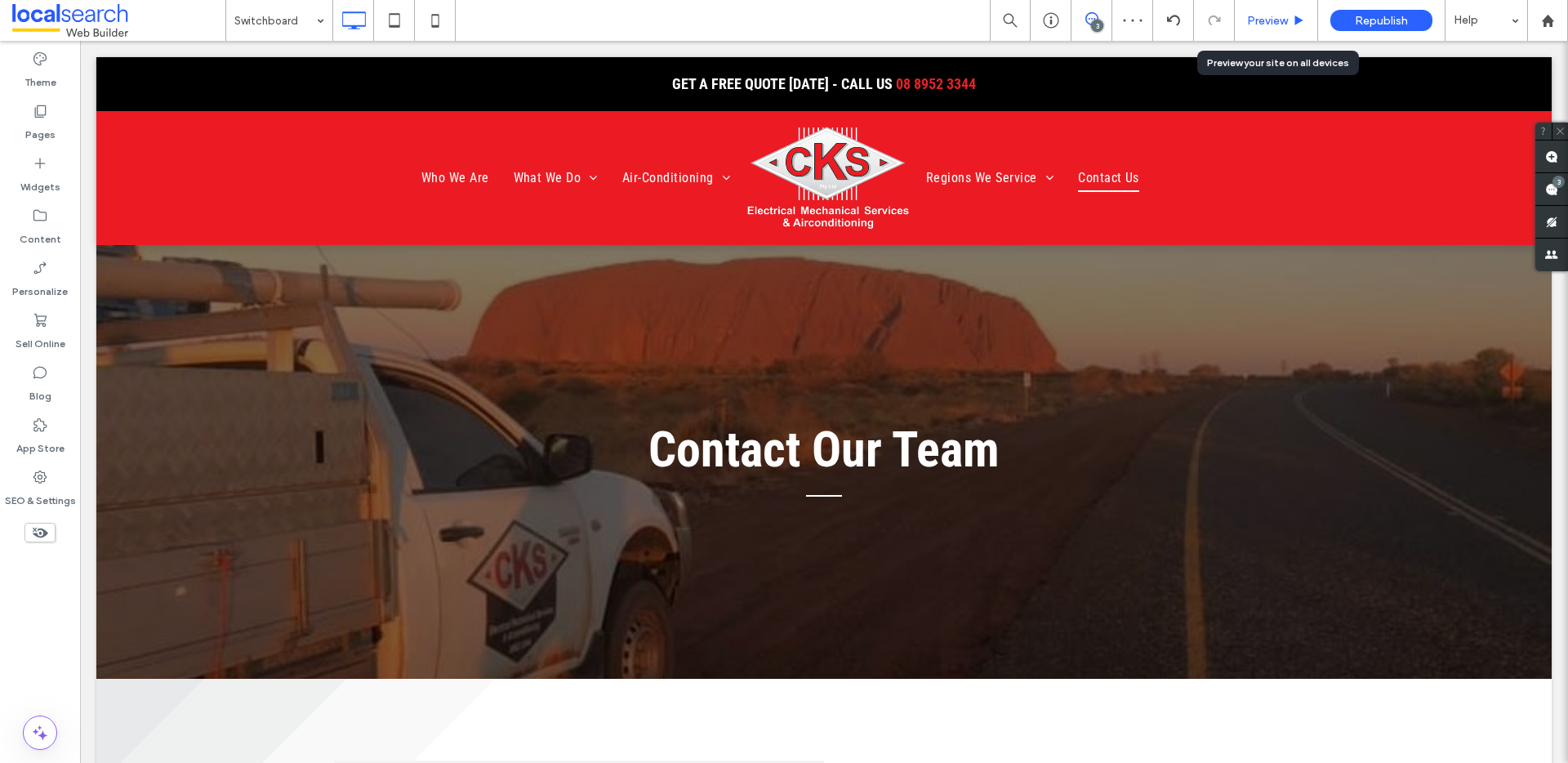
click at [1266, 12] on div "Preview" at bounding box center [1276, 21] width 83 height 41
click at [1293, 22] on icon at bounding box center [1299, 21] width 12 height 12
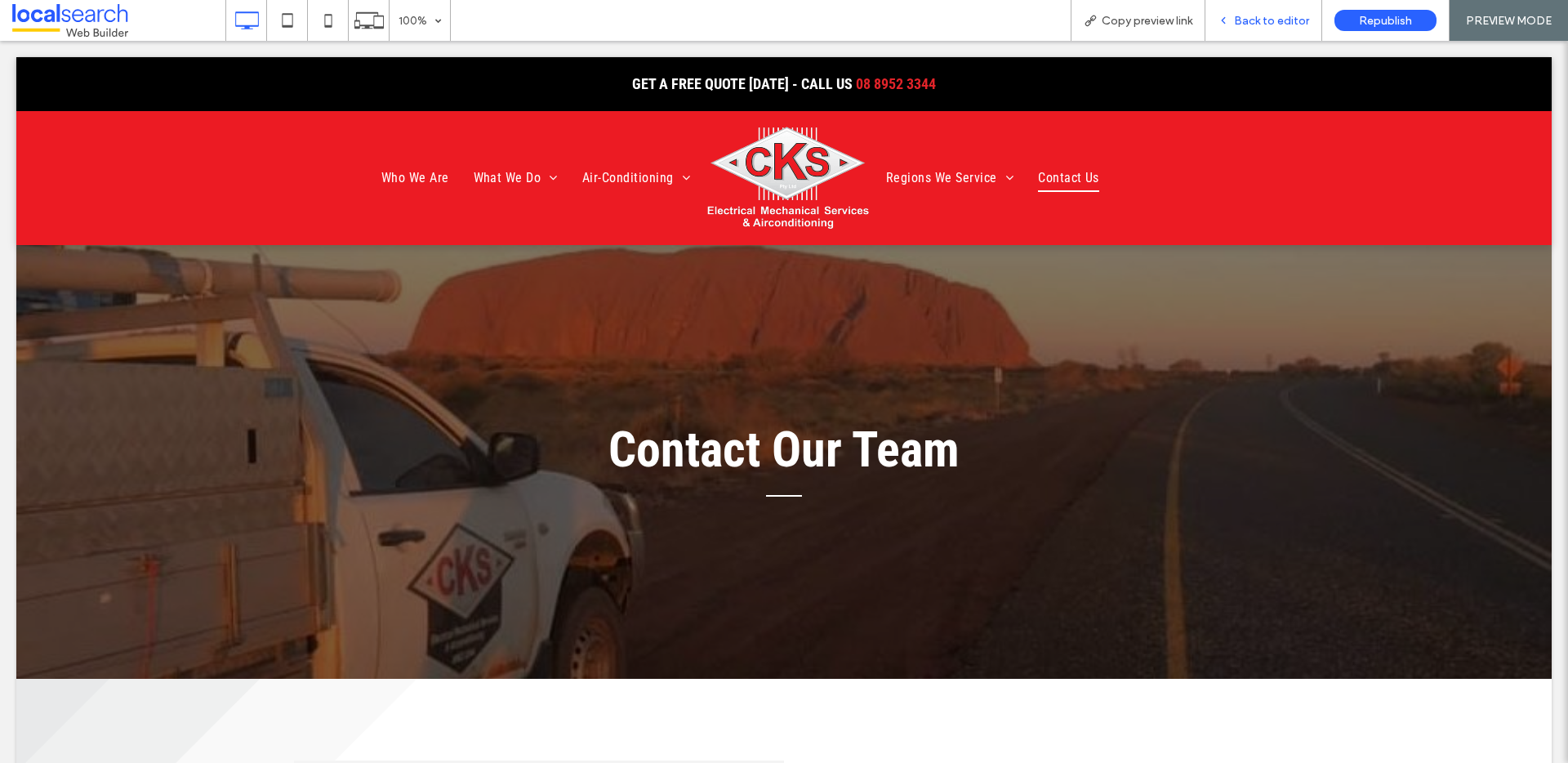
click at [1255, 21] on span "Back to editor" at bounding box center [1272, 21] width 76 height 14
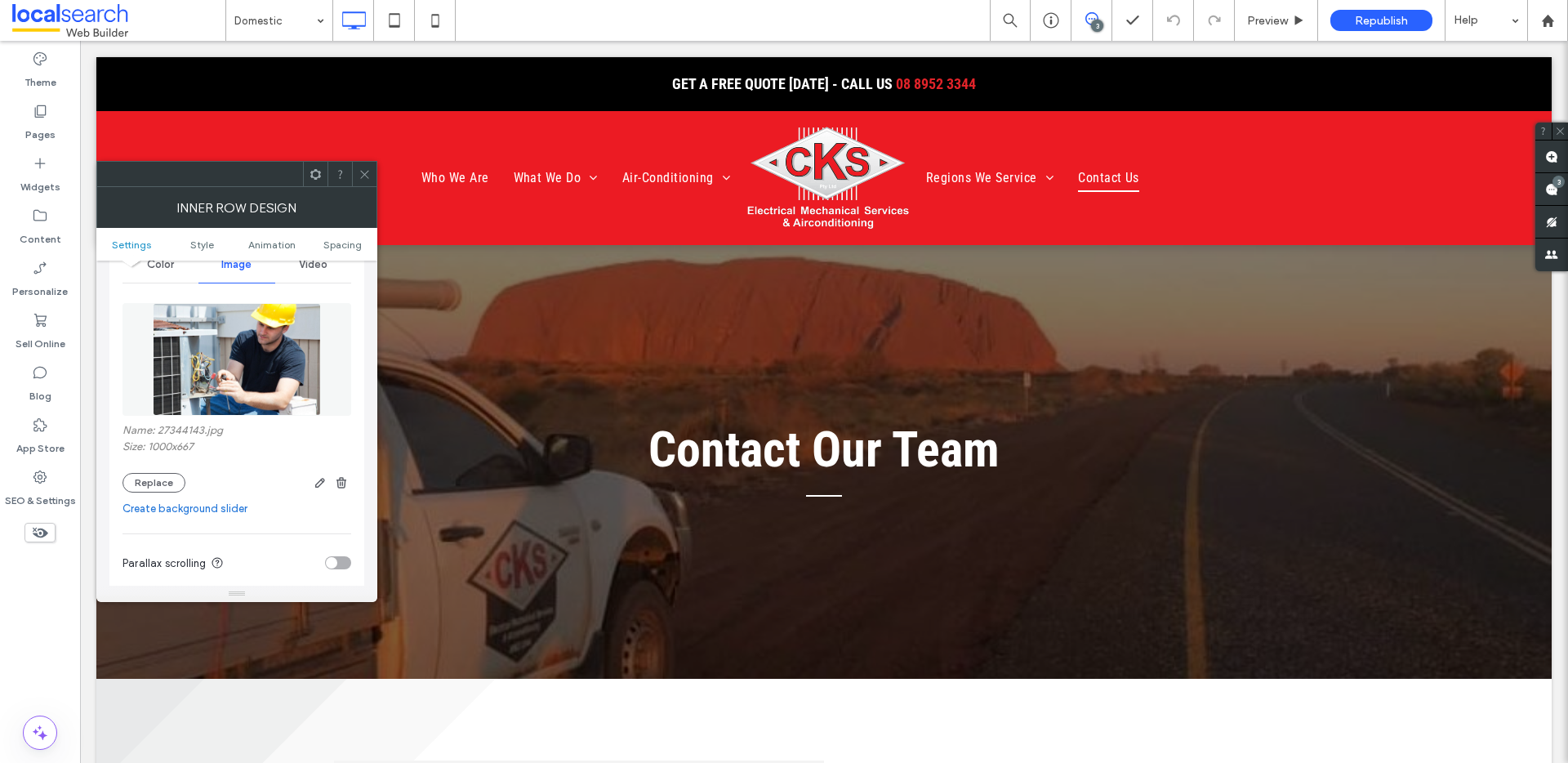
scroll to position [256, 0]
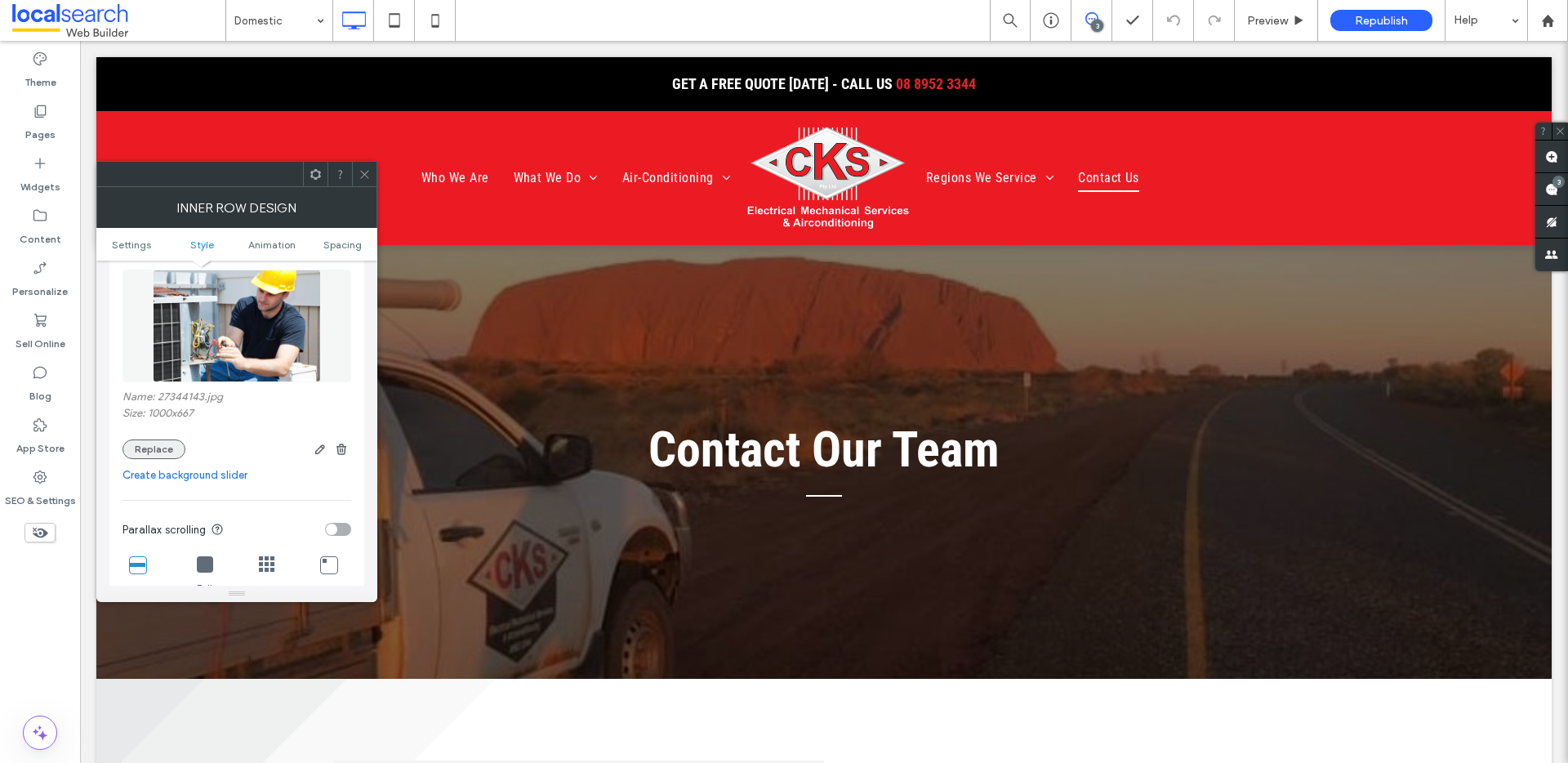
click at [170, 447] on button "Replace" at bounding box center [154, 449] width 63 height 20
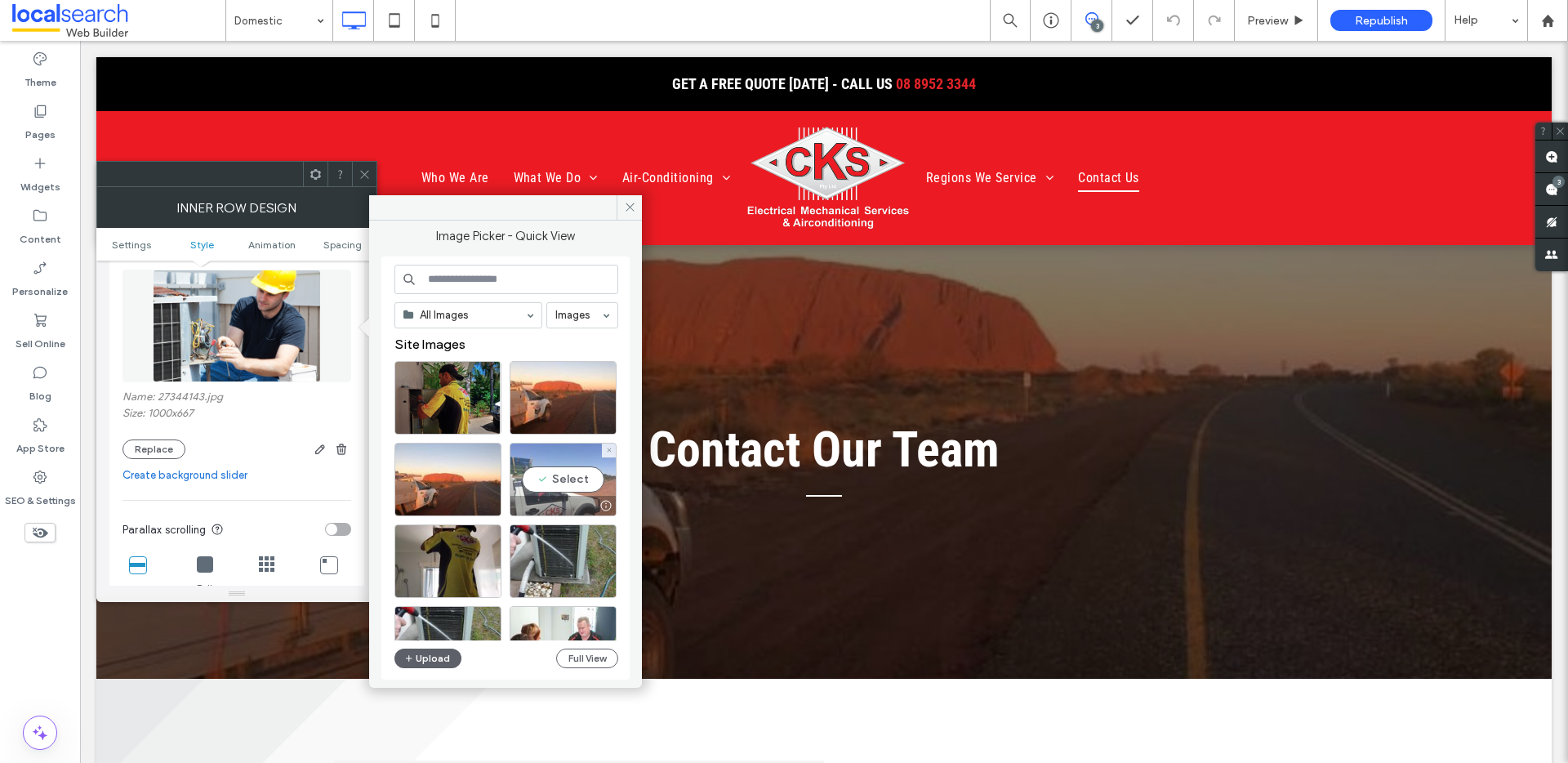
click at [546, 477] on div "Select" at bounding box center [563, 479] width 107 height 74
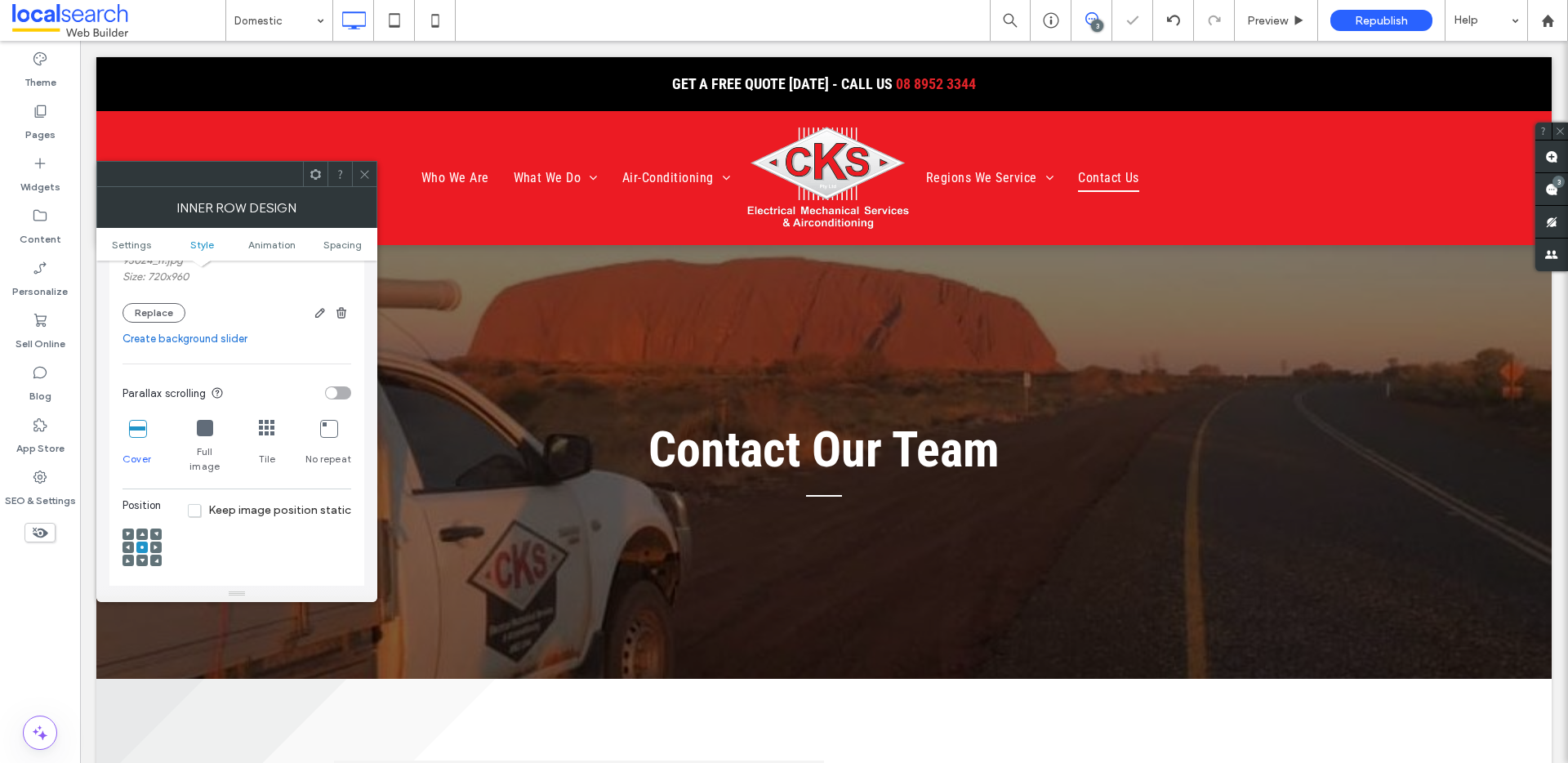
scroll to position [424, 0]
click at [140, 550] on icon at bounding box center [141, 552] width 5 height 5
click at [143, 537] on icon at bounding box center [141, 539] width 5 height 5
click at [139, 525] on icon at bounding box center [141, 527] width 5 height 5
click at [145, 534] on div at bounding box center [142, 540] width 12 height 12
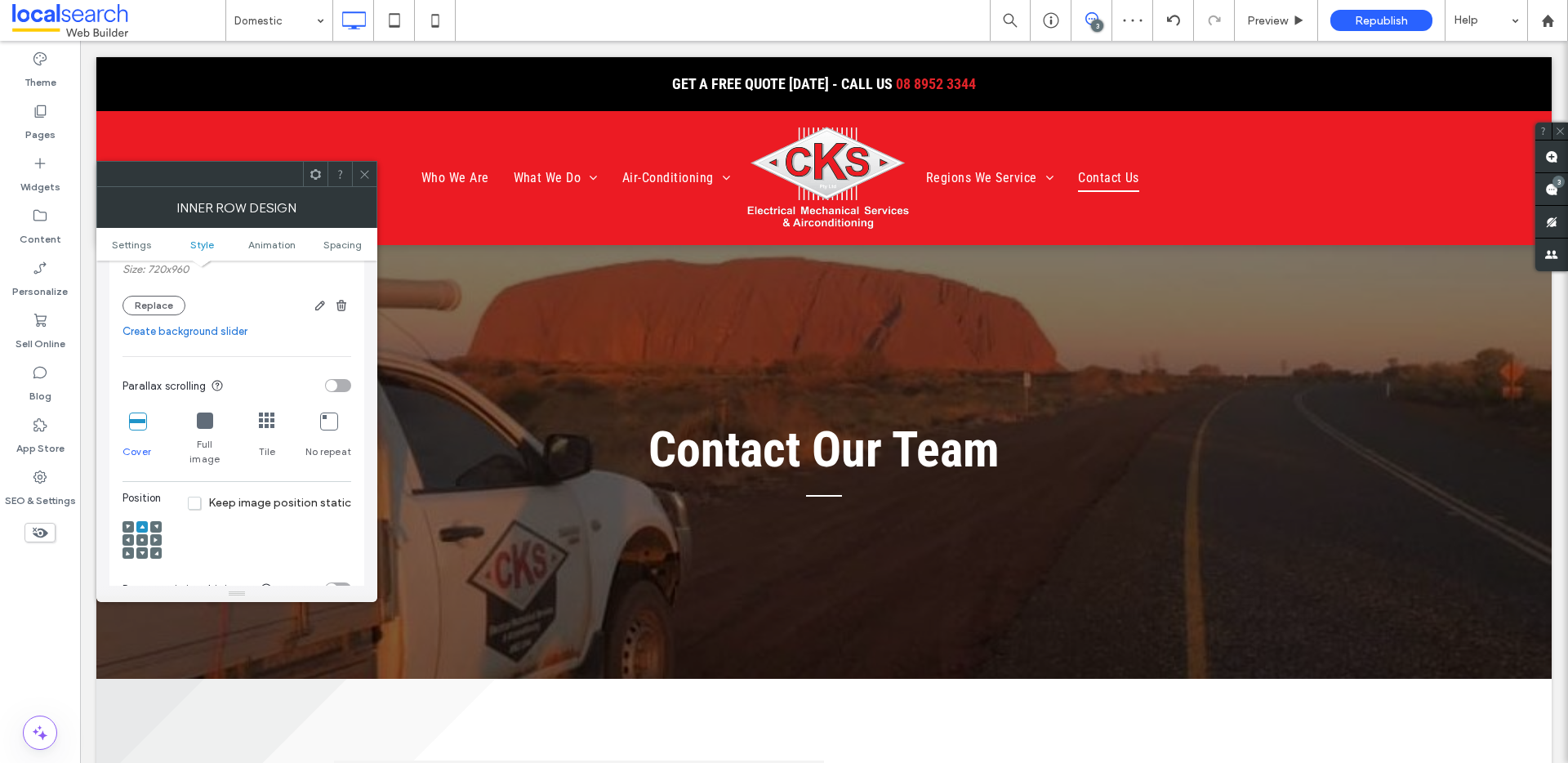
click at [139, 537] on icon at bounding box center [141, 539] width 5 height 5
click at [139, 547] on span at bounding box center [141, 553] width 5 height 12
click at [144, 537] on icon at bounding box center [141, 539] width 5 height 5
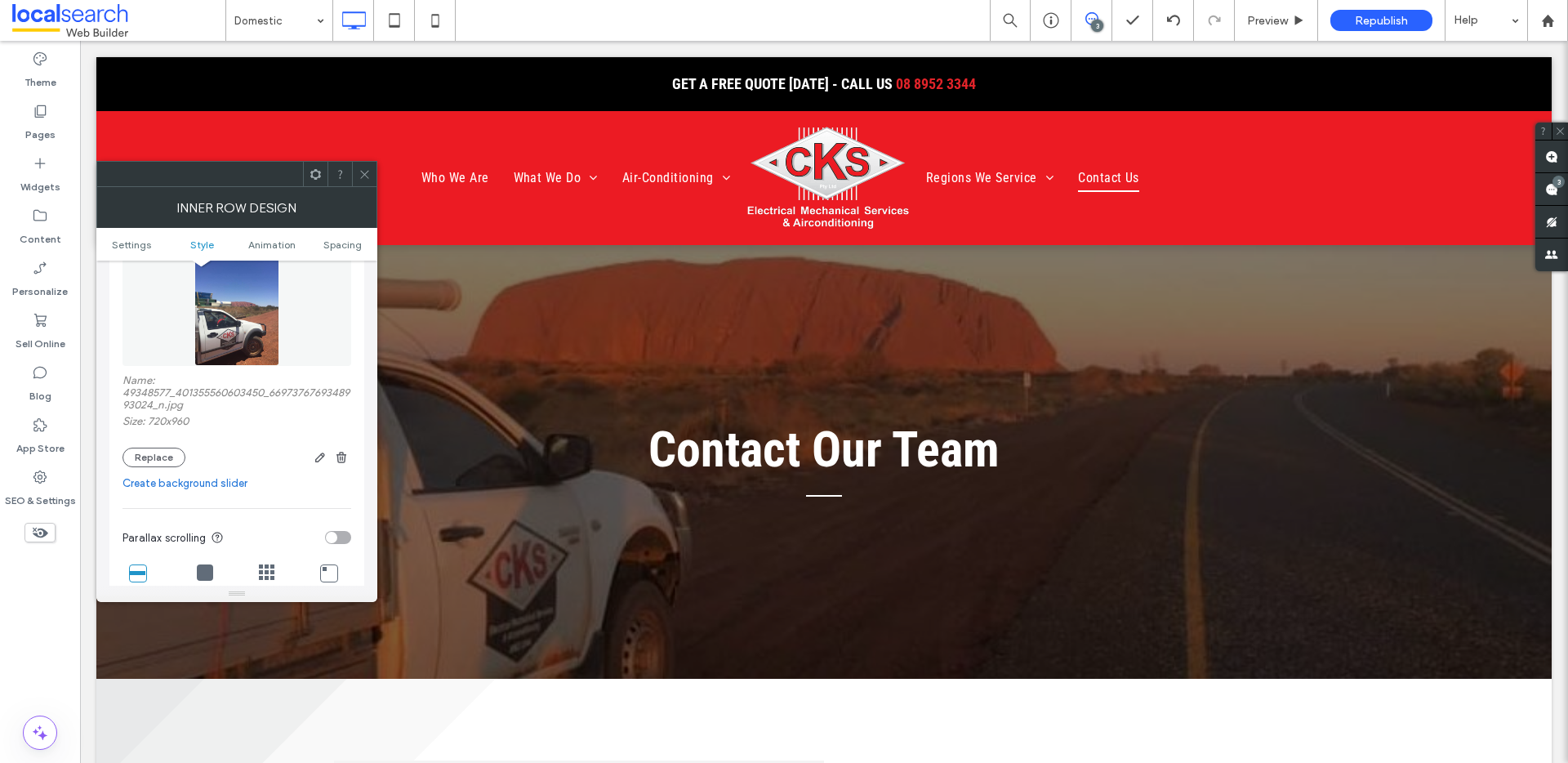
scroll to position [292, 0]
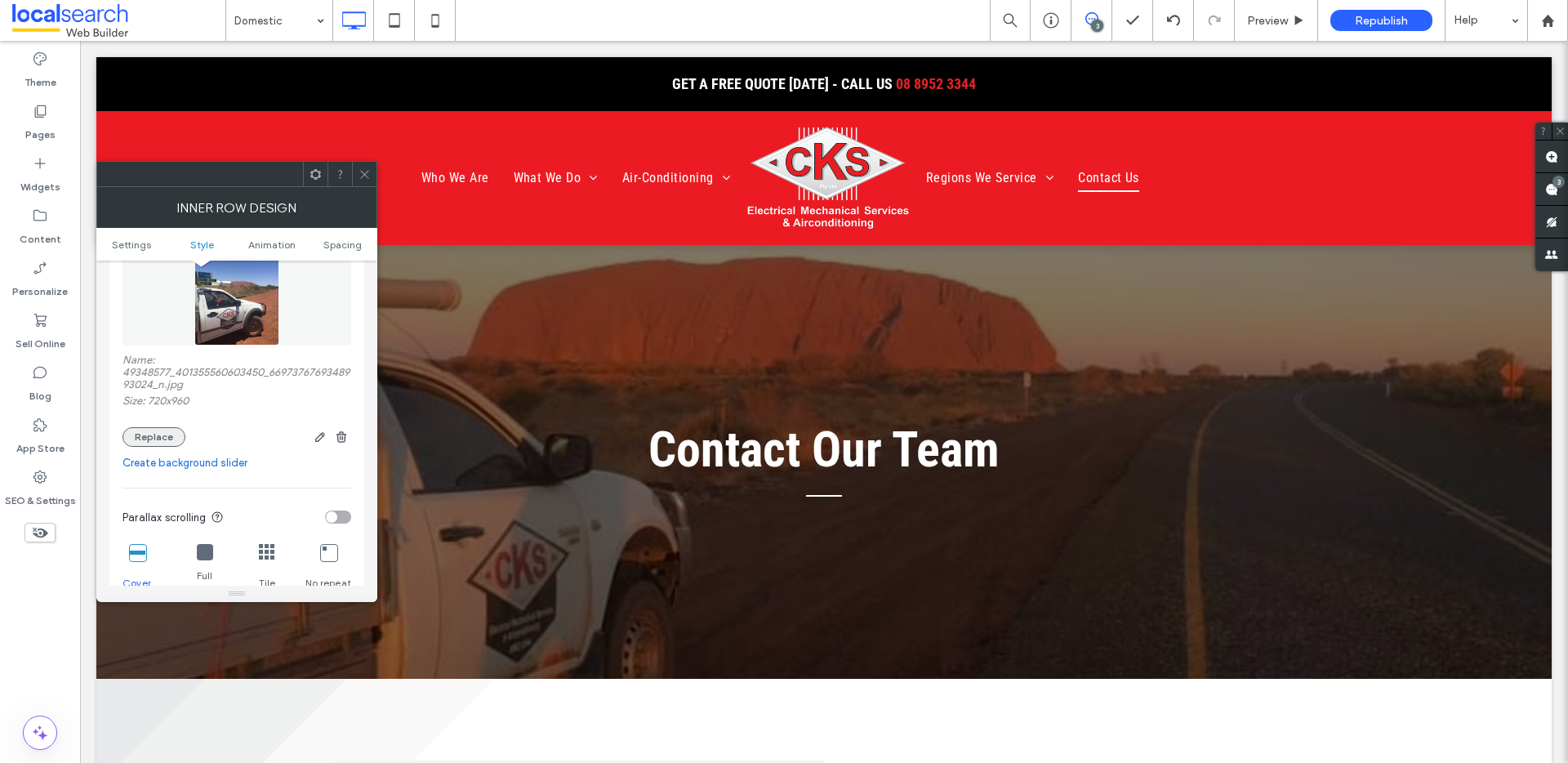
click at [169, 440] on button "Replace" at bounding box center [154, 437] width 63 height 20
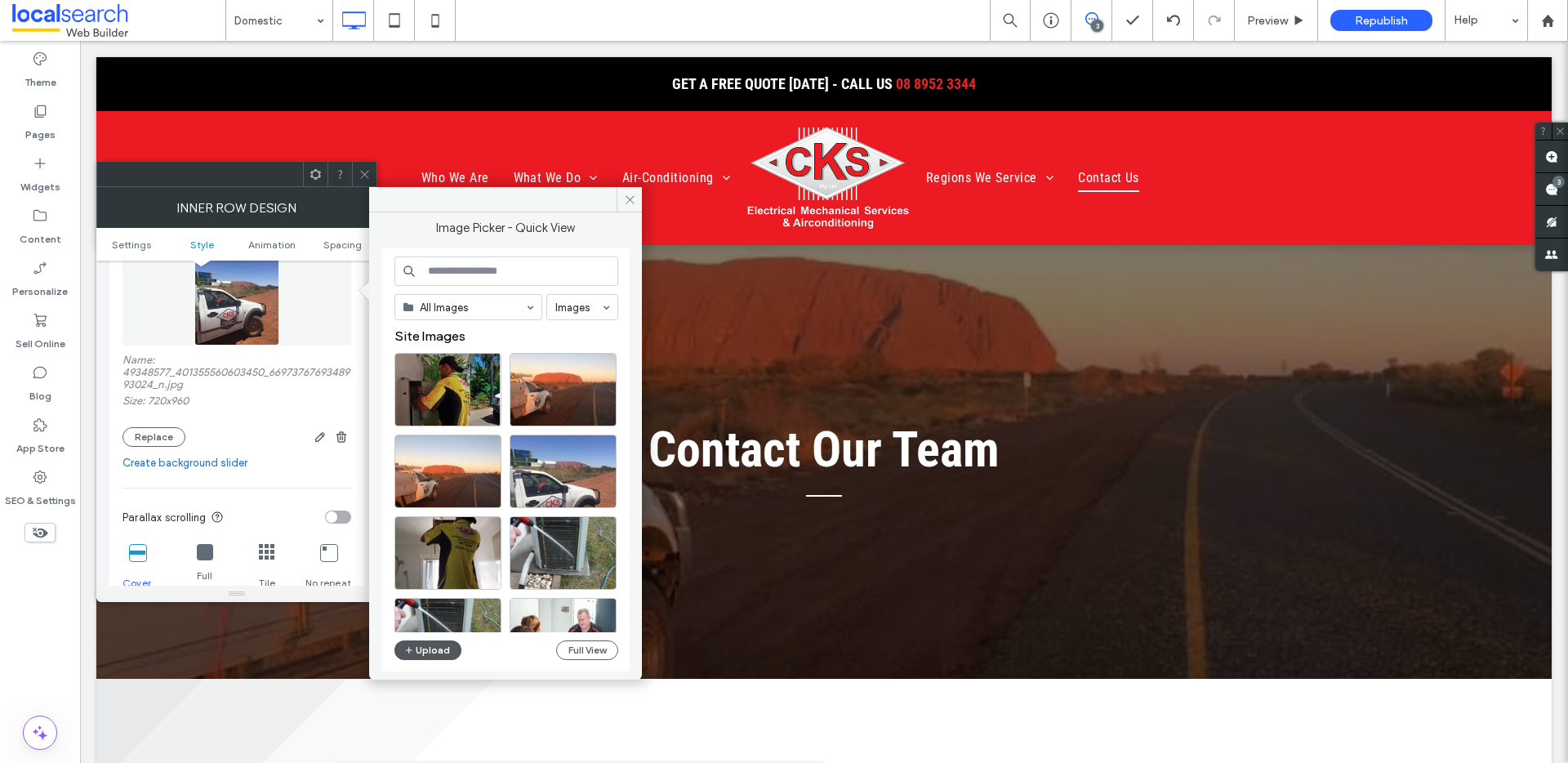
click at [443, 649] on button "Upload" at bounding box center [428, 650] width 67 height 20
click at [442, 650] on button "Upload" at bounding box center [428, 650] width 67 height 20
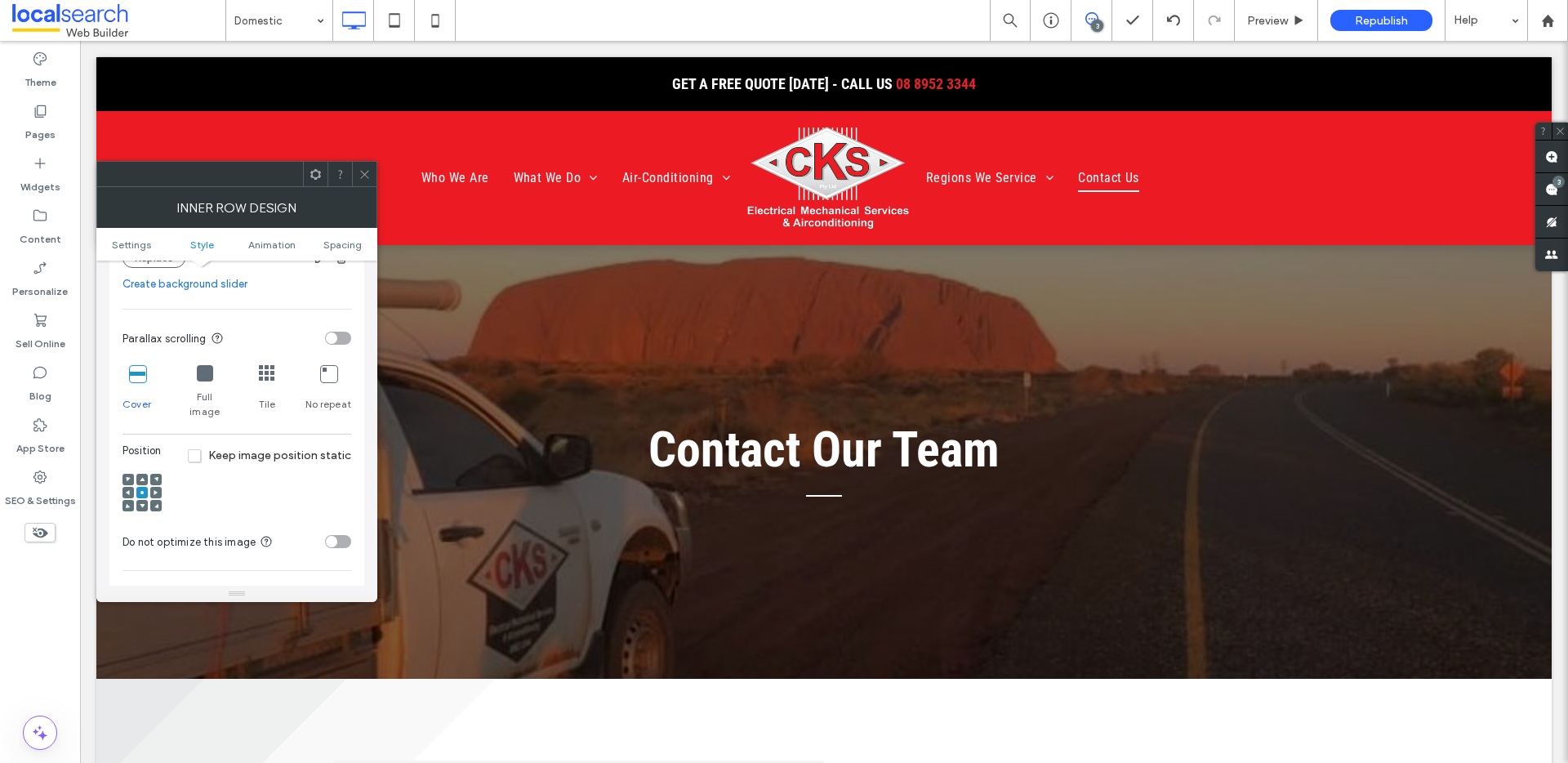
scroll to position [544, 0]
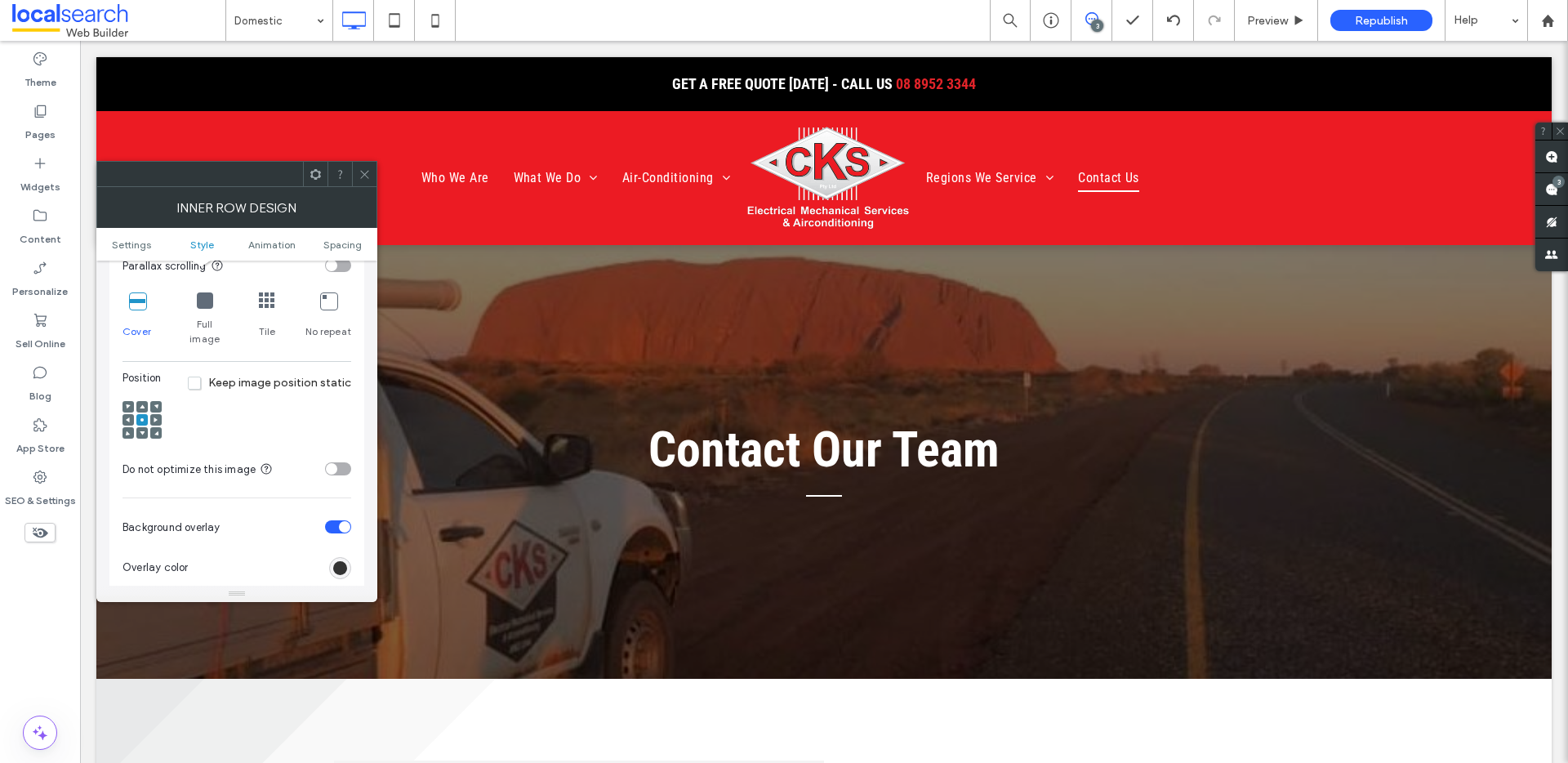
click at [141, 432] on use at bounding box center [141, 433] width 5 height 4
click at [139, 418] on icon at bounding box center [141, 420] width 5 height 5
click at [369, 178] on icon at bounding box center [365, 175] width 12 height 12
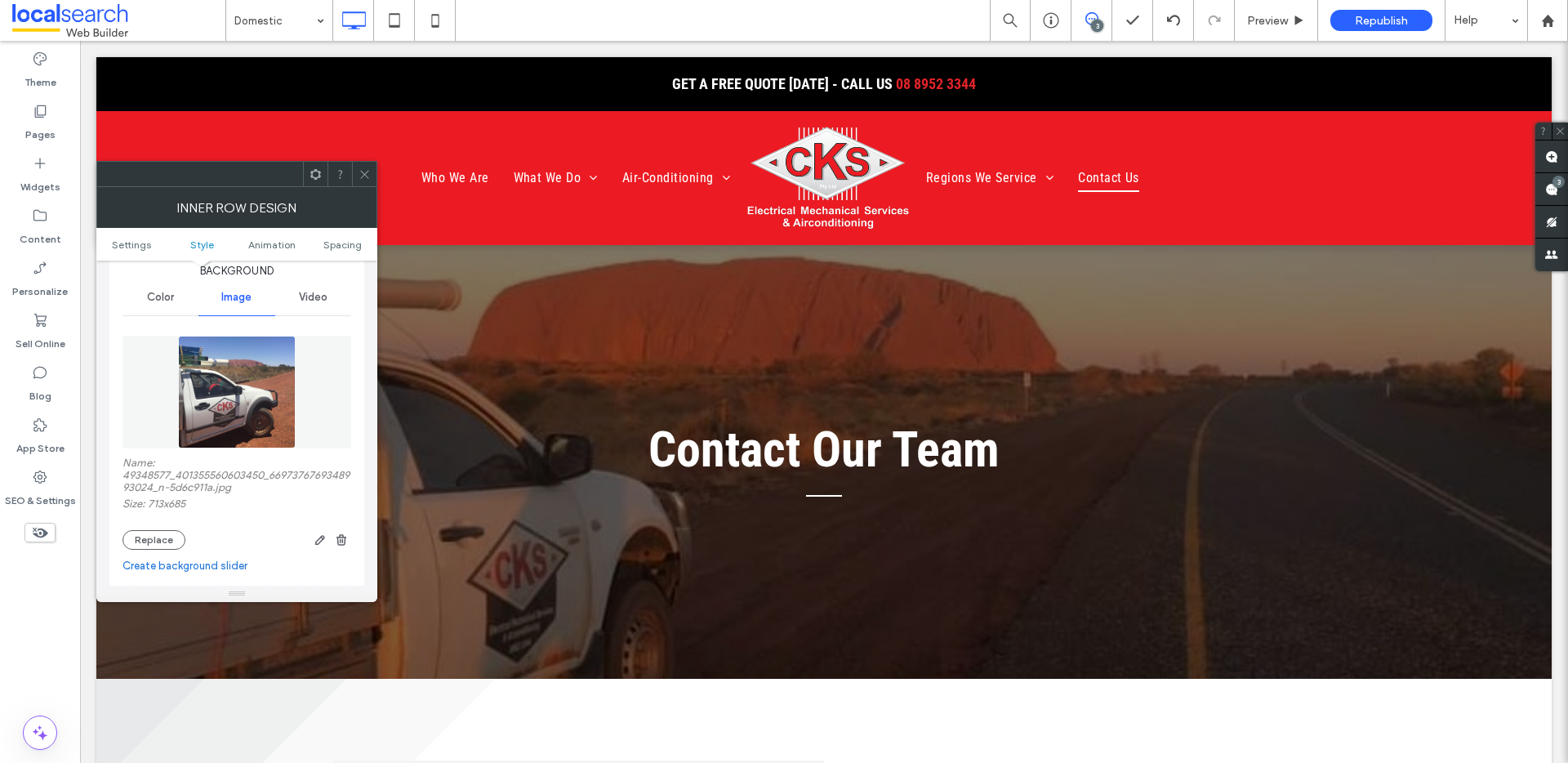
scroll to position [260, 0]
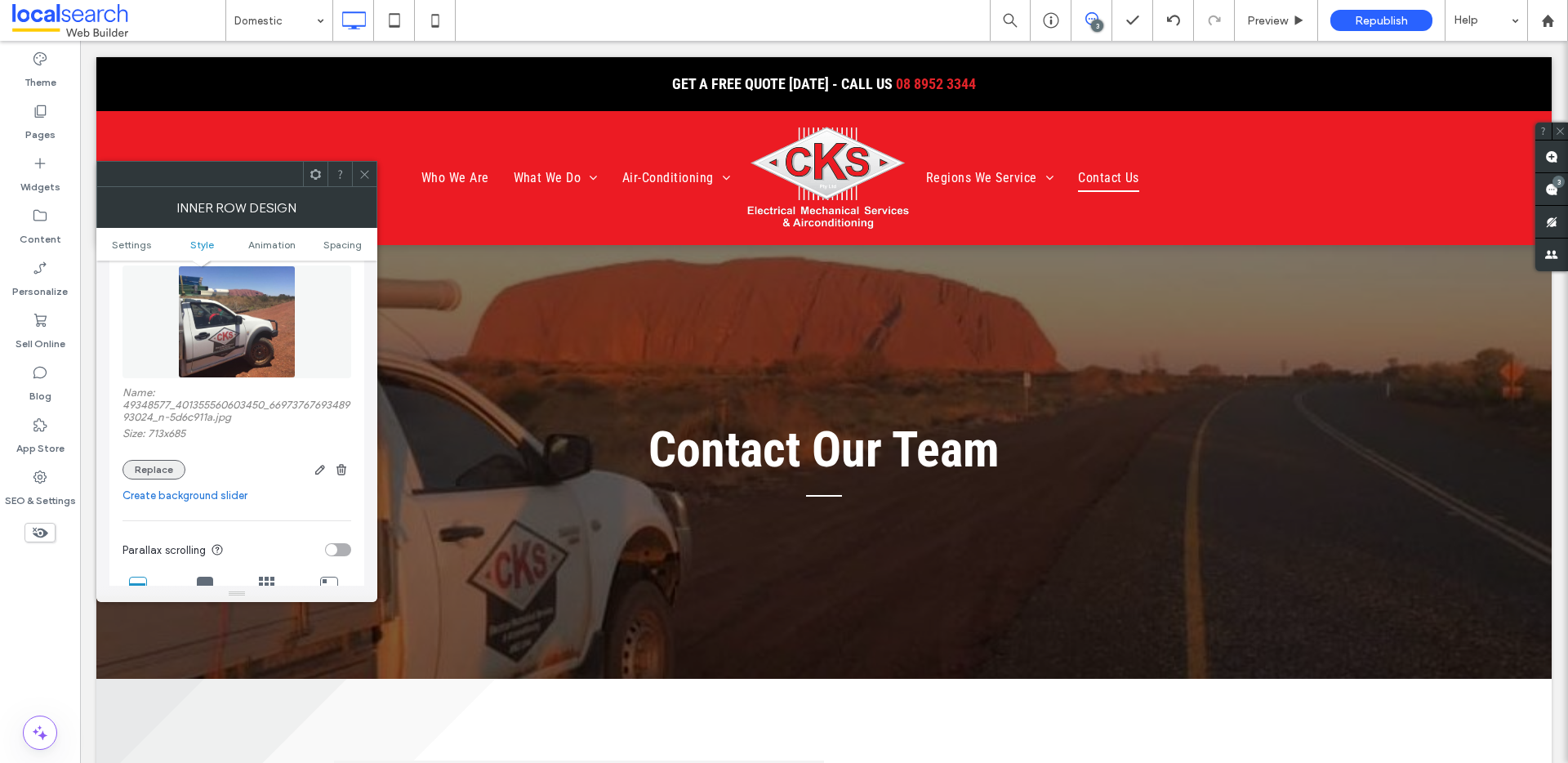
click at [169, 466] on button "Replace" at bounding box center [154, 470] width 63 height 20
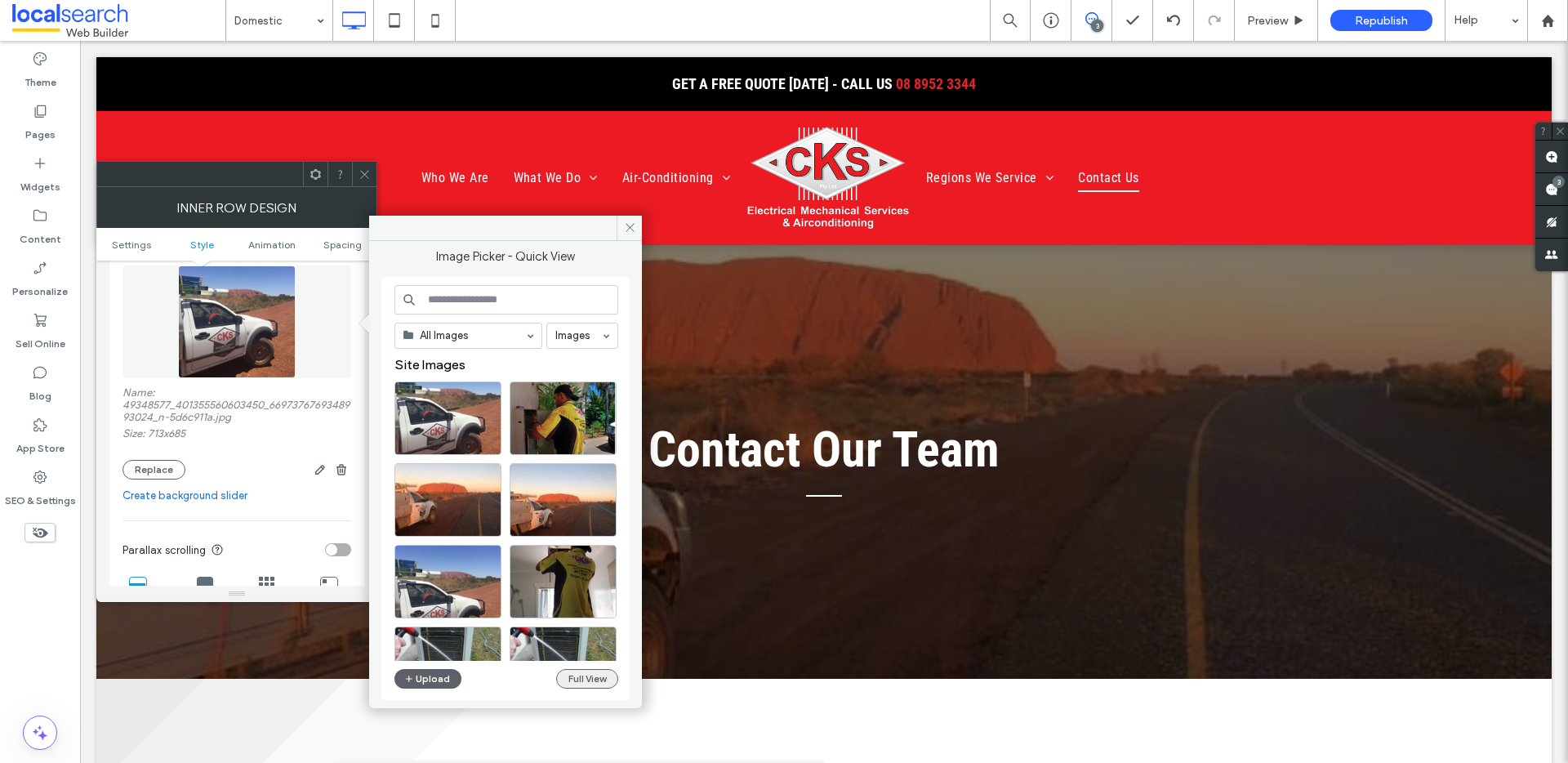
click at [601, 676] on button "Full View" at bounding box center [586, 679] width 62 height 20
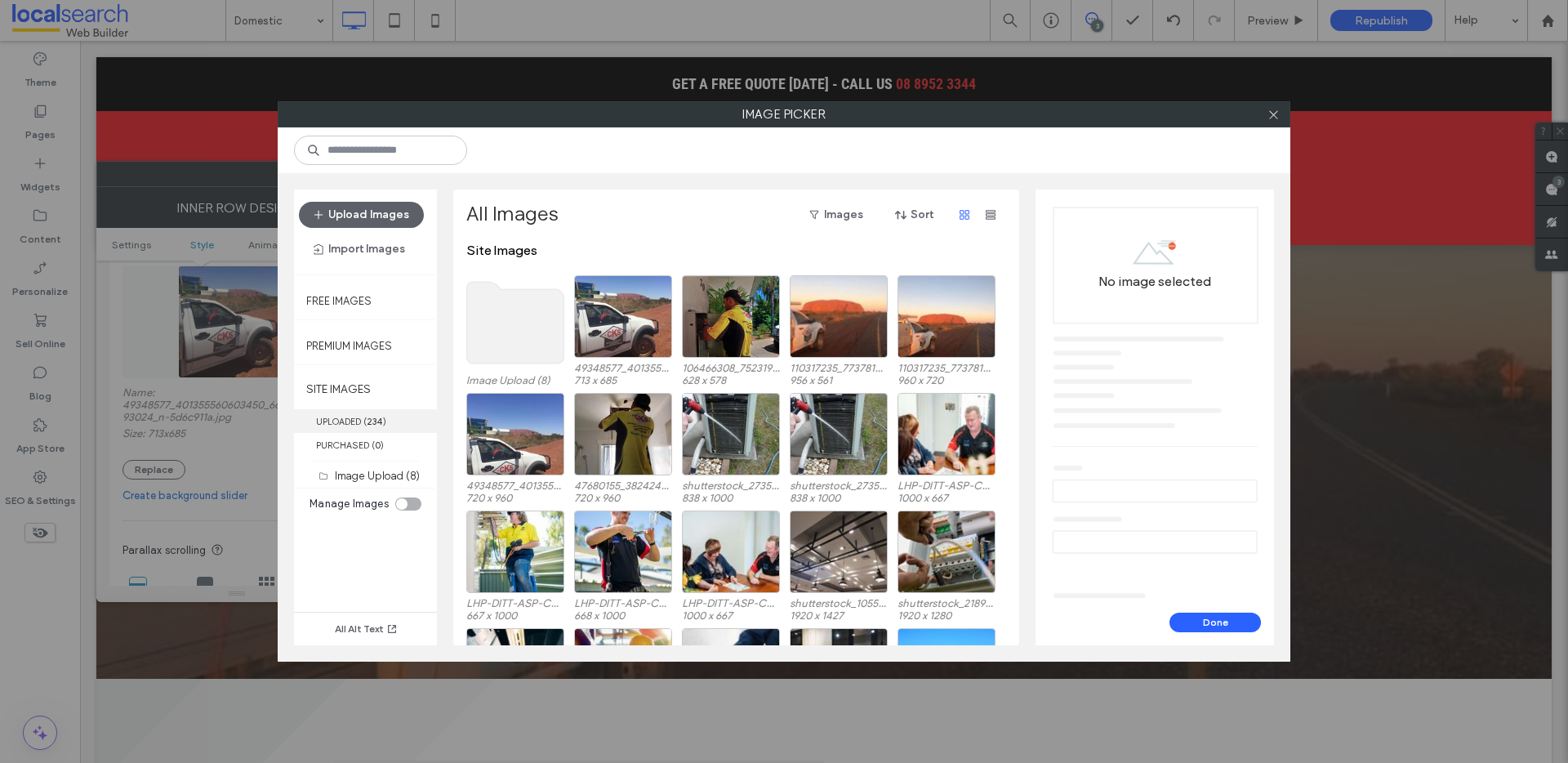
click at [383, 429] on label "UPLOADED ( 234 )" at bounding box center [366, 421] width 143 height 24
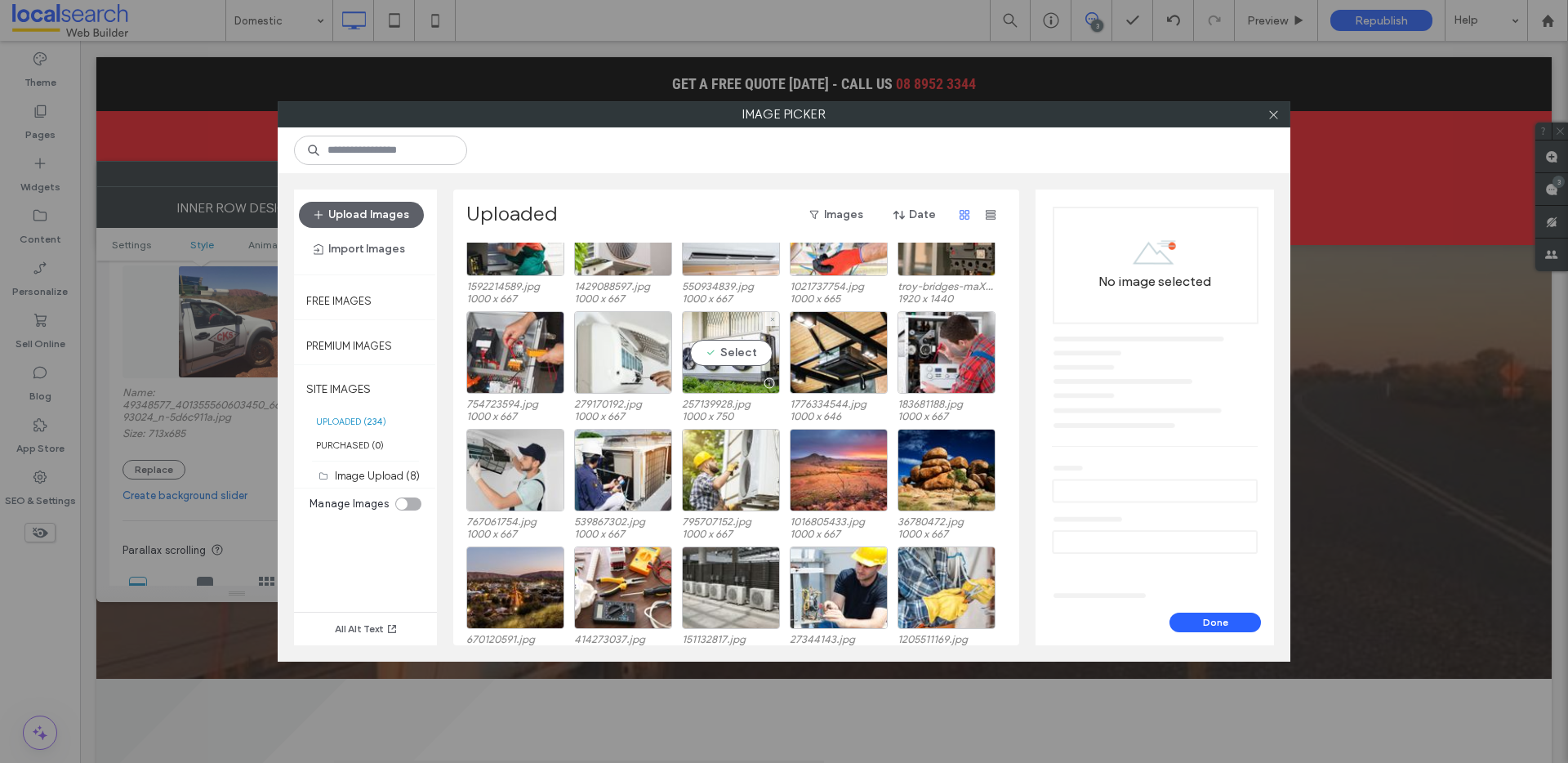
scroll to position [2496, 0]
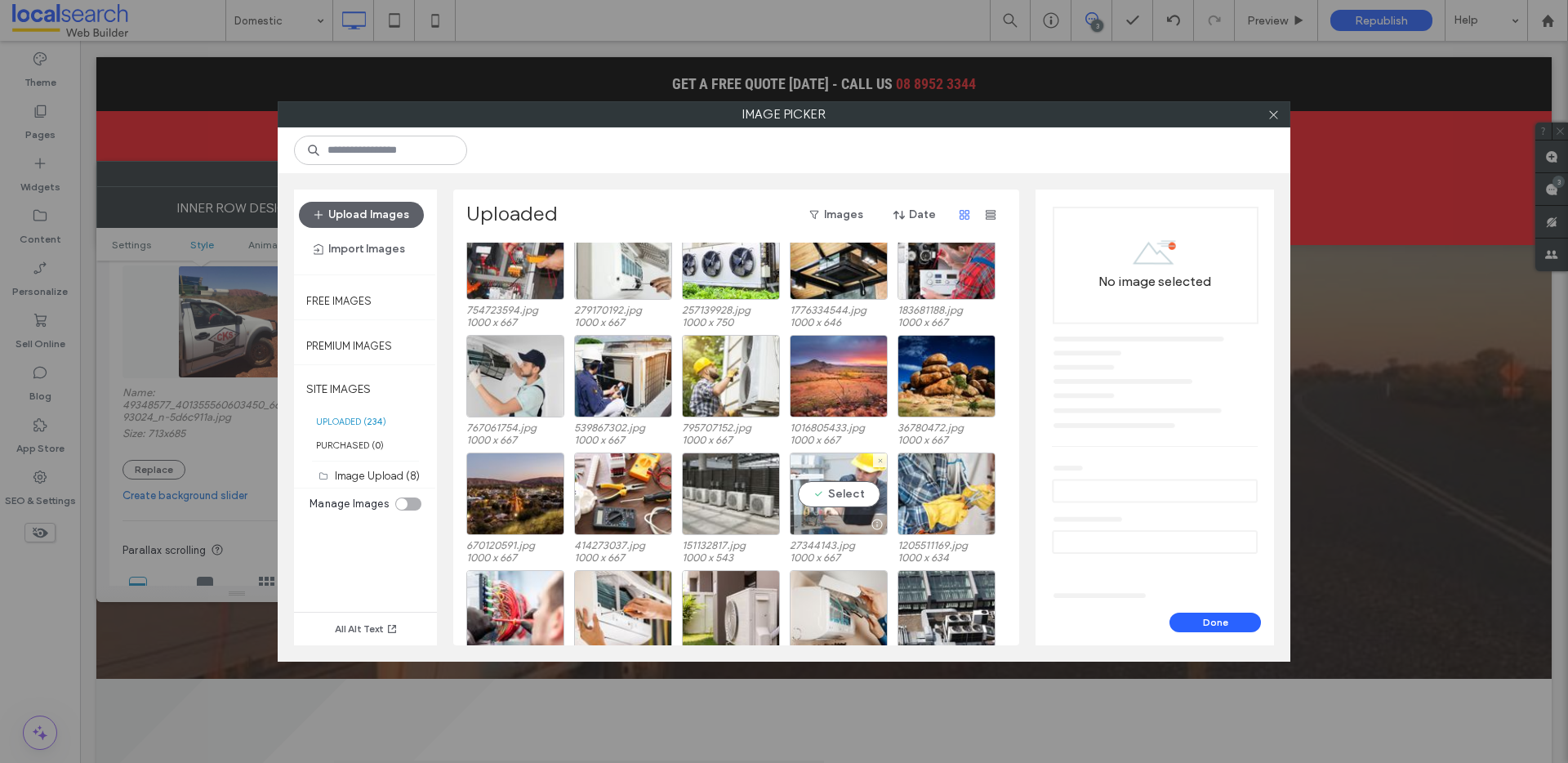
click at [805, 489] on div "Select" at bounding box center [838, 493] width 98 height 82
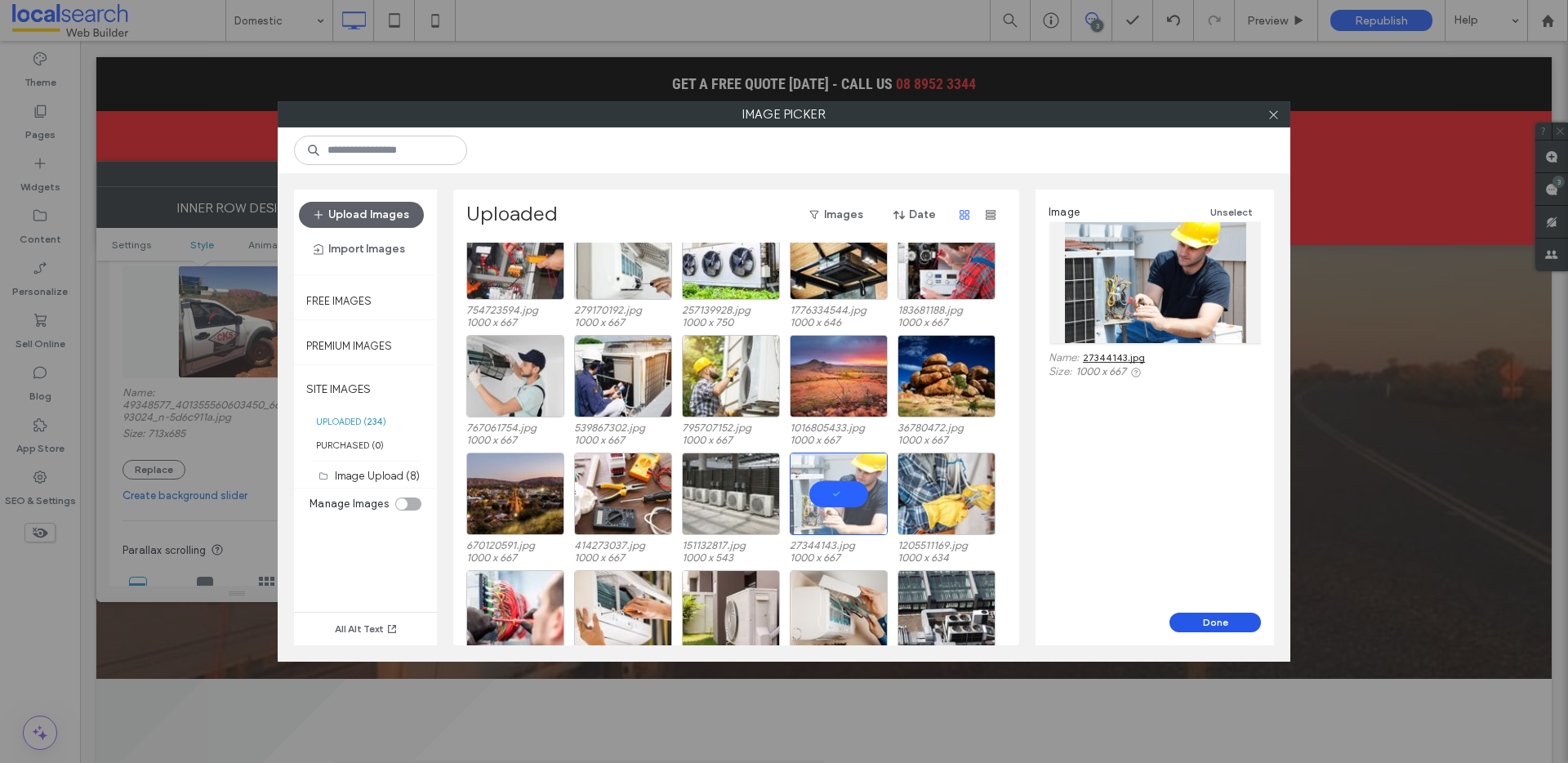
click at [1170, 624] on button "Done" at bounding box center [1215, 623] width 91 height 20
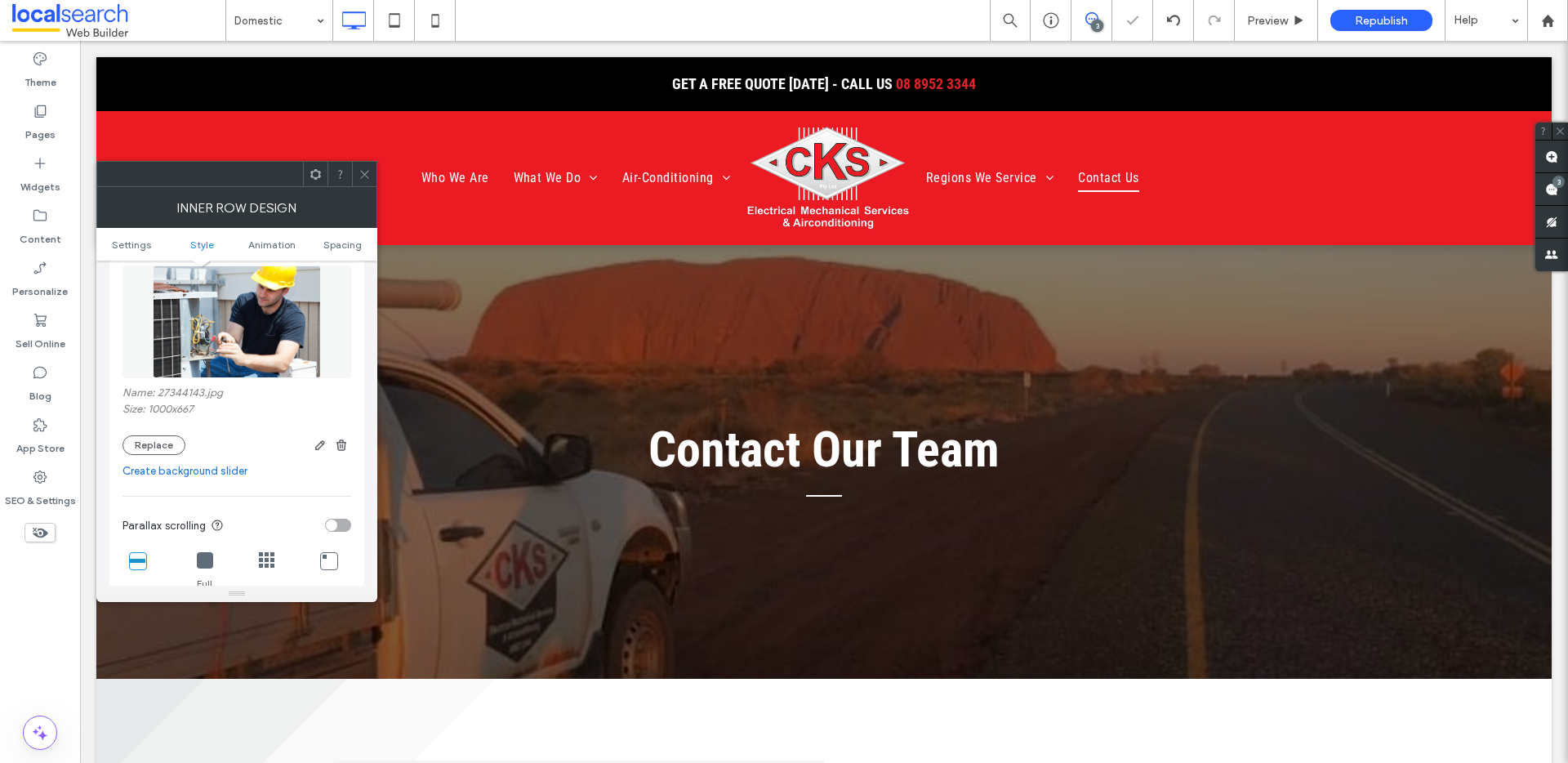
click at [373, 174] on div at bounding box center [364, 174] width 25 height 25
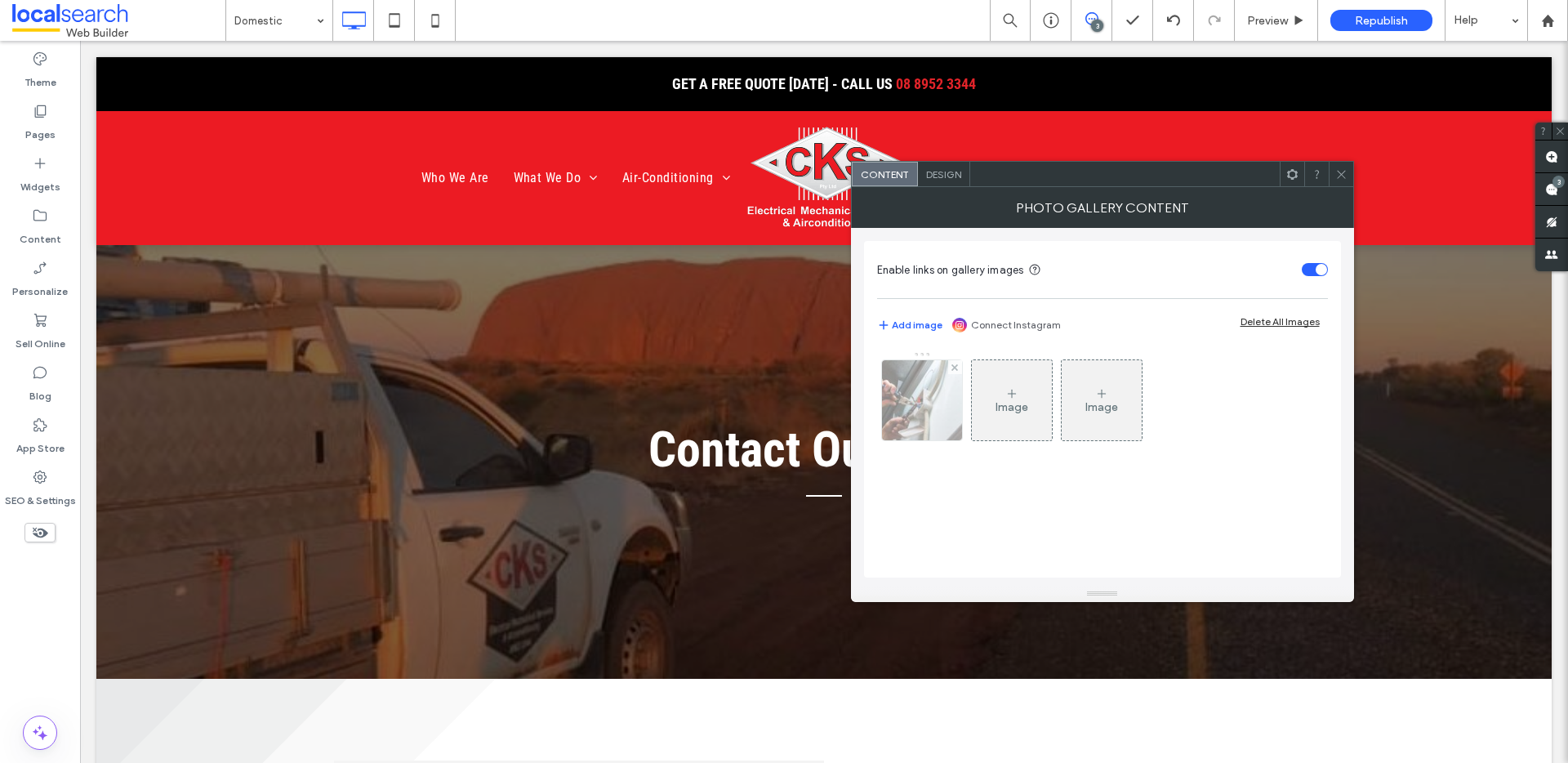
click at [942, 389] on img at bounding box center [922, 400] width 121 height 80
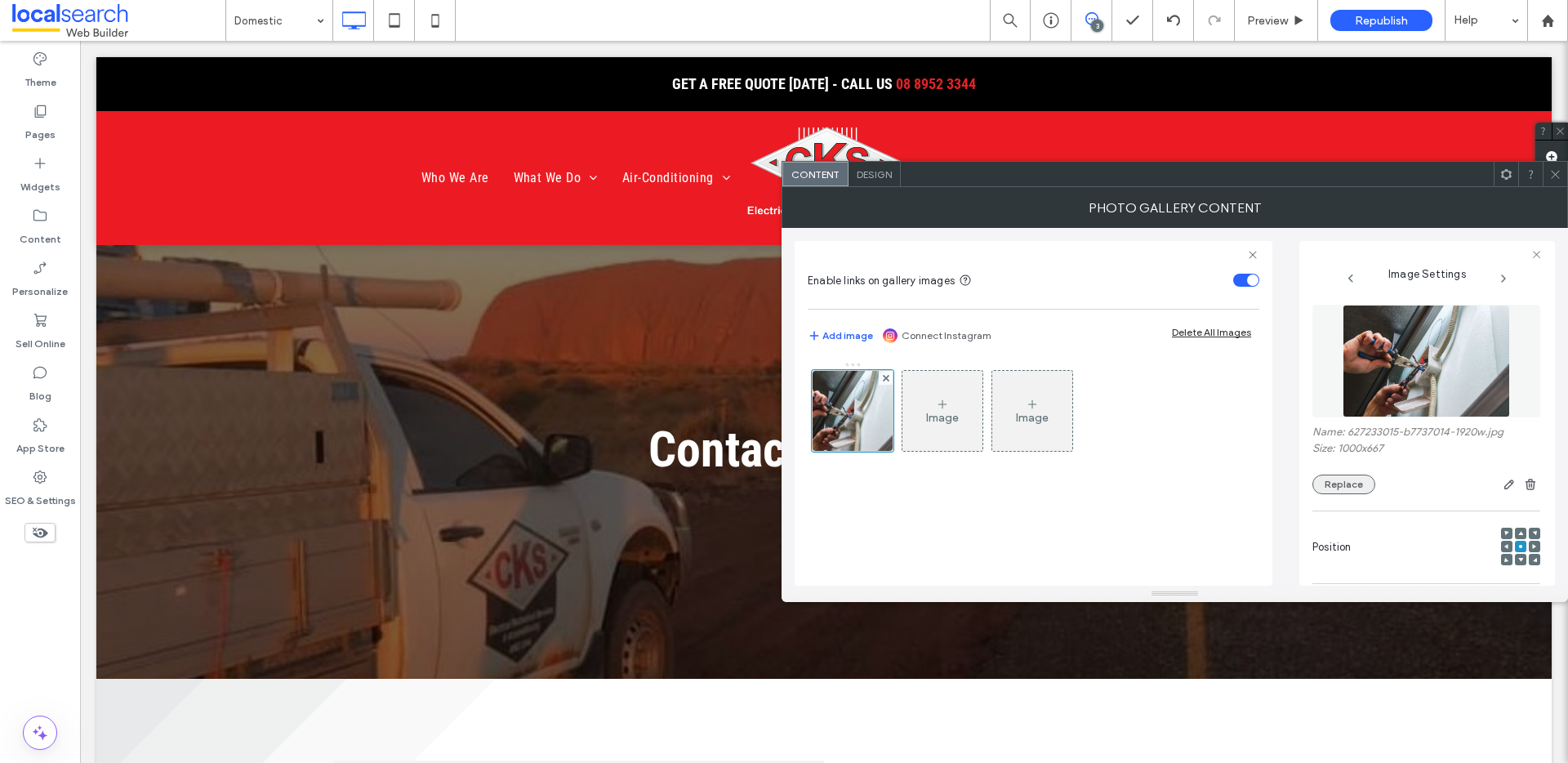
click at [1335, 481] on button "Replace" at bounding box center [1344, 484] width 63 height 20
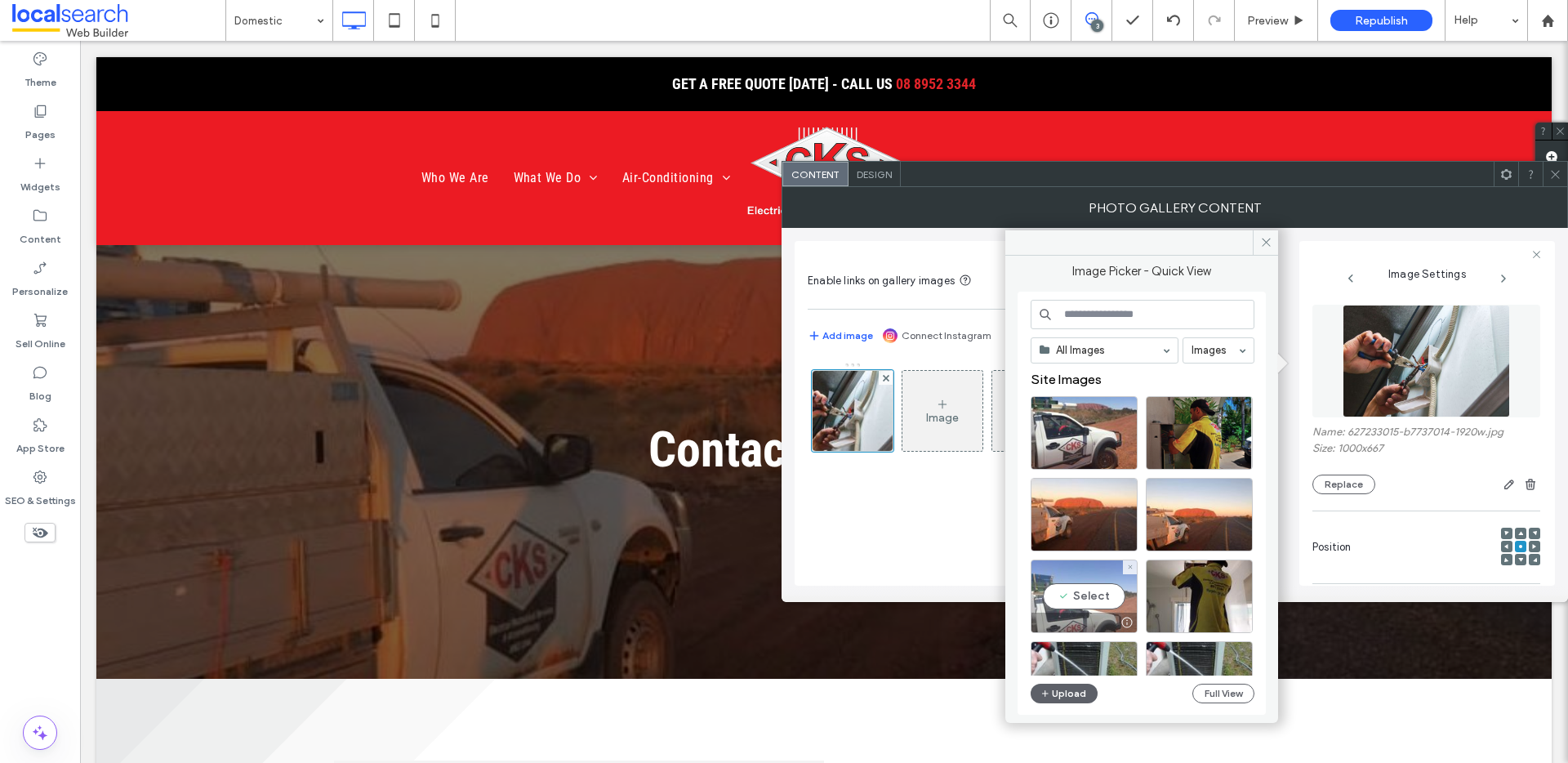
click at [1082, 614] on div at bounding box center [1084, 623] width 105 height 20
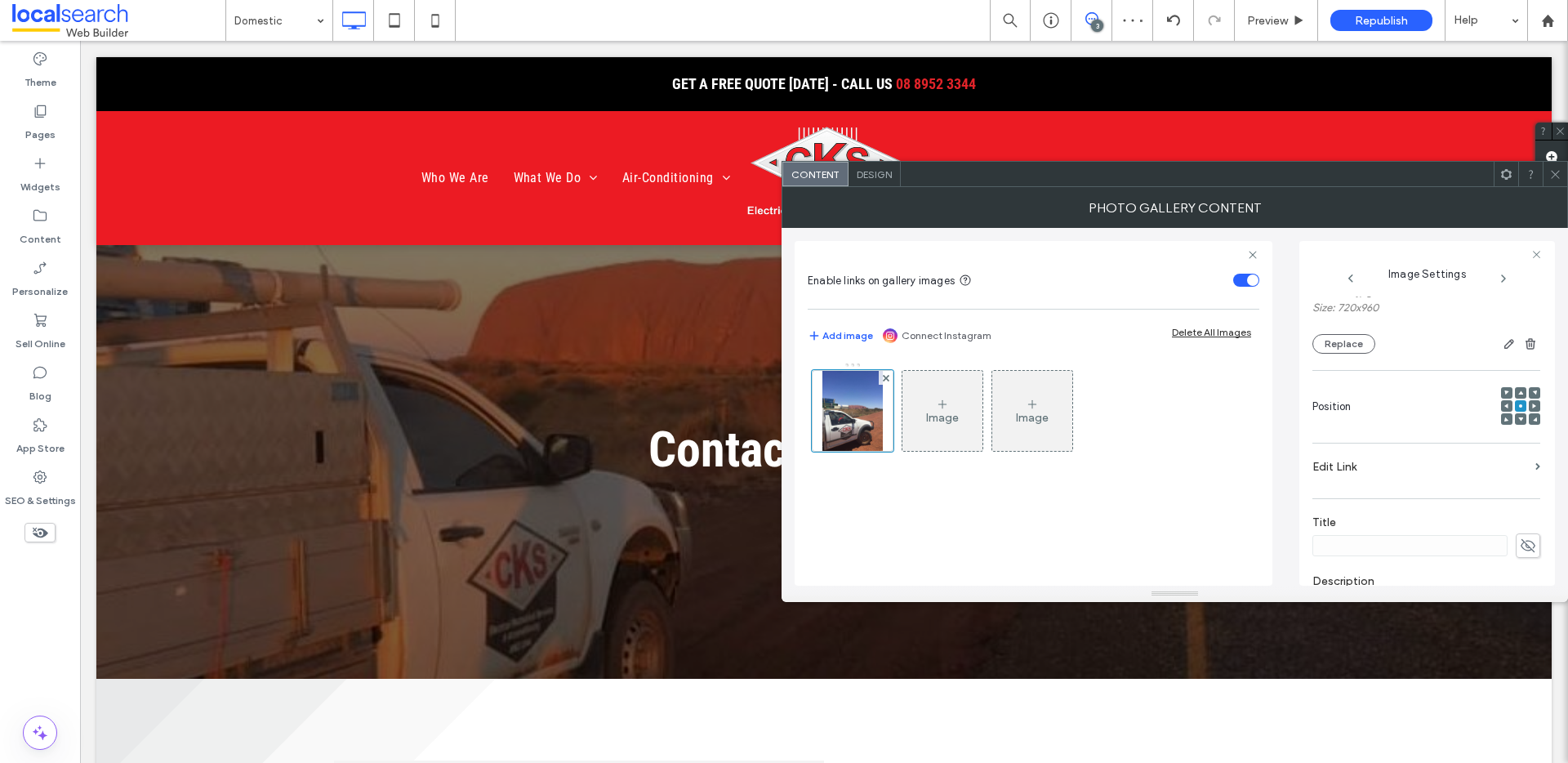
scroll to position [524, 0]
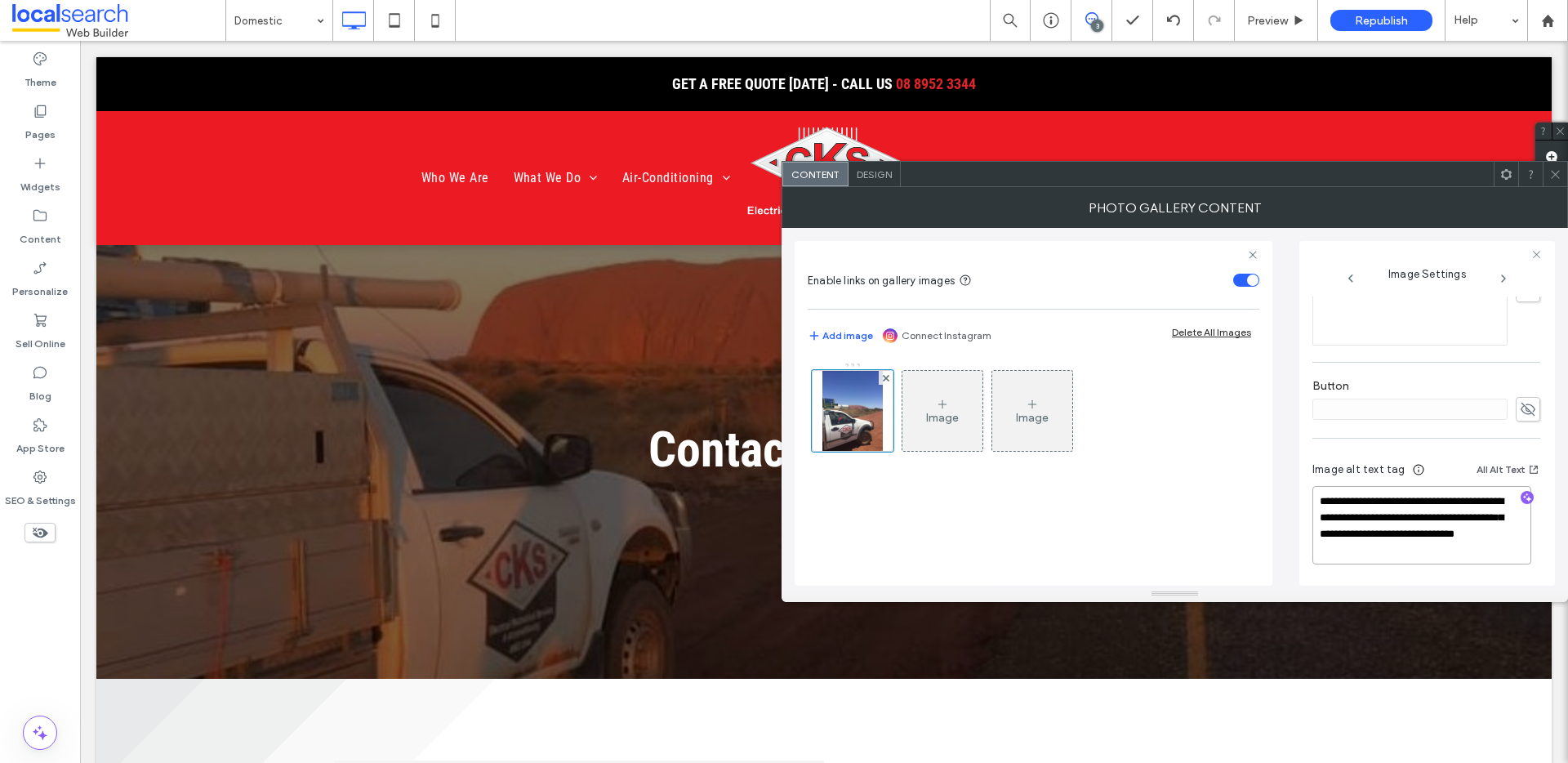
drag, startPoint x: 1341, startPoint y: 533, endPoint x: 1543, endPoint y: 565, distance: 204.5
click at [1543, 565] on div "**********" at bounding box center [1427, 413] width 256 height 344
click at [1523, 496] on icon "button" at bounding box center [1528, 497] width 12 height 12
click at [1459, 550] on textarea "**********" at bounding box center [1422, 526] width 219 height 78
paste textarea "**********"
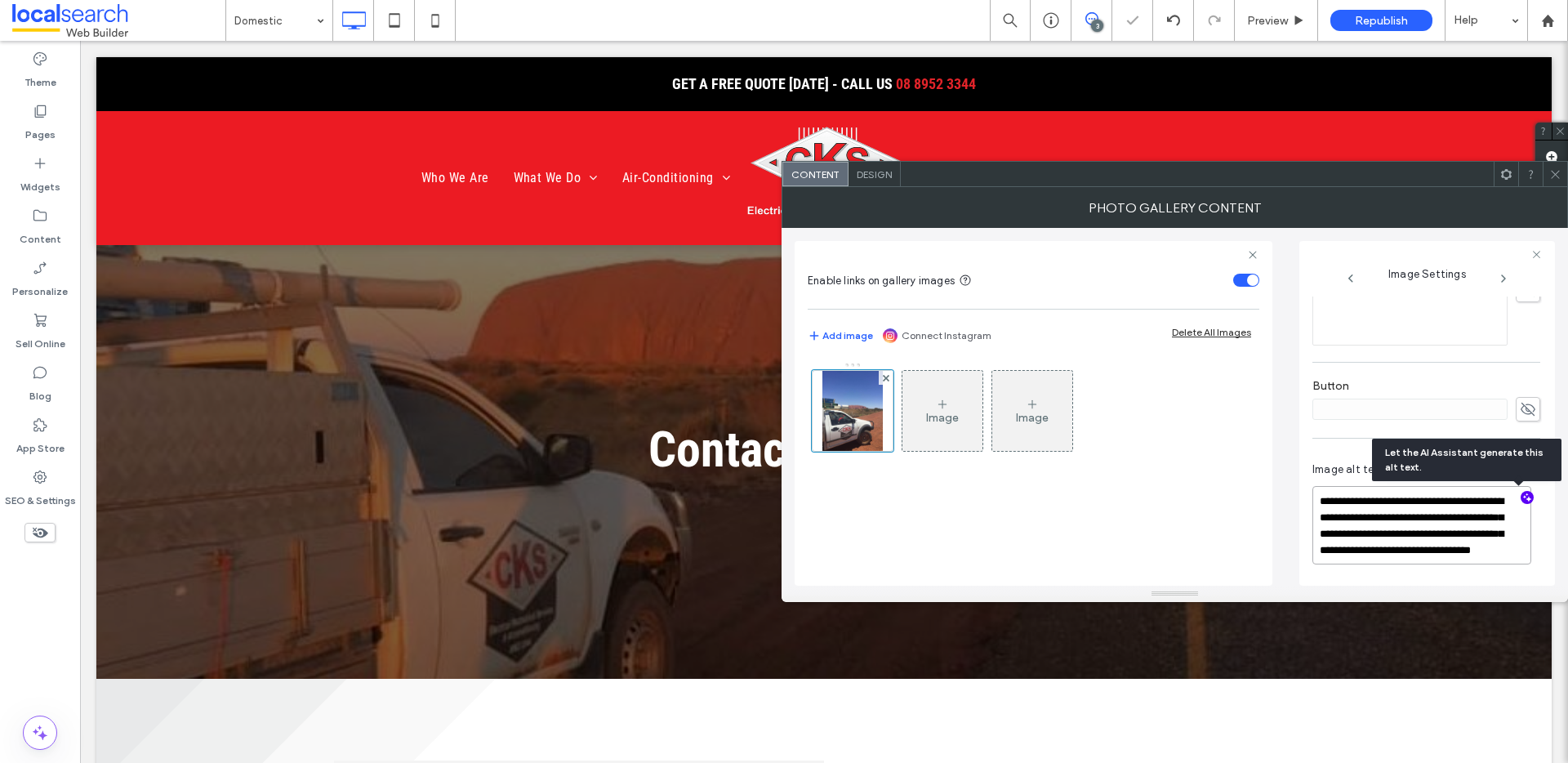
scroll to position [2, 0]
type textarea "**********"
click at [1549, 175] on icon at bounding box center [1555, 175] width 12 height 12
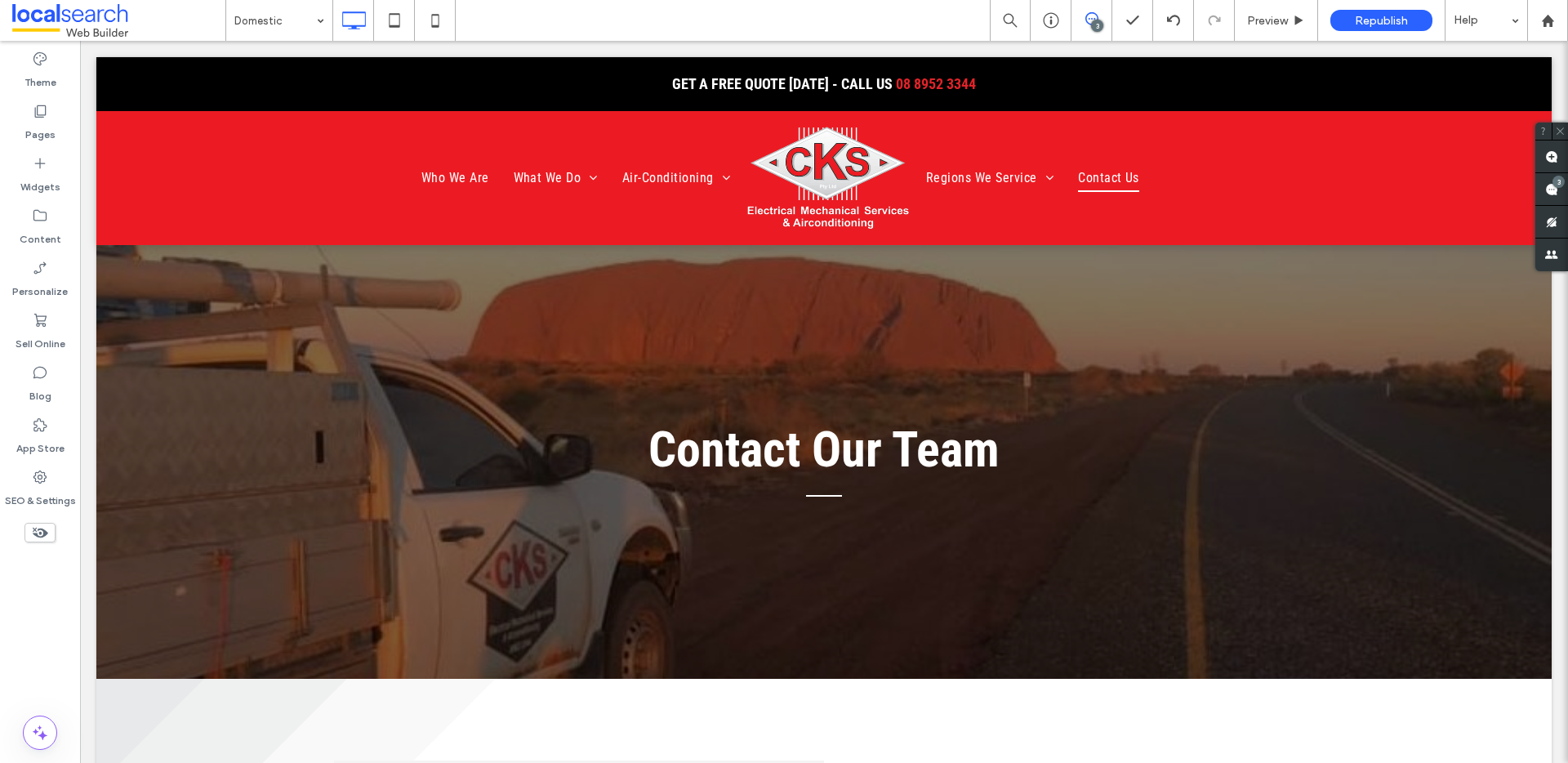
click at [1101, 18] on span at bounding box center [1091, 18] width 40 height 13
click at [1089, 25] on icon at bounding box center [1091, 18] width 13 height 13
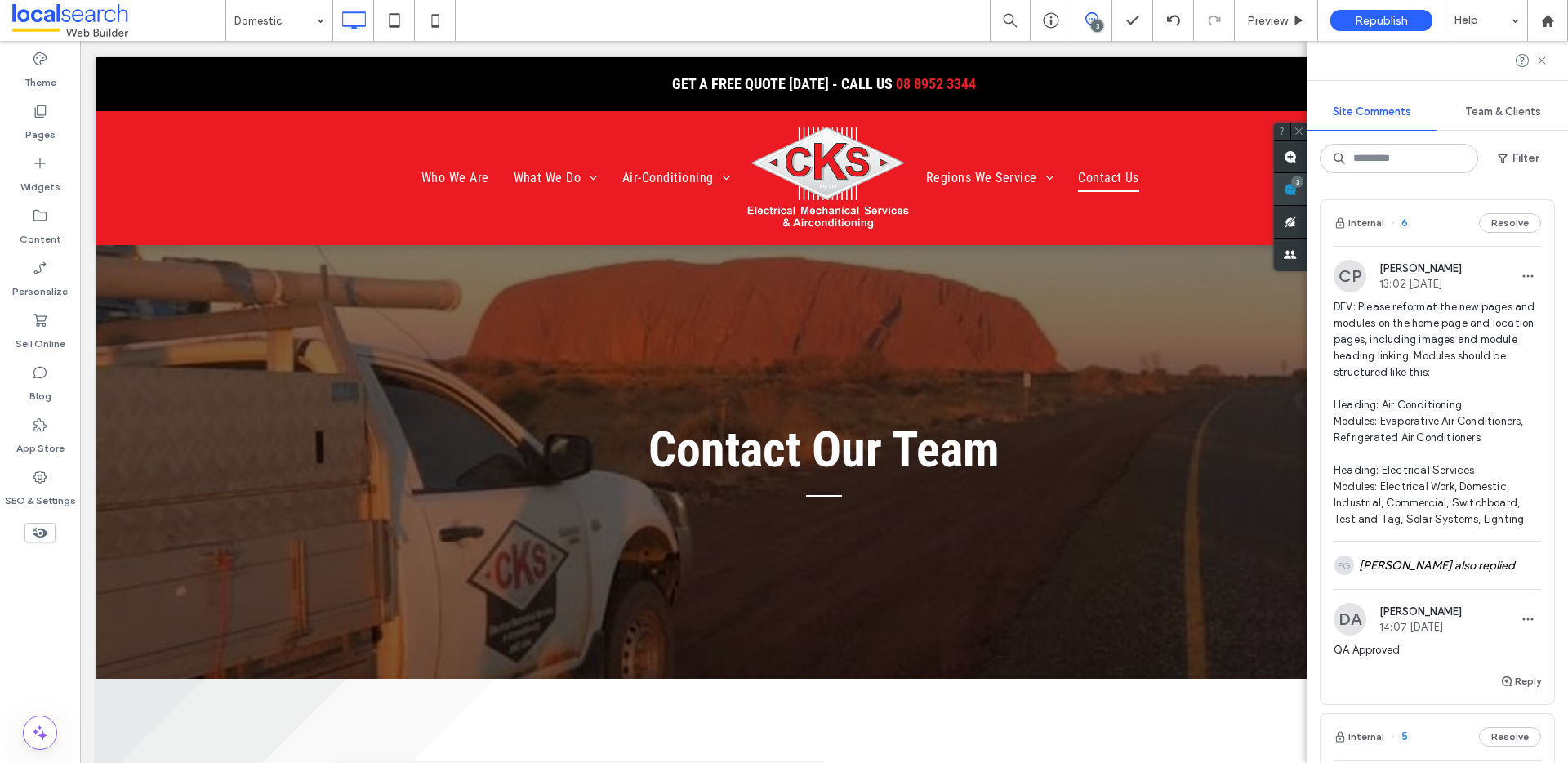
click at [1307, 188] on span at bounding box center [1290, 189] width 32 height 31
click at [1504, 218] on button "Resolve" at bounding box center [1509, 223] width 62 height 20
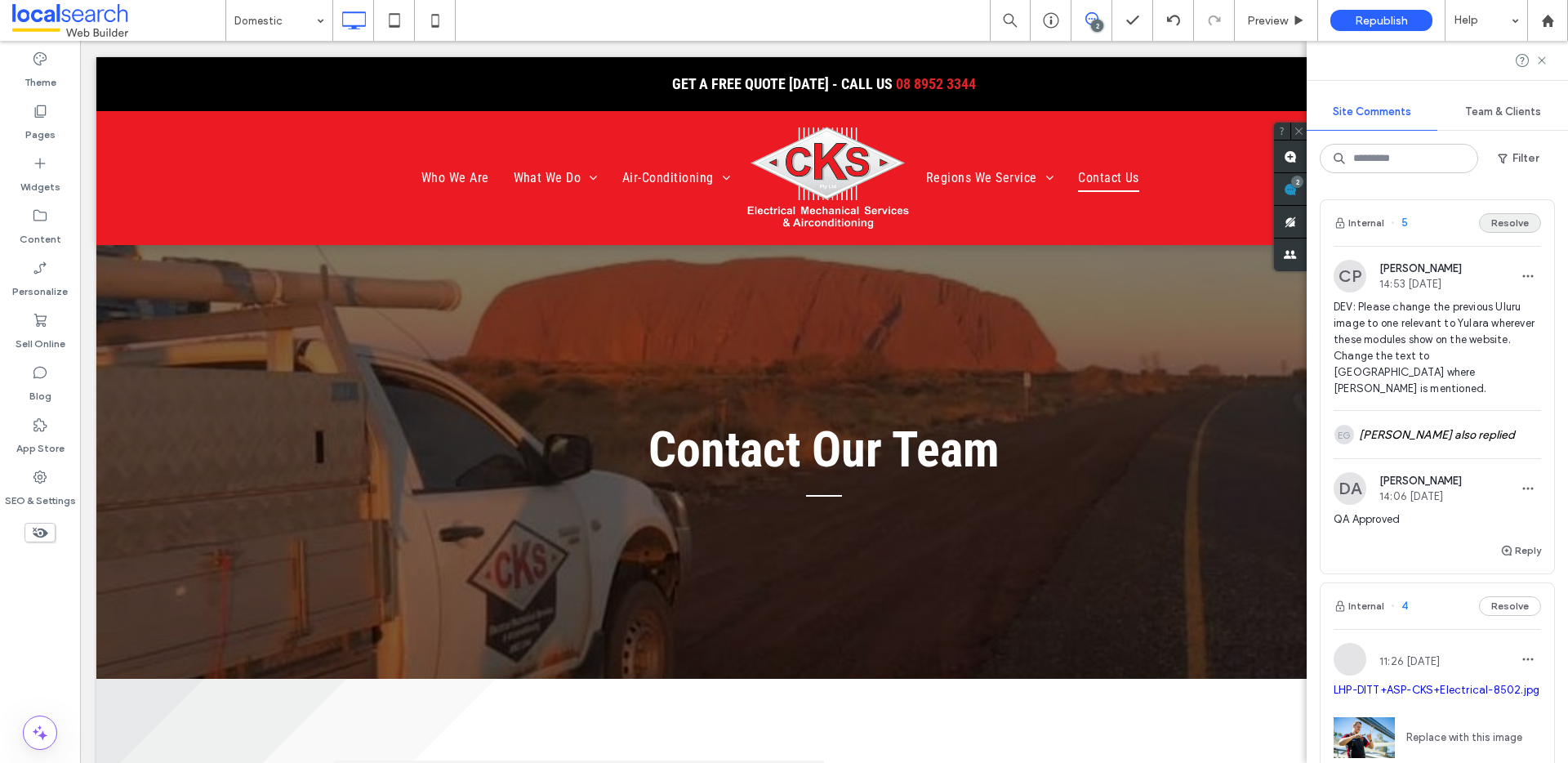
click at [1505, 219] on button "Resolve" at bounding box center [1509, 223] width 62 height 20
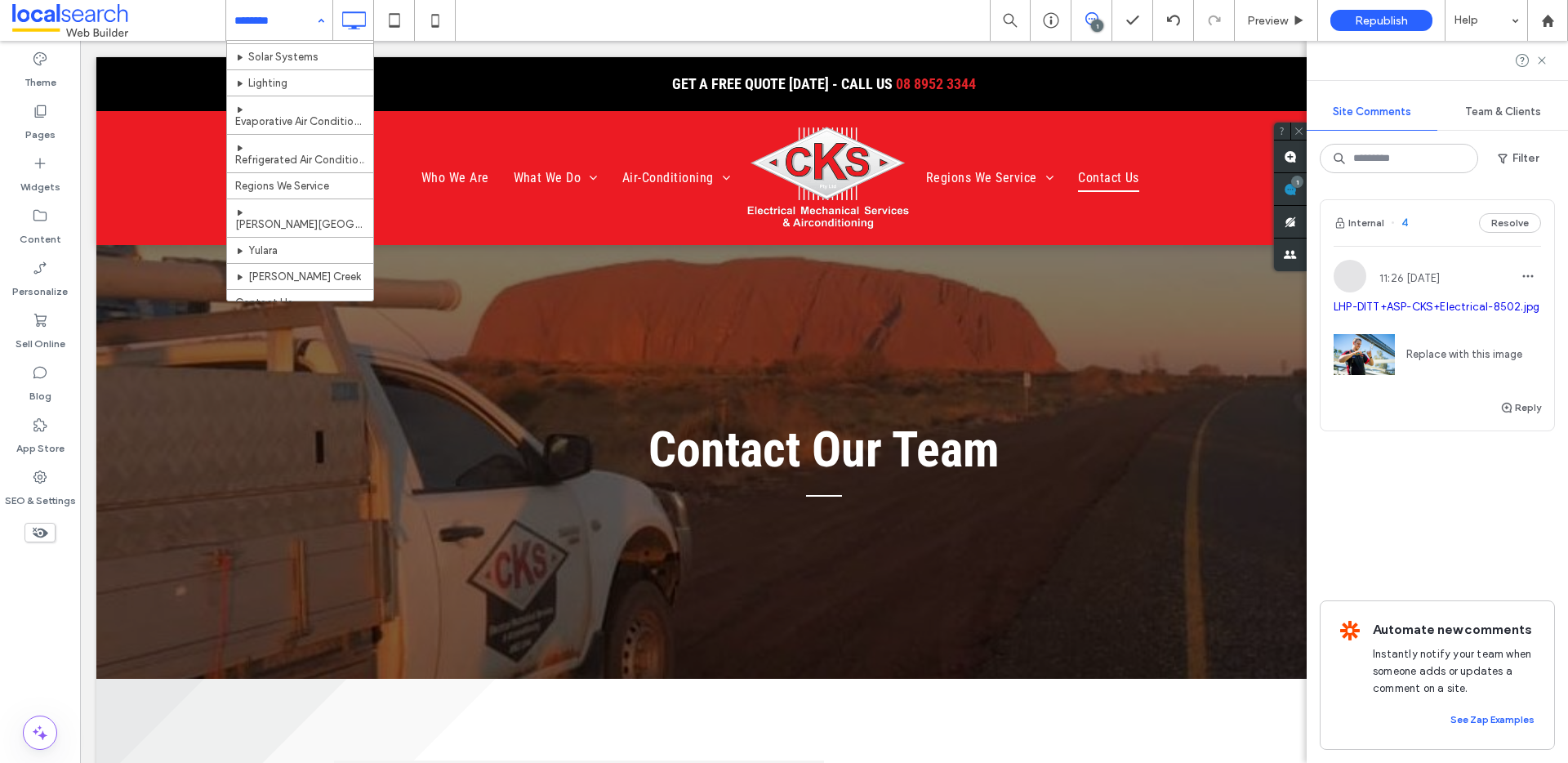
scroll to position [180, 0]
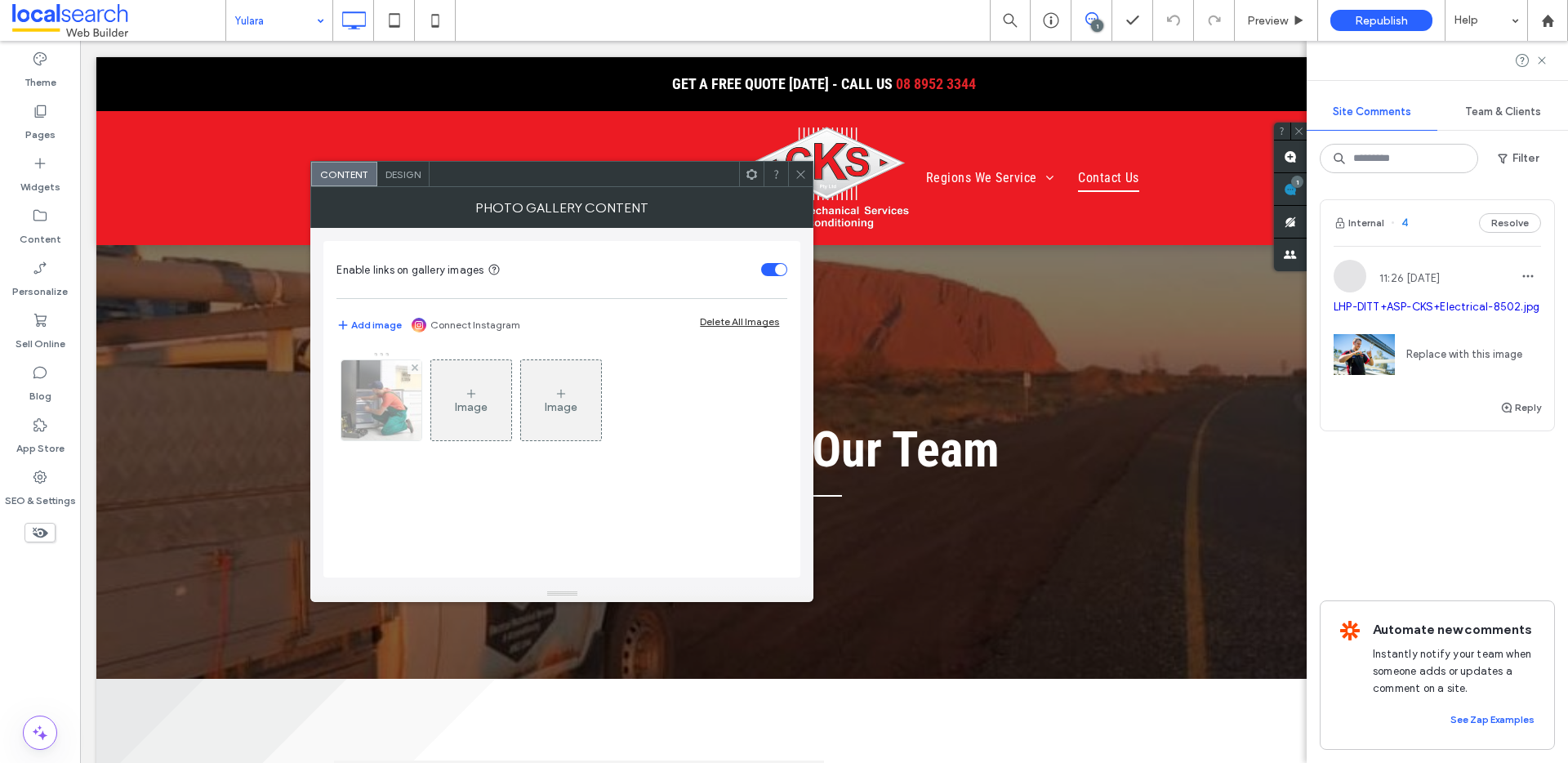
click at [388, 403] on img at bounding box center [380, 400] width 121 height 80
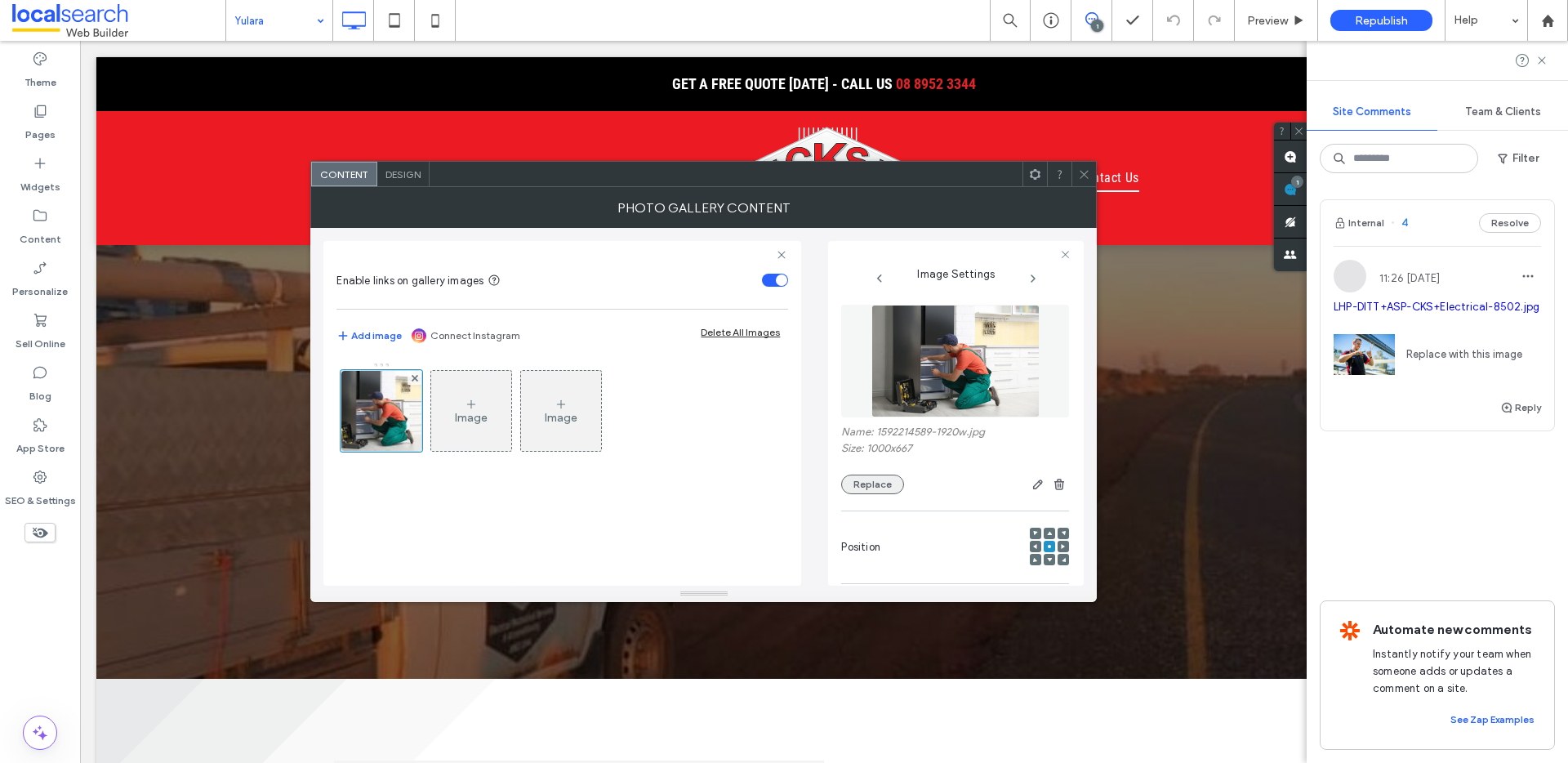
click at [866, 489] on button "Replace" at bounding box center [873, 484] width 63 height 20
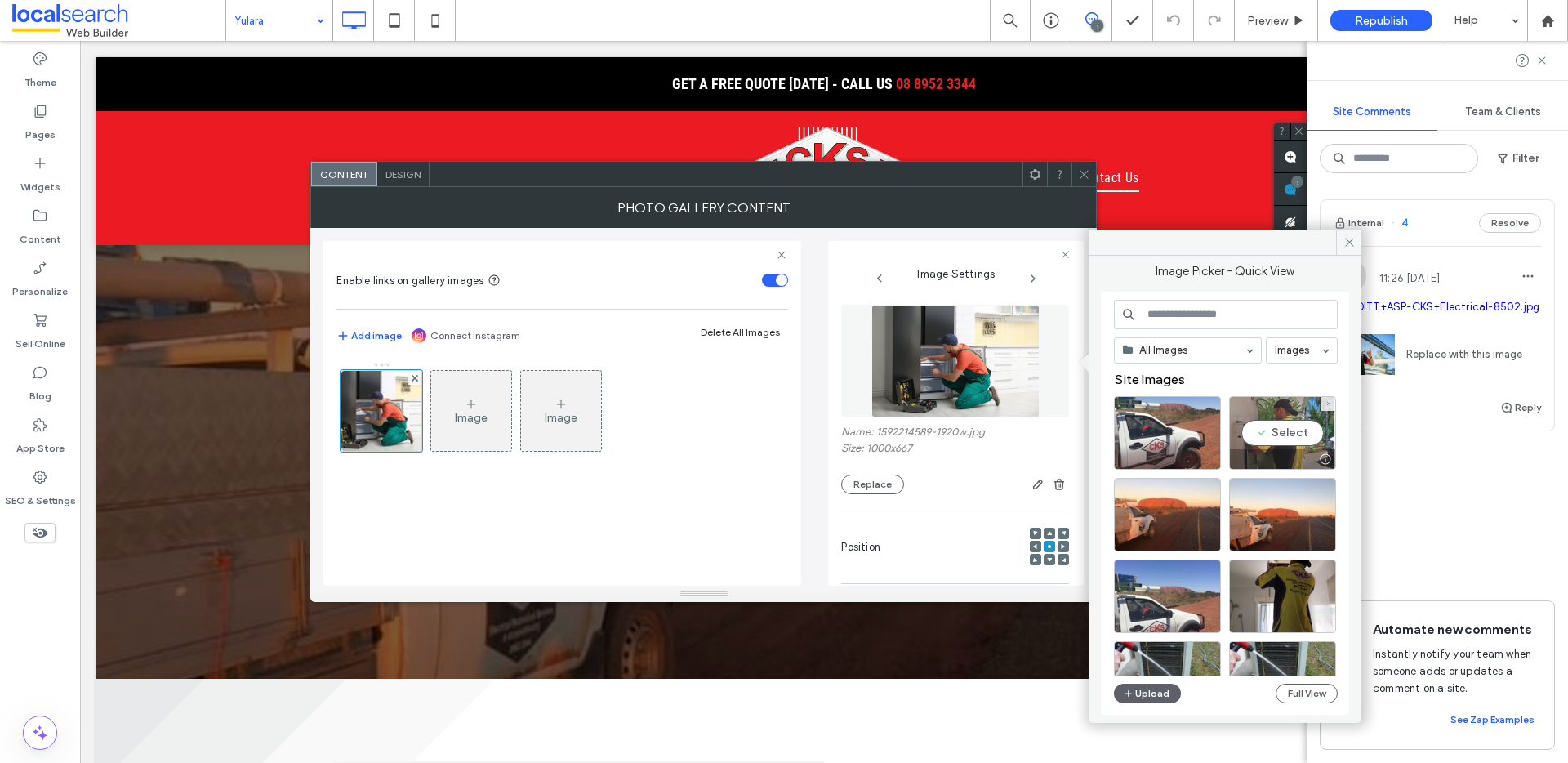
click at [1284, 435] on div "Select" at bounding box center [1283, 432] width 107 height 74
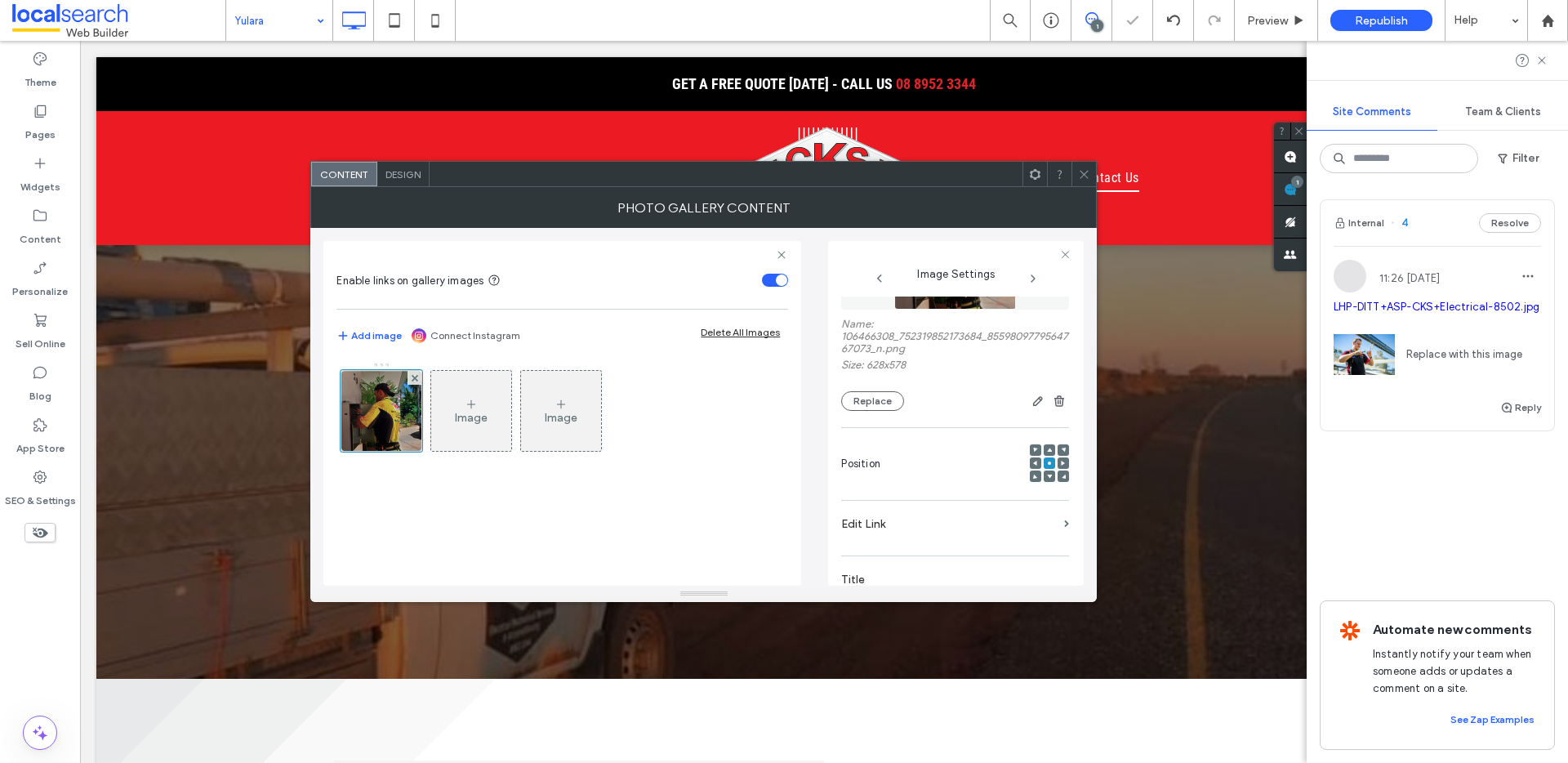
scroll to position [507, 0]
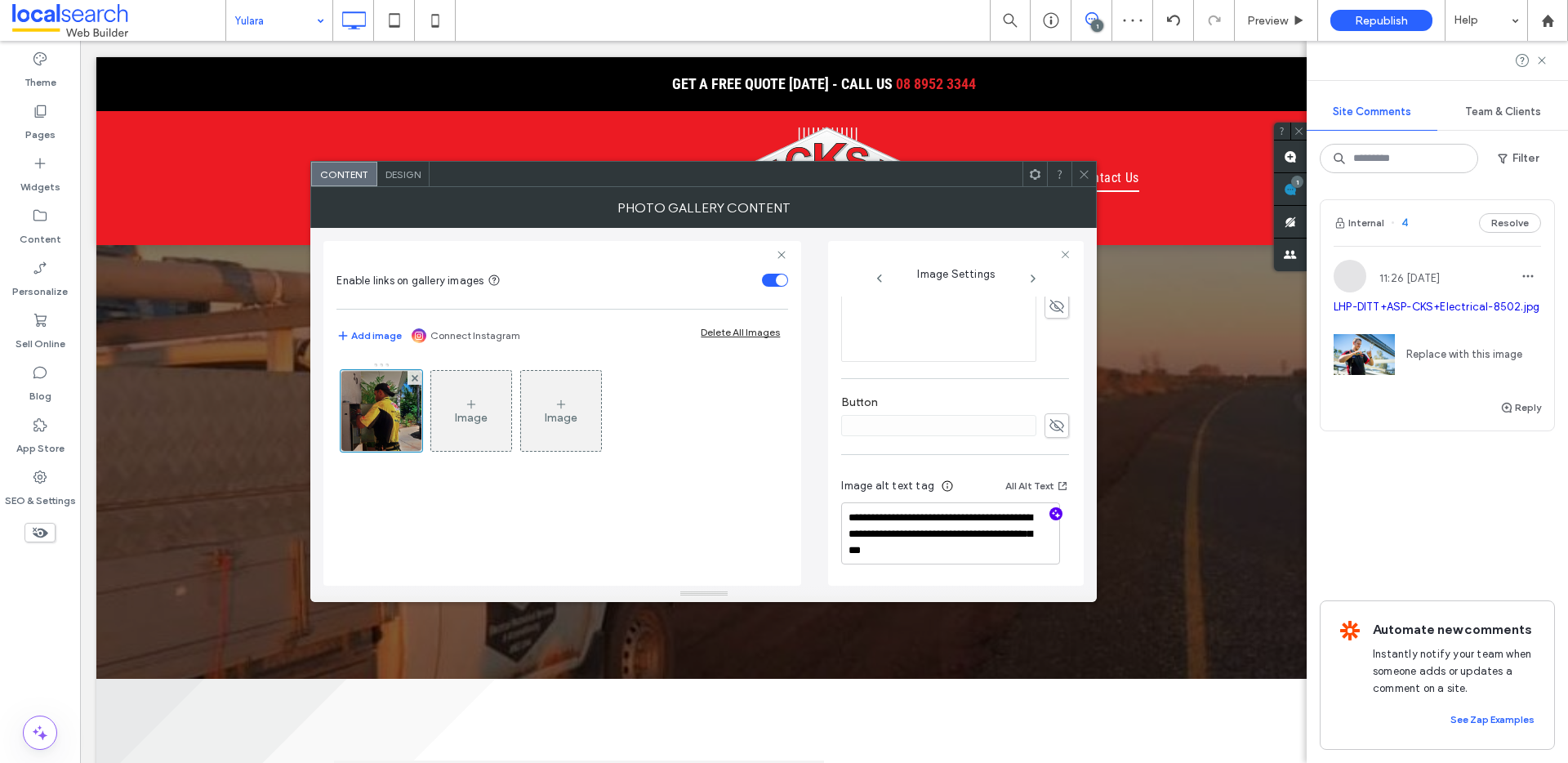
click at [1050, 511] on icon "button" at bounding box center [1056, 514] width 12 height 12
click at [978, 575] on textarea "**********" at bounding box center [950, 541] width 219 height 78
paste textarea "**********"
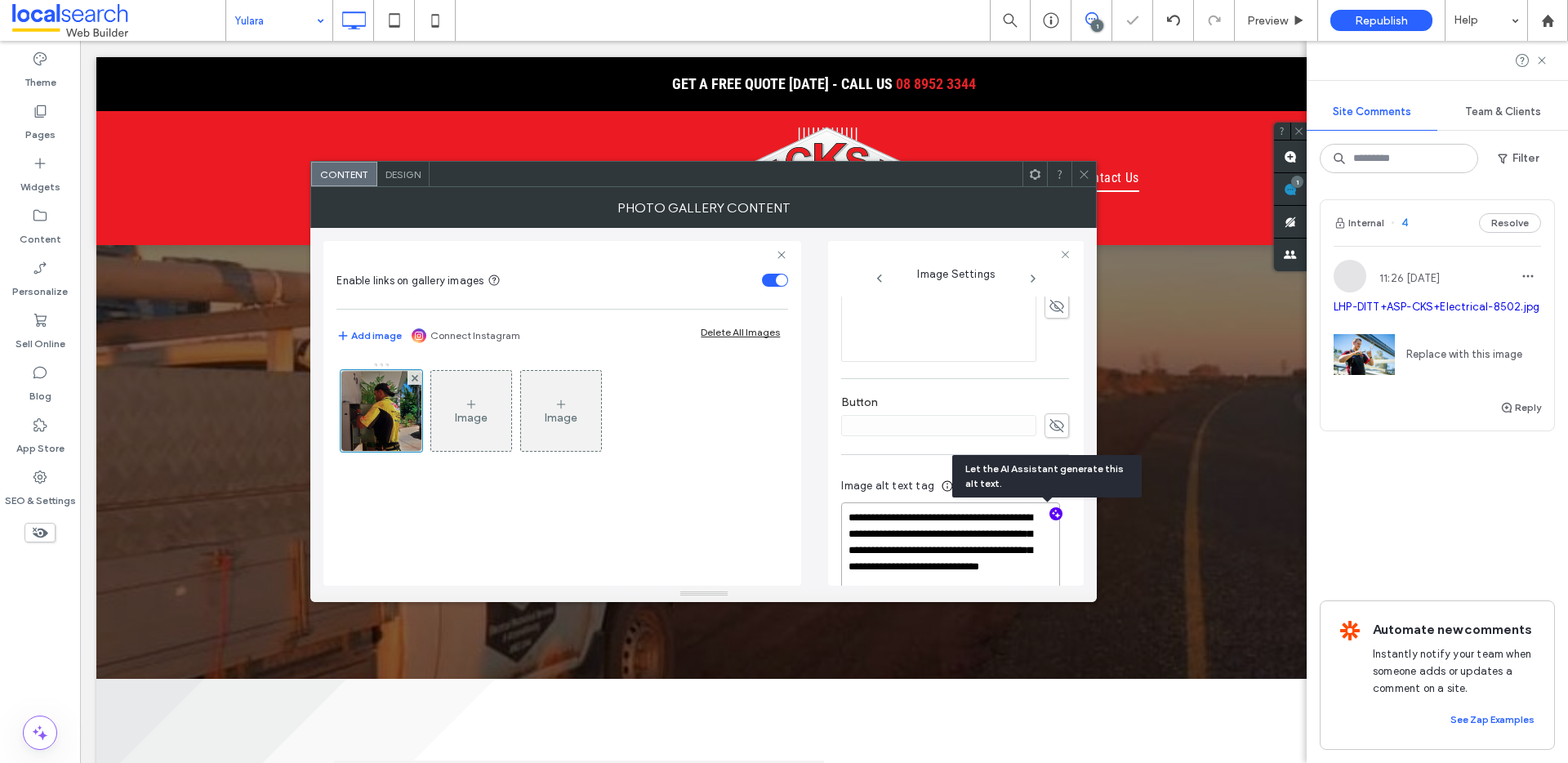
scroll to position [2, 0]
type textarea "**********"
click at [1076, 178] on div at bounding box center [1084, 174] width 25 height 25
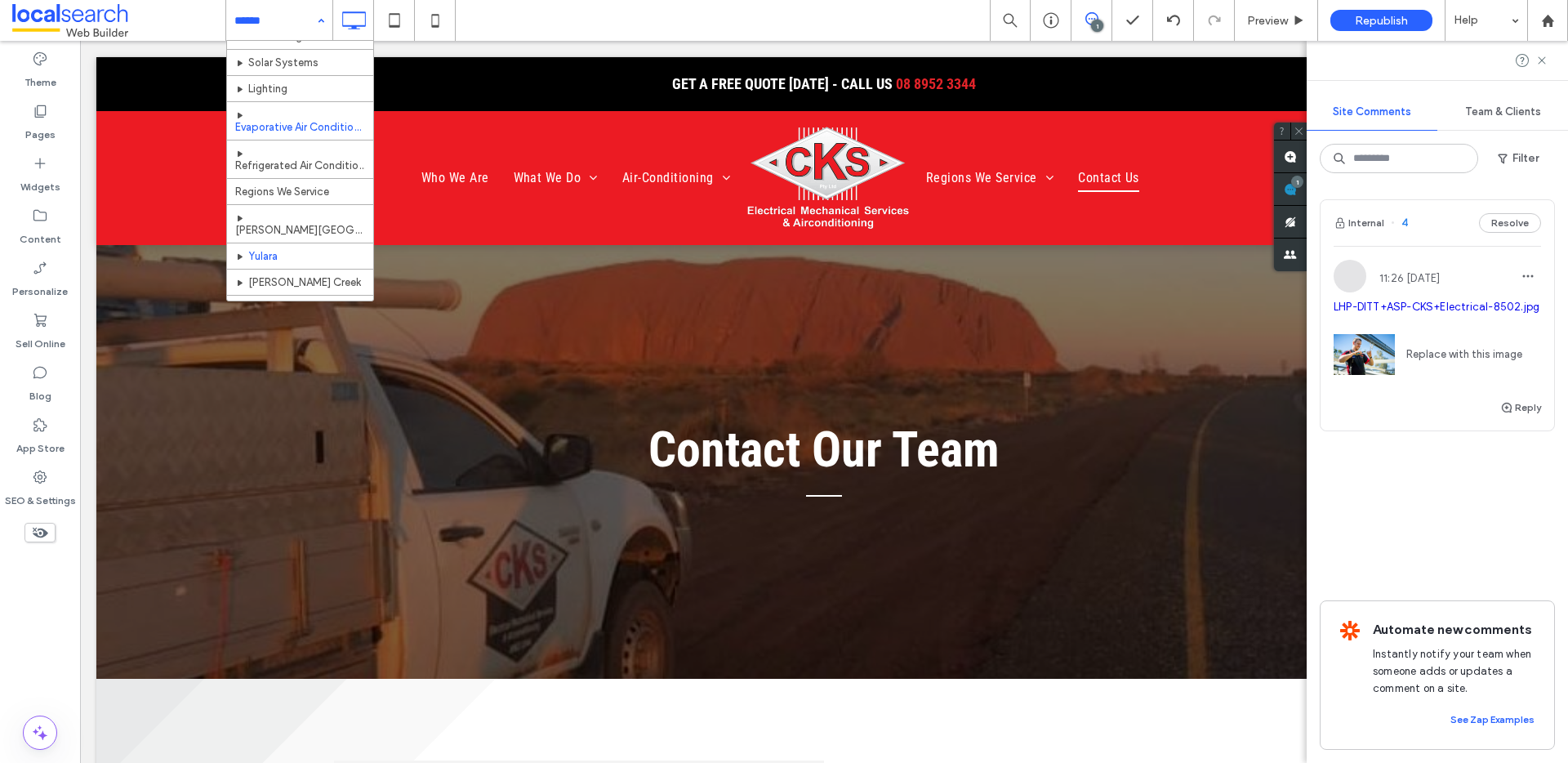
scroll to position [180, 0]
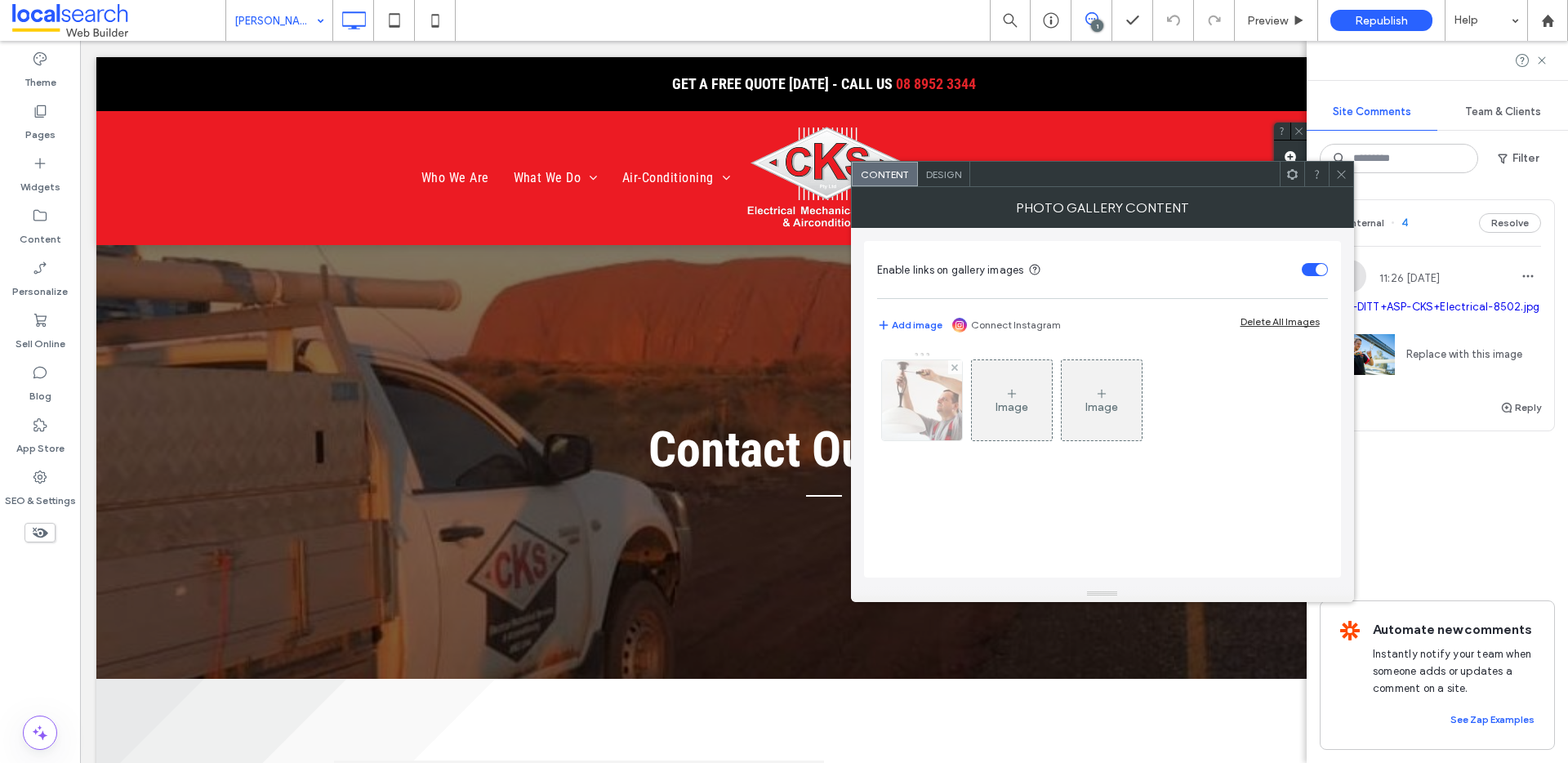
click at [936, 397] on img at bounding box center [922, 400] width 121 height 80
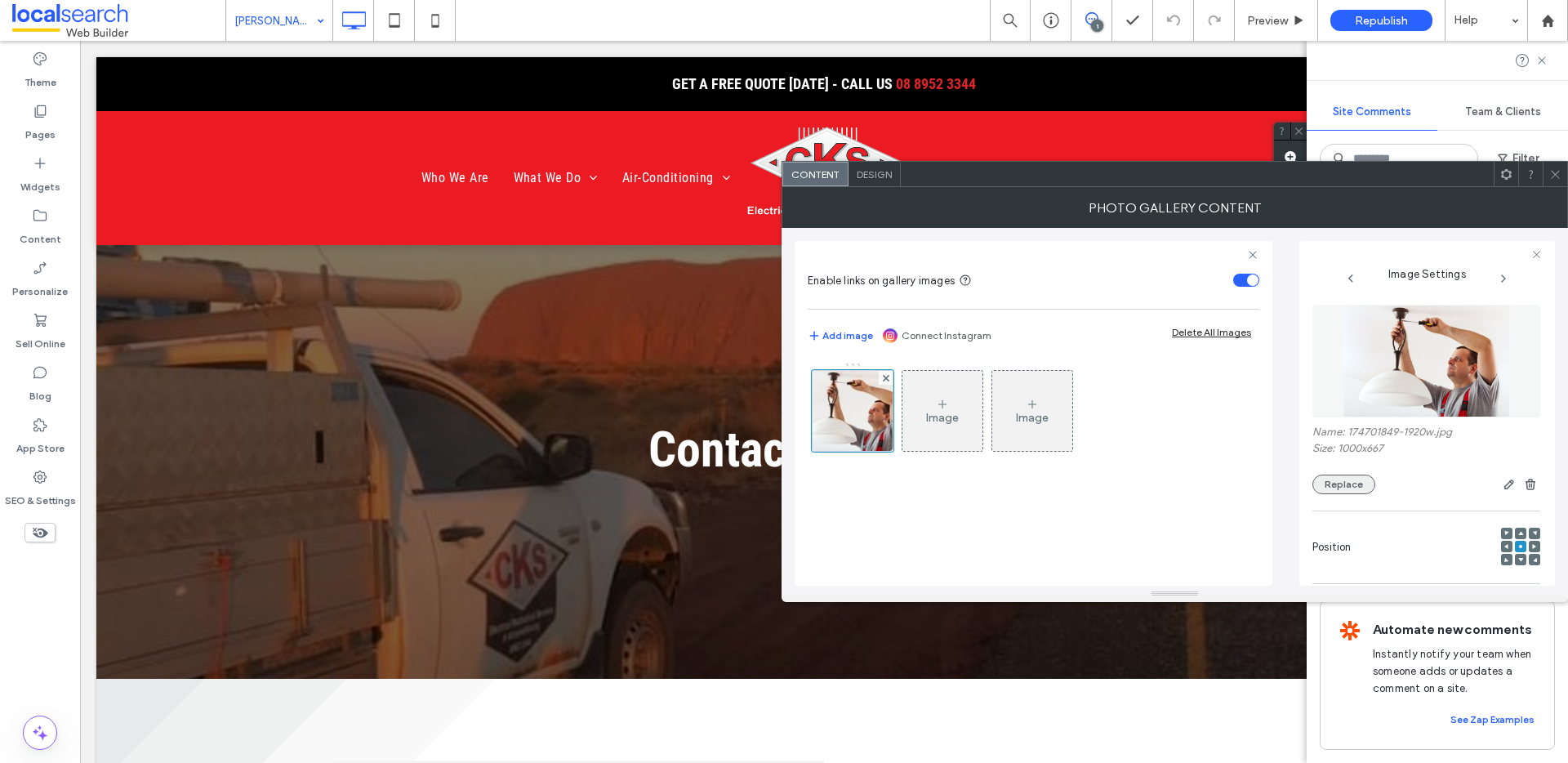
click at [1337, 481] on button "Replace" at bounding box center [1344, 484] width 63 height 20
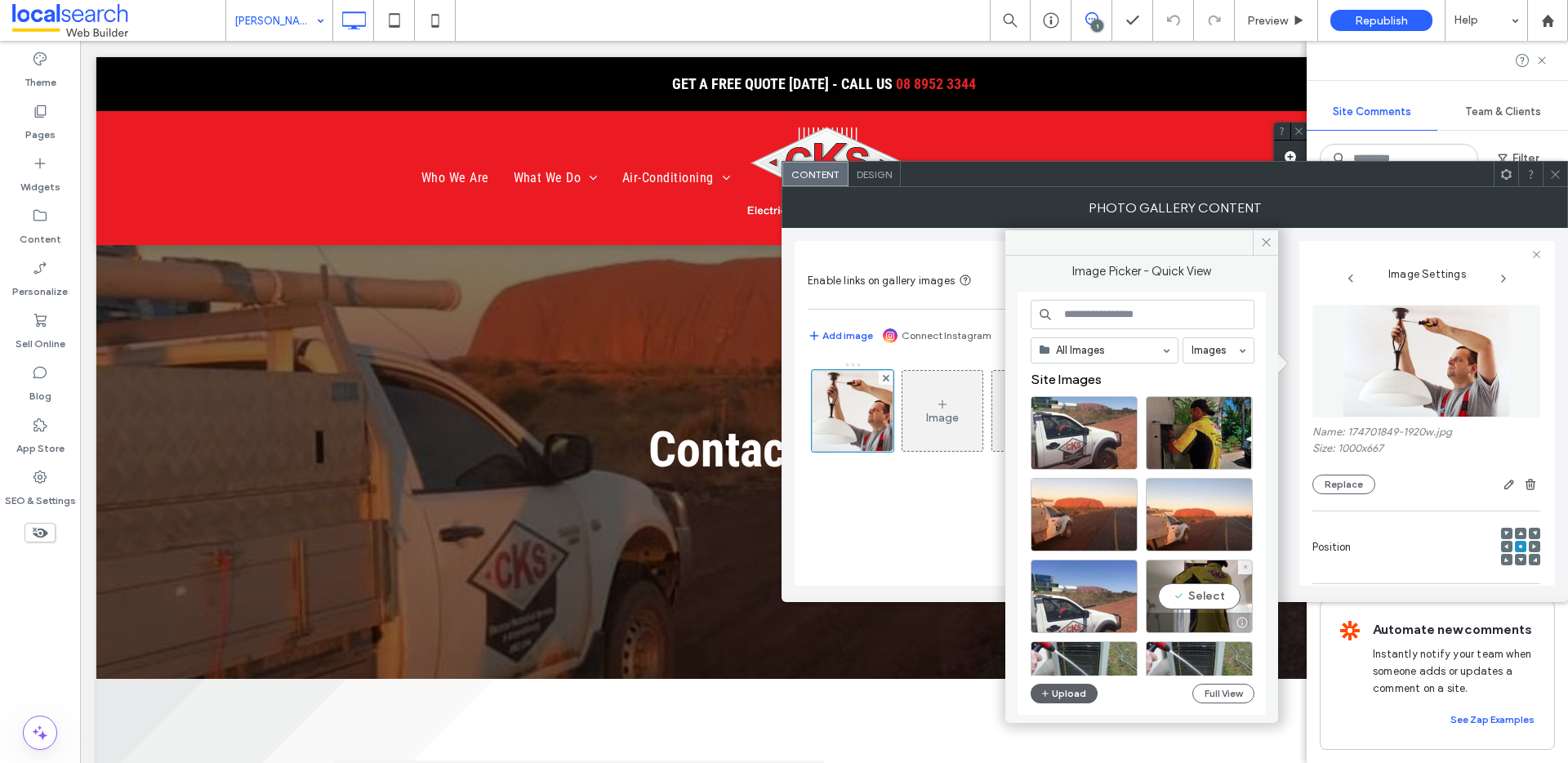
drag, startPoint x: 1187, startPoint y: 594, endPoint x: 1236, endPoint y: 559, distance: 60.2
click at [1187, 594] on div "Select" at bounding box center [1199, 596] width 107 height 74
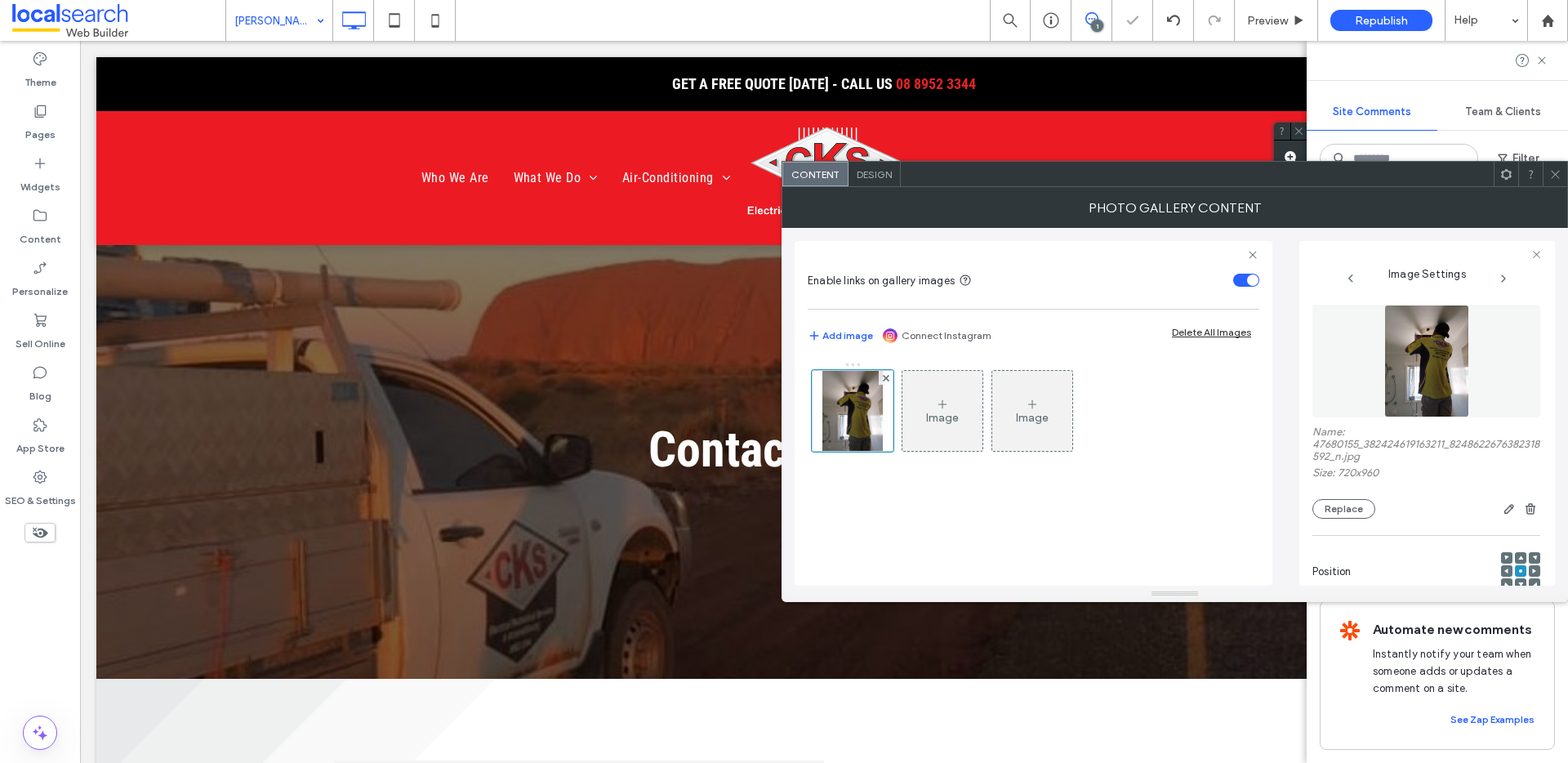
scroll to position [507, 0]
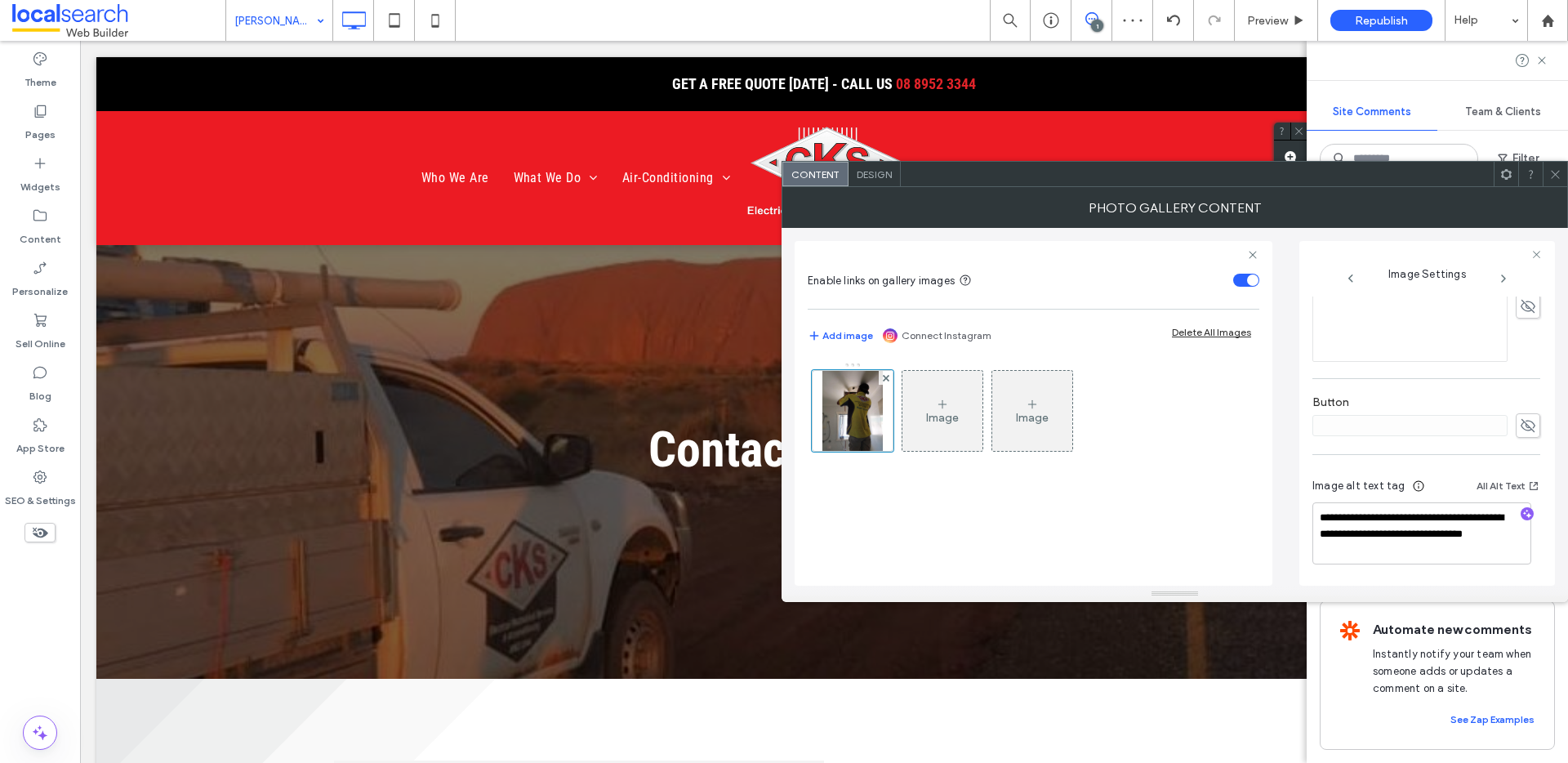
click at [1522, 517] on icon "button" at bounding box center [1528, 514] width 12 height 12
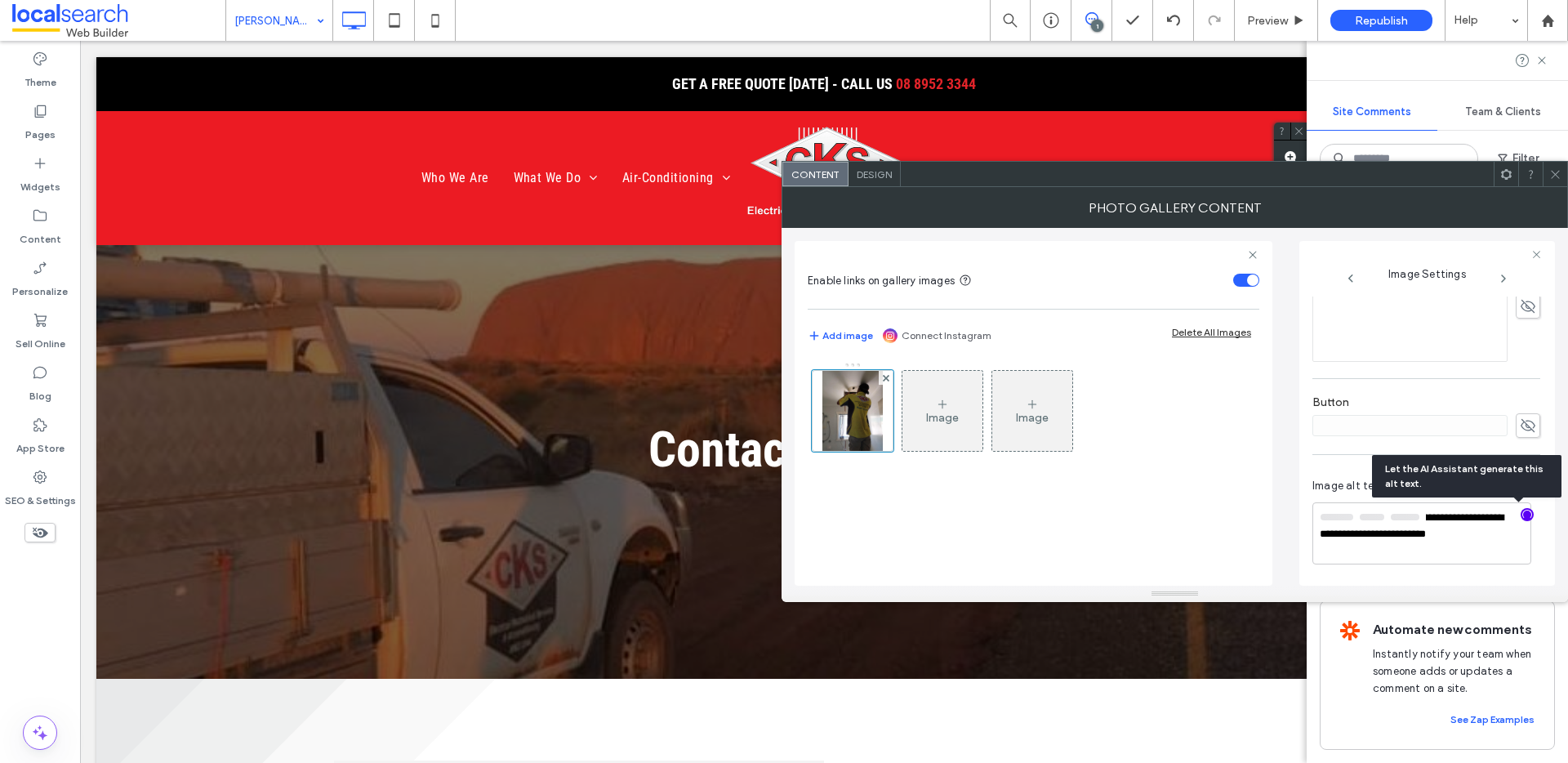
scroll to position [506, 0]
click at [1480, 535] on textarea "**********" at bounding box center [1422, 534] width 219 height 61
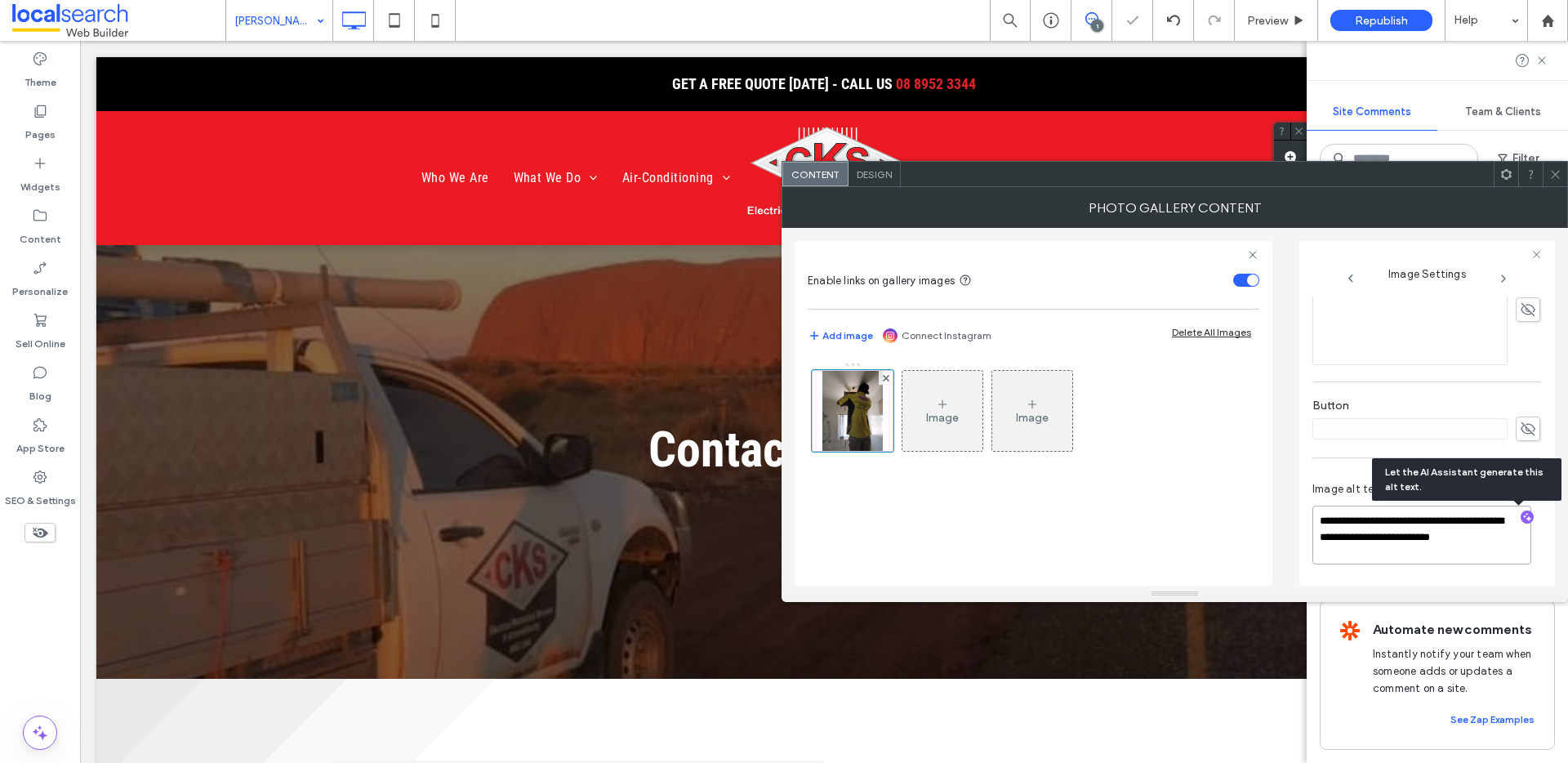
paste textarea "**********"
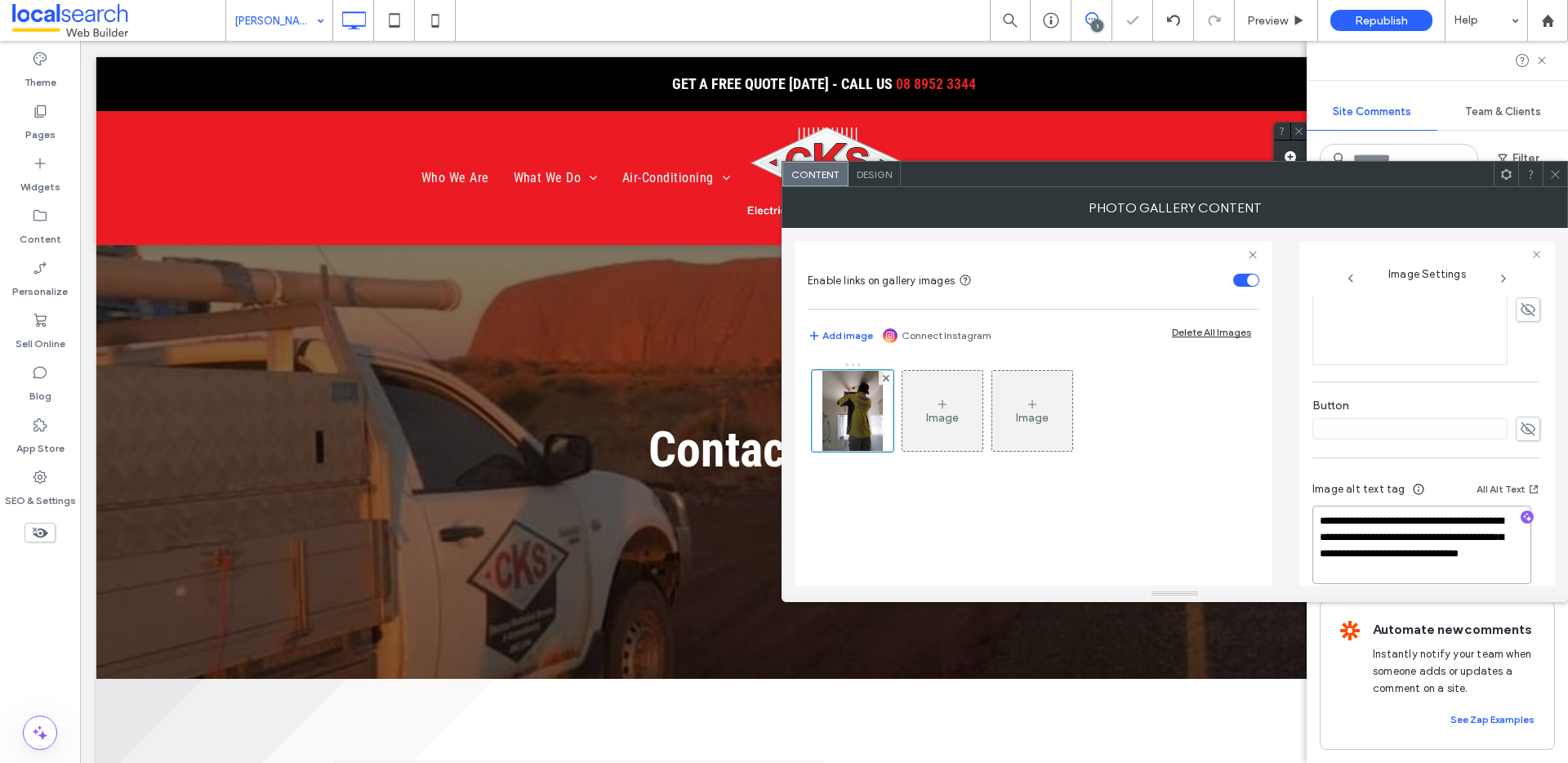
type textarea "**********"
click at [1554, 170] on icon at bounding box center [1555, 175] width 12 height 12
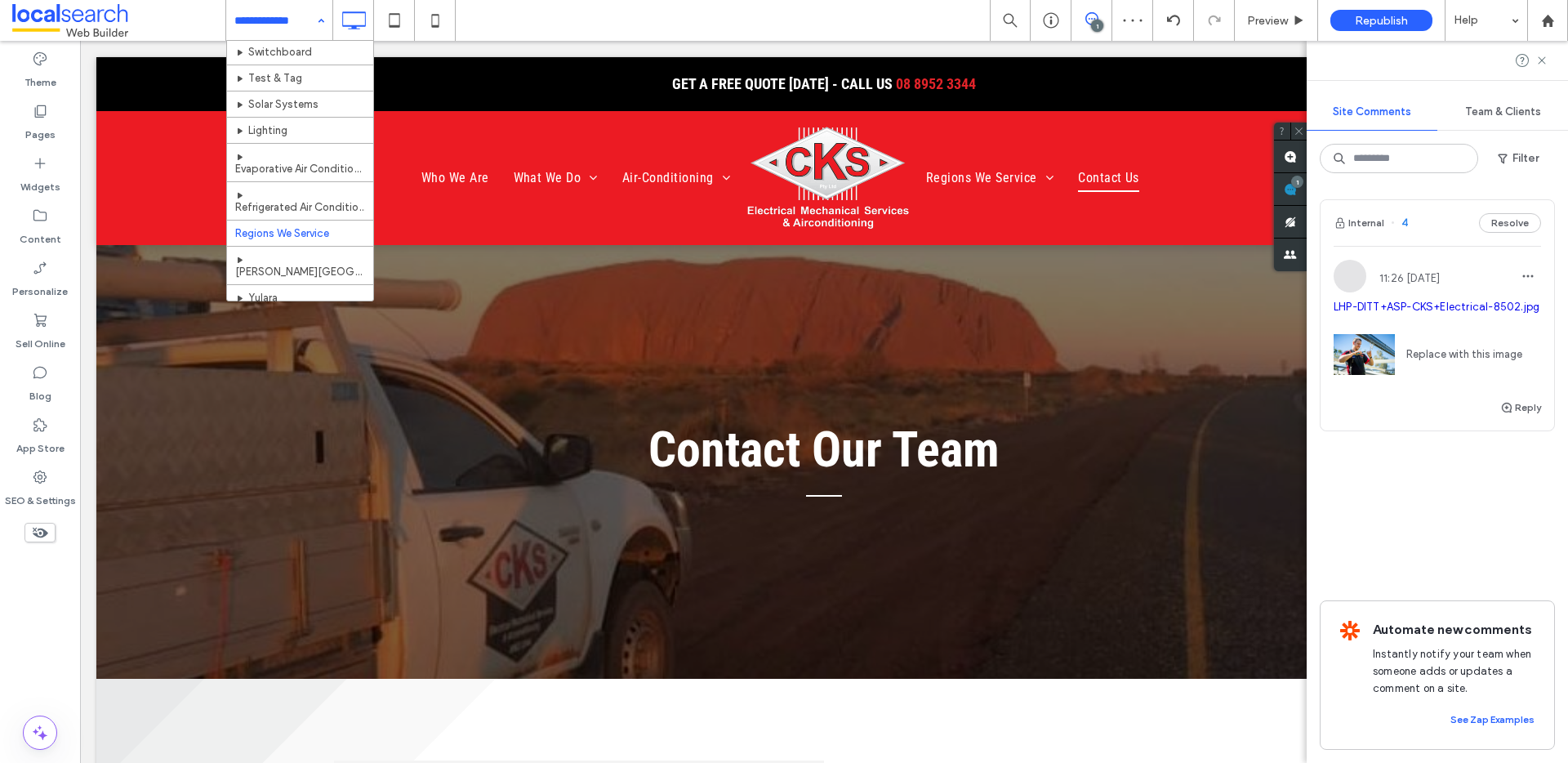
scroll to position [180, 0]
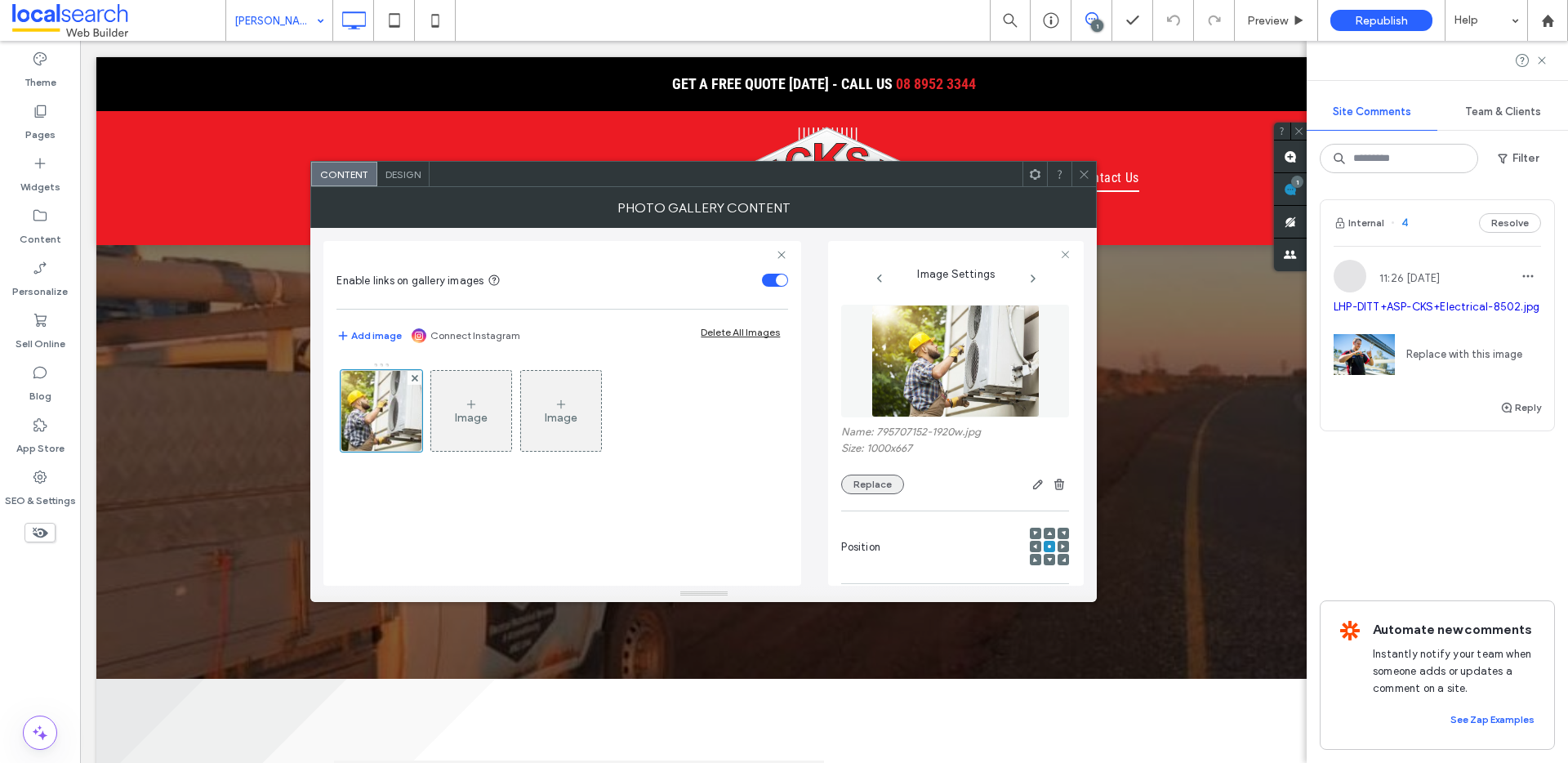
click at [897, 485] on button "Replace" at bounding box center [873, 484] width 63 height 20
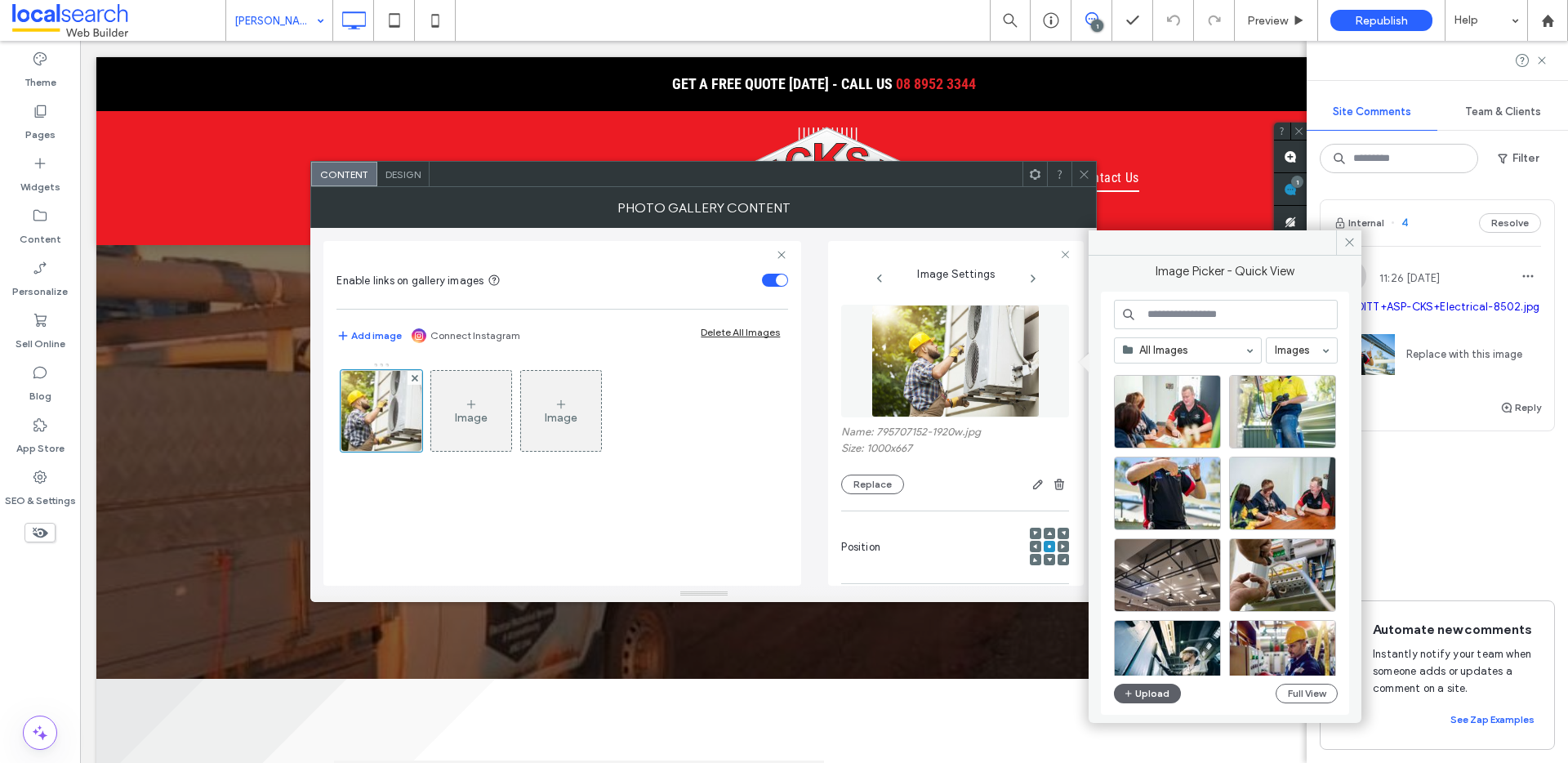
scroll to position [356, 0]
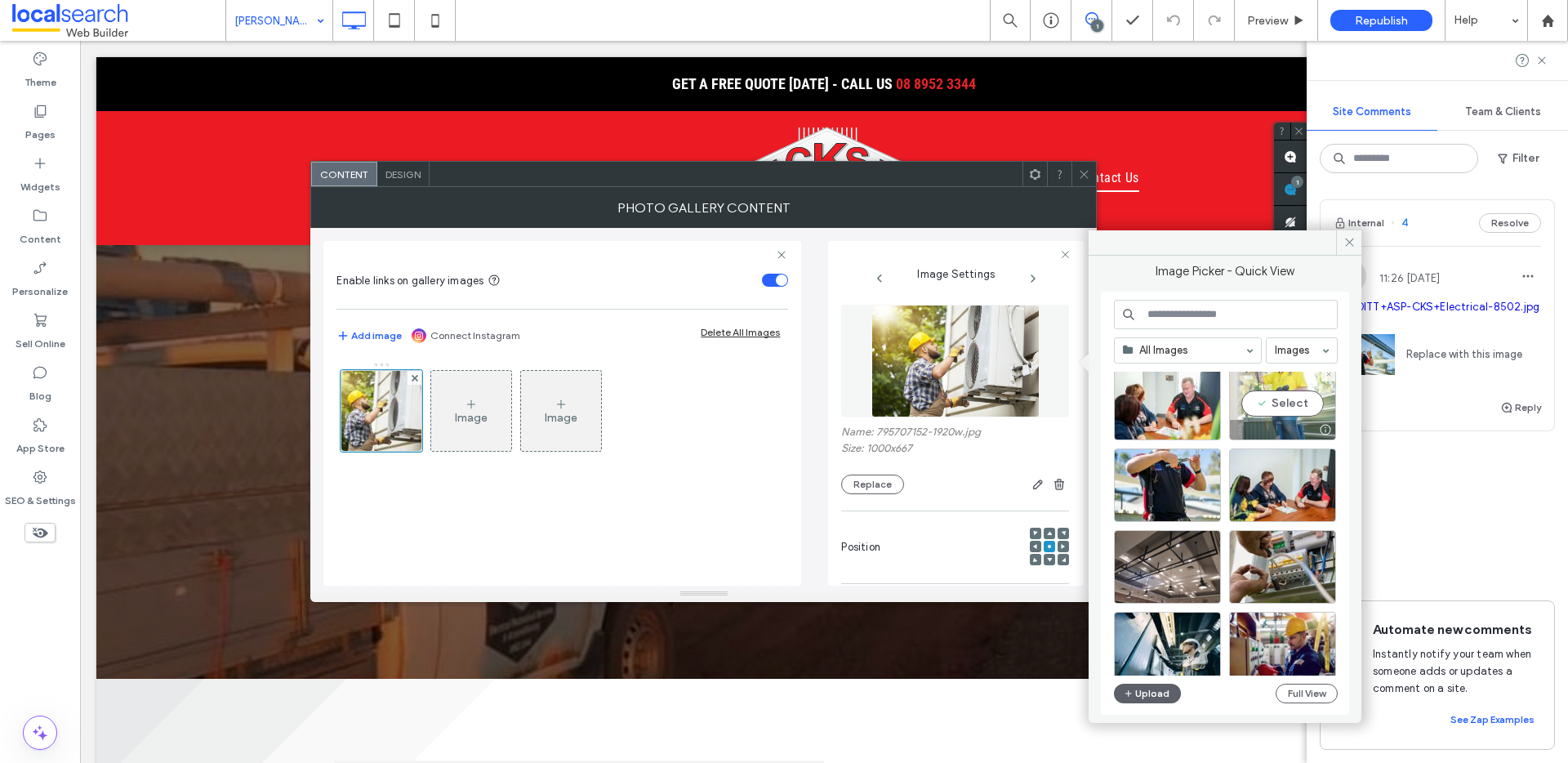
click at [1289, 412] on div "Select" at bounding box center [1283, 403] width 107 height 74
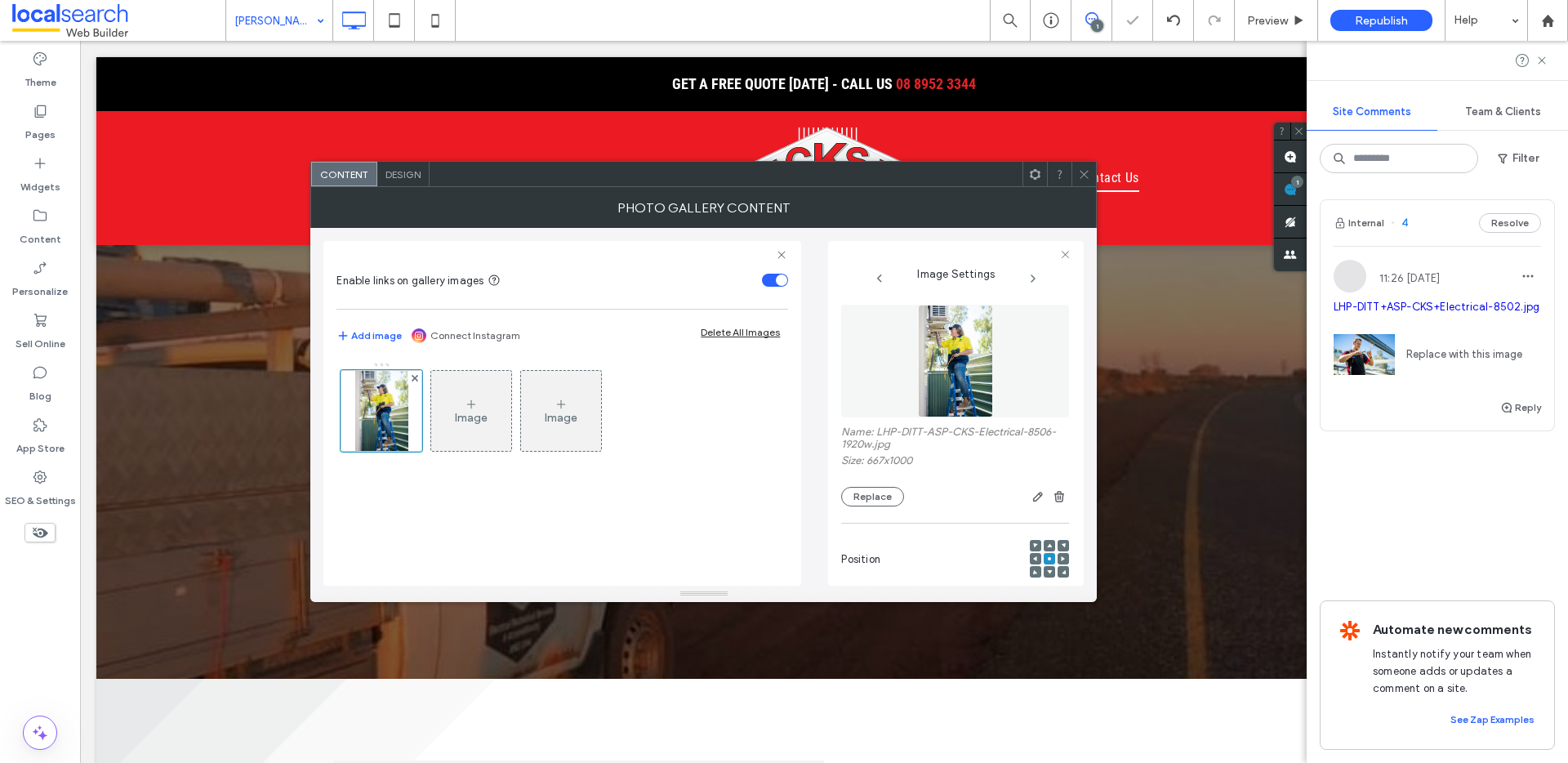
scroll to position [495, 0]
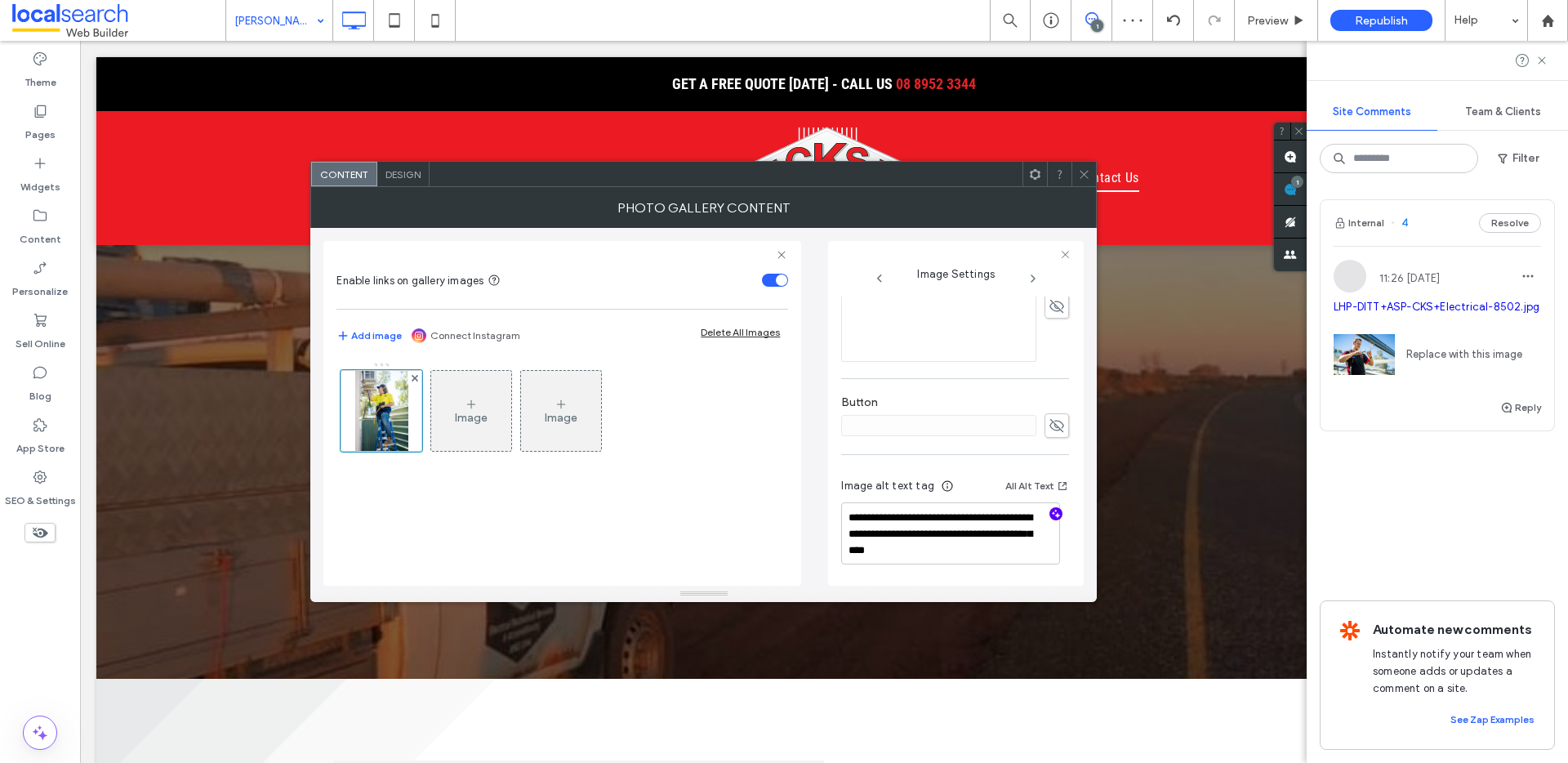
click at [1052, 515] on use "button" at bounding box center [1056, 514] width 9 height 9
click at [986, 546] on textarea "**********" at bounding box center [950, 533] width 219 height 62
paste textarea "**********"
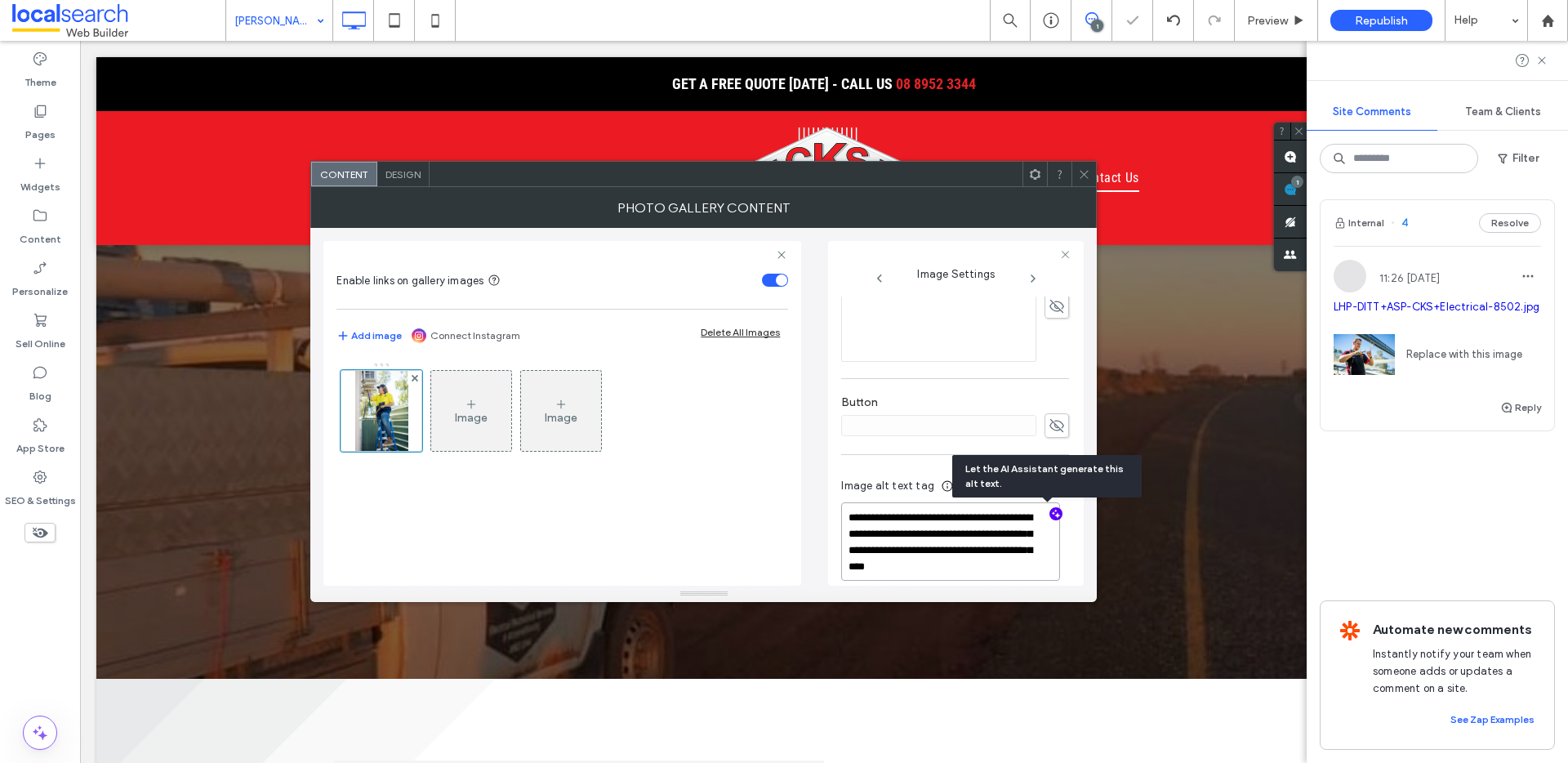
scroll to position [2, 0]
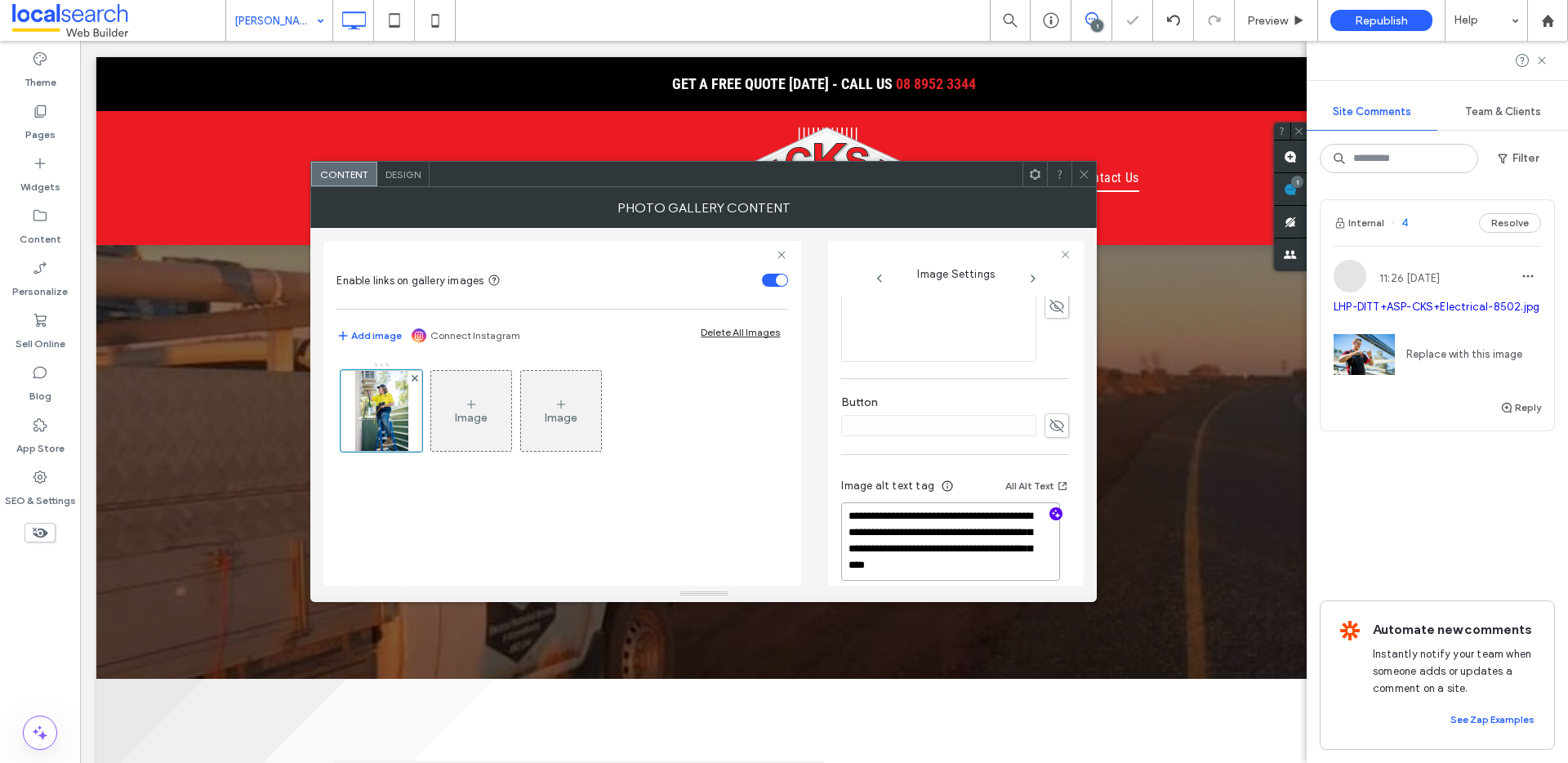
type textarea "**********"
click at [1087, 180] on span at bounding box center [1084, 174] width 12 height 25
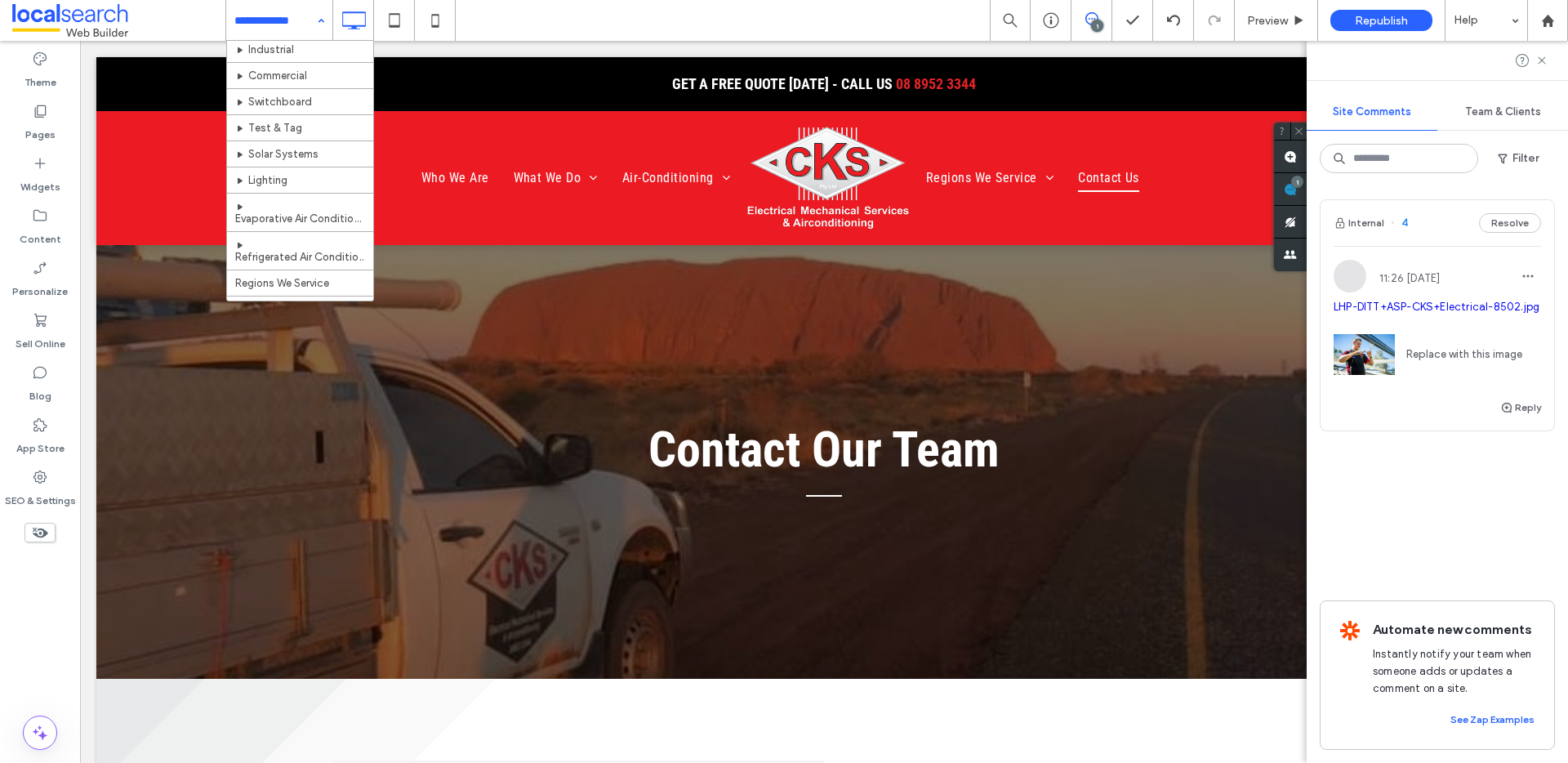
scroll to position [180, 0]
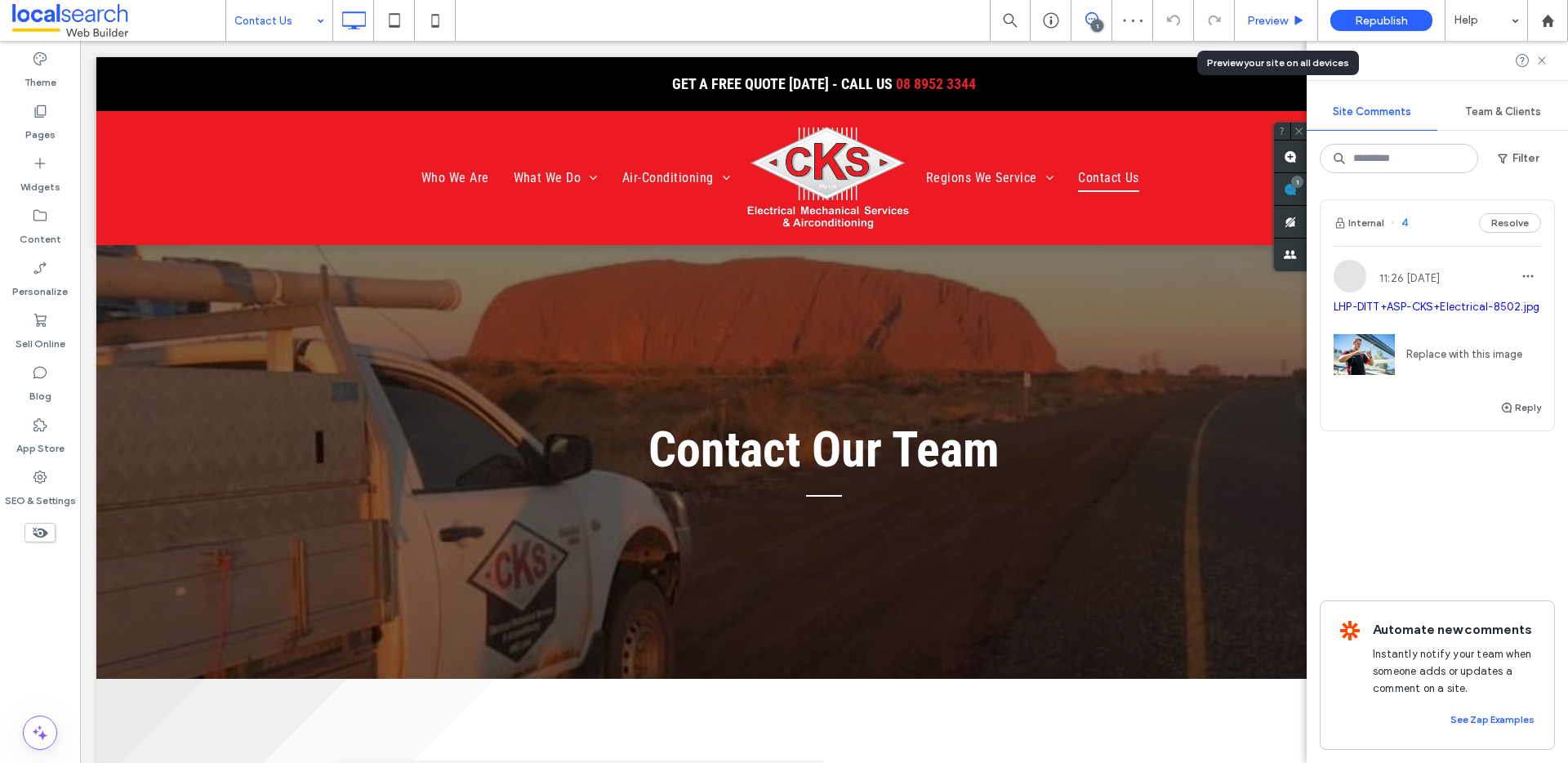
click at [1296, 16] on use at bounding box center [1299, 20] width 8 height 9
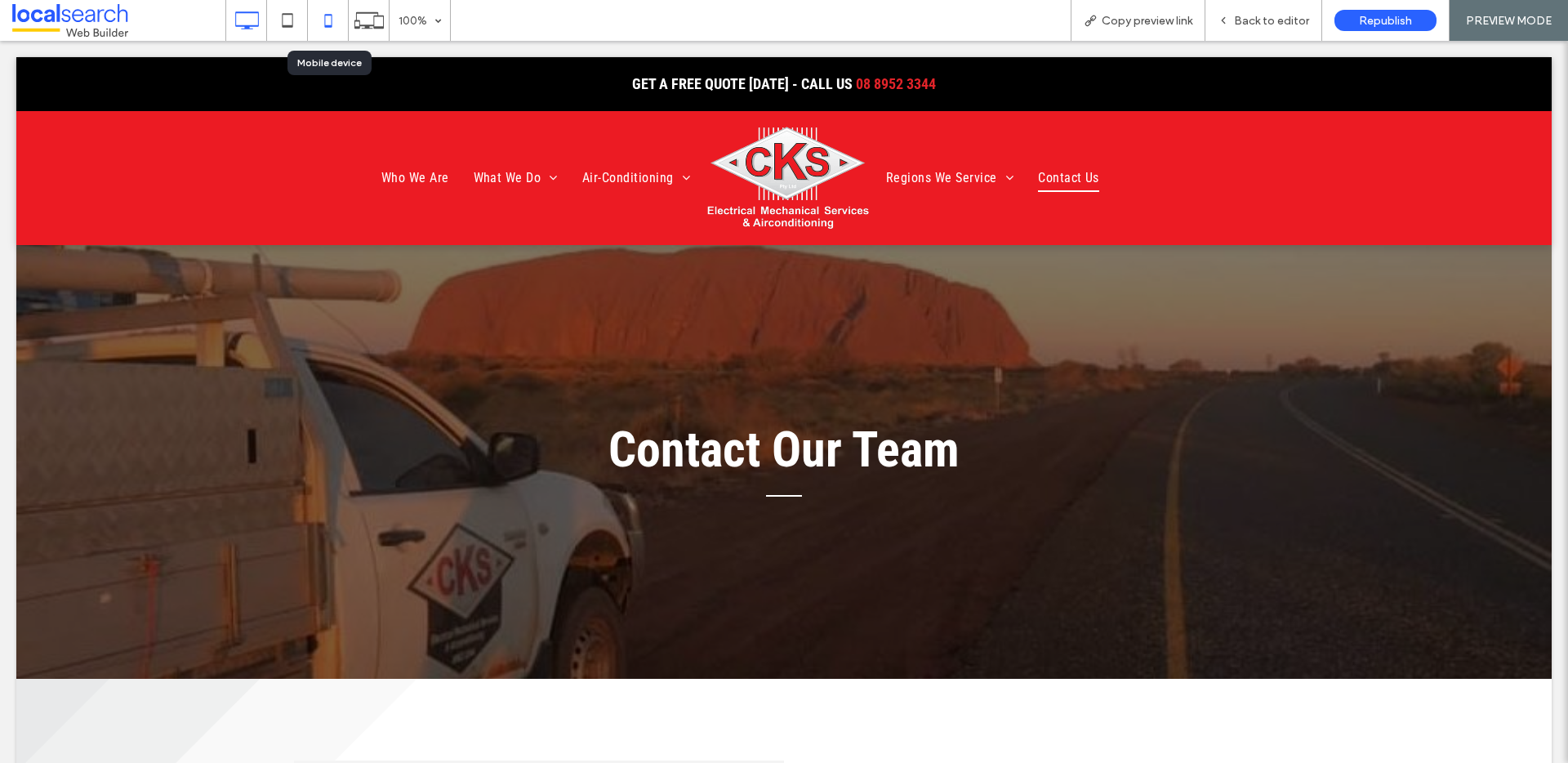
click at [328, 26] on use at bounding box center [328, 20] width 7 height 13
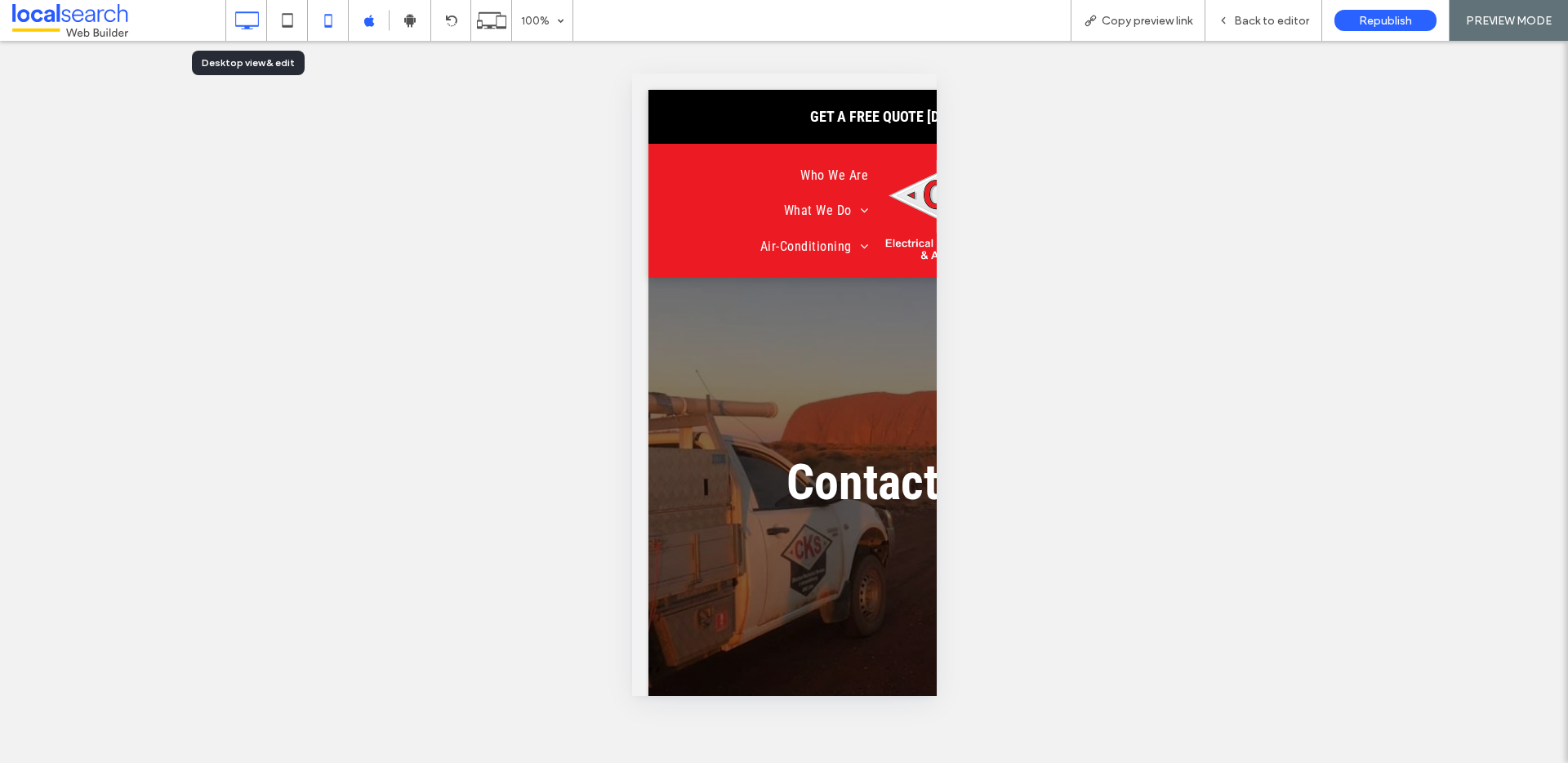
click at [253, 20] on icon at bounding box center [246, 20] width 32 height 32
